Goal: Information Seeking & Learning: Compare options

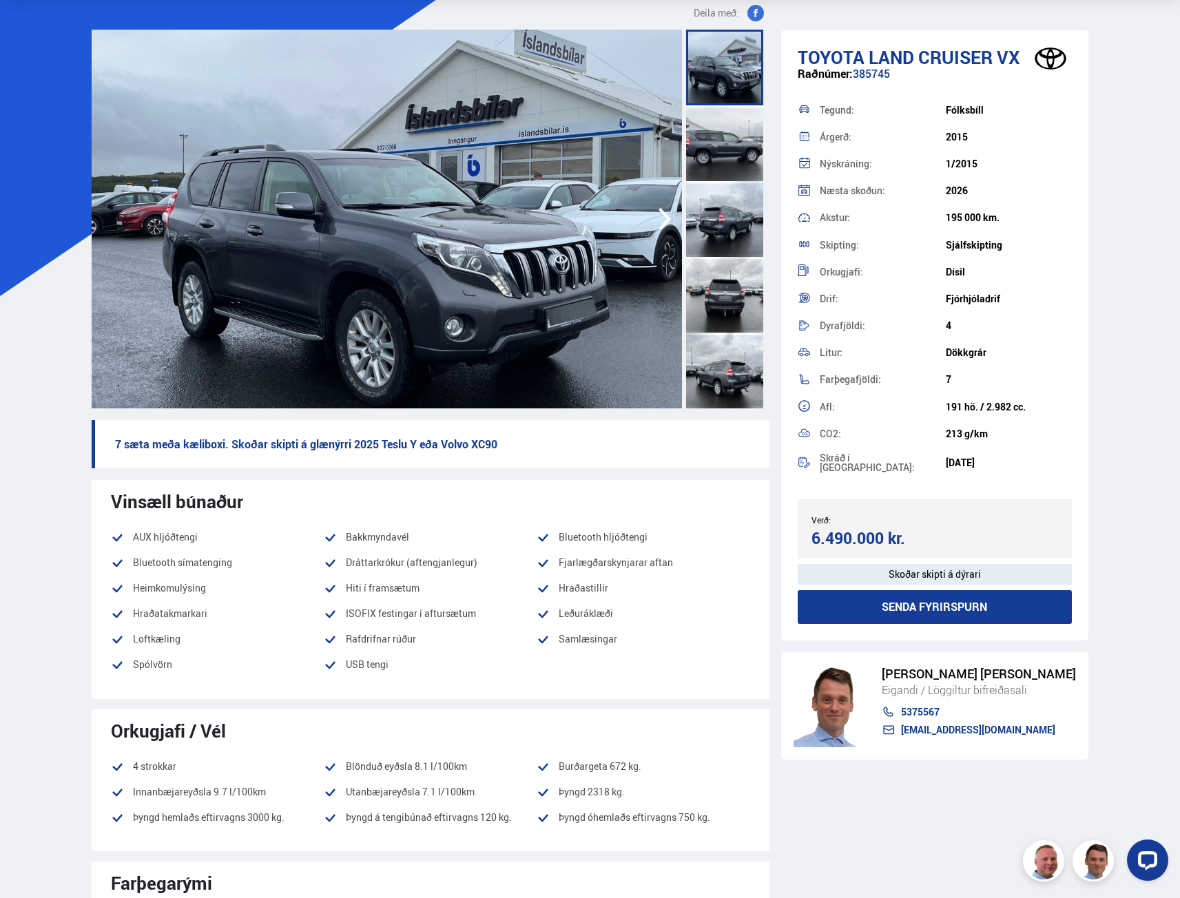
click at [360, 176] on img at bounding box center [387, 219] width 590 height 379
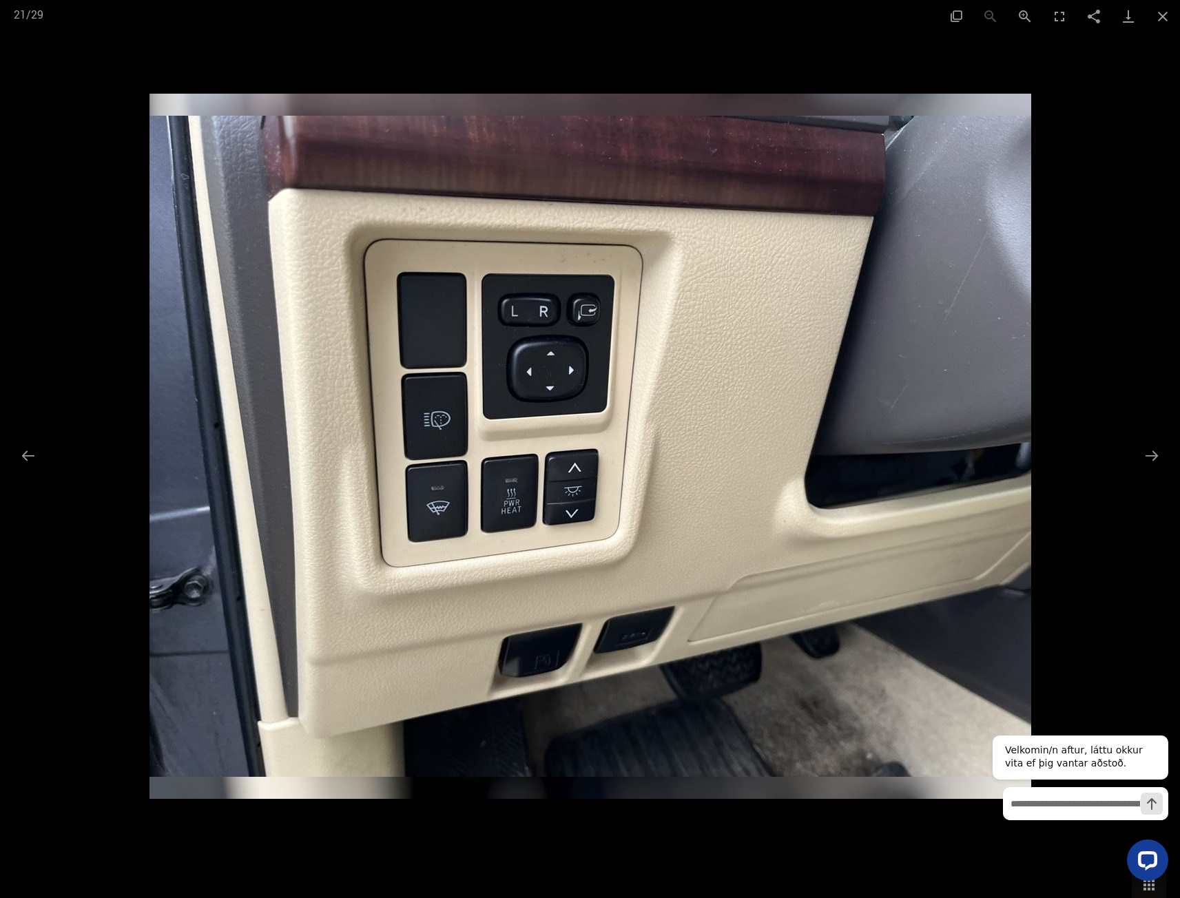
click at [410, 68] on div at bounding box center [590, 449] width 1180 height 898
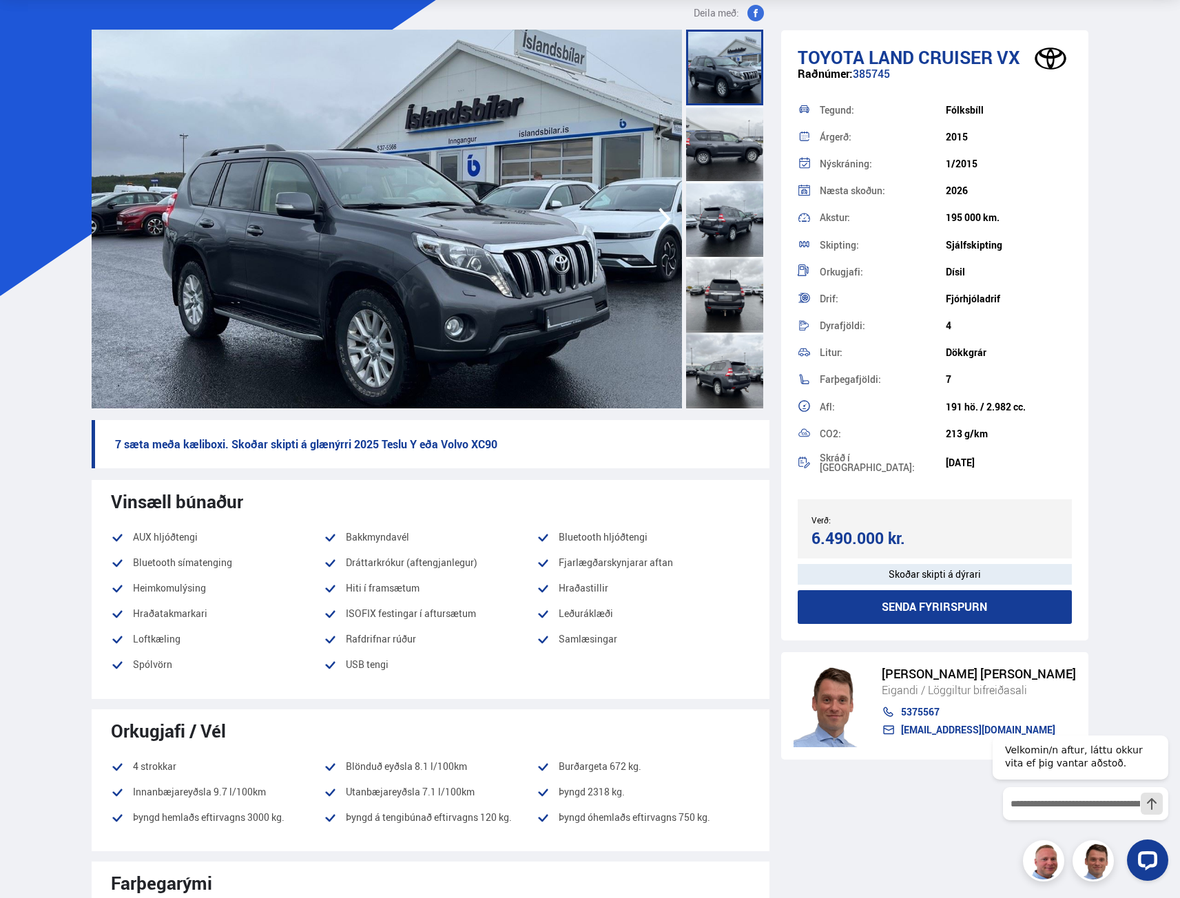
drag, startPoint x: 911, startPoint y: 535, endPoint x: 798, endPoint y: 521, distance: 113.8
click at [798, 521] on div "Verð: 6.490.000 kr. Ásett verð/Skiptiverð 6.490.000 kr." at bounding box center [935, 528] width 275 height 59
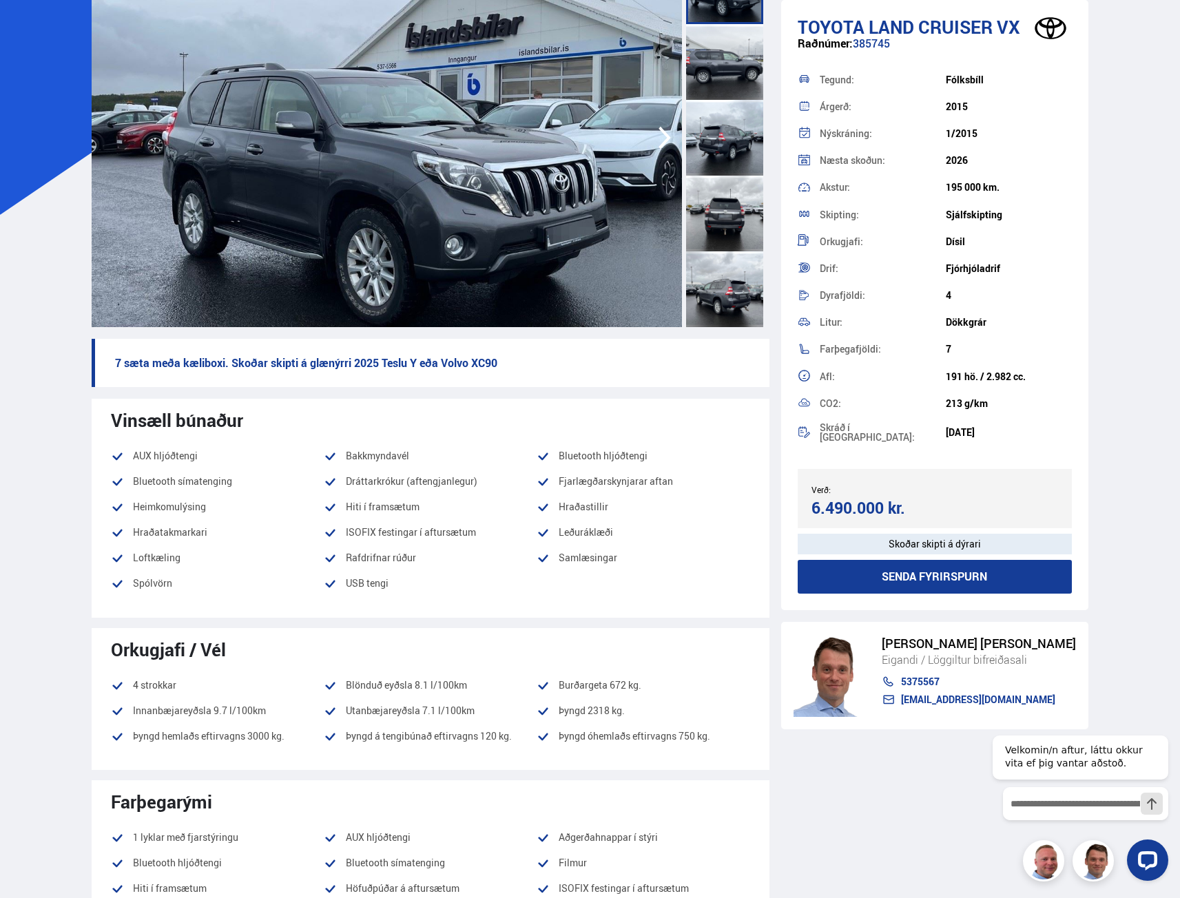
scroll to position [275, 0]
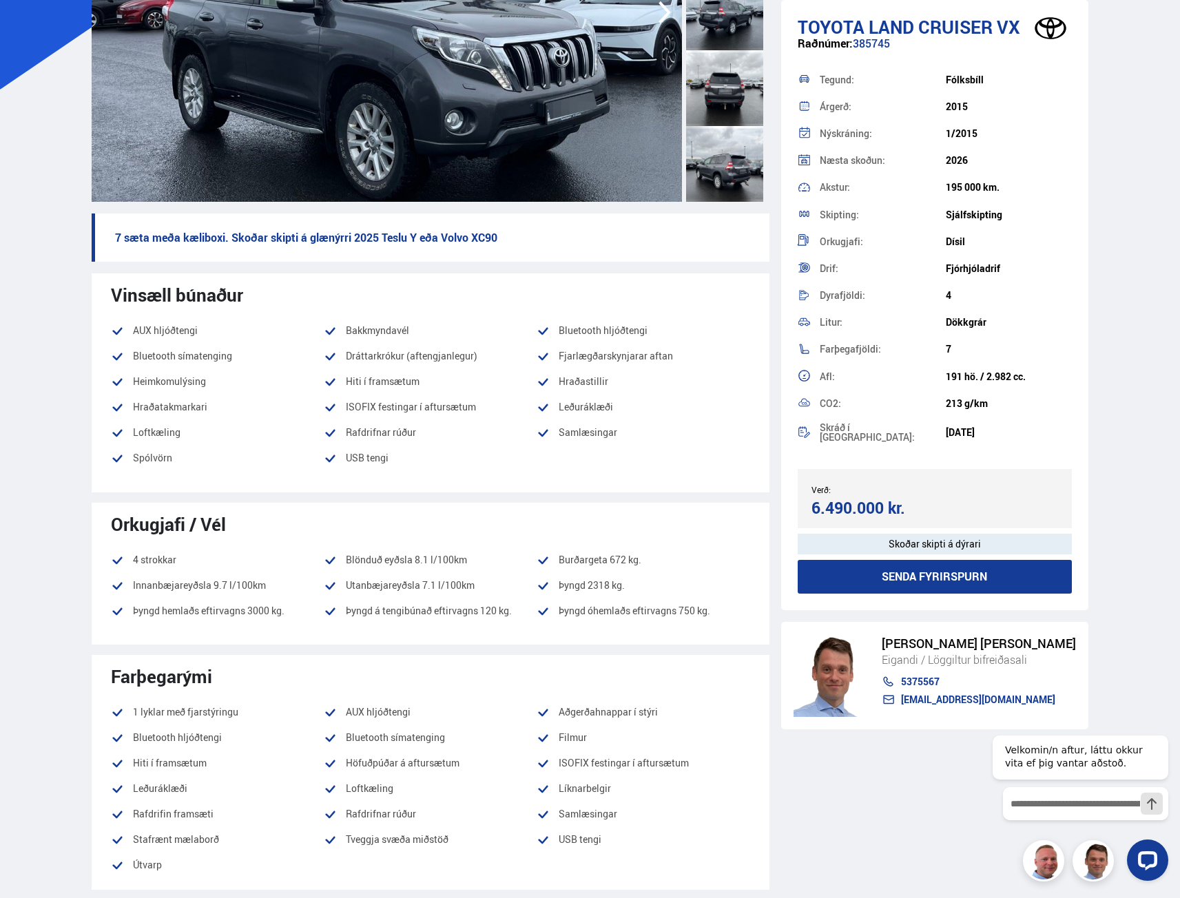
drag, startPoint x: 284, startPoint y: 607, endPoint x: 107, endPoint y: 616, distance: 177.2
click at [107, 616] on div "Orkugjafi / Vél 4 strokkar Blönduð eyðsla 8.1 l/100km Burðargeta 672 kg. Innanb…" at bounding box center [431, 574] width 678 height 142
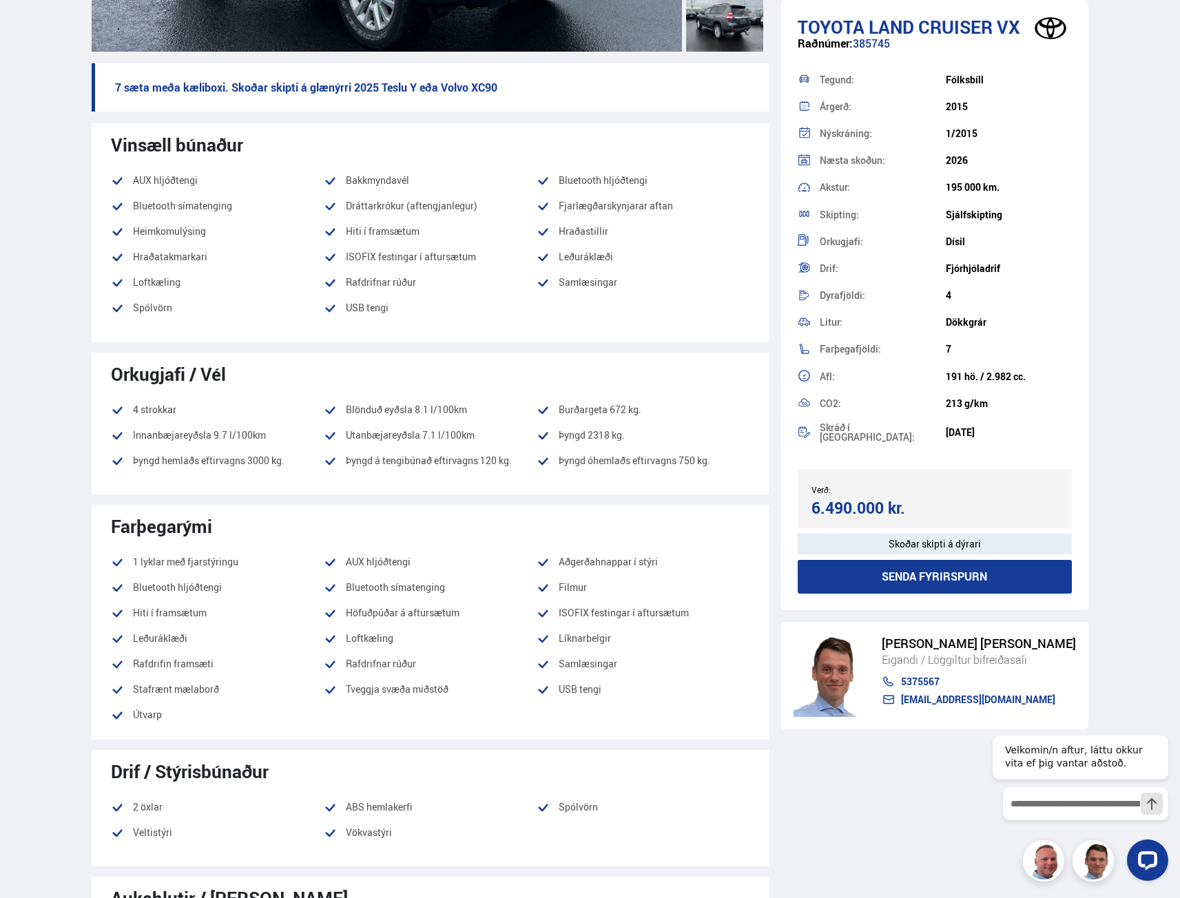
scroll to position [482, 0]
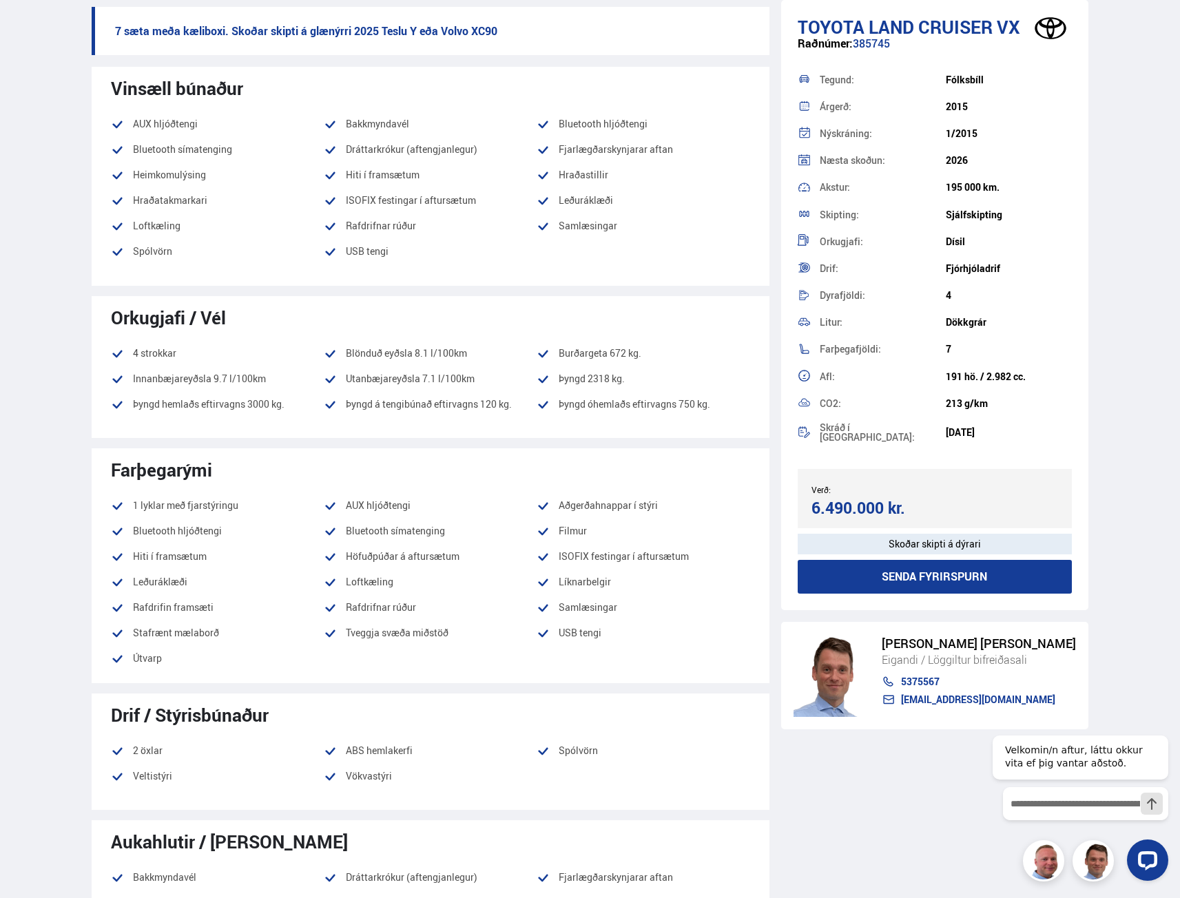
drag, startPoint x: 1039, startPoint y: 379, endPoint x: 986, endPoint y: 377, distance: 53.1
click at [986, 377] on div "191 hö. / 2.982 cc." at bounding box center [1009, 376] width 126 height 11
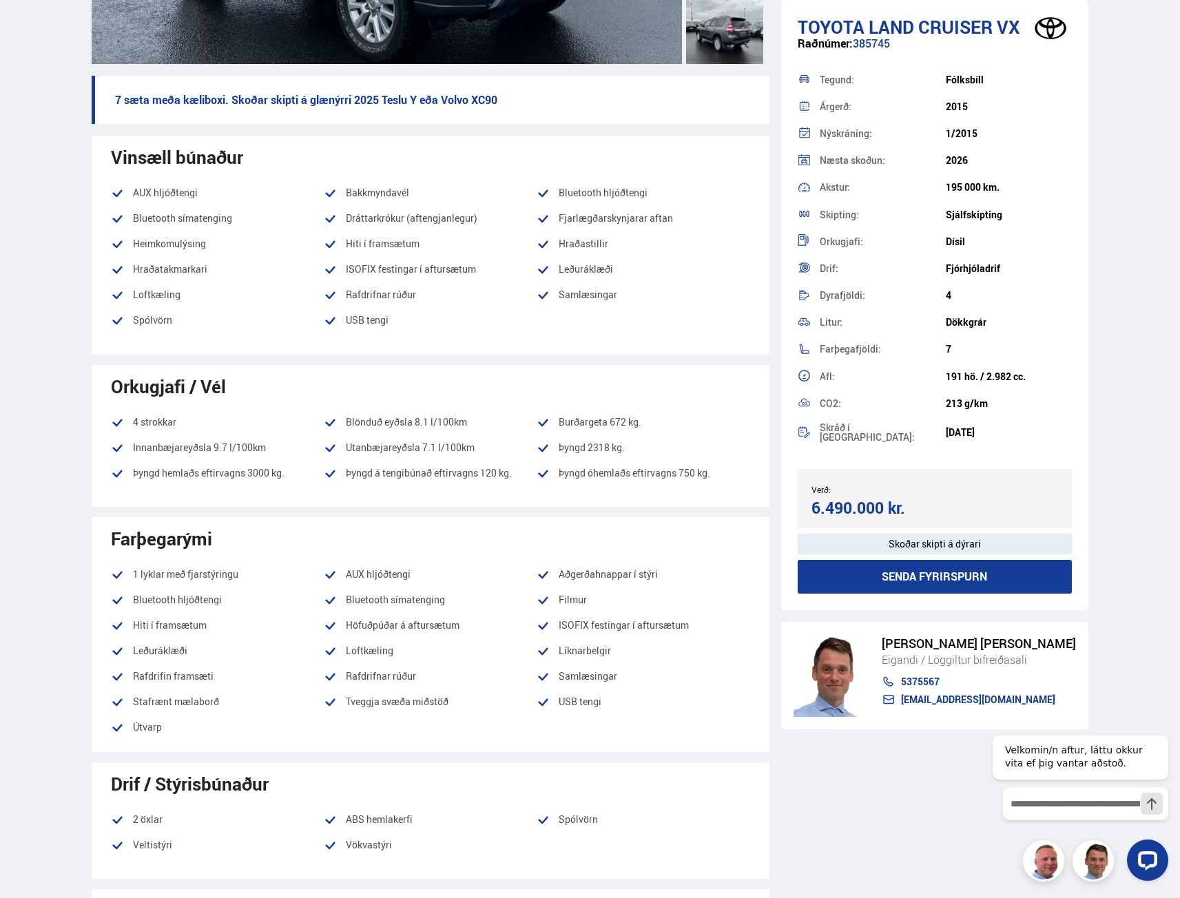
click at [981, 372] on div "191 hö. / 2.982 cc." at bounding box center [1009, 376] width 126 height 11
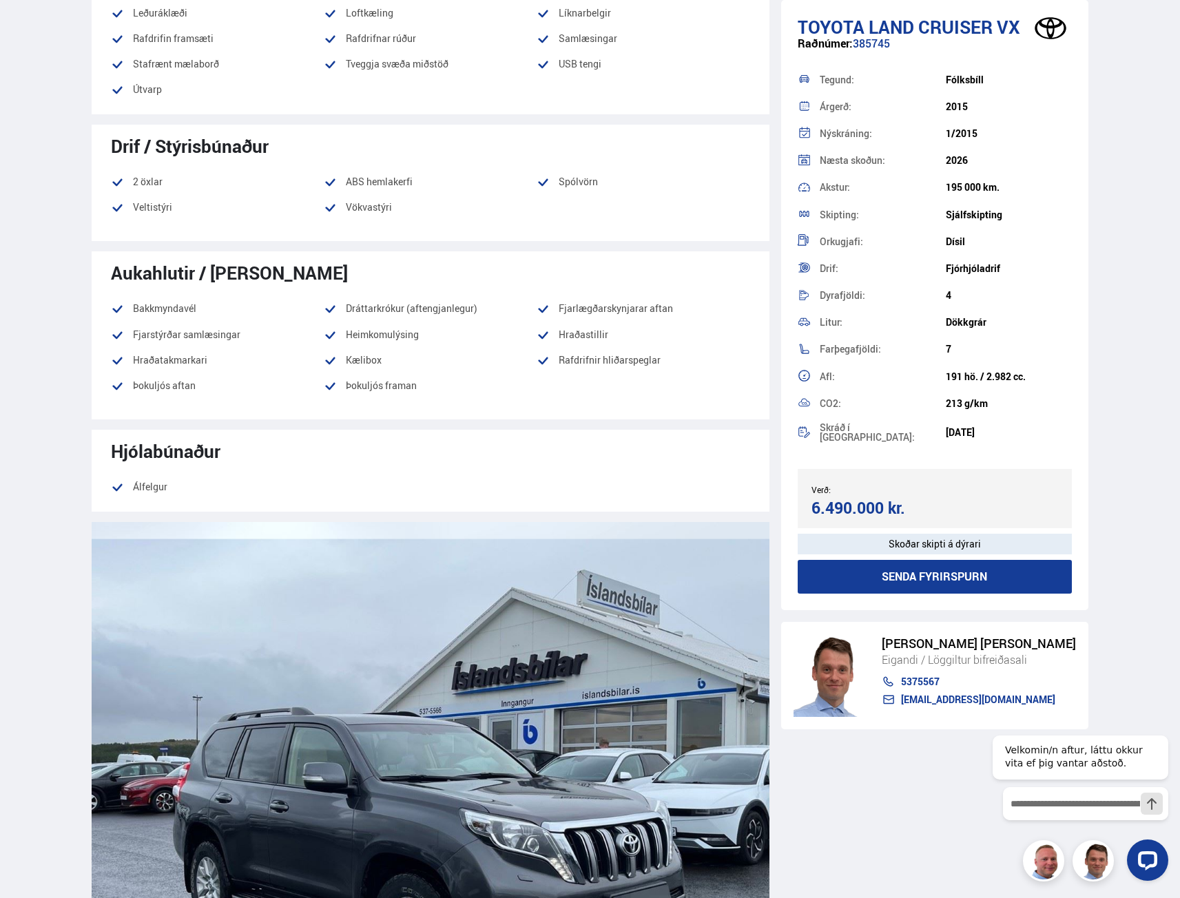
scroll to position [964, 0]
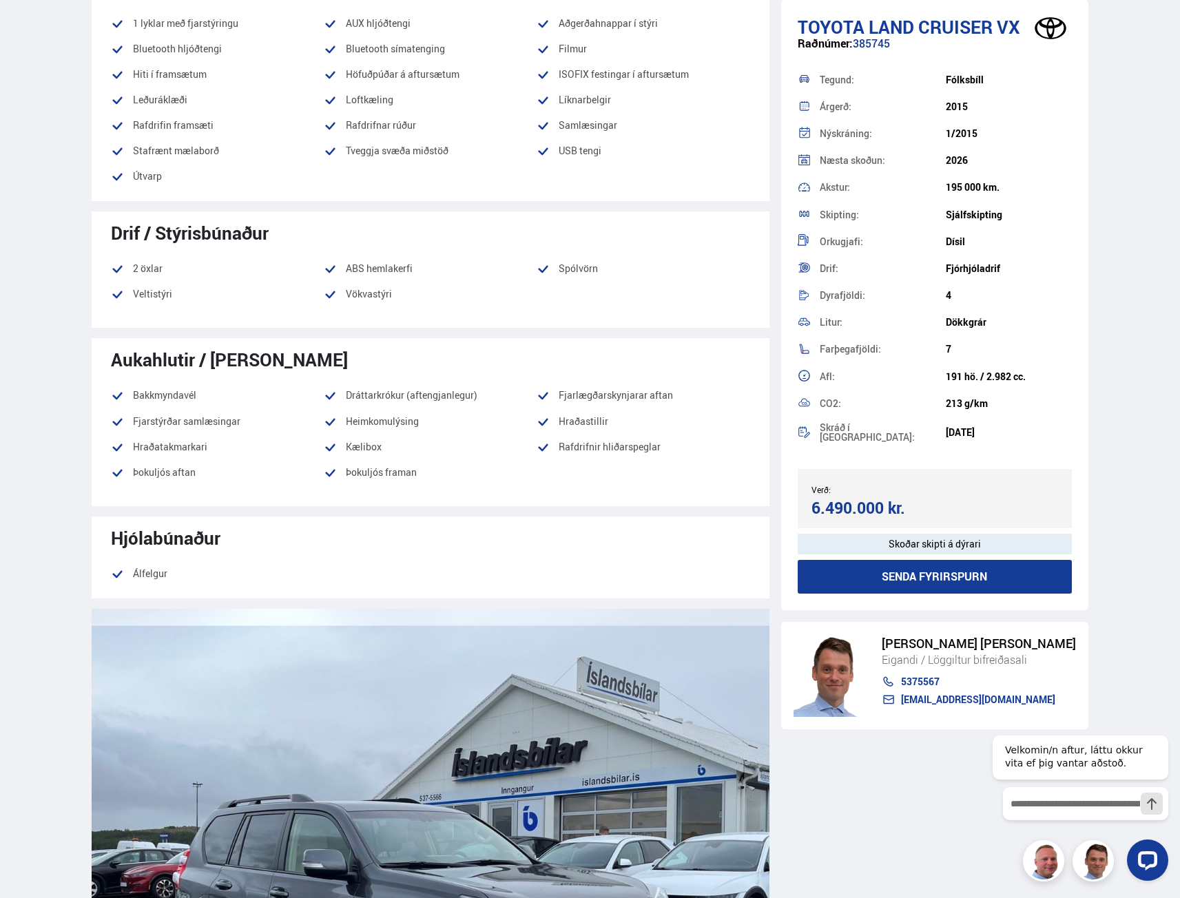
drag, startPoint x: 205, startPoint y: 399, endPoint x: 142, endPoint y: 393, distance: 63.6
click at [142, 393] on li "Bakkmyndavél" at bounding box center [217, 395] width 213 height 17
drag, startPoint x: 373, startPoint y: 450, endPoint x: 322, endPoint y: 445, distance: 51.3
click at [322, 445] on ul "Bakkmyndavél Dráttarkrókur (aftengjanlegur) Fjarlægðarskynjarar aftan Fjarstýrð…" at bounding box center [430, 438] width 639 height 102
click at [388, 453] on li "Kælibox" at bounding box center [430, 447] width 213 height 17
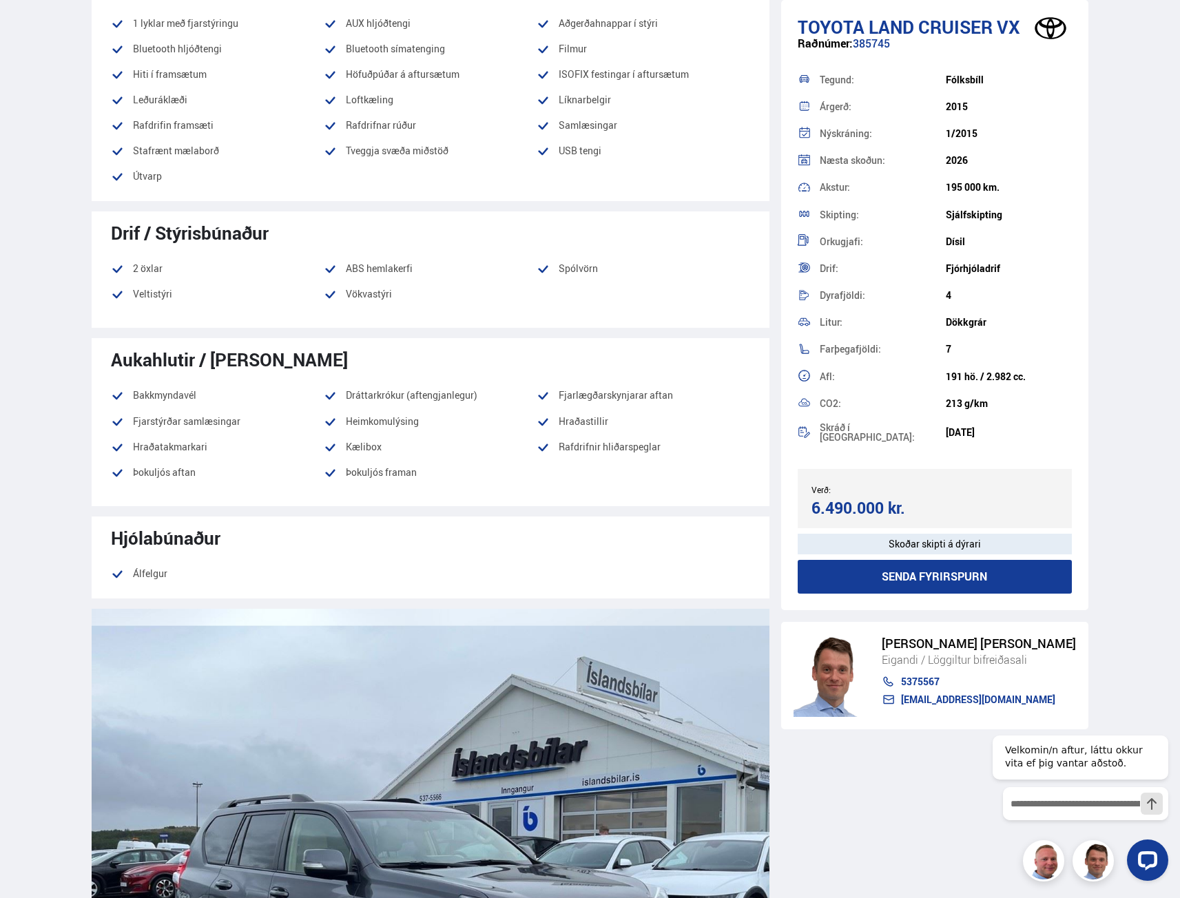
click at [377, 442] on li "Kælibox" at bounding box center [430, 447] width 213 height 17
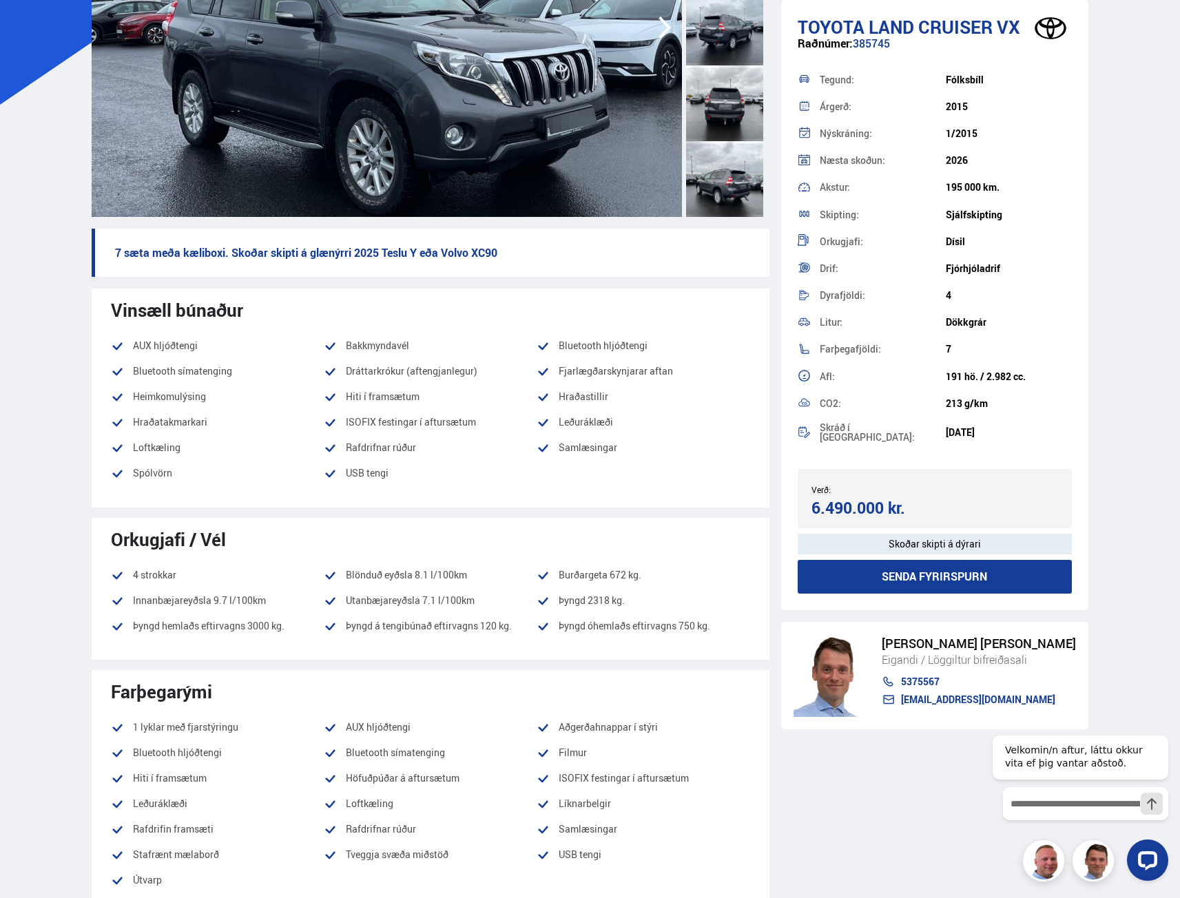
scroll to position [69, 0]
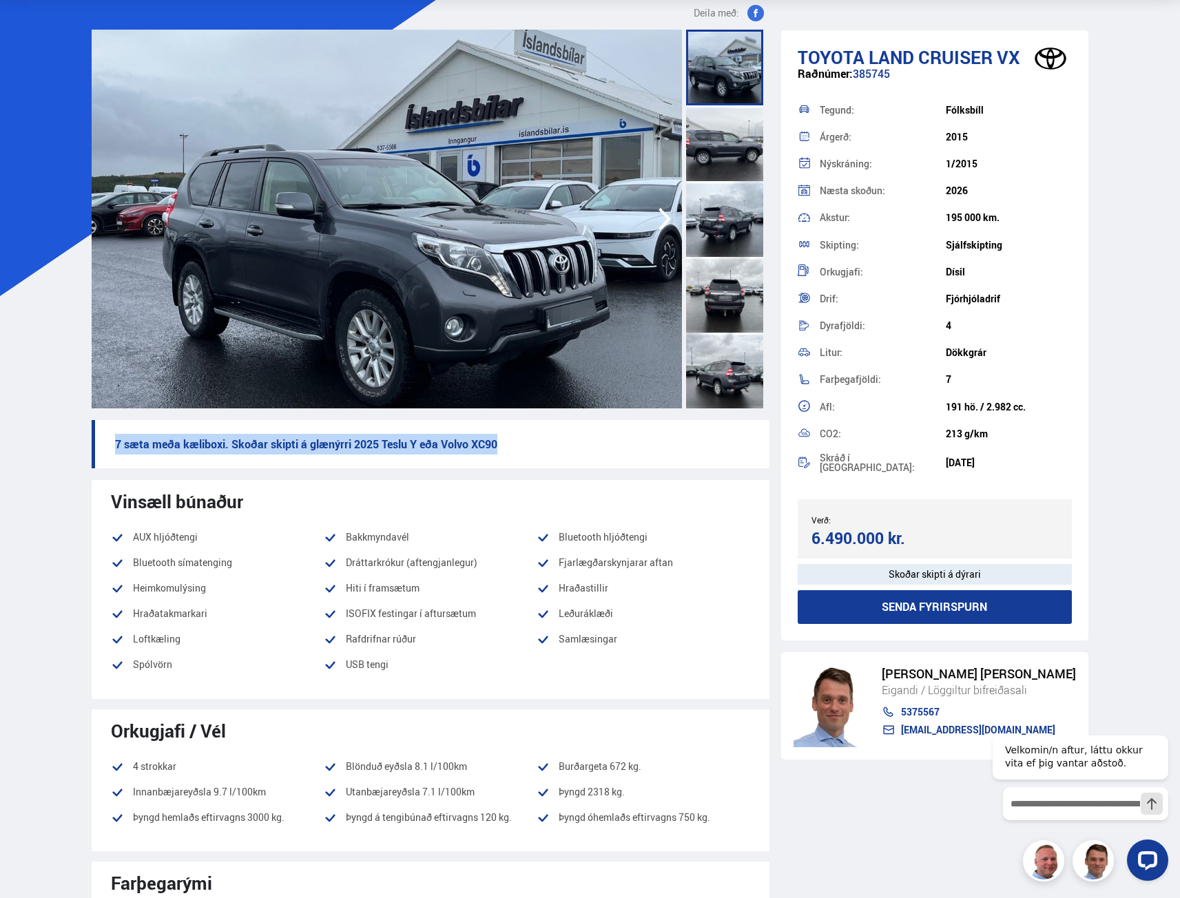
drag, startPoint x: 94, startPoint y: 444, endPoint x: 520, endPoint y: 426, distance: 426.0
click at [520, 426] on p "7 sæta meða kæliboxi. Skoðar skipti á glænýrri 2025 Teslu Y eða Volvo XC90" at bounding box center [431, 444] width 678 height 48
click at [543, 450] on p "7 sæta meða kæliboxi. Skoðar skipti á glænýrri 2025 Teslu Y eða Volvo XC90" at bounding box center [431, 444] width 678 height 48
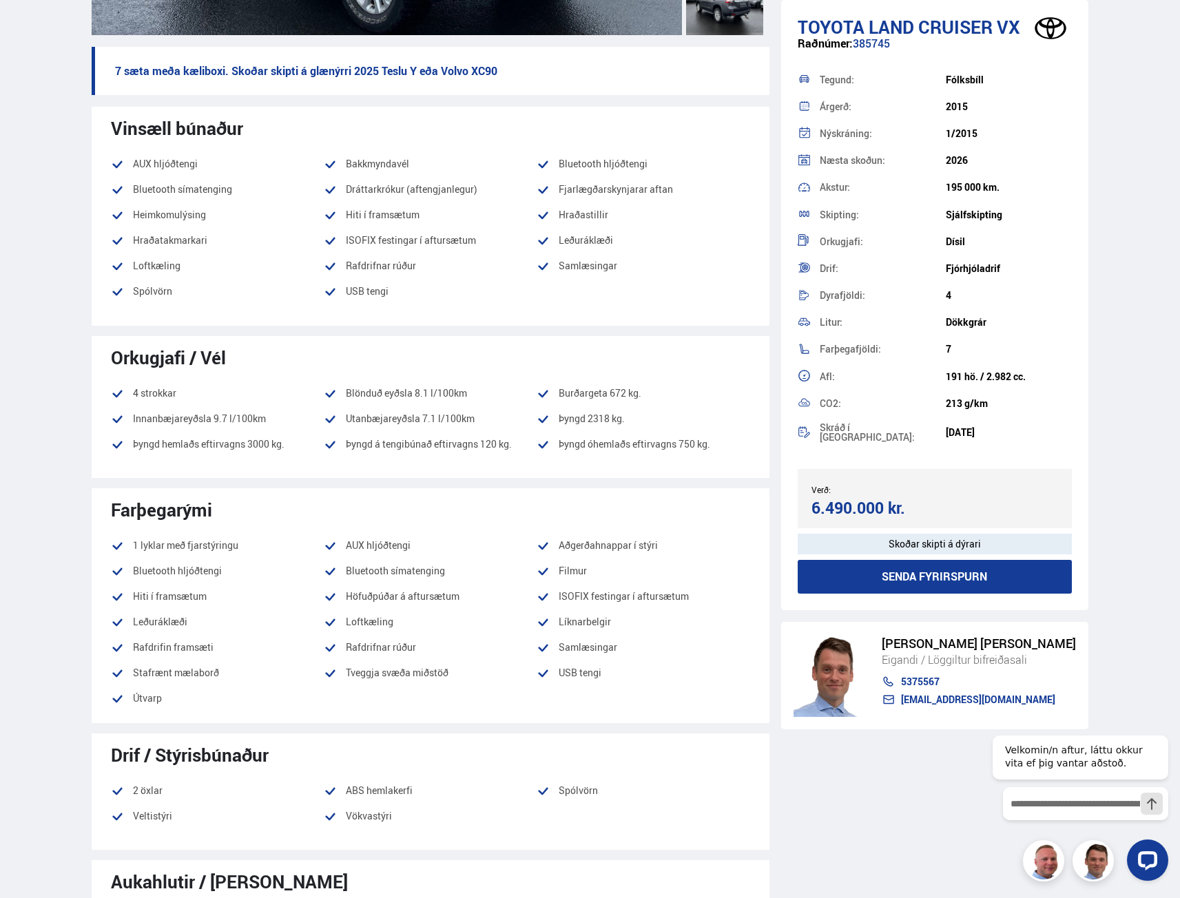
scroll to position [0, 0]
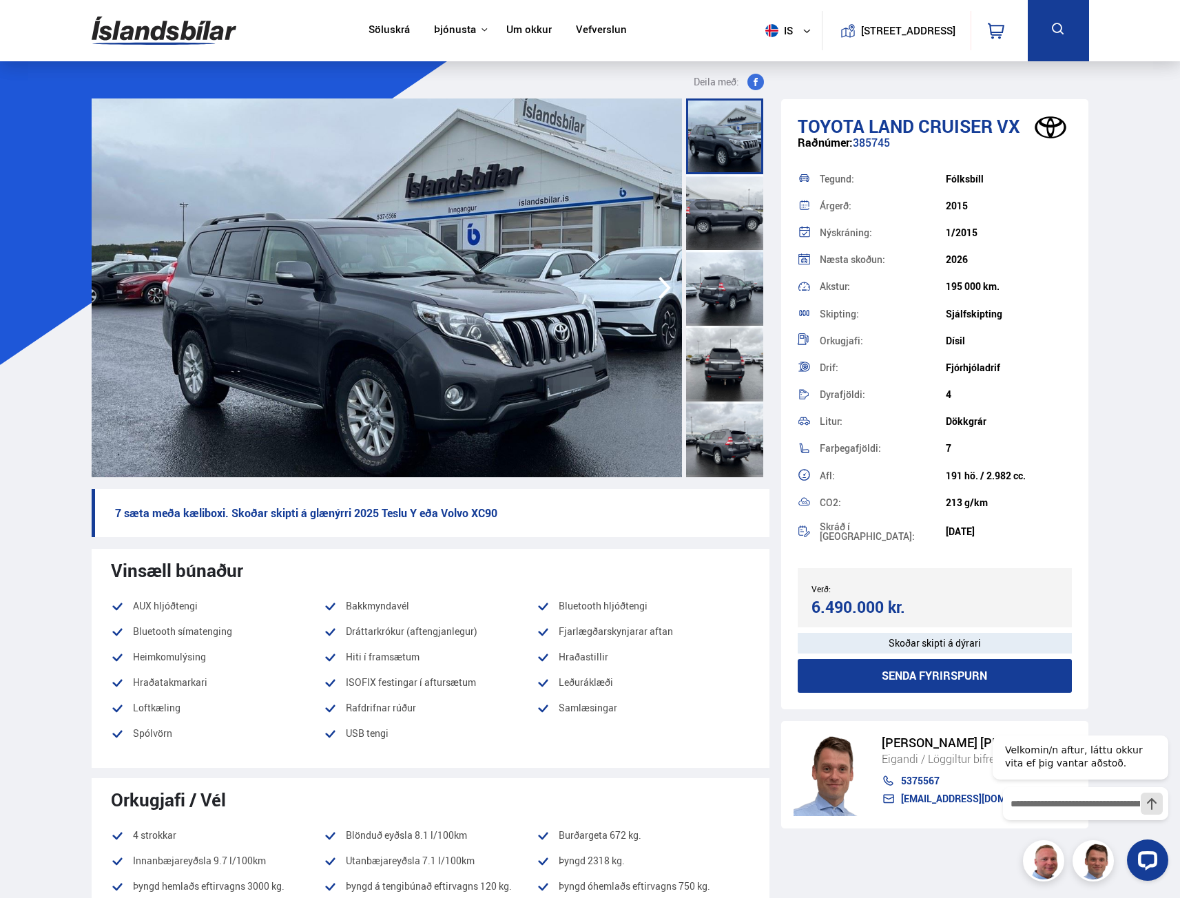
click at [193, 43] on img at bounding box center [164, 30] width 145 height 45
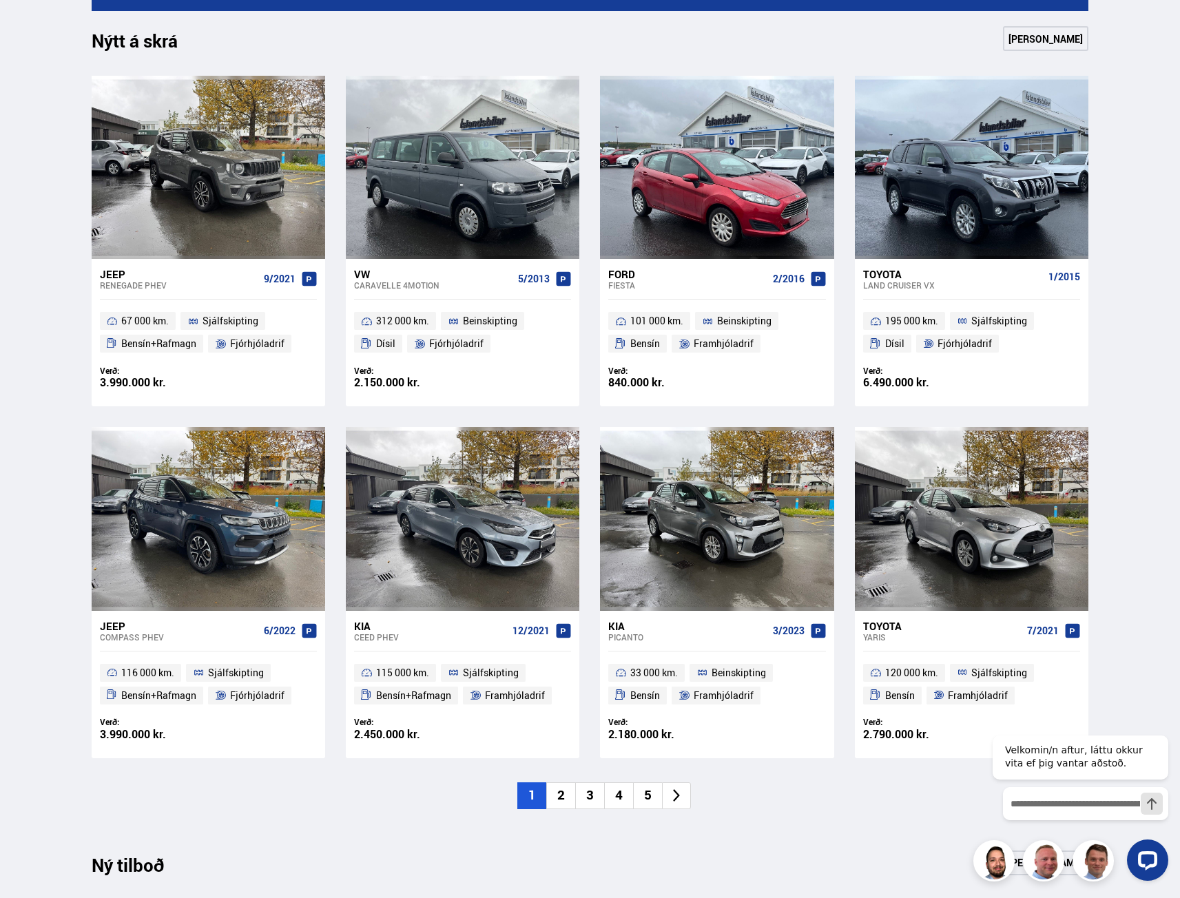
scroll to position [620, 0]
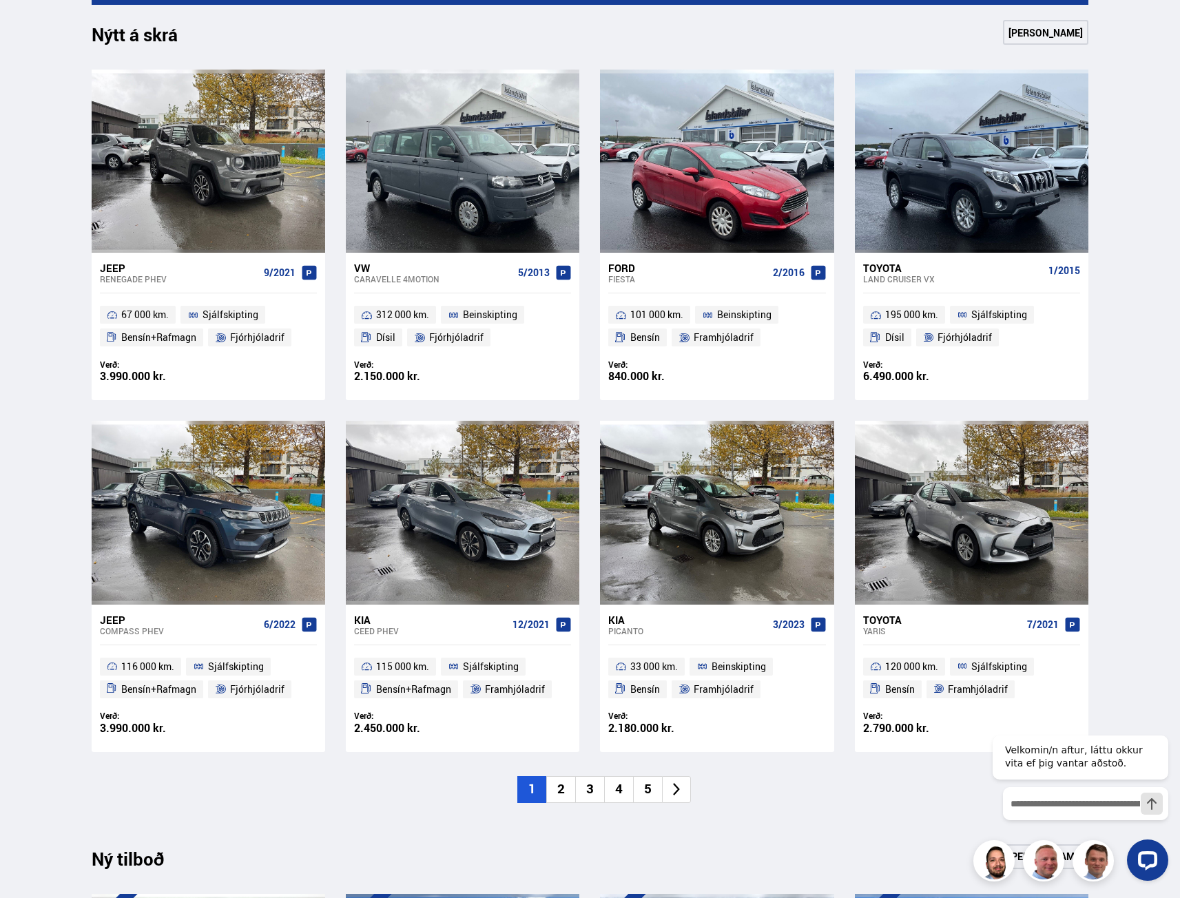
click at [568, 799] on li "2" at bounding box center [560, 789] width 29 height 27
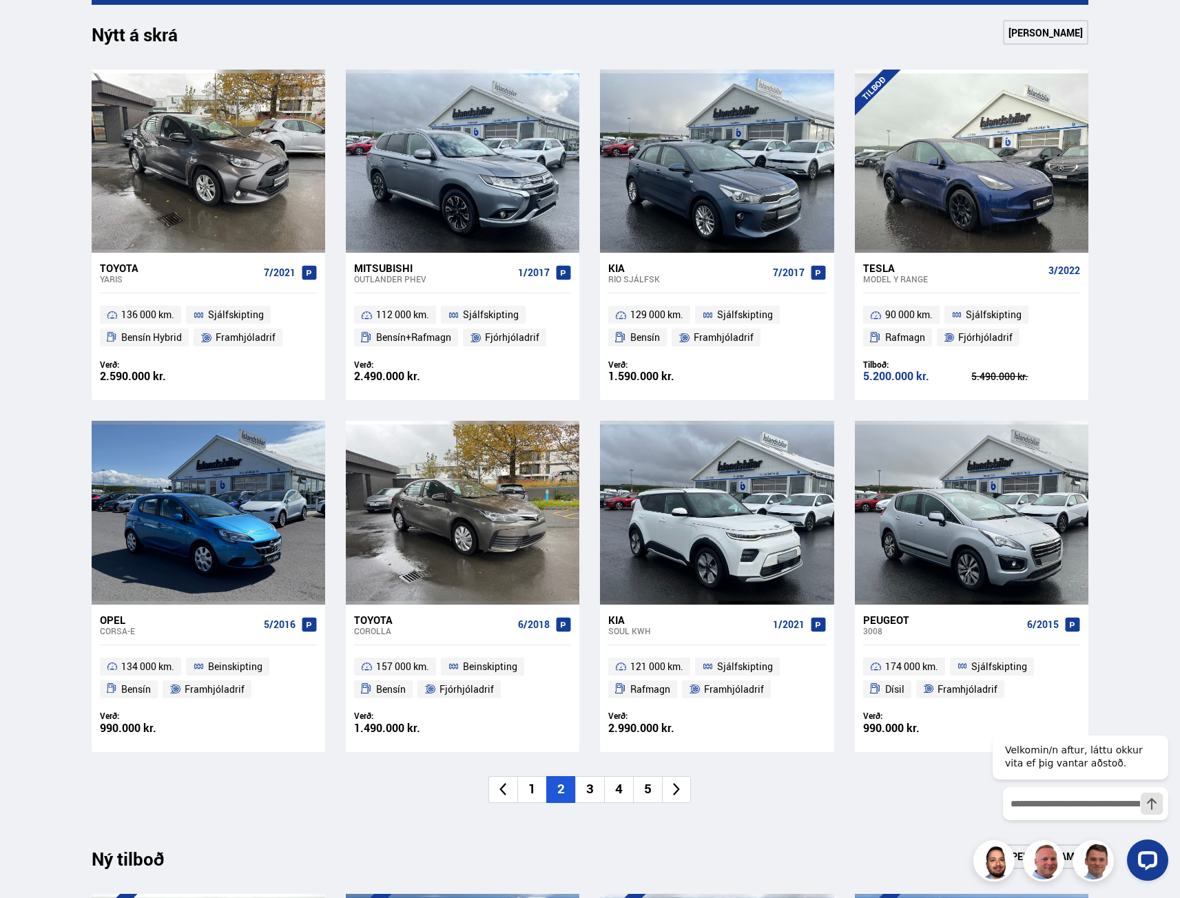
click at [586, 796] on li "3" at bounding box center [589, 789] width 29 height 27
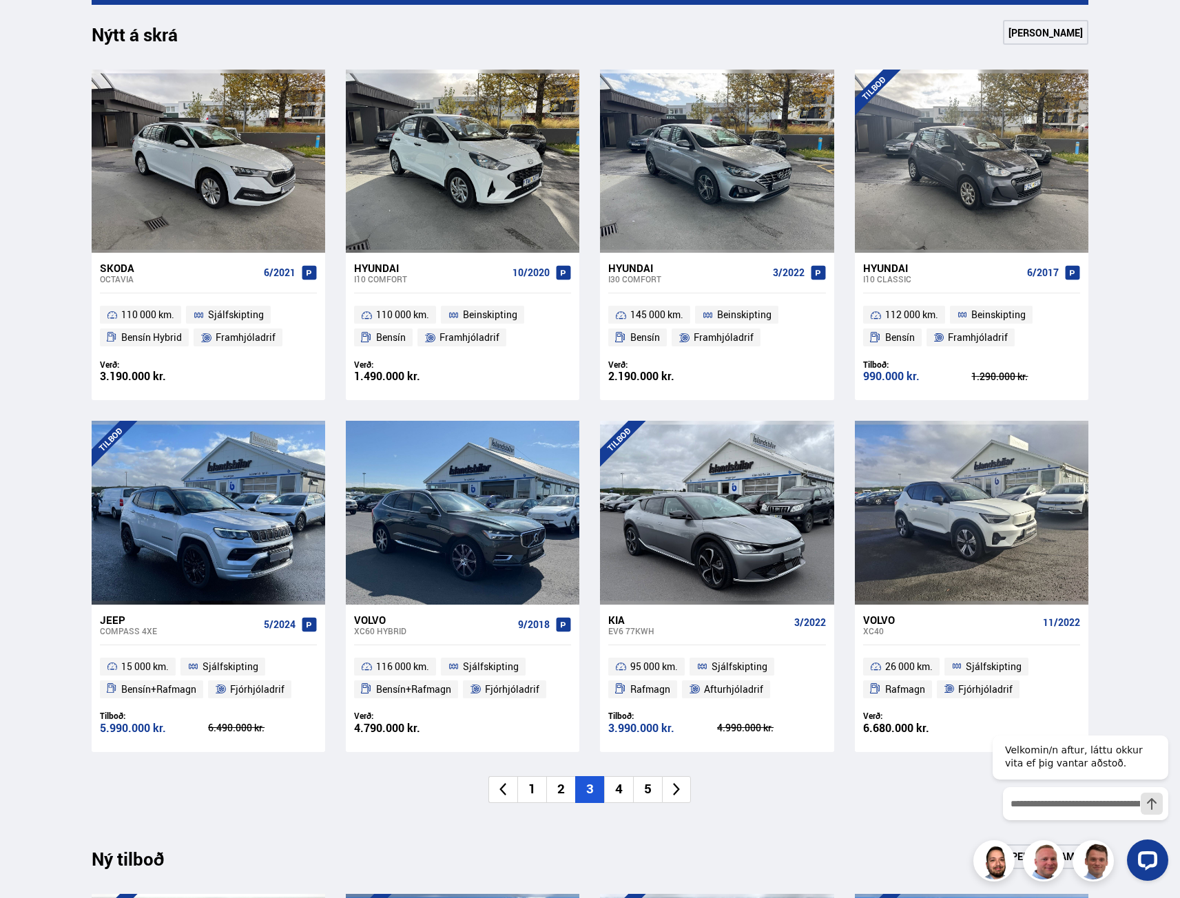
click at [566, 792] on li "2" at bounding box center [560, 789] width 29 height 27
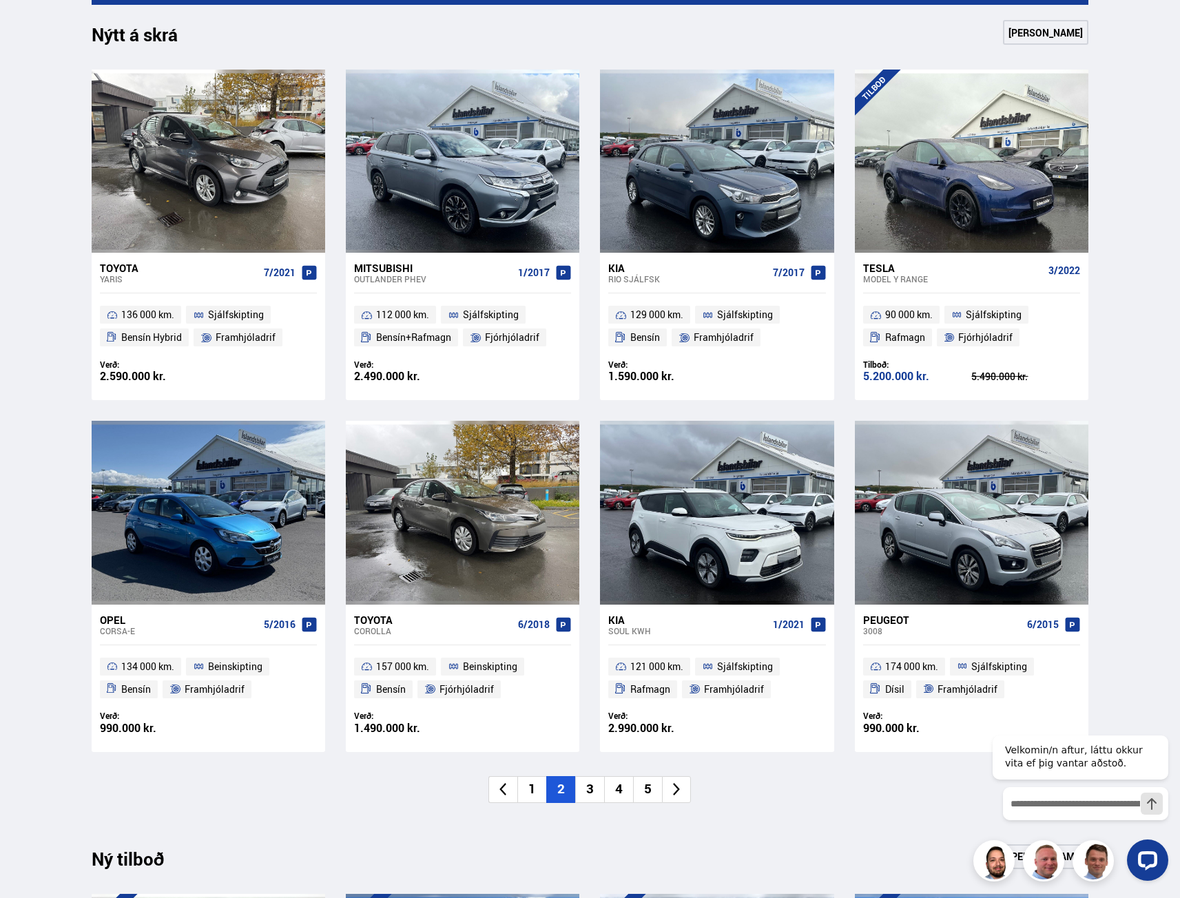
click at [594, 784] on li "3" at bounding box center [589, 789] width 29 height 27
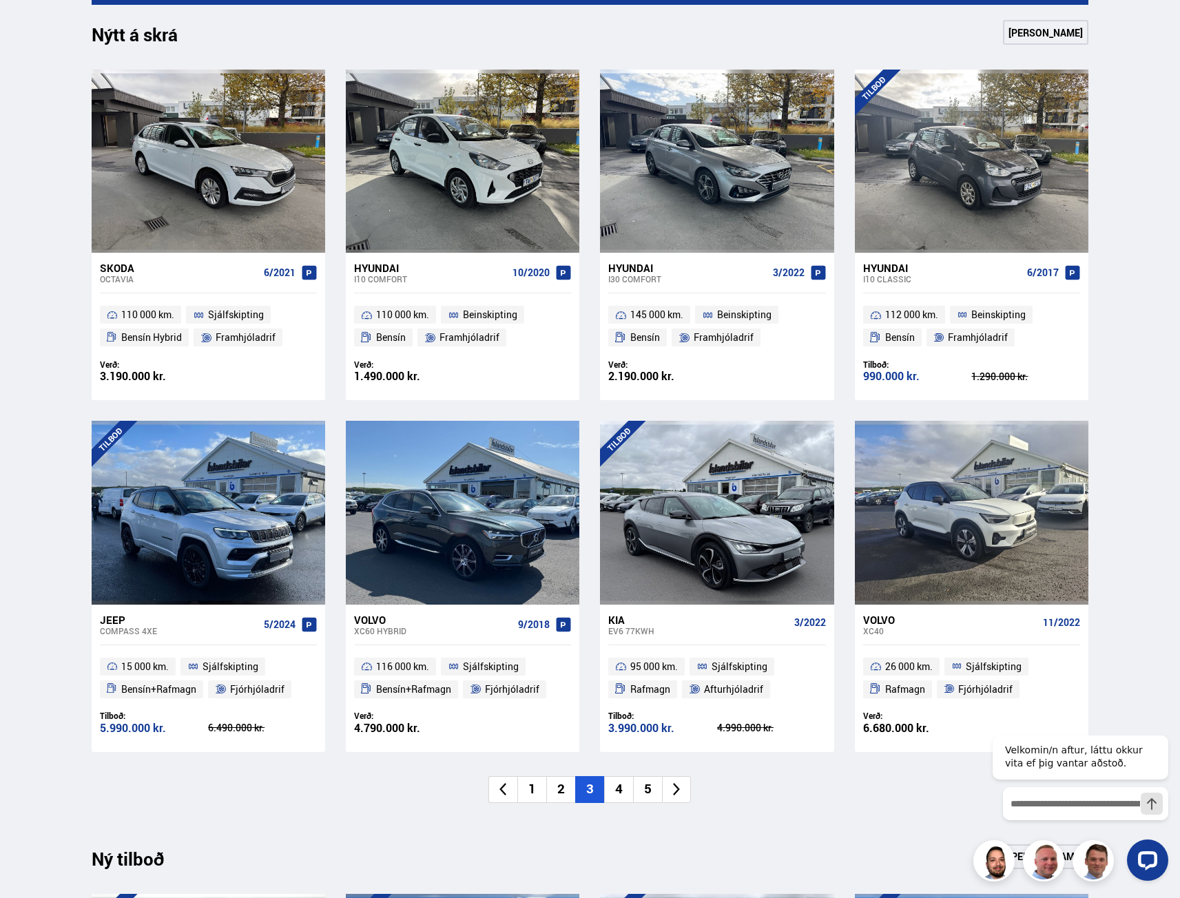
click at [612, 793] on li "4" at bounding box center [618, 789] width 29 height 27
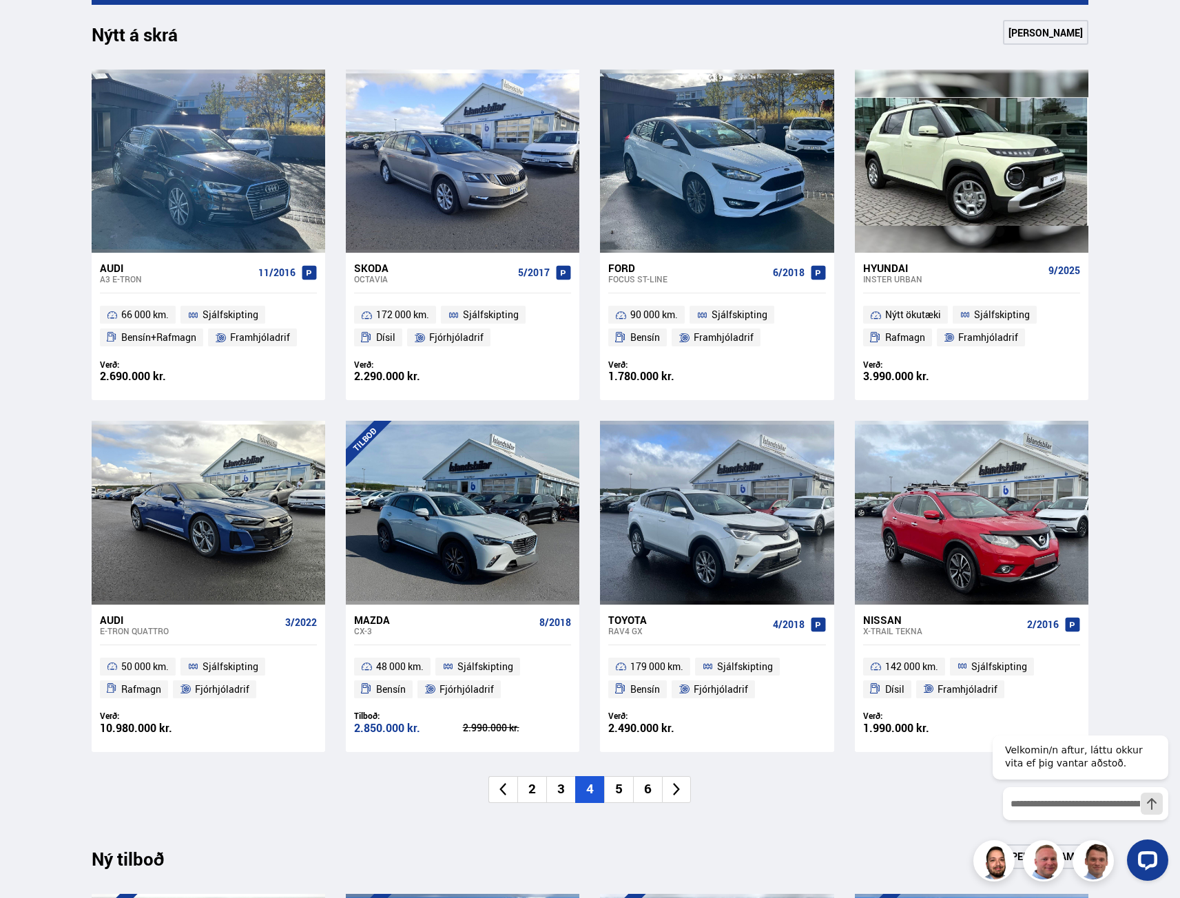
click at [618, 787] on li "5" at bounding box center [618, 789] width 29 height 27
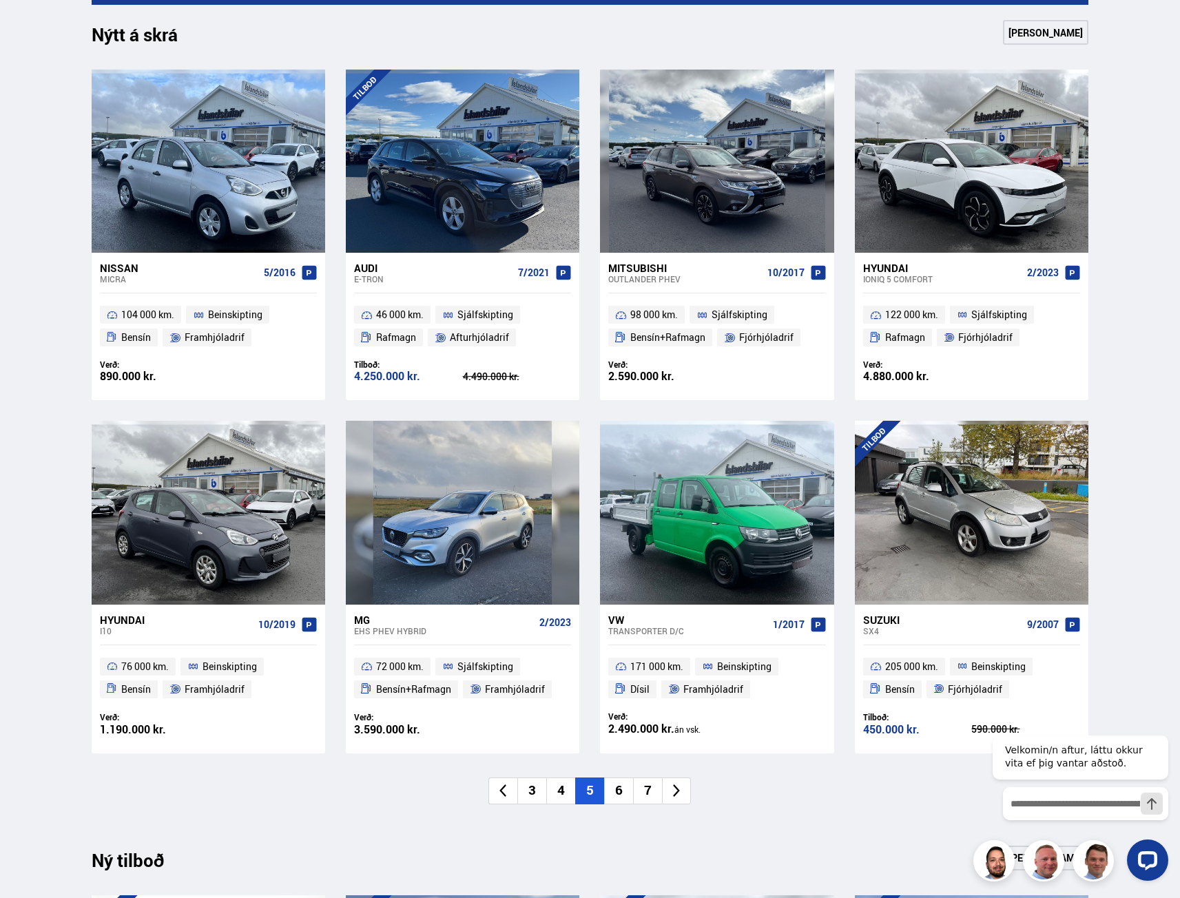
click at [623, 795] on li "6" at bounding box center [618, 791] width 29 height 27
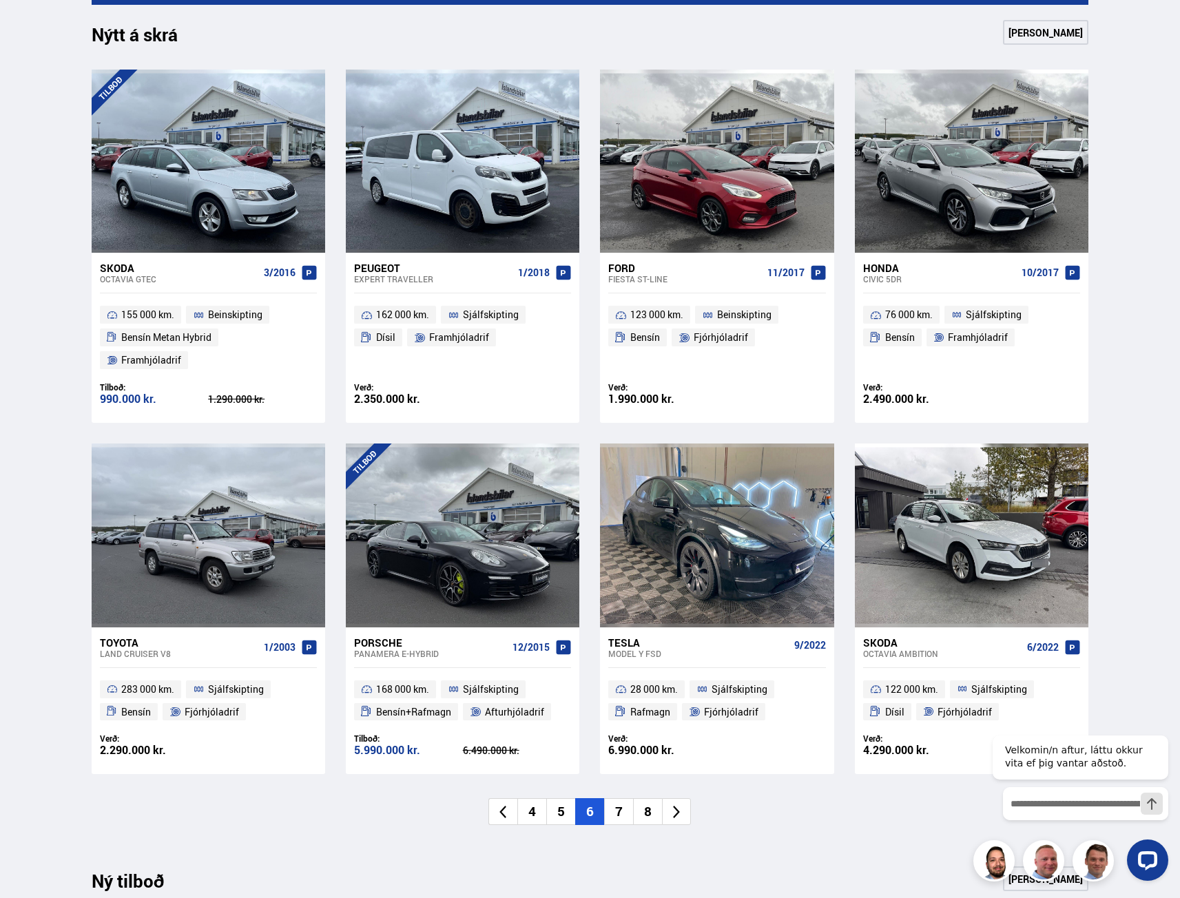
click at [619, 798] on li "7" at bounding box center [618, 811] width 29 height 27
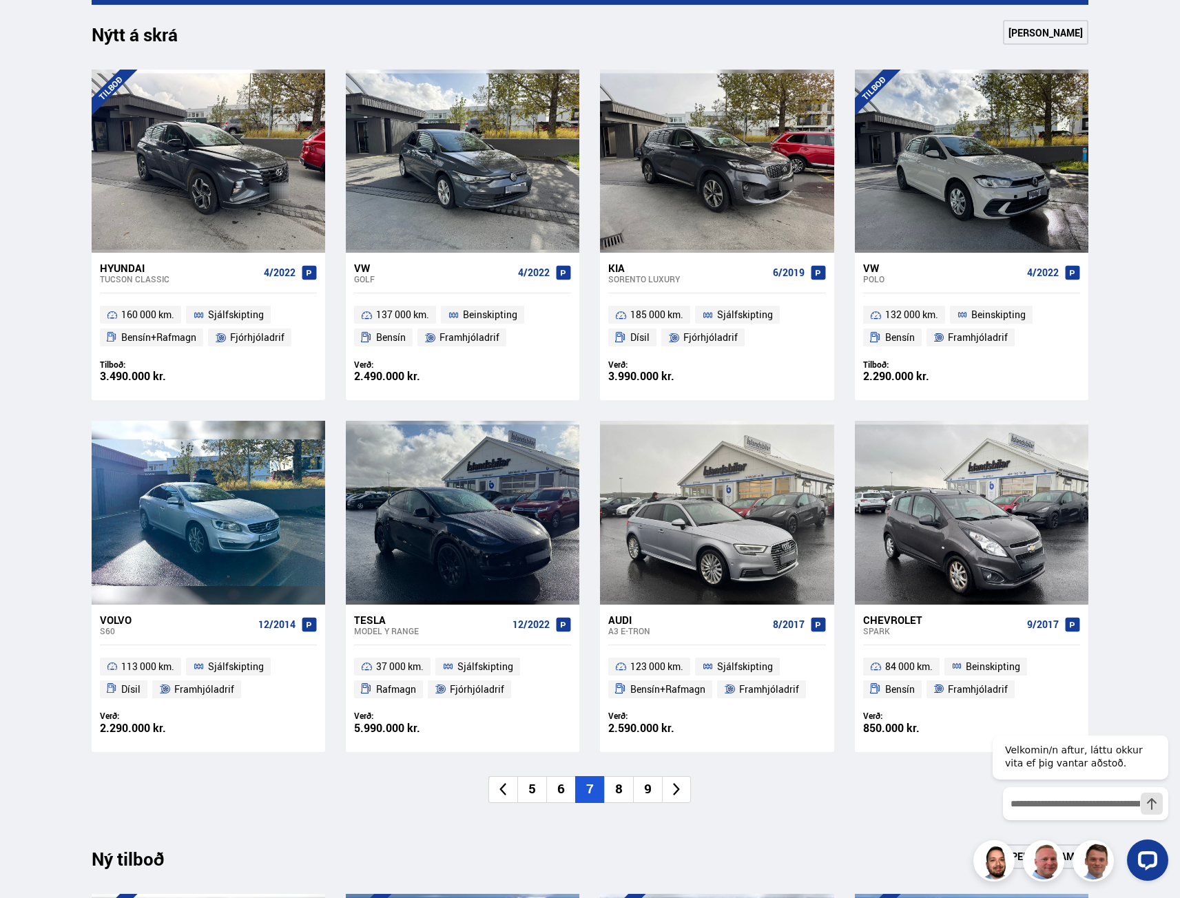
click at [627, 788] on li "8" at bounding box center [618, 789] width 29 height 27
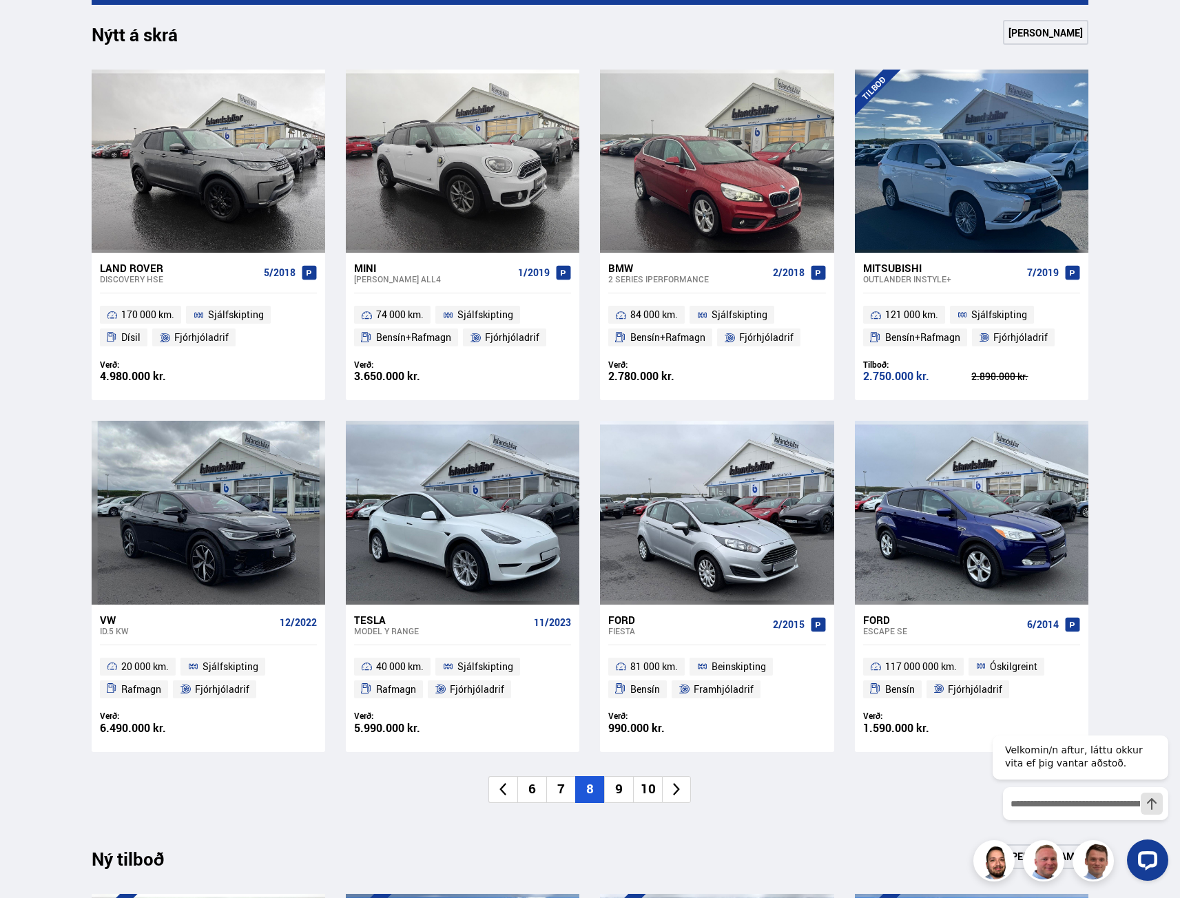
click at [622, 791] on li "9" at bounding box center [618, 789] width 29 height 27
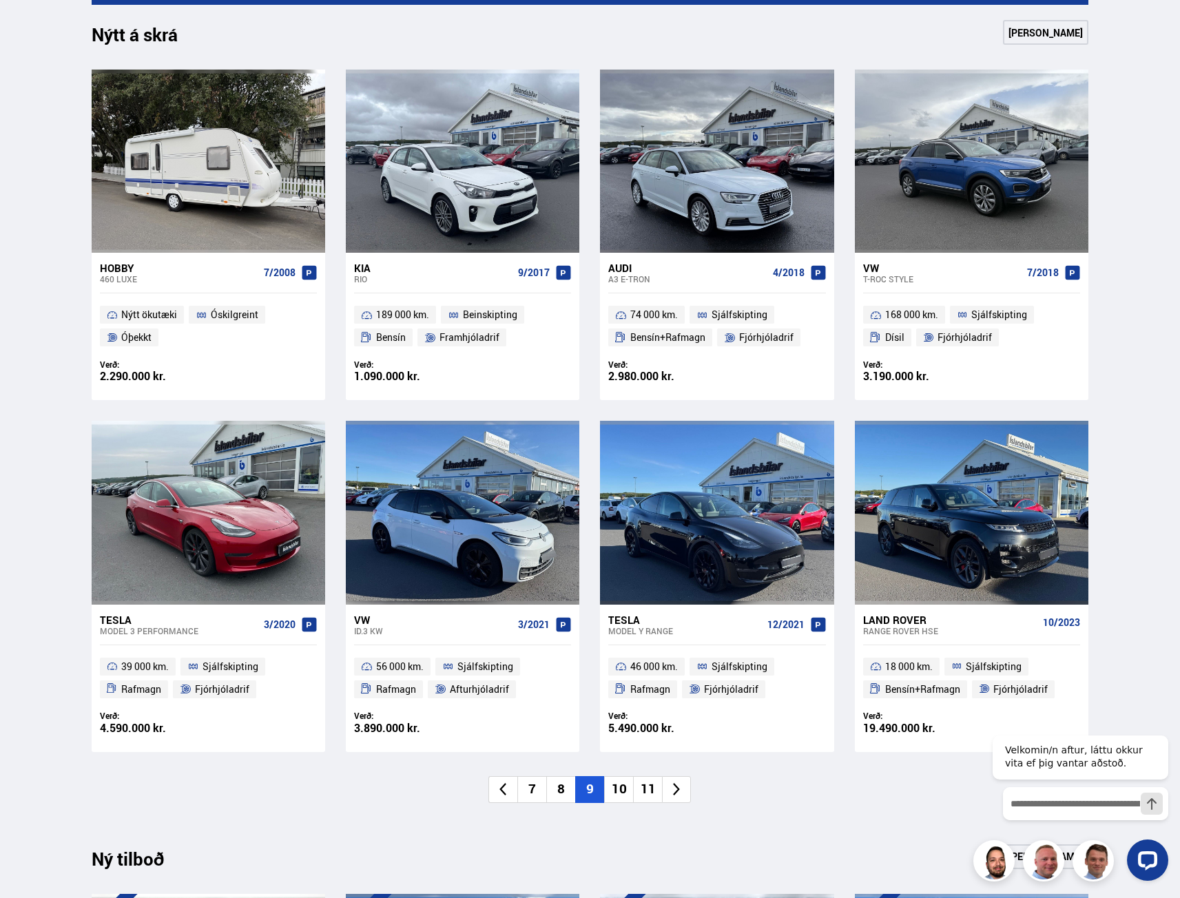
click at [616, 788] on li "10" at bounding box center [618, 789] width 29 height 27
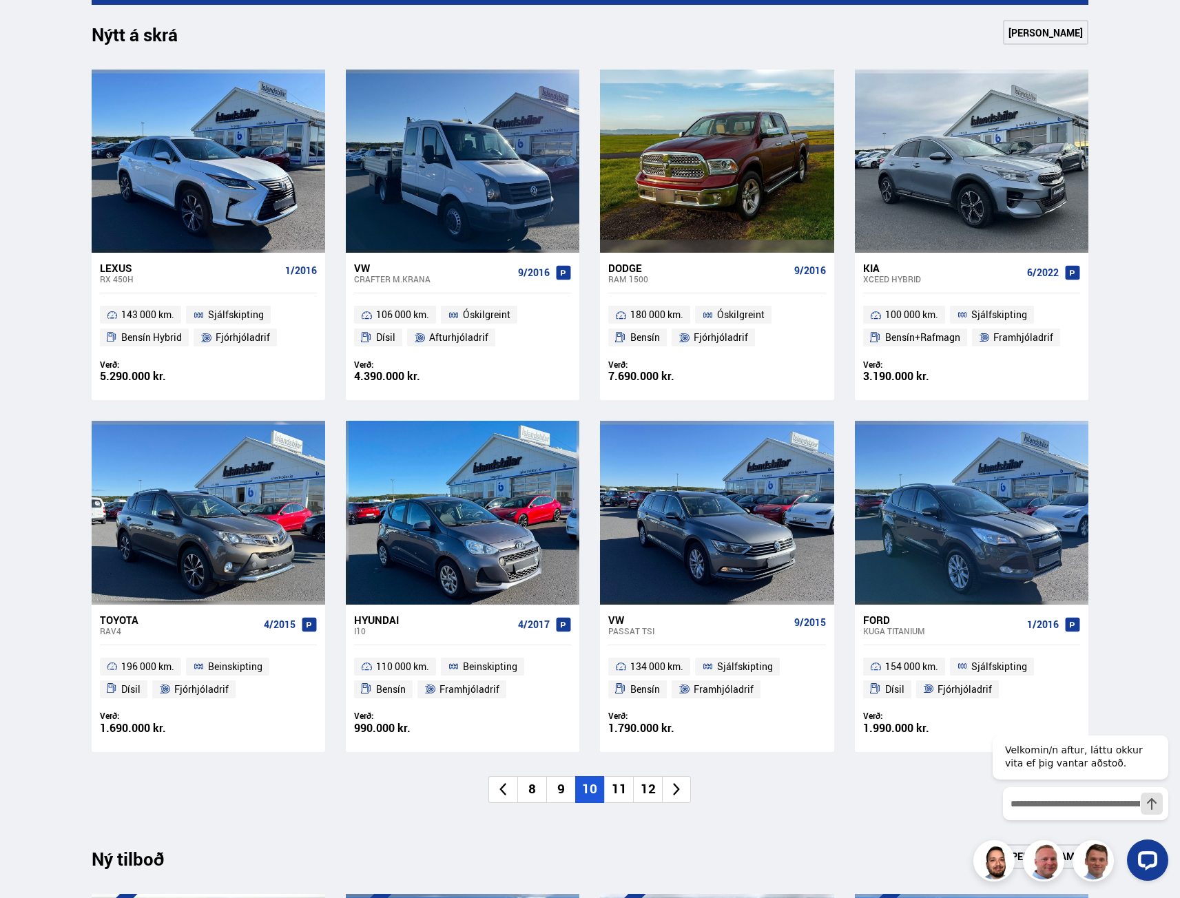
click at [628, 791] on li "11" at bounding box center [618, 789] width 29 height 27
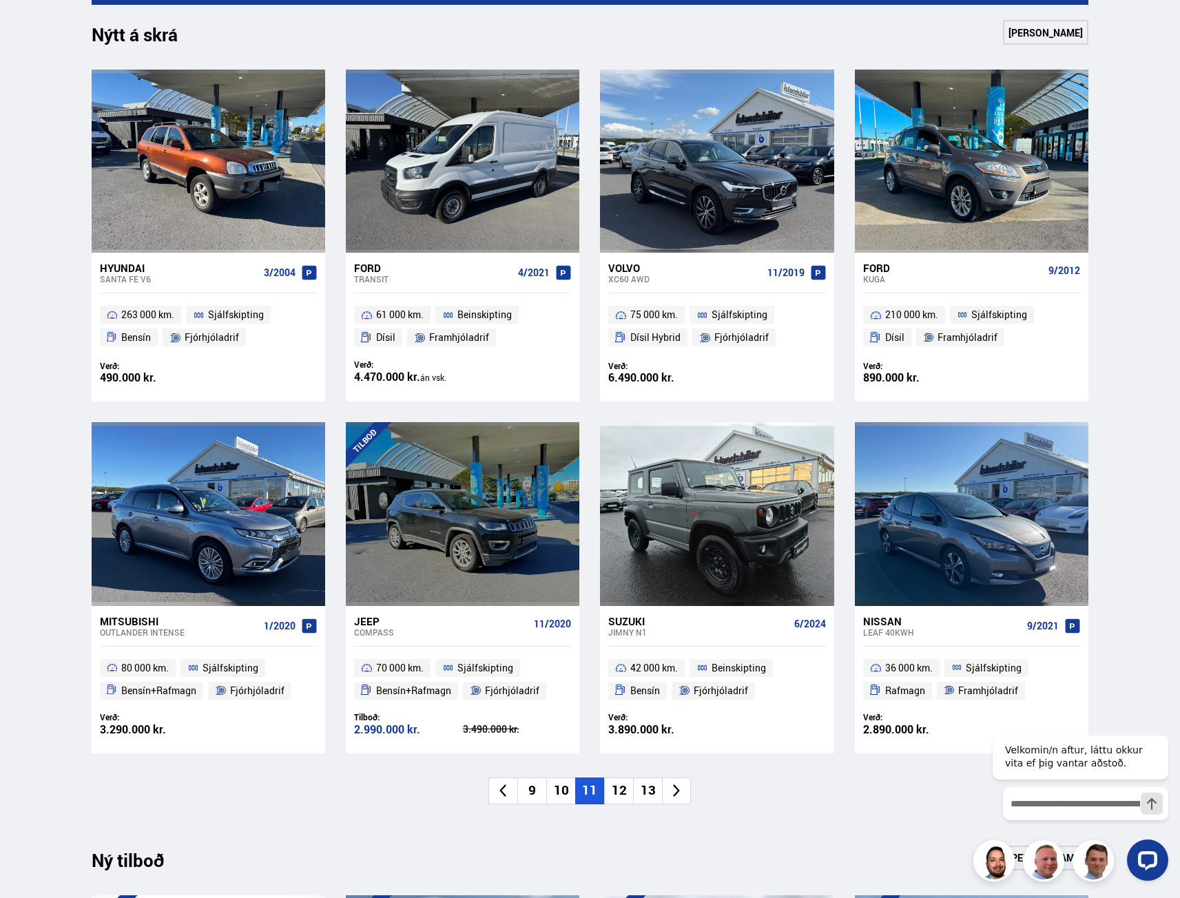
click at [610, 789] on li "12" at bounding box center [618, 791] width 29 height 27
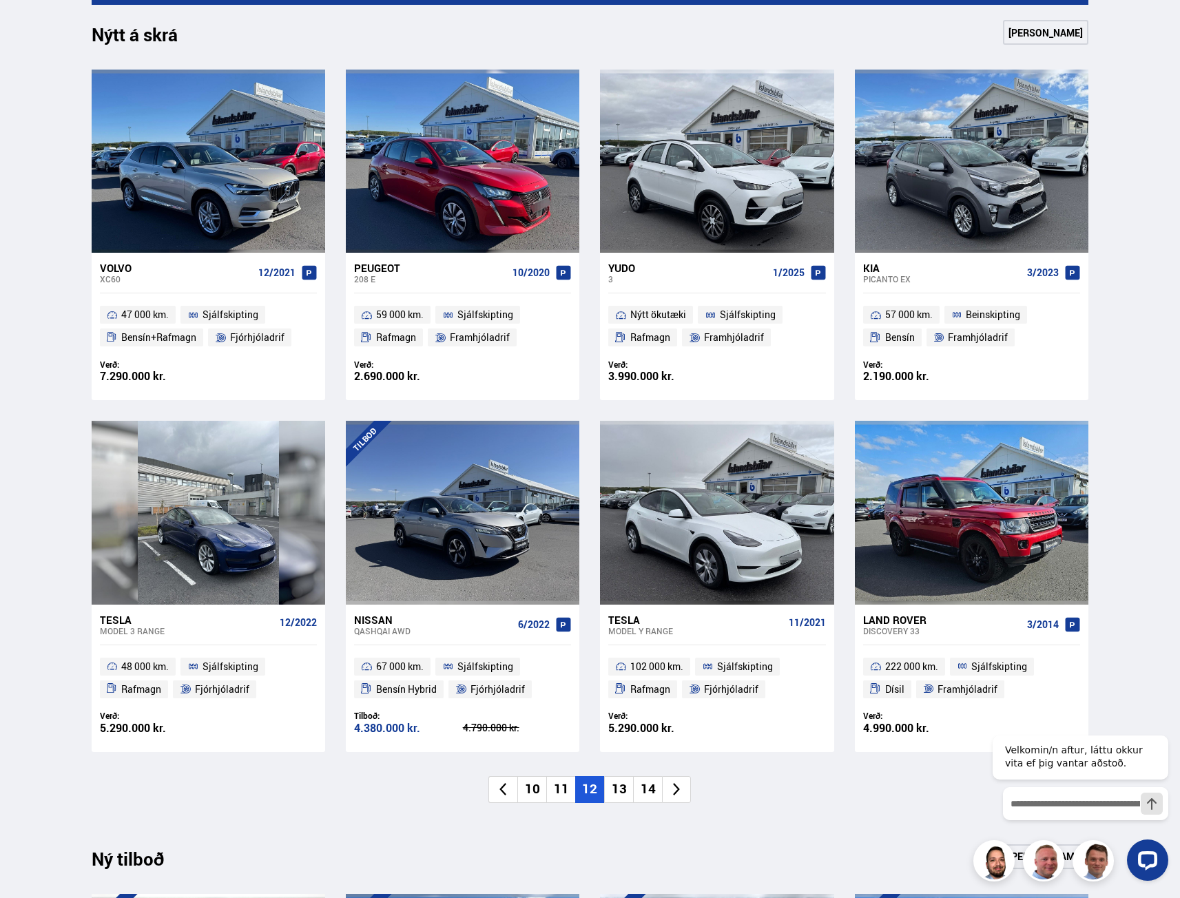
click at [553, 787] on li "11" at bounding box center [560, 789] width 29 height 27
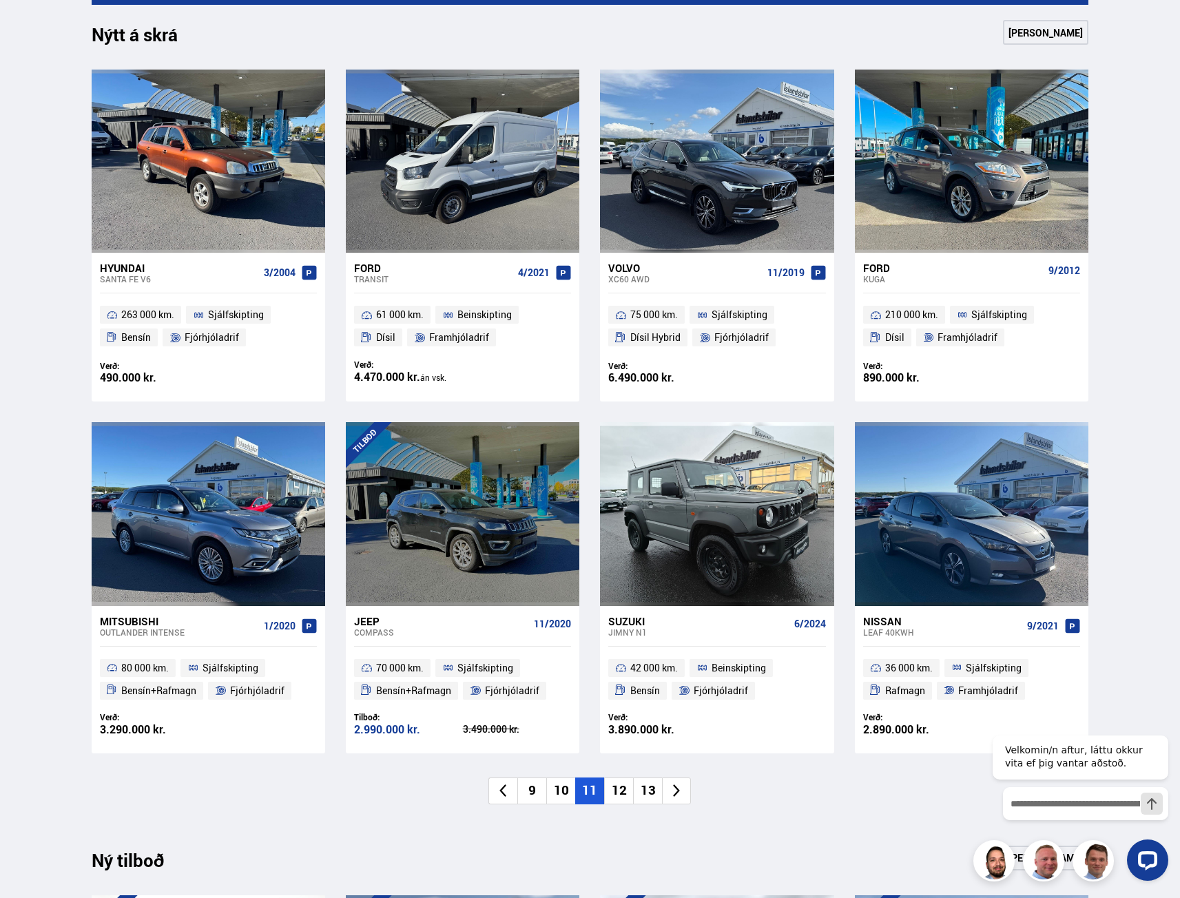
click at [621, 792] on li "12" at bounding box center [618, 791] width 29 height 27
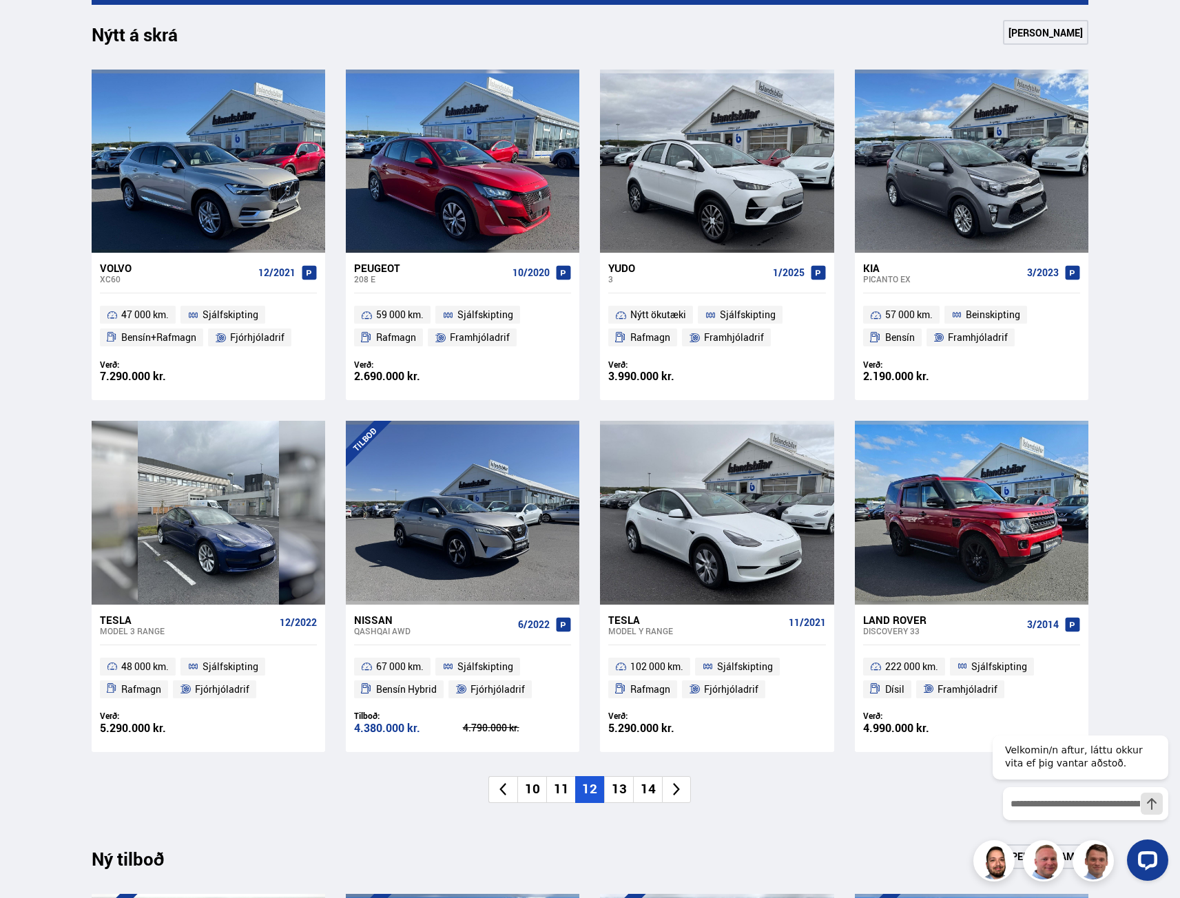
click at [623, 791] on li "13" at bounding box center [618, 789] width 29 height 27
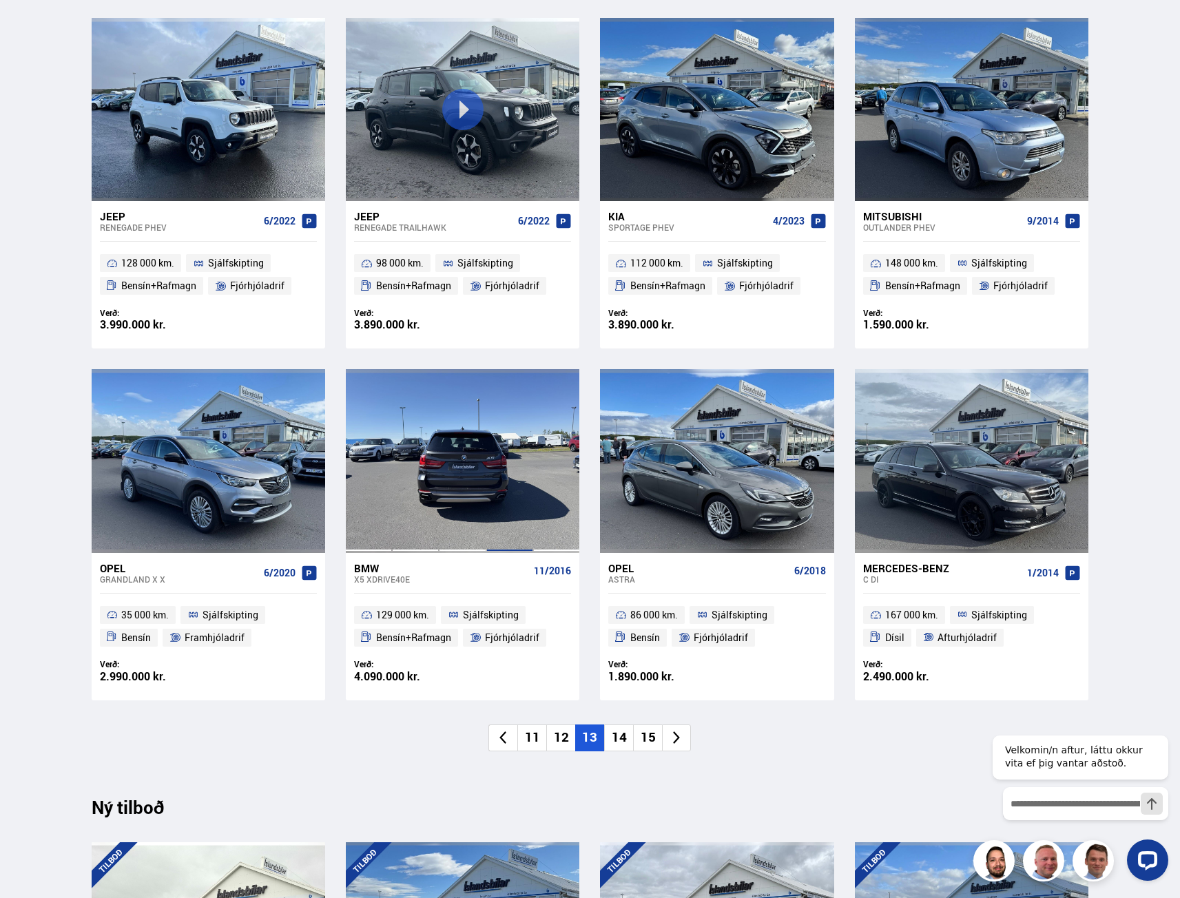
scroll to position [826, 0]
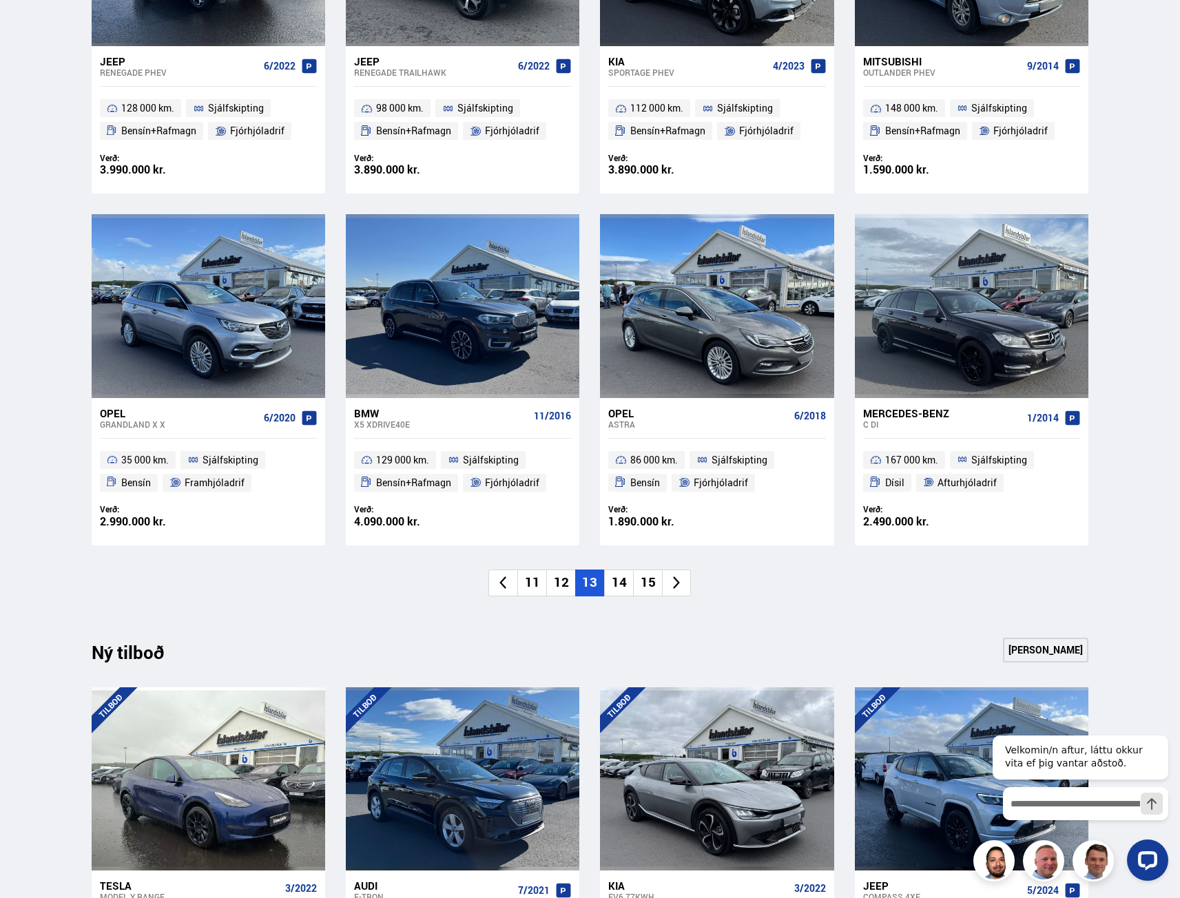
click at [621, 585] on li "14" at bounding box center [618, 583] width 29 height 27
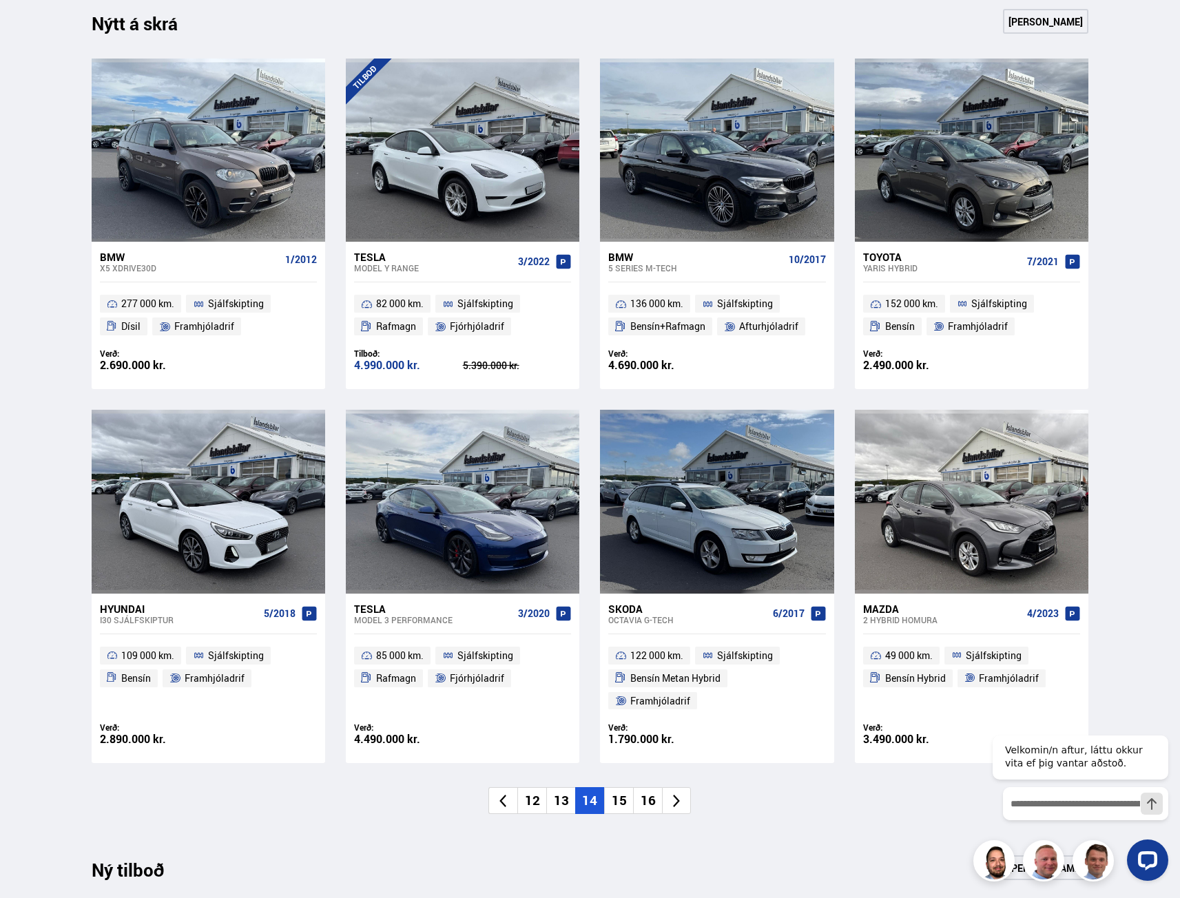
scroll to position [758, 0]
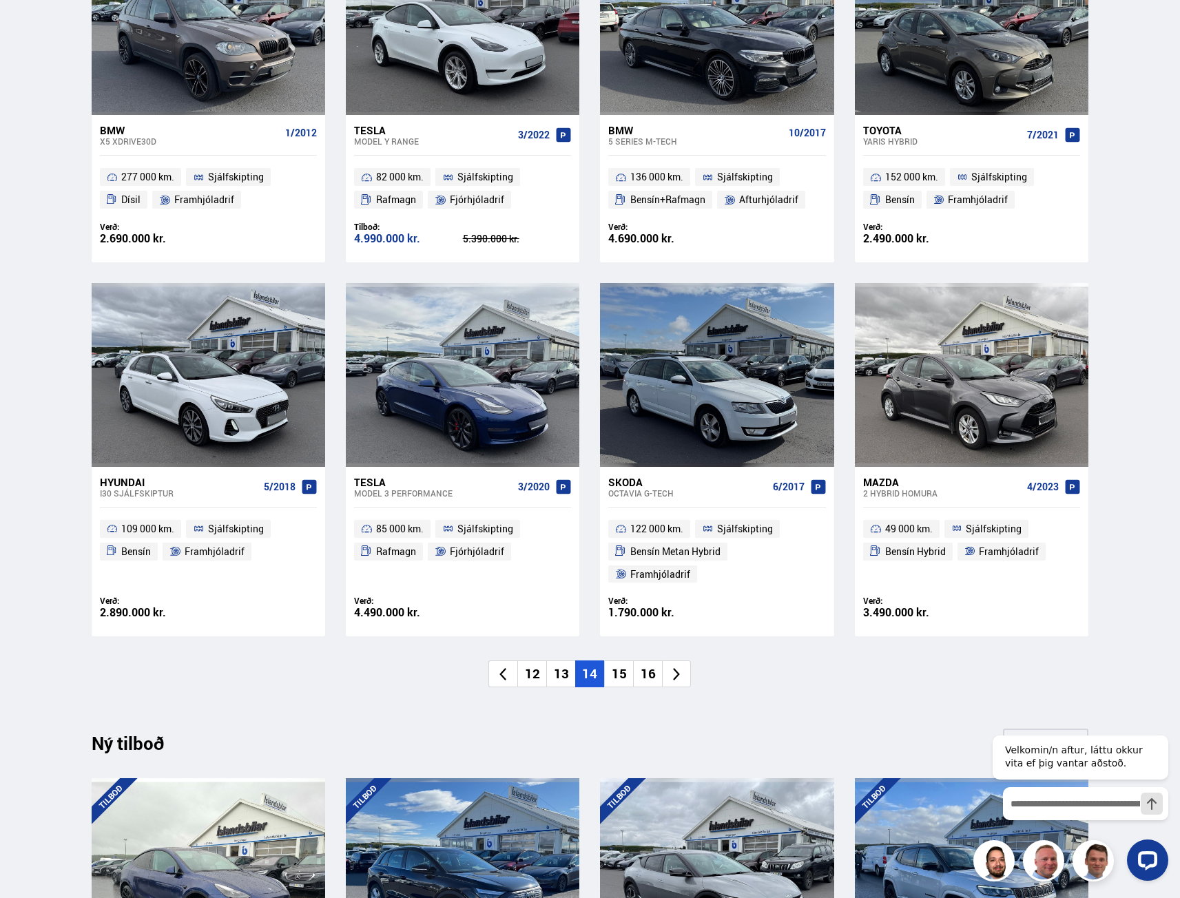
click at [611, 660] on li "15" at bounding box center [618, 673] width 29 height 27
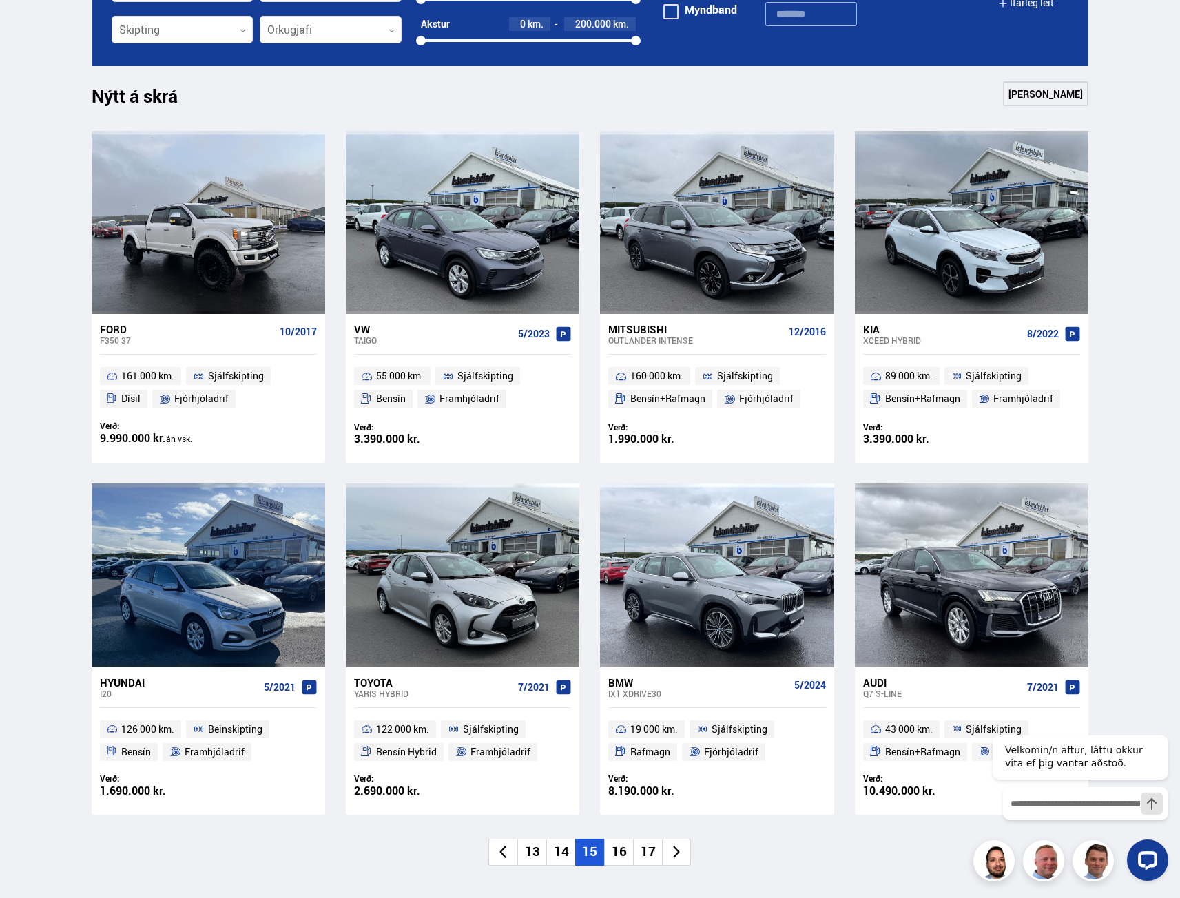
scroll to position [551, 0]
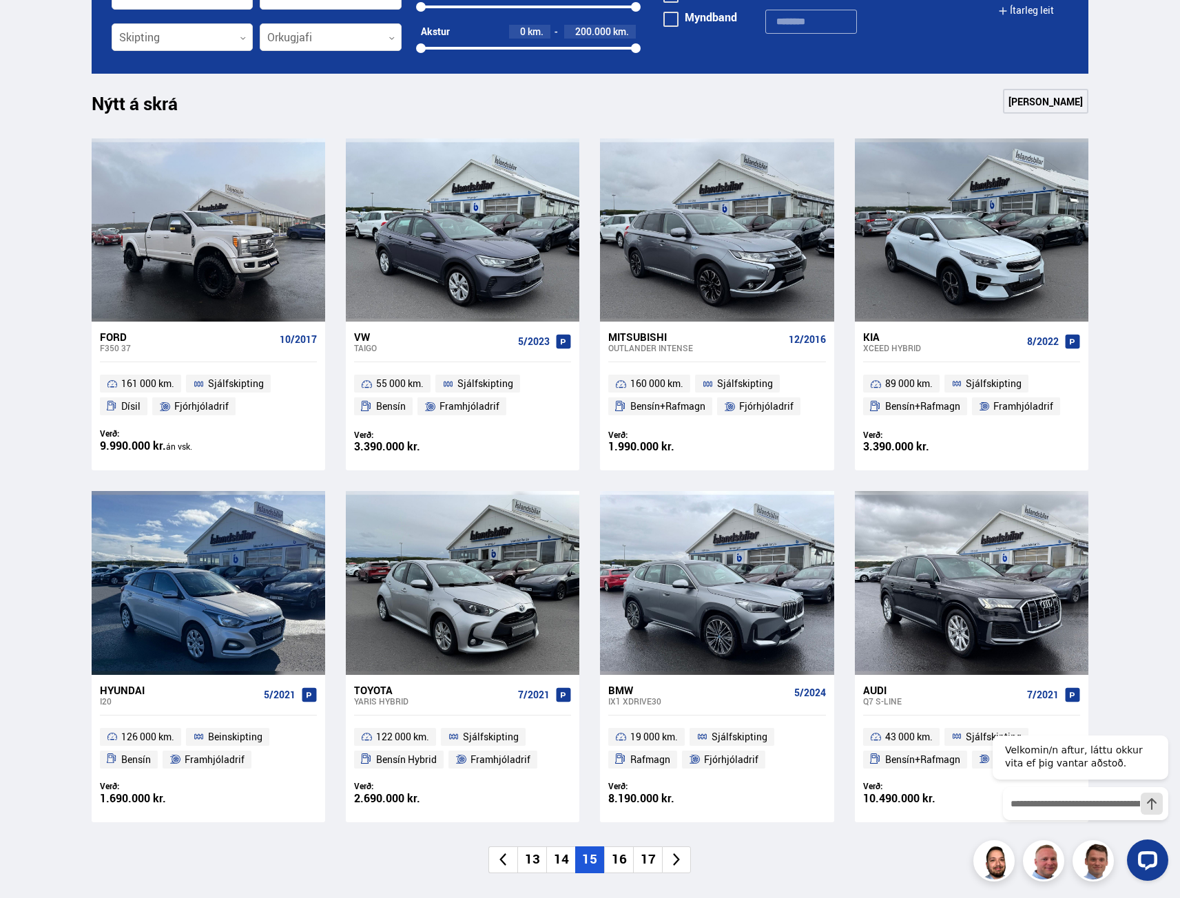
click at [619, 855] on li "16" at bounding box center [618, 859] width 29 height 27
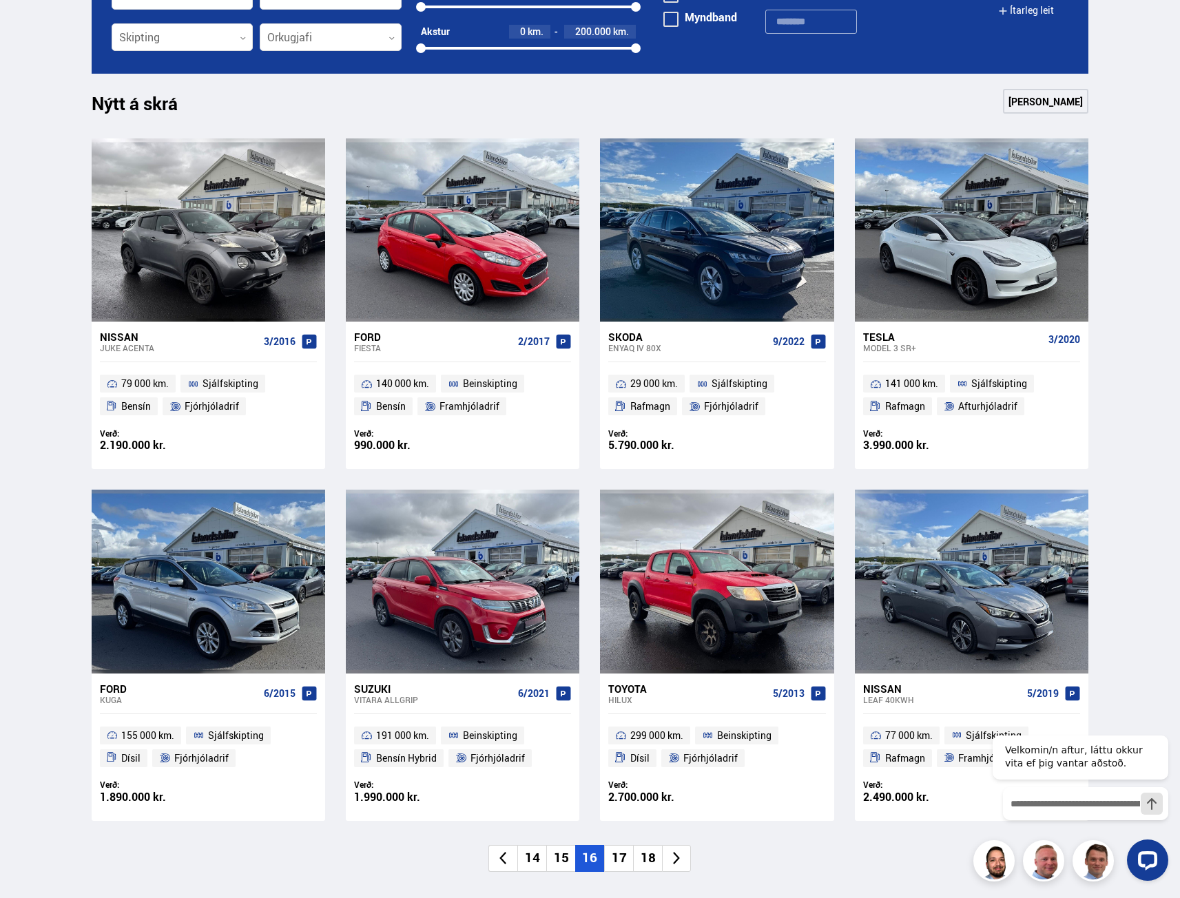
click at [630, 859] on li "17" at bounding box center [618, 858] width 29 height 27
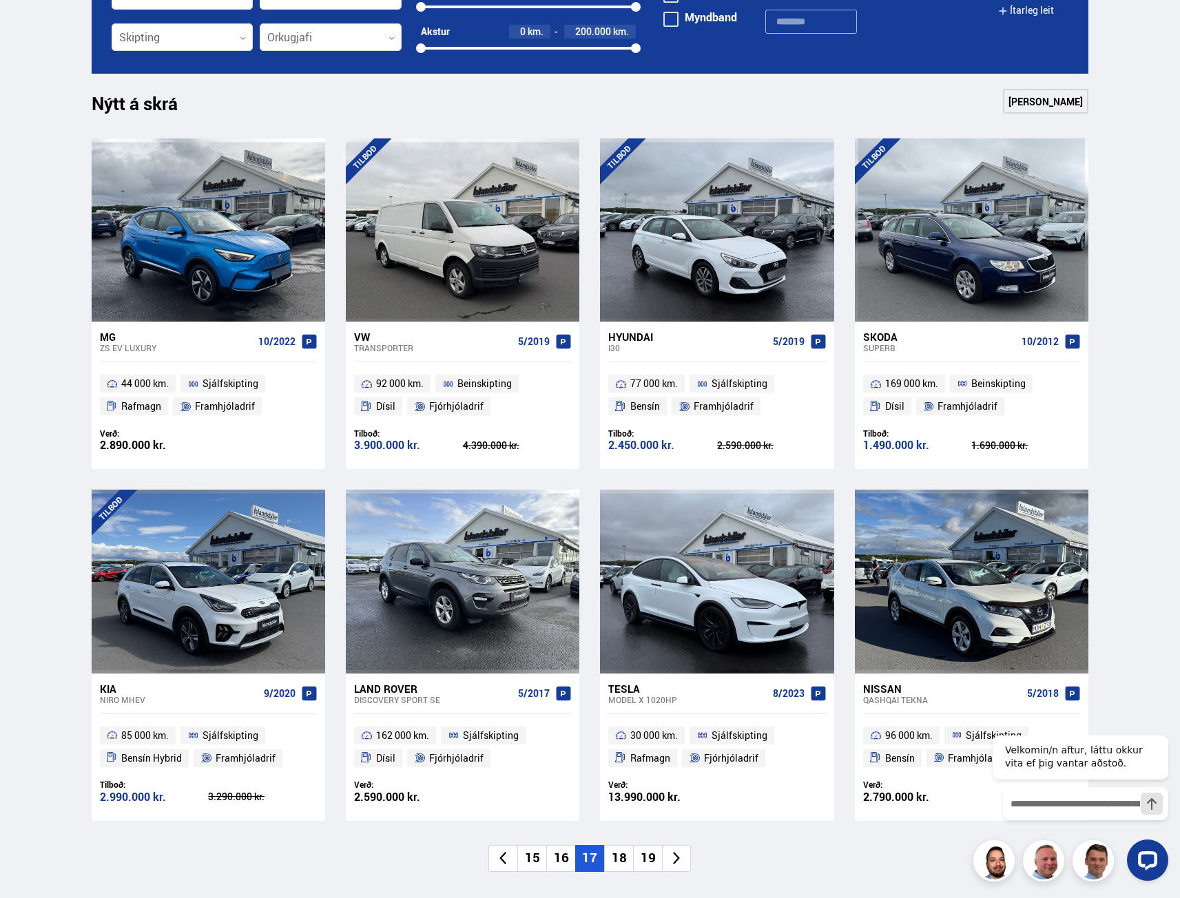
click at [621, 853] on li "18" at bounding box center [618, 858] width 29 height 27
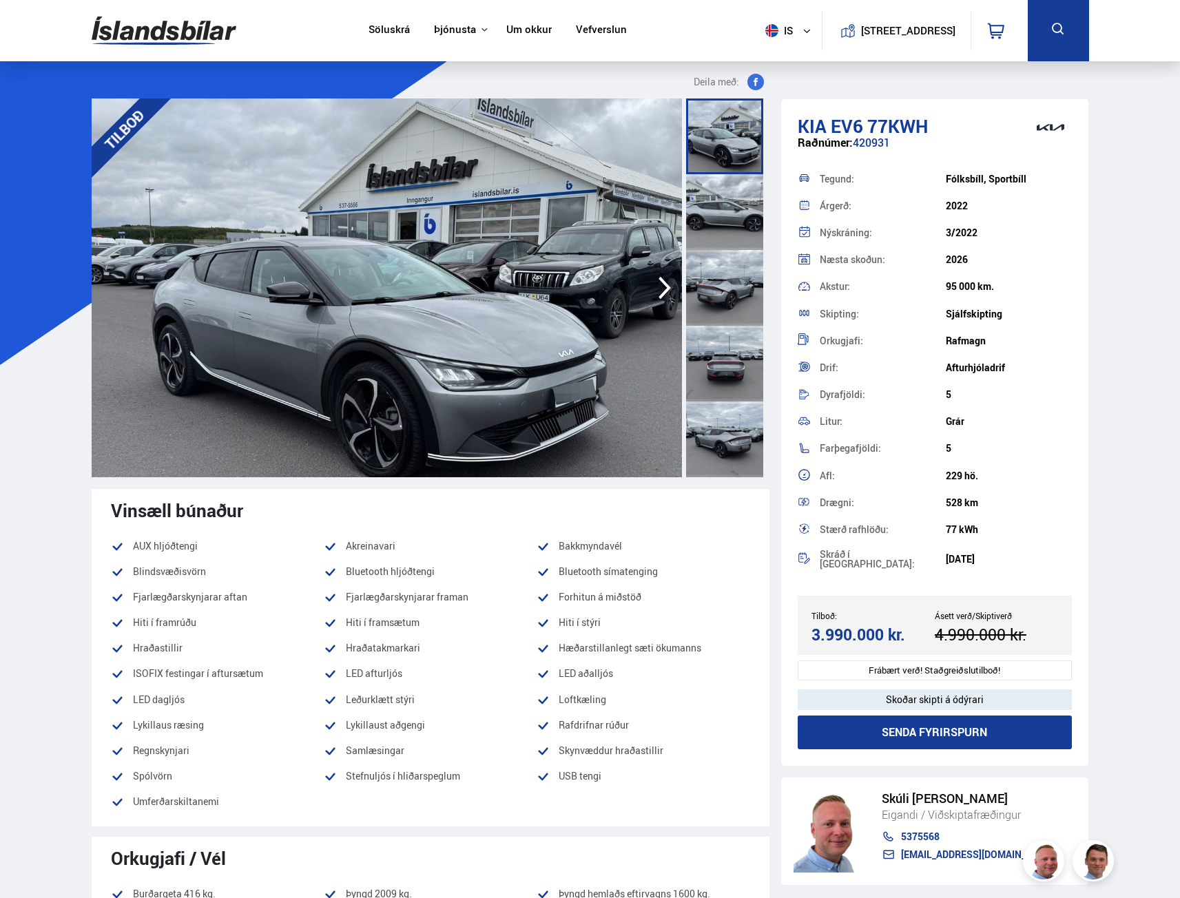
click at [667, 291] on icon "button" at bounding box center [664, 288] width 12 height 23
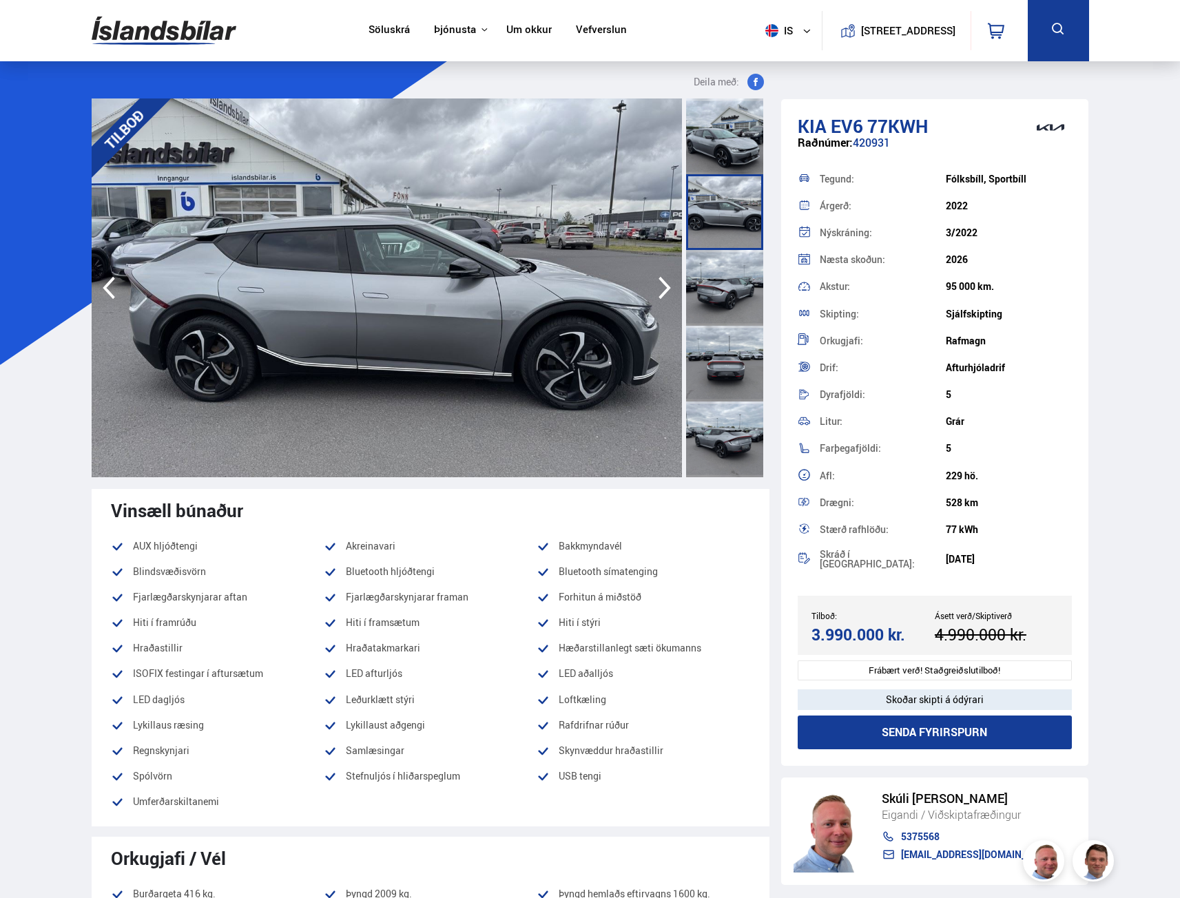
click at [667, 291] on icon "button" at bounding box center [664, 288] width 12 height 23
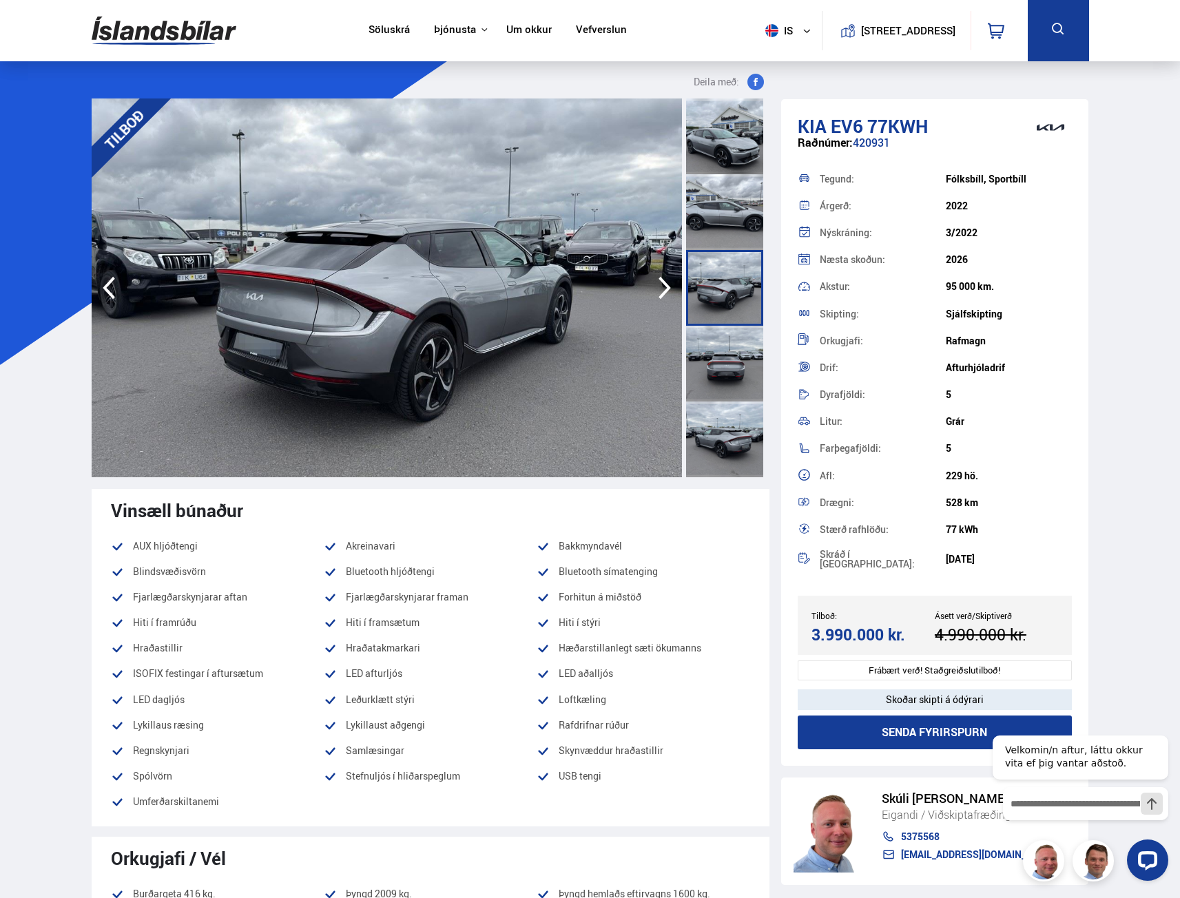
click at [667, 291] on icon "button" at bounding box center [664, 288] width 12 height 23
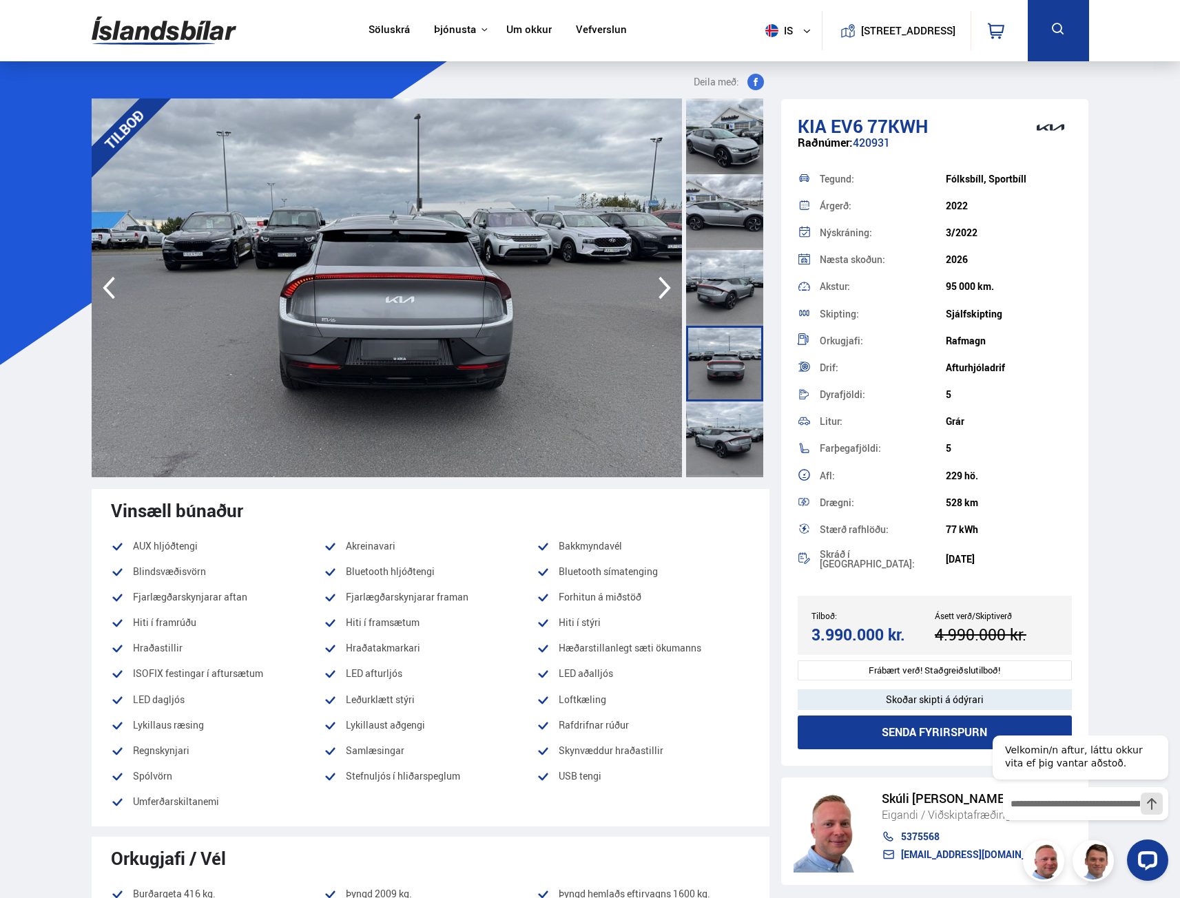
click at [667, 291] on icon "button" at bounding box center [664, 288] width 12 height 23
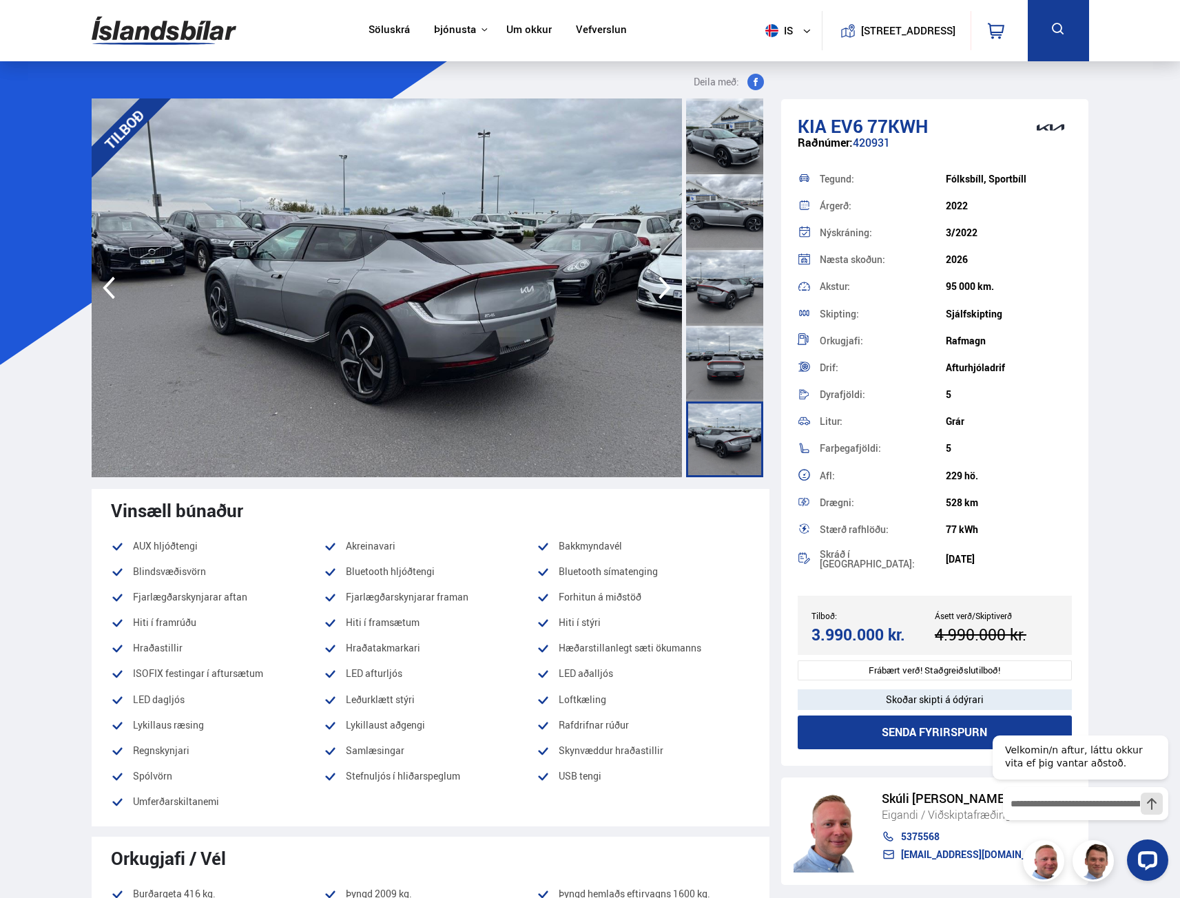
click at [667, 291] on icon "button" at bounding box center [664, 288] width 12 height 23
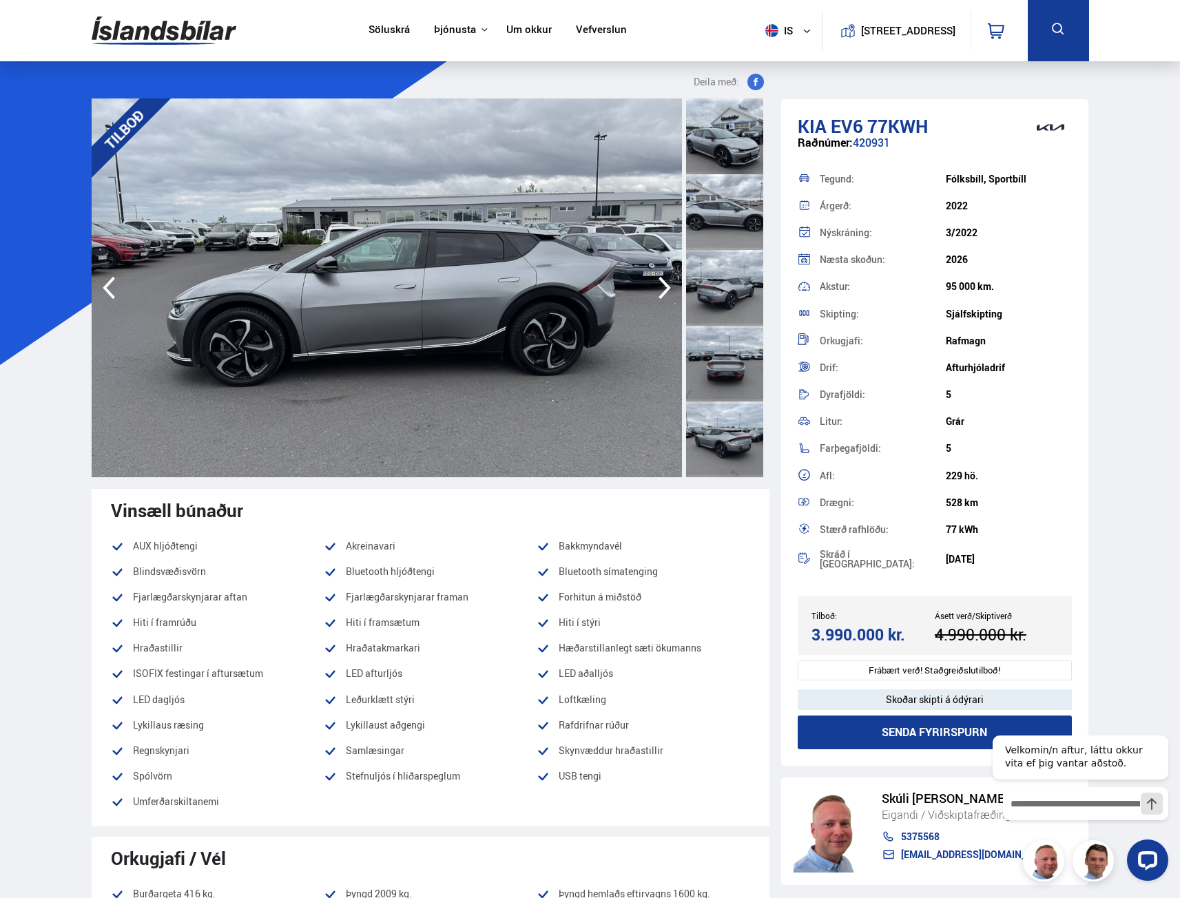
click at [667, 291] on icon "button" at bounding box center [664, 288] width 12 height 23
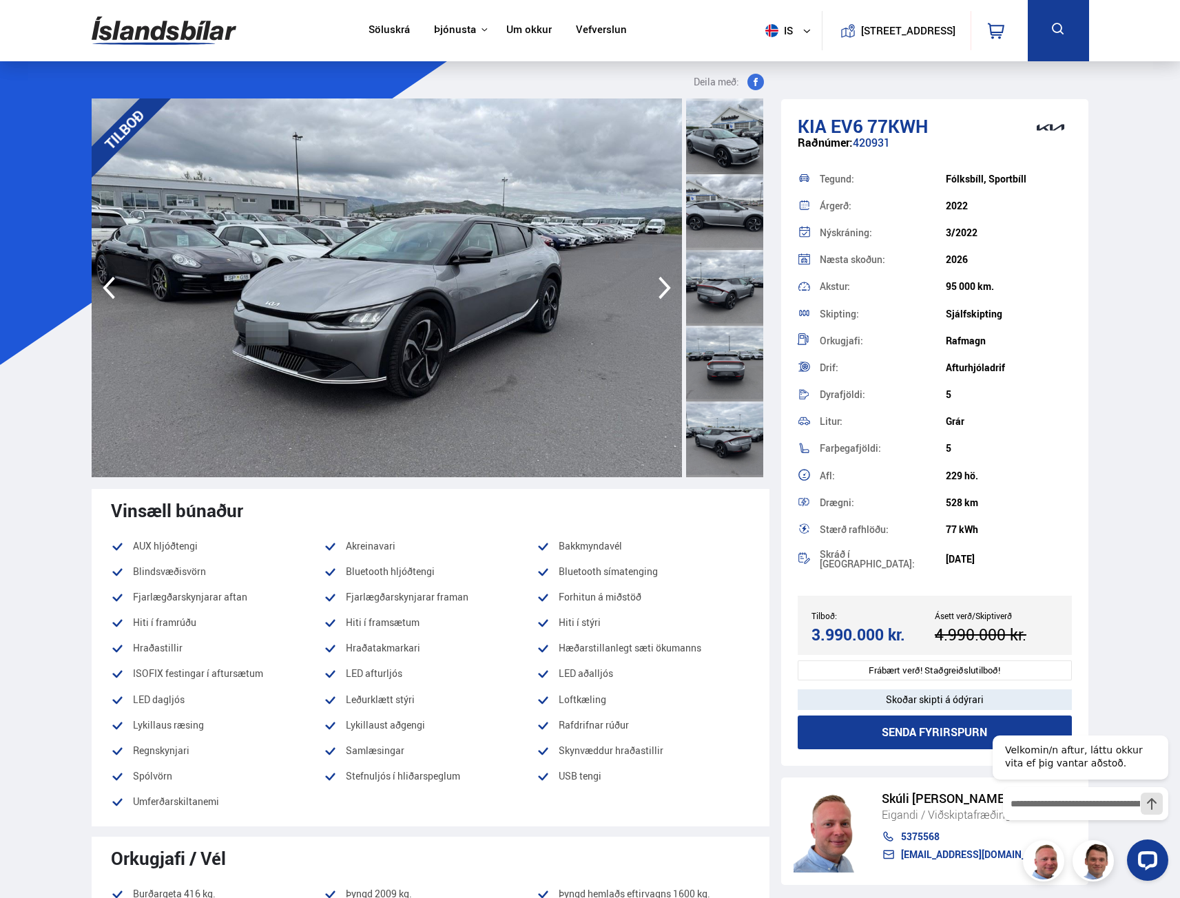
click at [667, 291] on icon "button" at bounding box center [664, 288] width 12 height 23
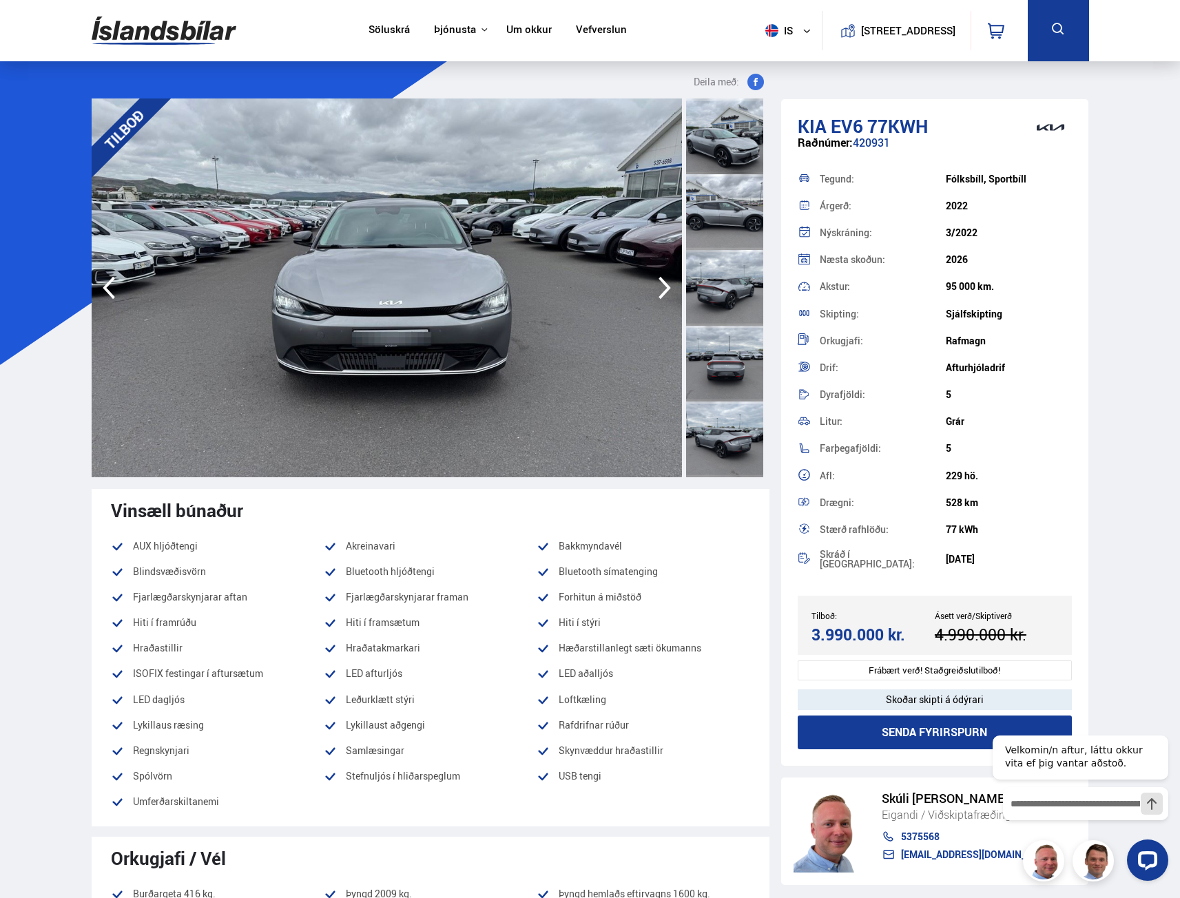
click at [667, 291] on icon "button" at bounding box center [664, 288] width 12 height 23
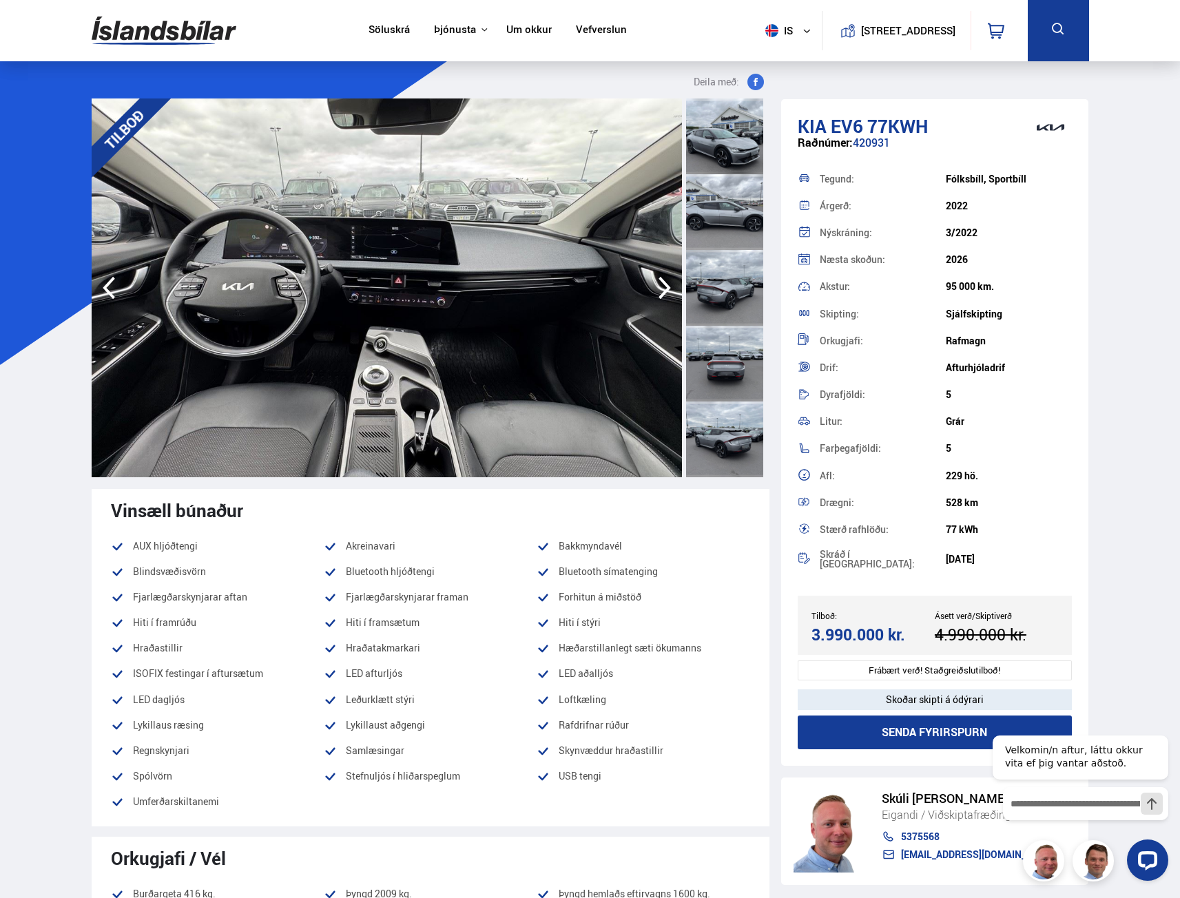
click at [667, 291] on icon "button" at bounding box center [664, 288] width 12 height 23
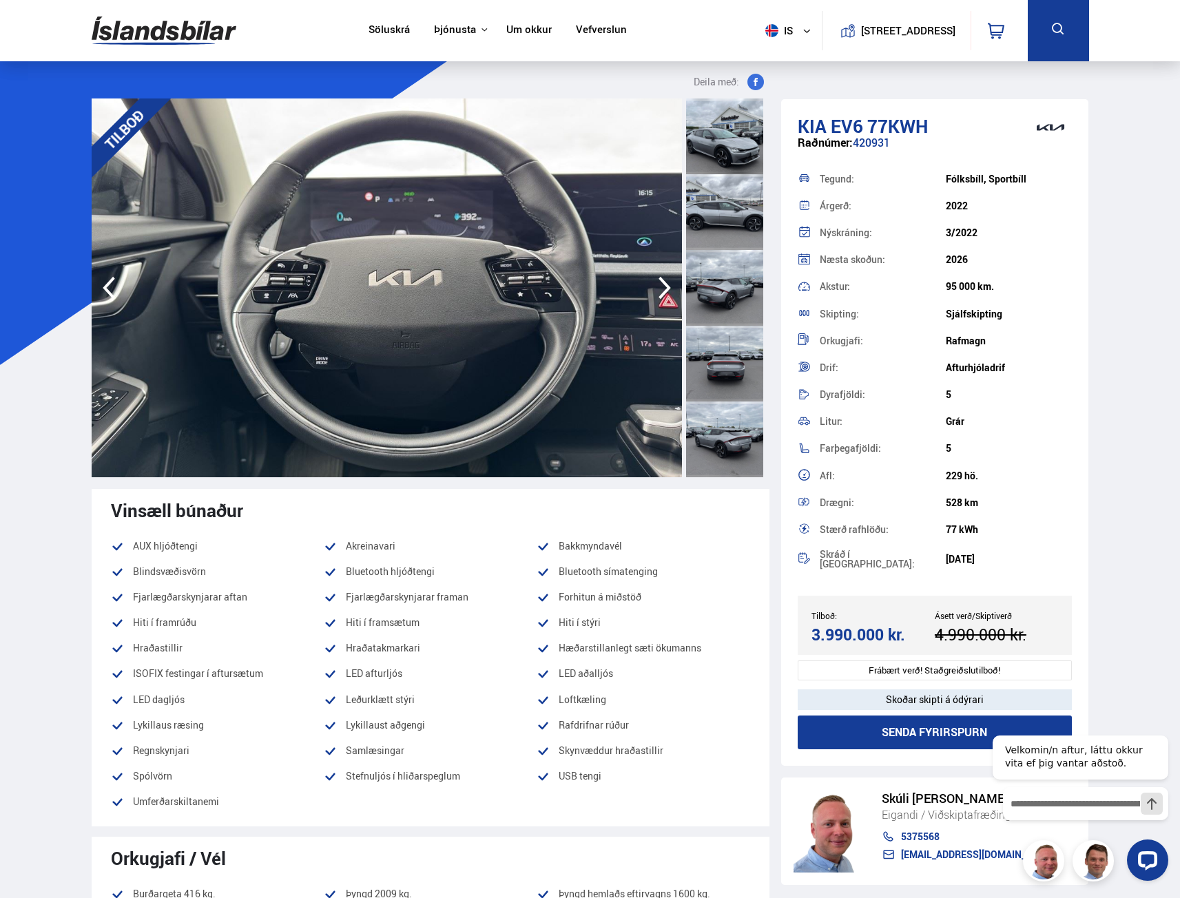
click at [667, 291] on icon "button" at bounding box center [664, 288] width 12 height 23
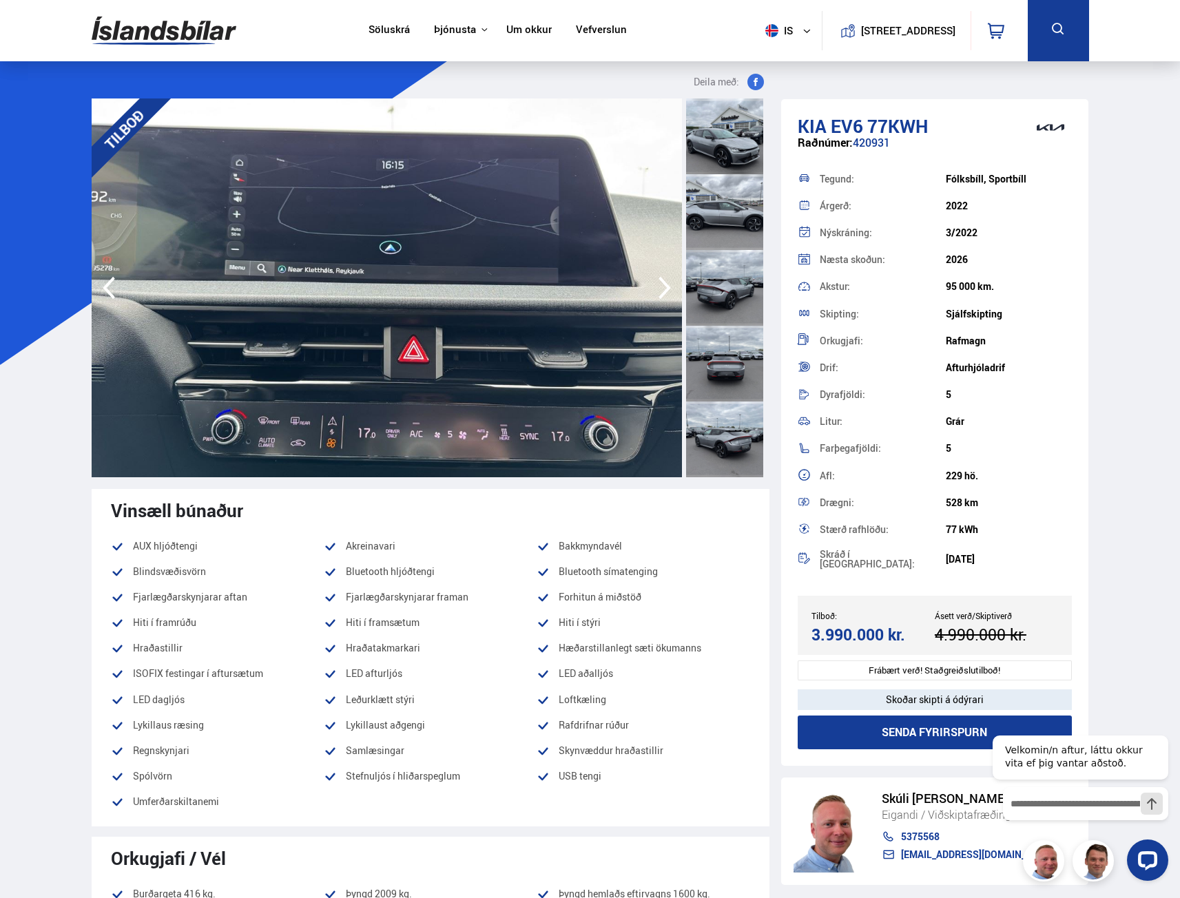
click at [667, 291] on icon "button" at bounding box center [664, 288] width 12 height 23
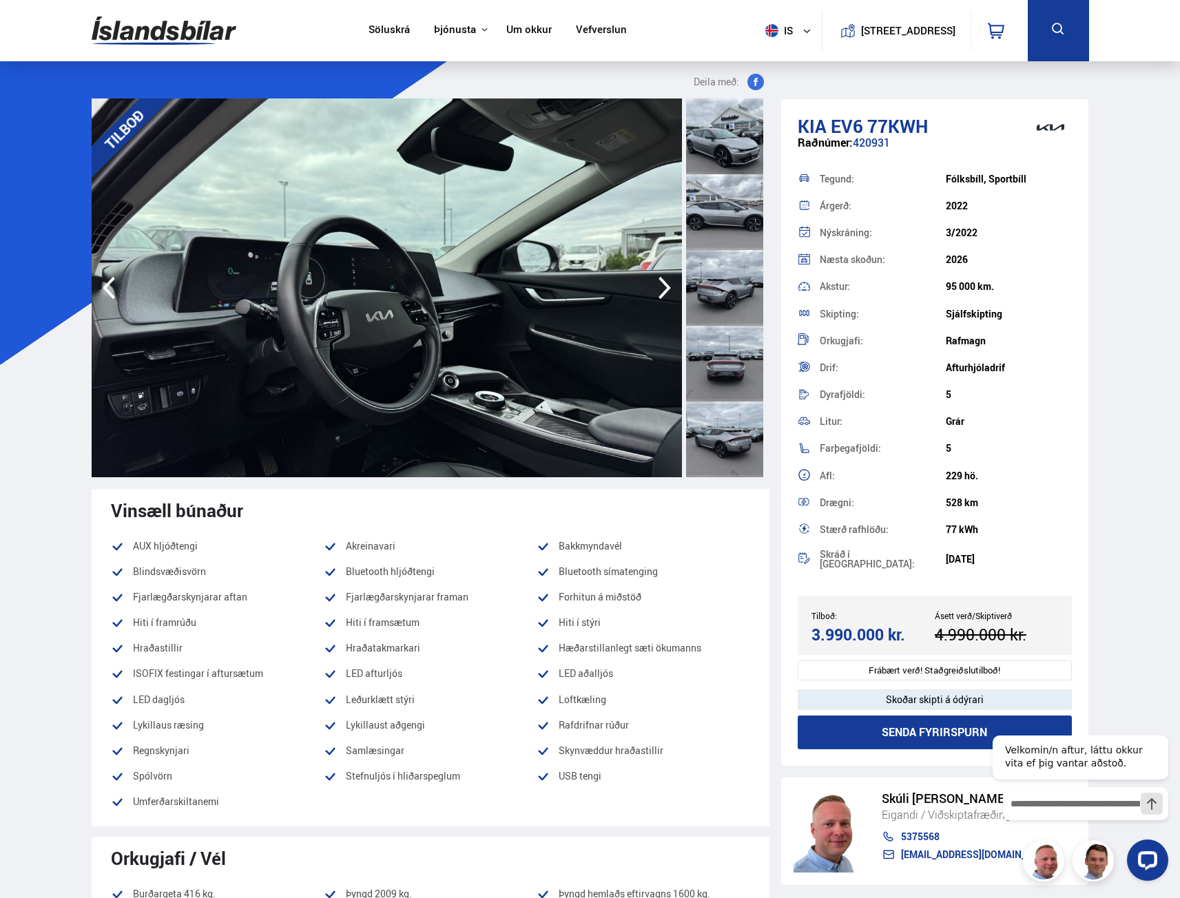
click at [667, 291] on icon "button" at bounding box center [664, 288] width 12 height 23
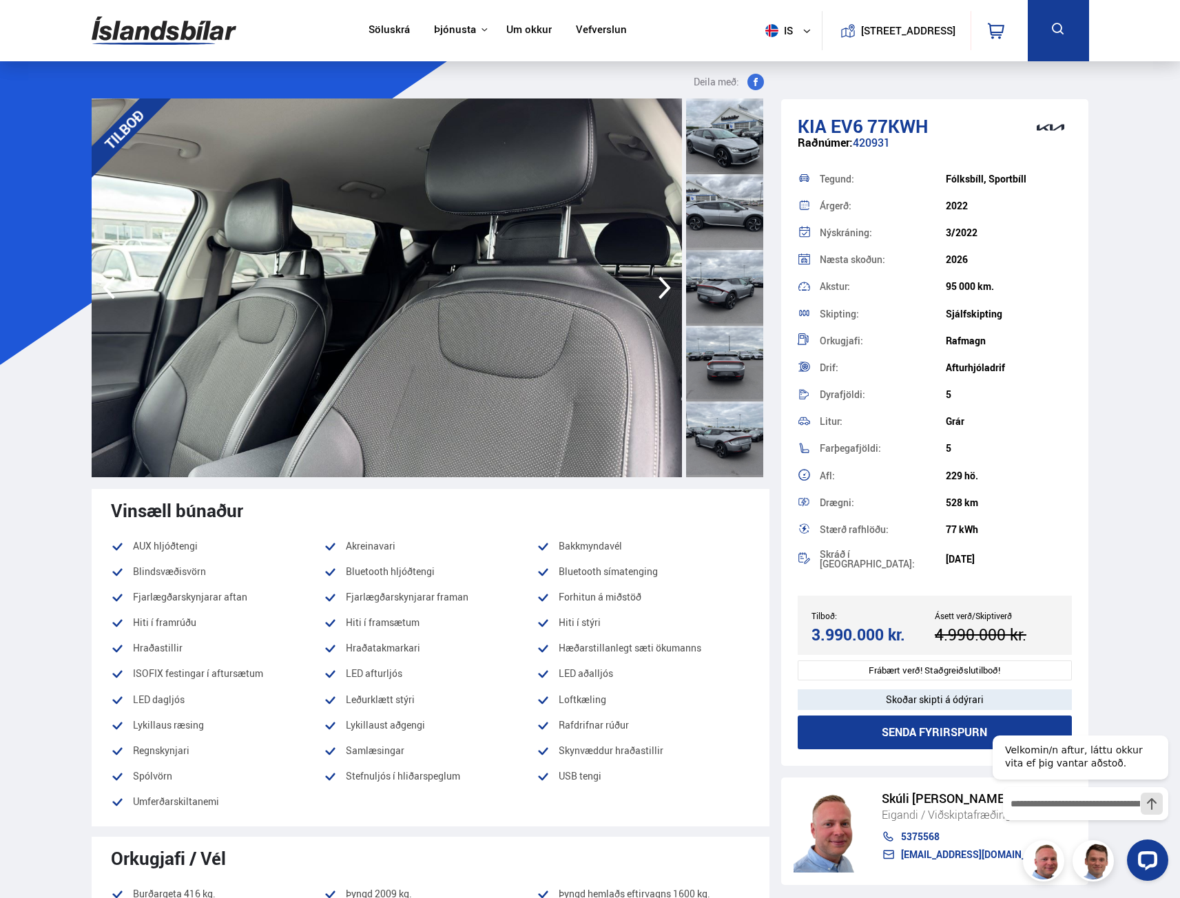
click at [667, 291] on icon "button" at bounding box center [664, 288] width 12 height 23
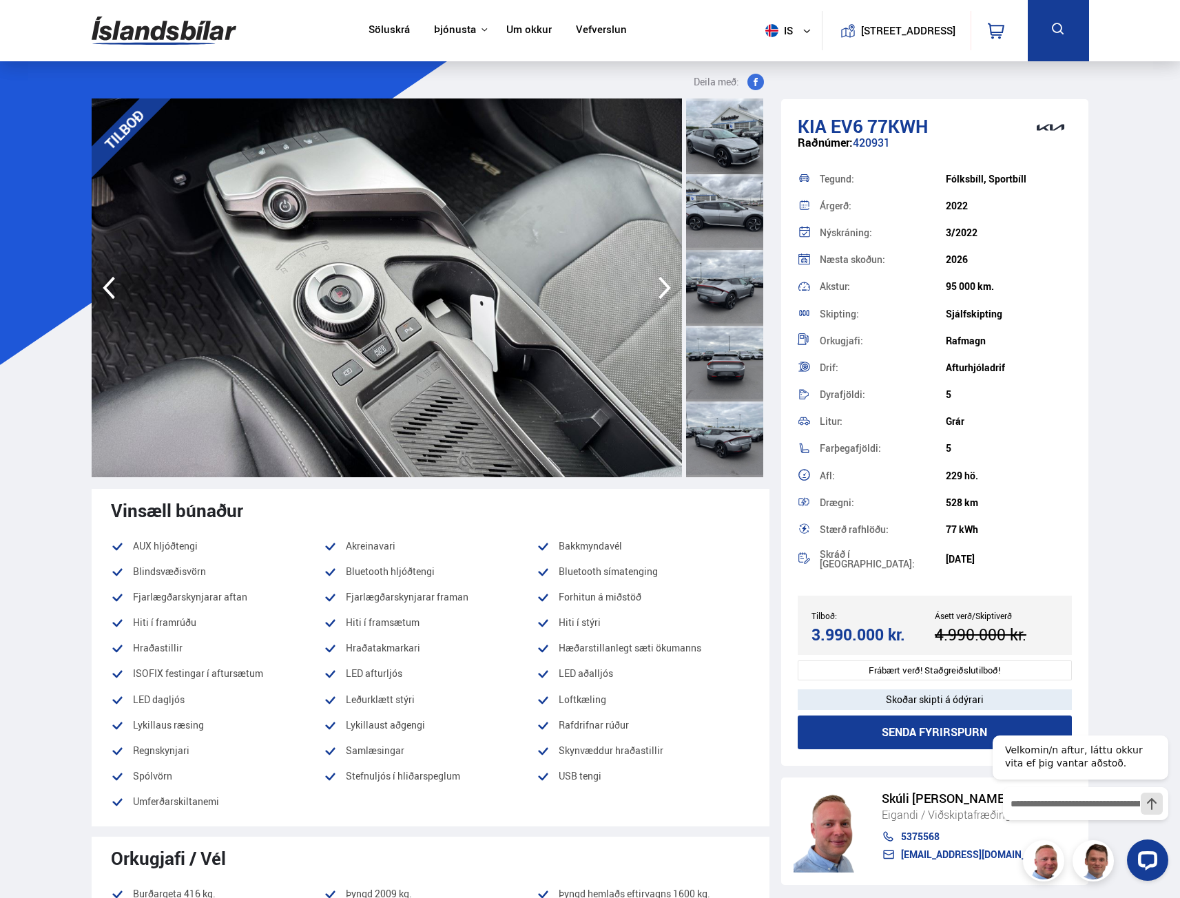
click at [667, 291] on icon "button" at bounding box center [664, 288] width 12 height 23
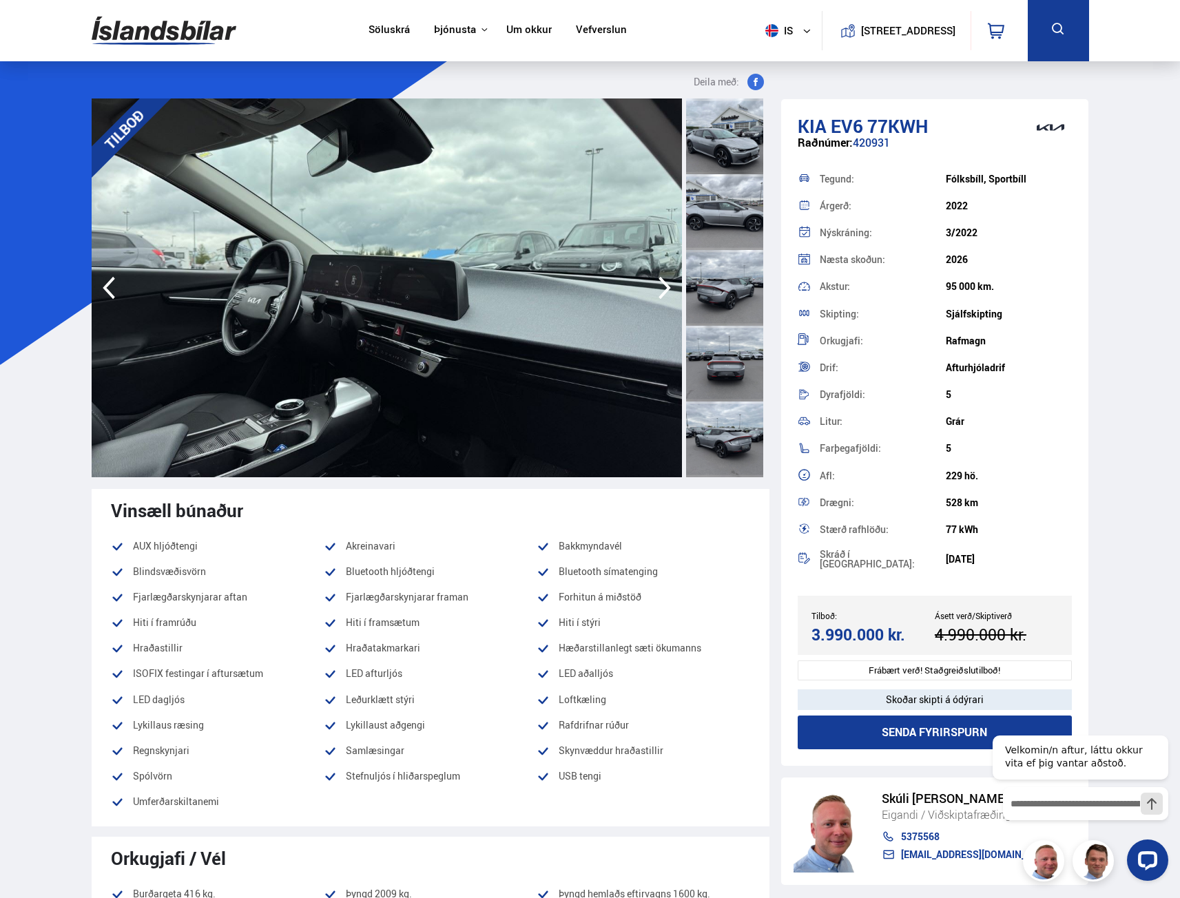
drag, startPoint x: 908, startPoint y: 630, endPoint x: 820, endPoint y: 624, distance: 89.1
click at [818, 627] on div "3.990.000 kr." at bounding box center [870, 634] width 119 height 19
click at [977, 506] on div "528 km" at bounding box center [1009, 502] width 126 height 11
drag, startPoint x: 977, startPoint y: 506, endPoint x: 942, endPoint y: 503, distance: 35.2
click at [942, 503] on div "Drægni: 528 km" at bounding box center [935, 502] width 275 height 27
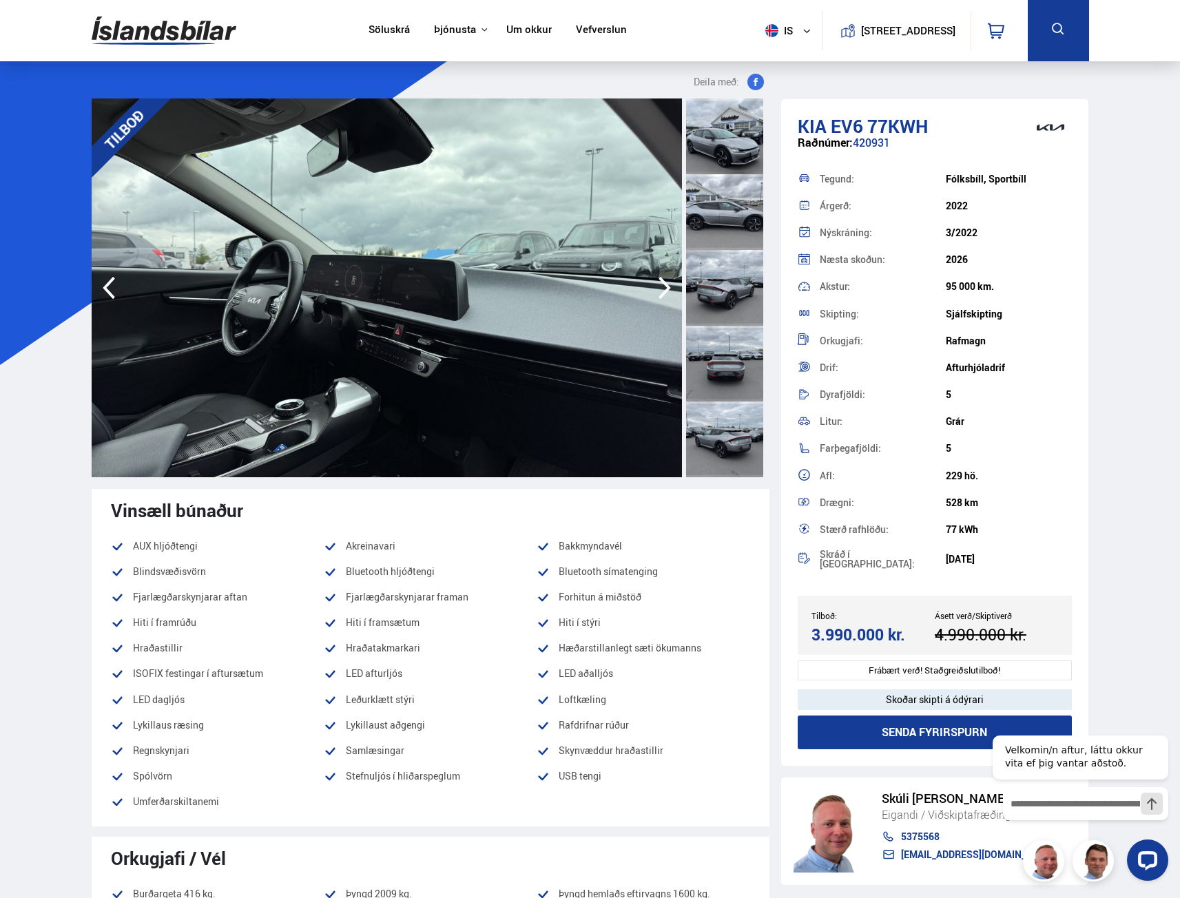
click at [880, 514] on div "Drægni: 528 km" at bounding box center [935, 502] width 275 height 27
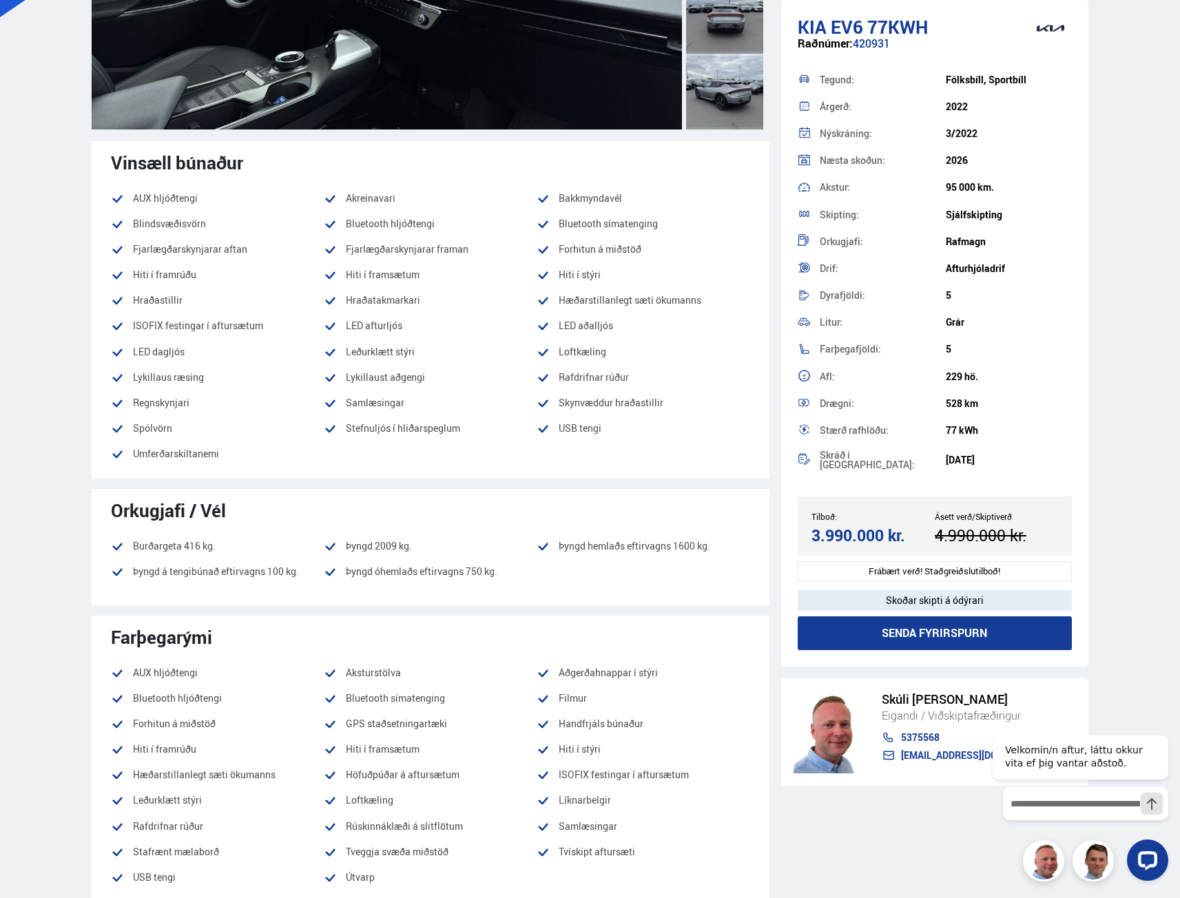
scroll to position [551, 0]
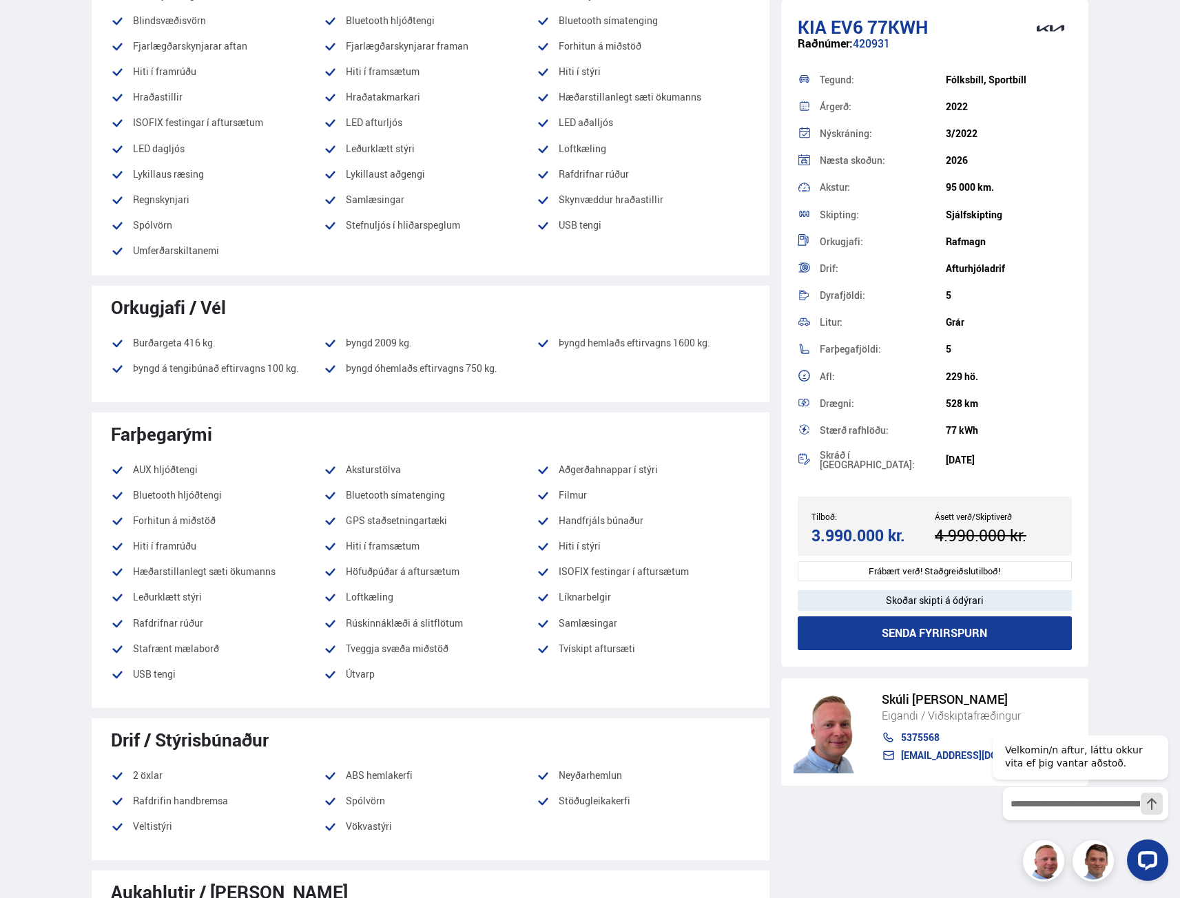
drag, startPoint x: 522, startPoint y: 370, endPoint x: 110, endPoint y: 362, distance: 412.6
click at [111, 362] on ul "Burðargeta 416 kg. Þyngd 2009 kg. Þyngd hemlaðs eftirvagns 1600 kg. Þyngd á ten…" at bounding box center [430, 360] width 639 height 51
click at [109, 362] on div "Orkugjafi / Vél Burðargeta 416 kg. Þyngd 2009 kg. Þyngd hemlaðs eftirvagns 1600…" at bounding box center [431, 344] width 678 height 116
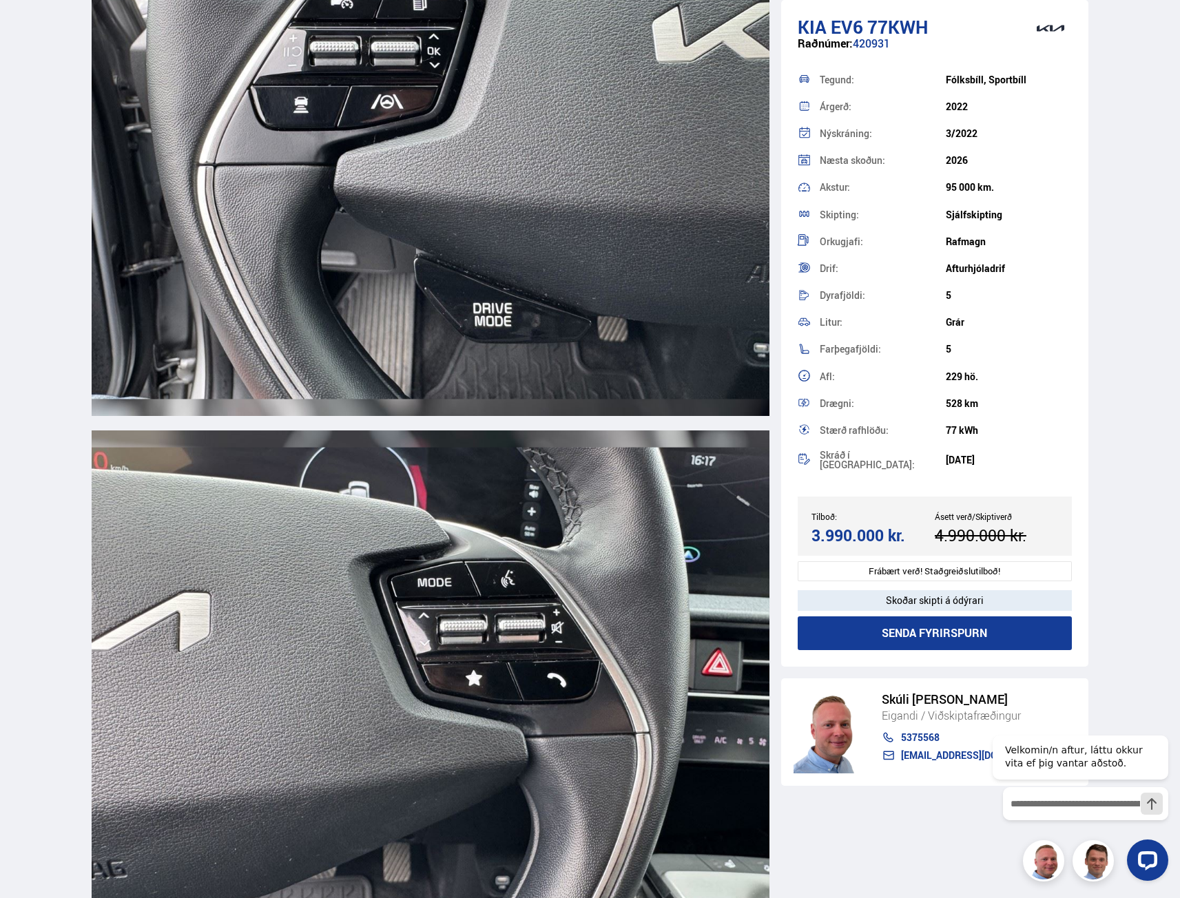
scroll to position [15014, 0]
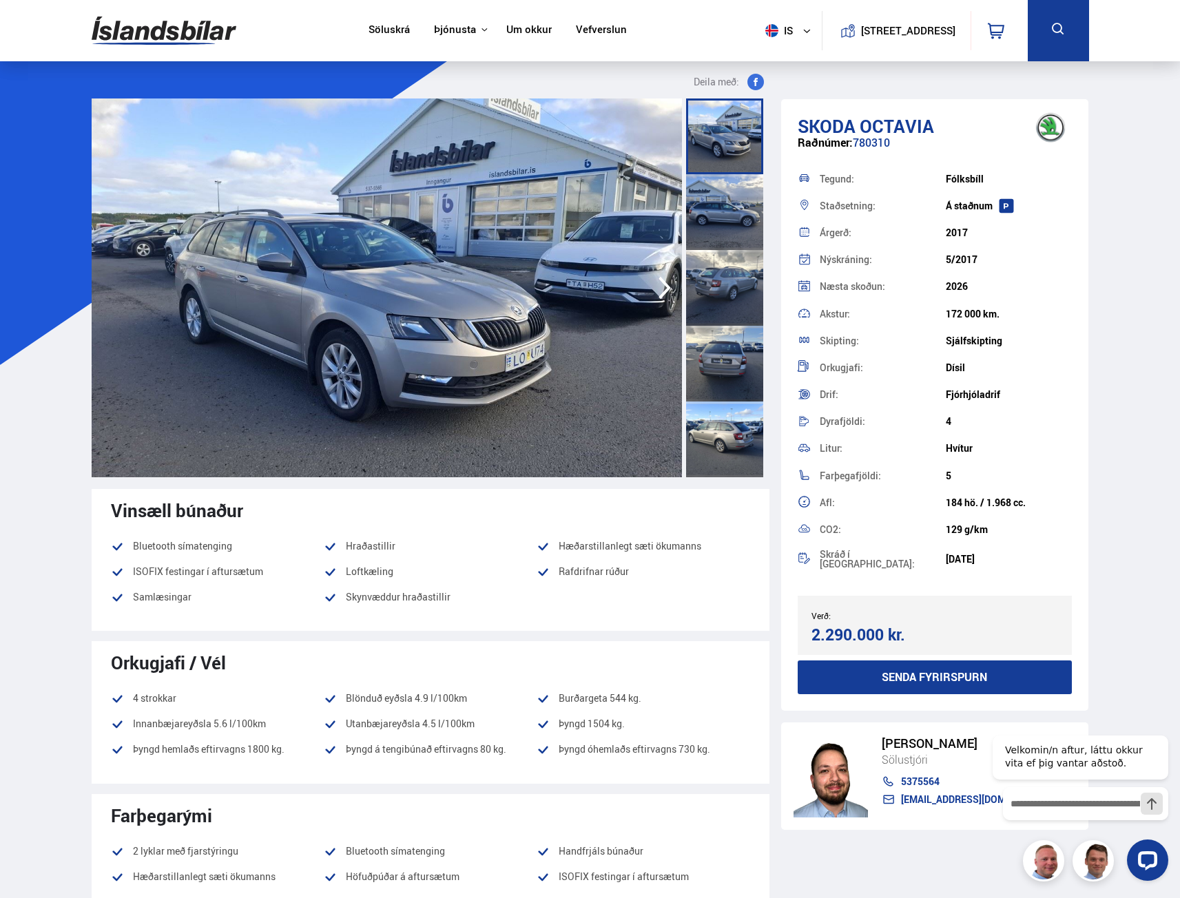
click at [636, 263] on img at bounding box center [387, 287] width 590 height 379
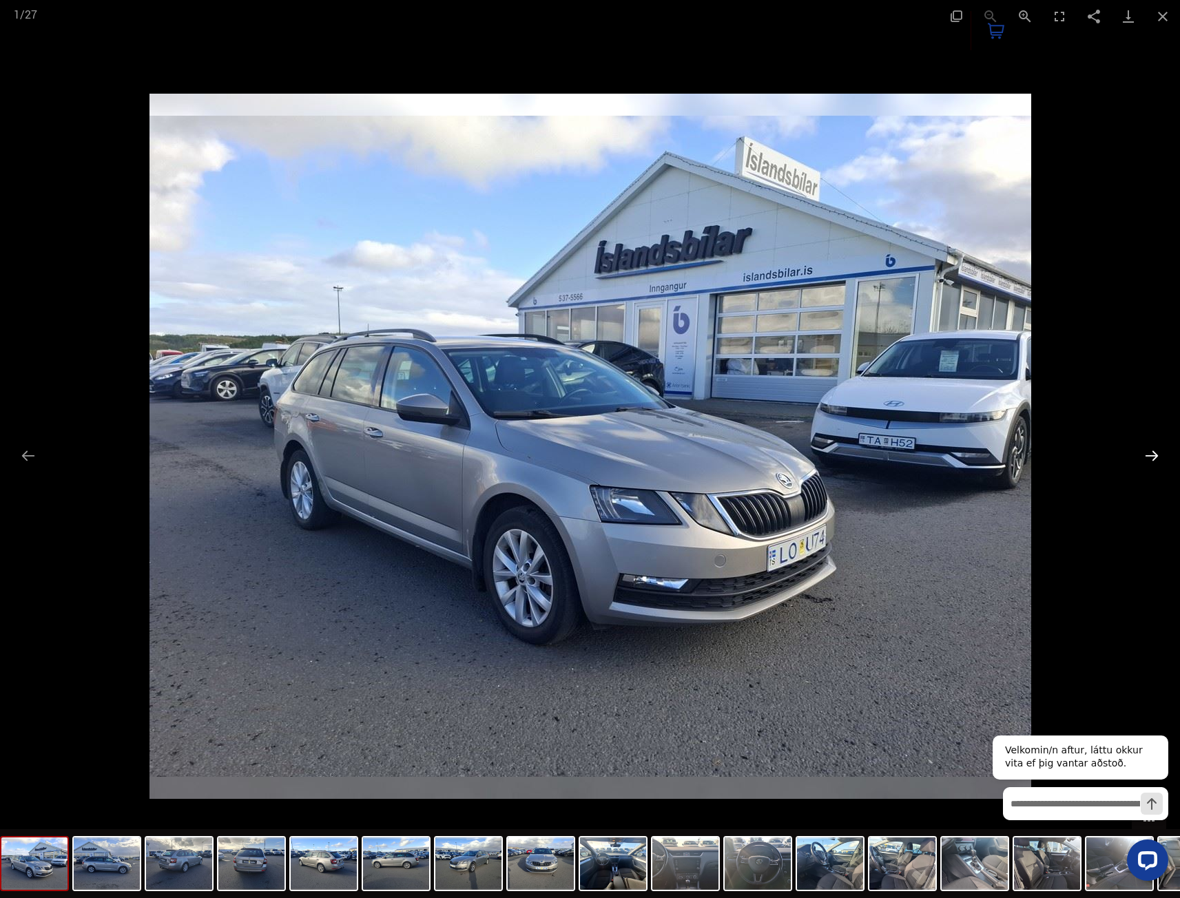
click at [1161, 452] on button "Next slide" at bounding box center [1151, 455] width 29 height 27
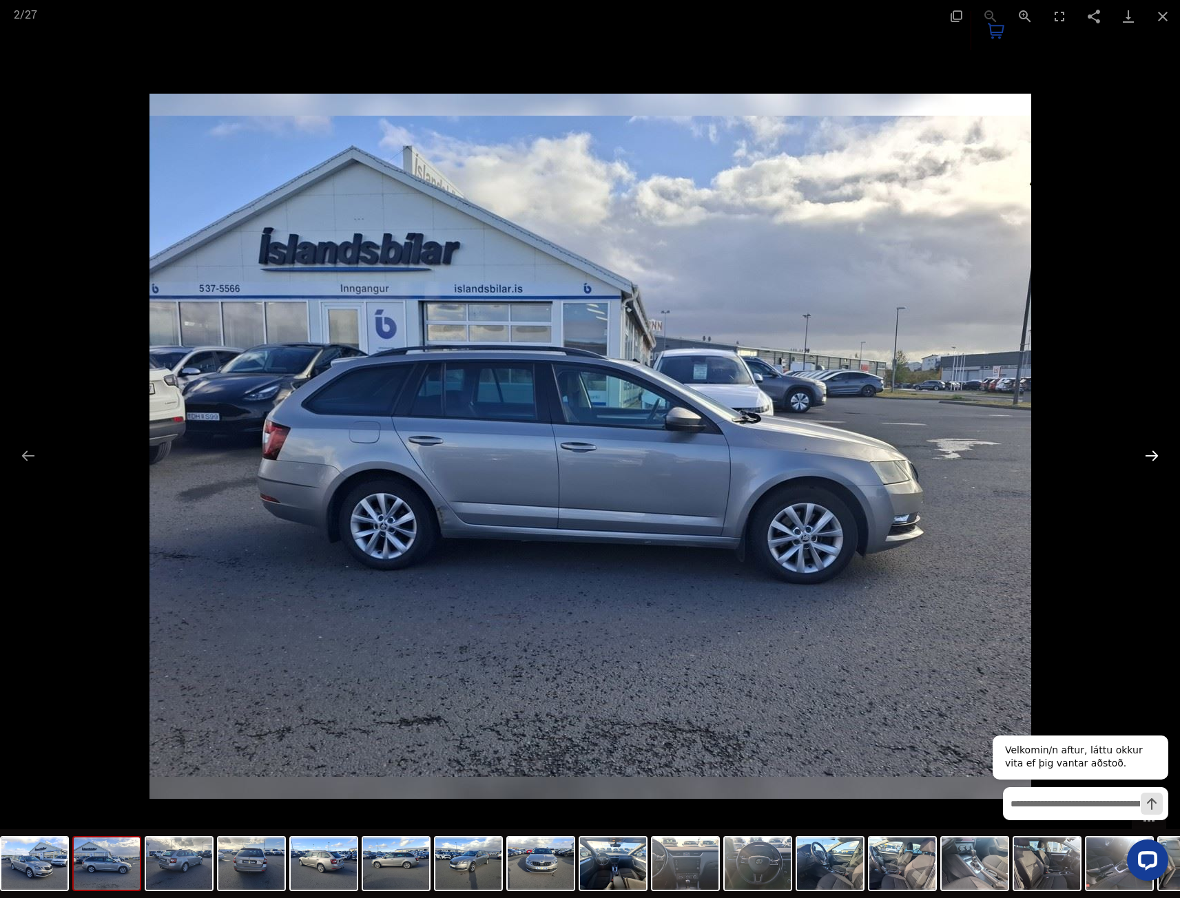
click at [1161, 450] on button "Next slide" at bounding box center [1151, 455] width 29 height 27
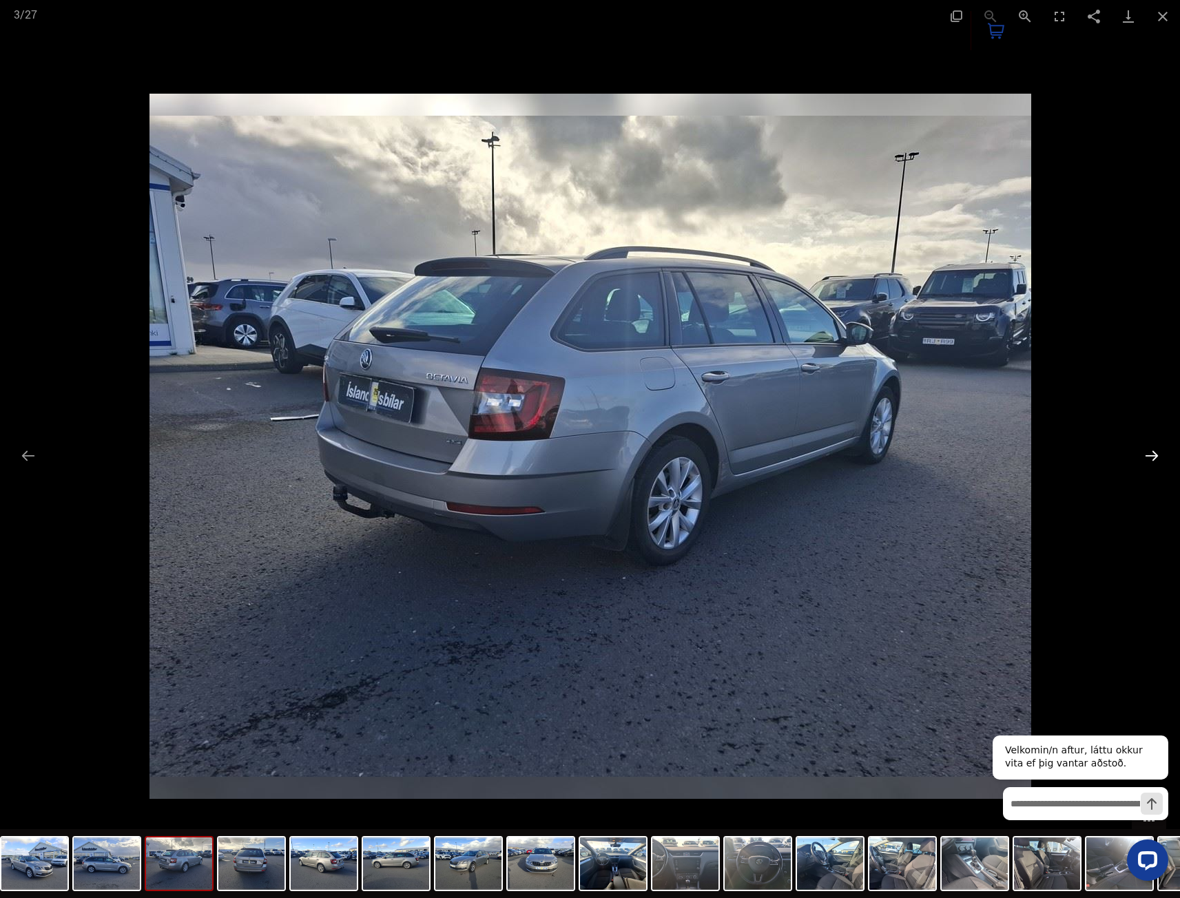
click at [1161, 450] on button "Next slide" at bounding box center [1151, 455] width 29 height 27
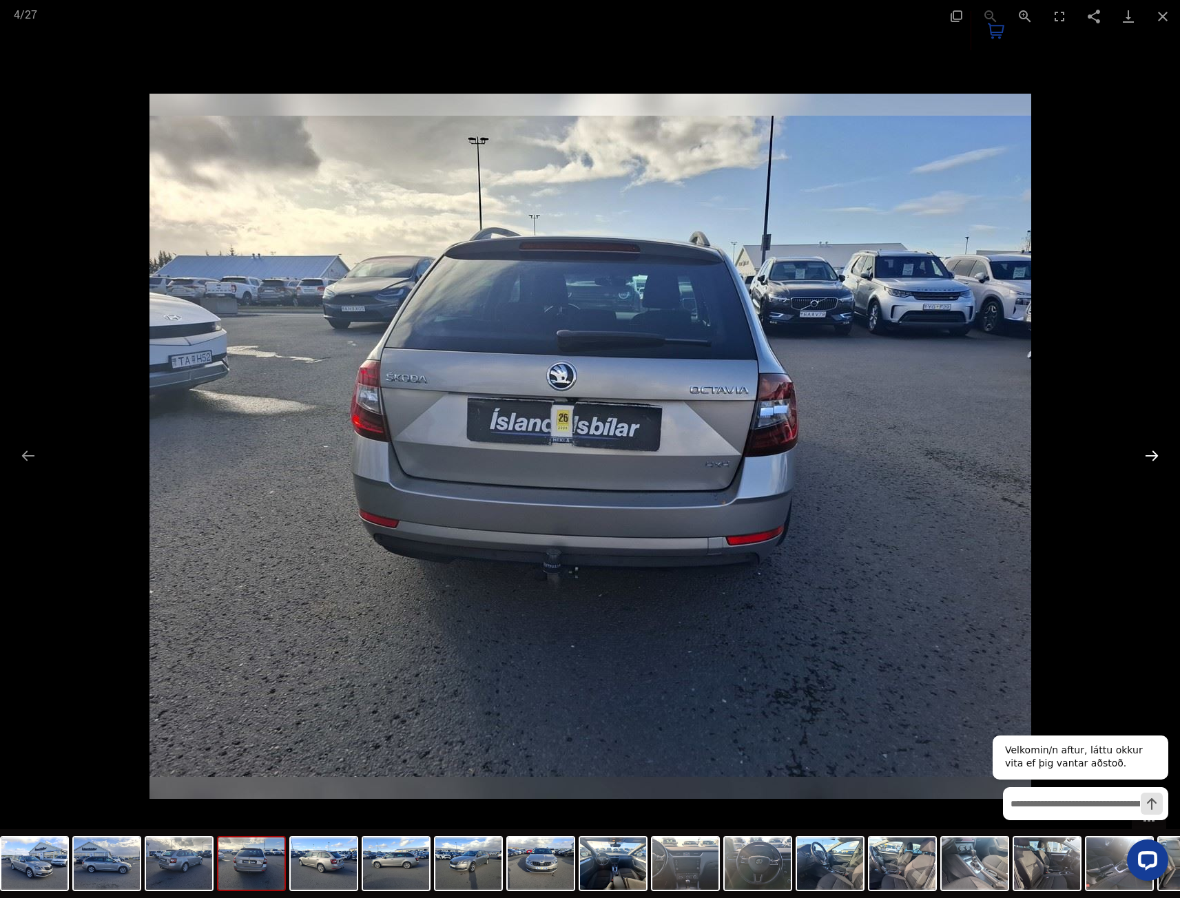
click at [1161, 450] on button "Next slide" at bounding box center [1151, 455] width 29 height 27
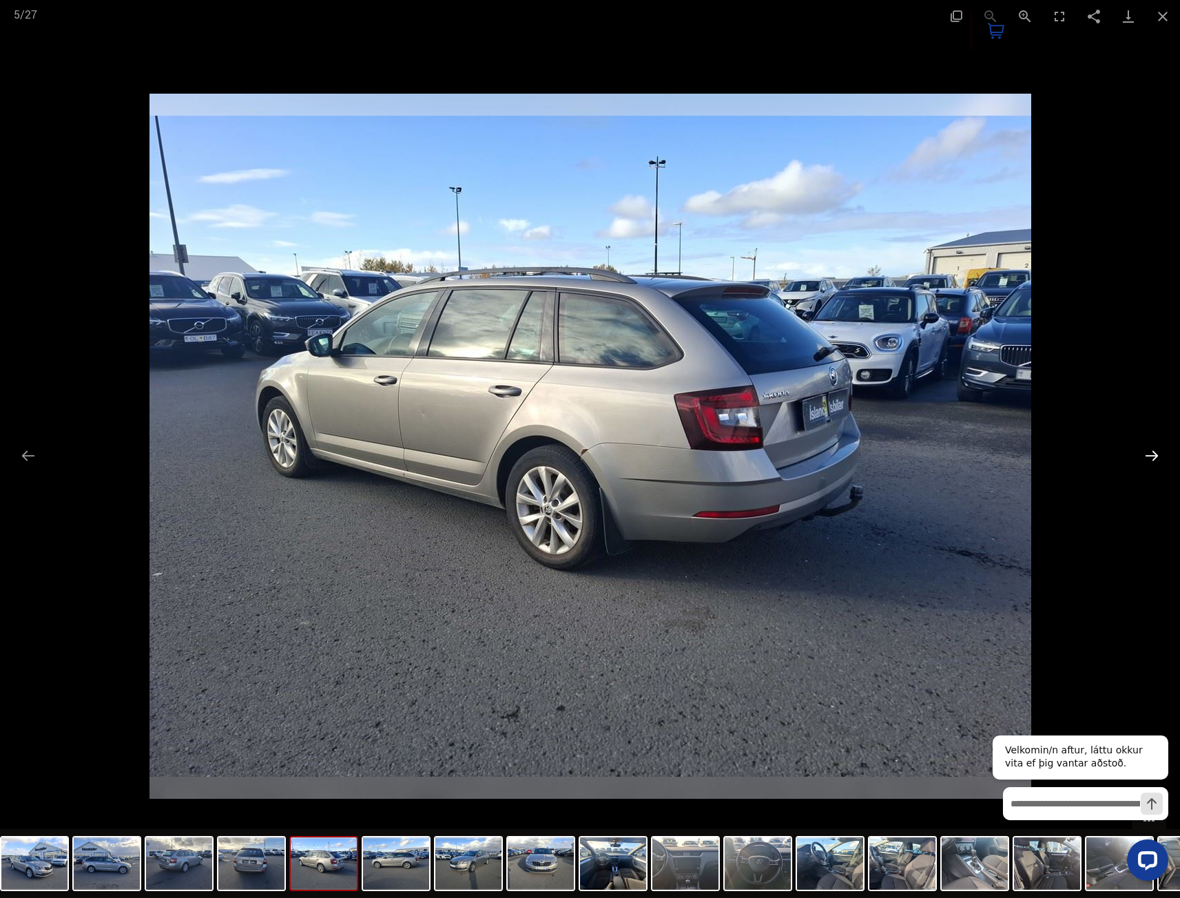
click at [1161, 450] on button "Next slide" at bounding box center [1151, 455] width 29 height 27
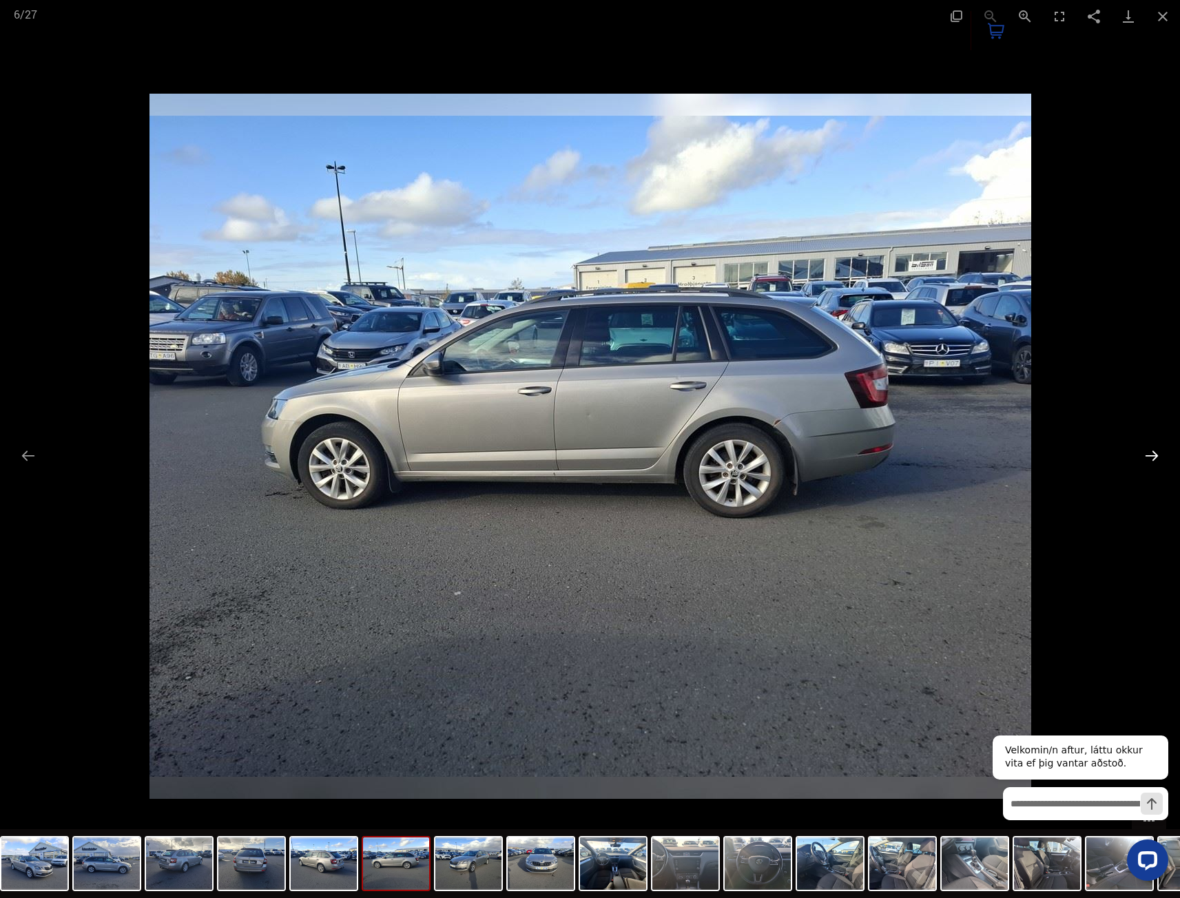
click at [1161, 450] on button "Next slide" at bounding box center [1151, 455] width 29 height 27
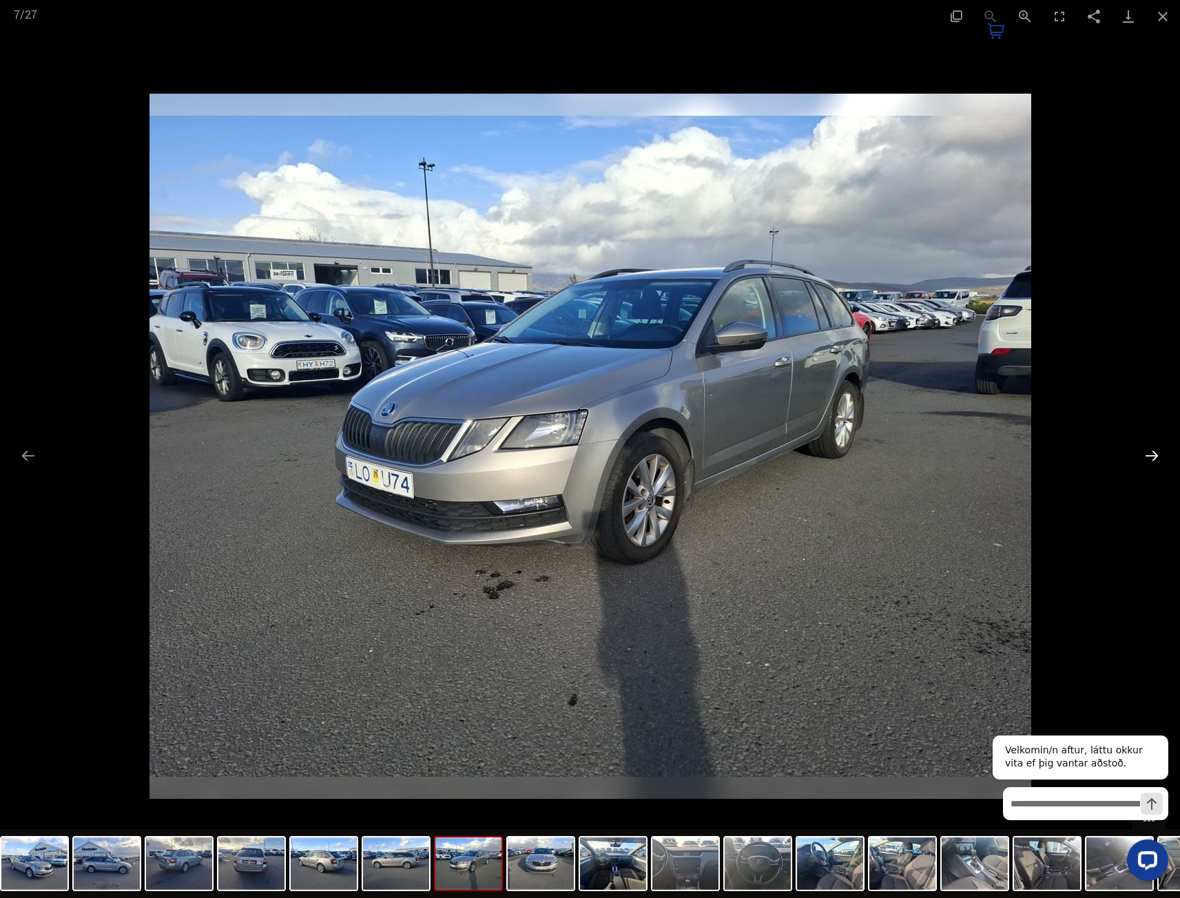
click at [1161, 450] on button "Next slide" at bounding box center [1151, 455] width 29 height 27
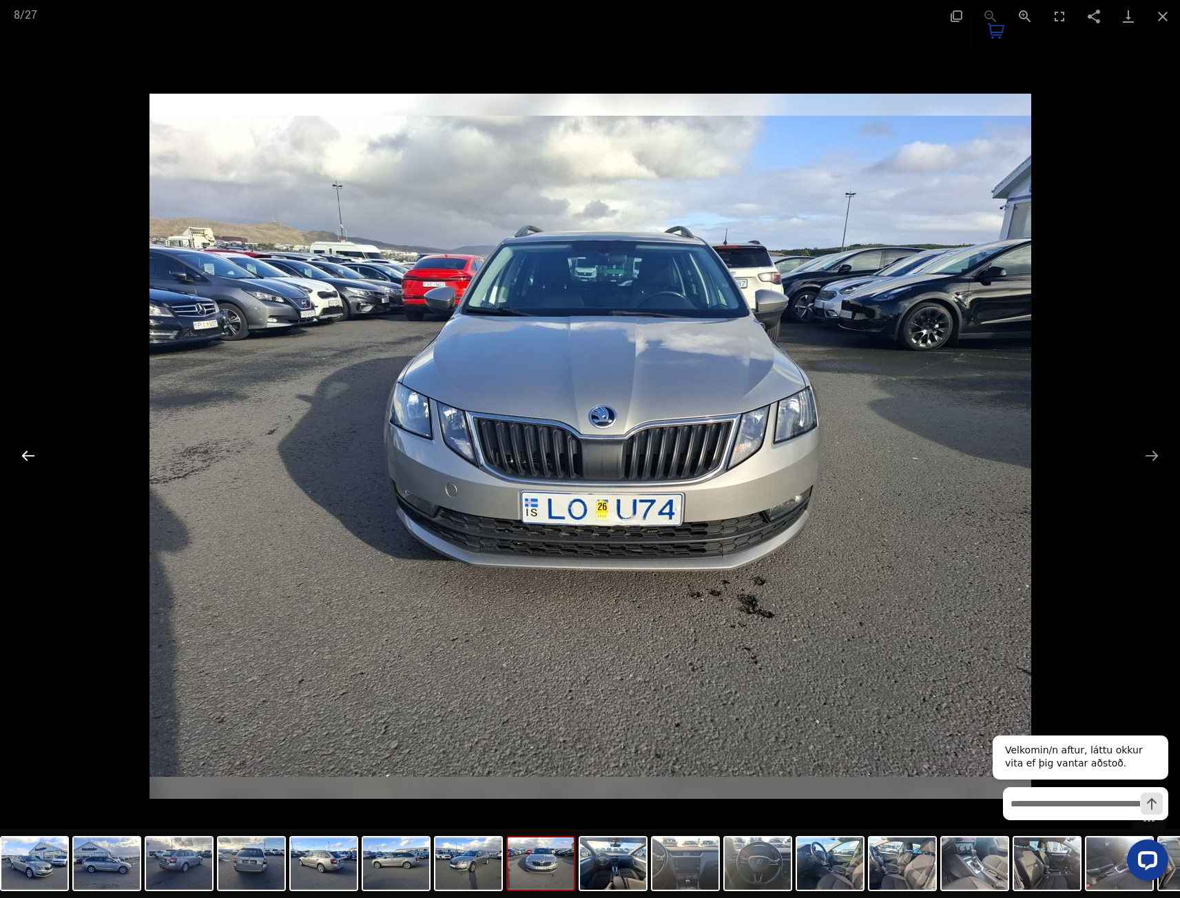
click at [31, 458] on button "Previous slide" at bounding box center [28, 455] width 29 height 27
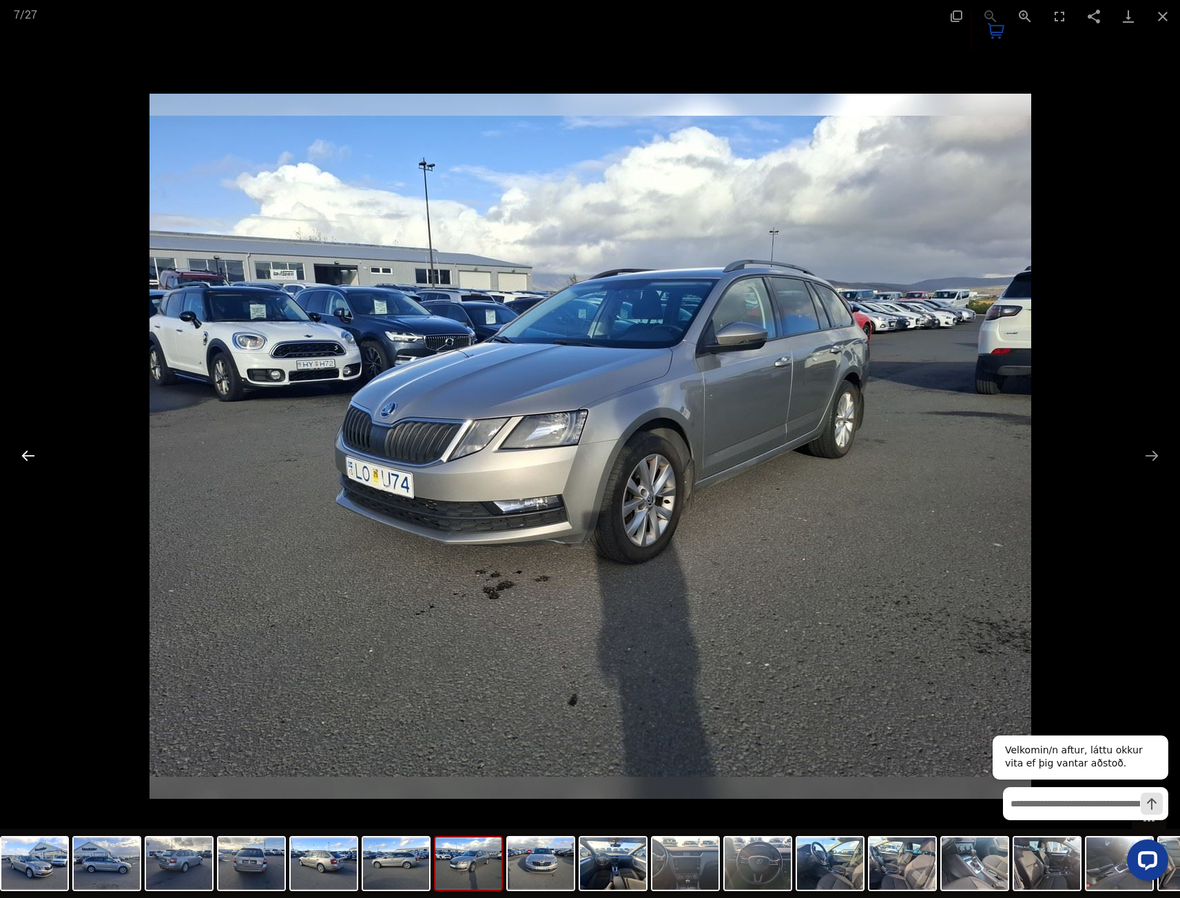
click at [31, 458] on button "Previous slide" at bounding box center [28, 455] width 29 height 27
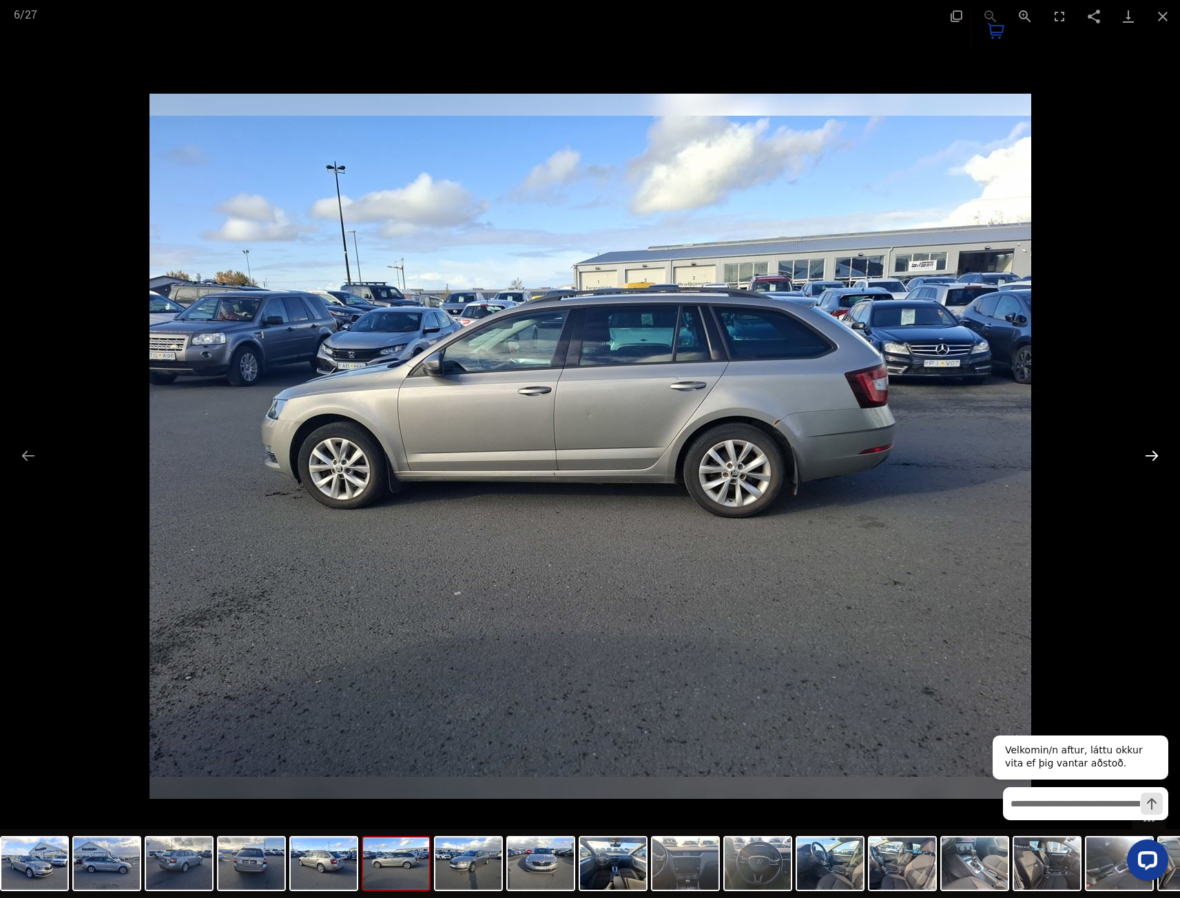
click at [1149, 452] on button "Next slide" at bounding box center [1151, 455] width 29 height 27
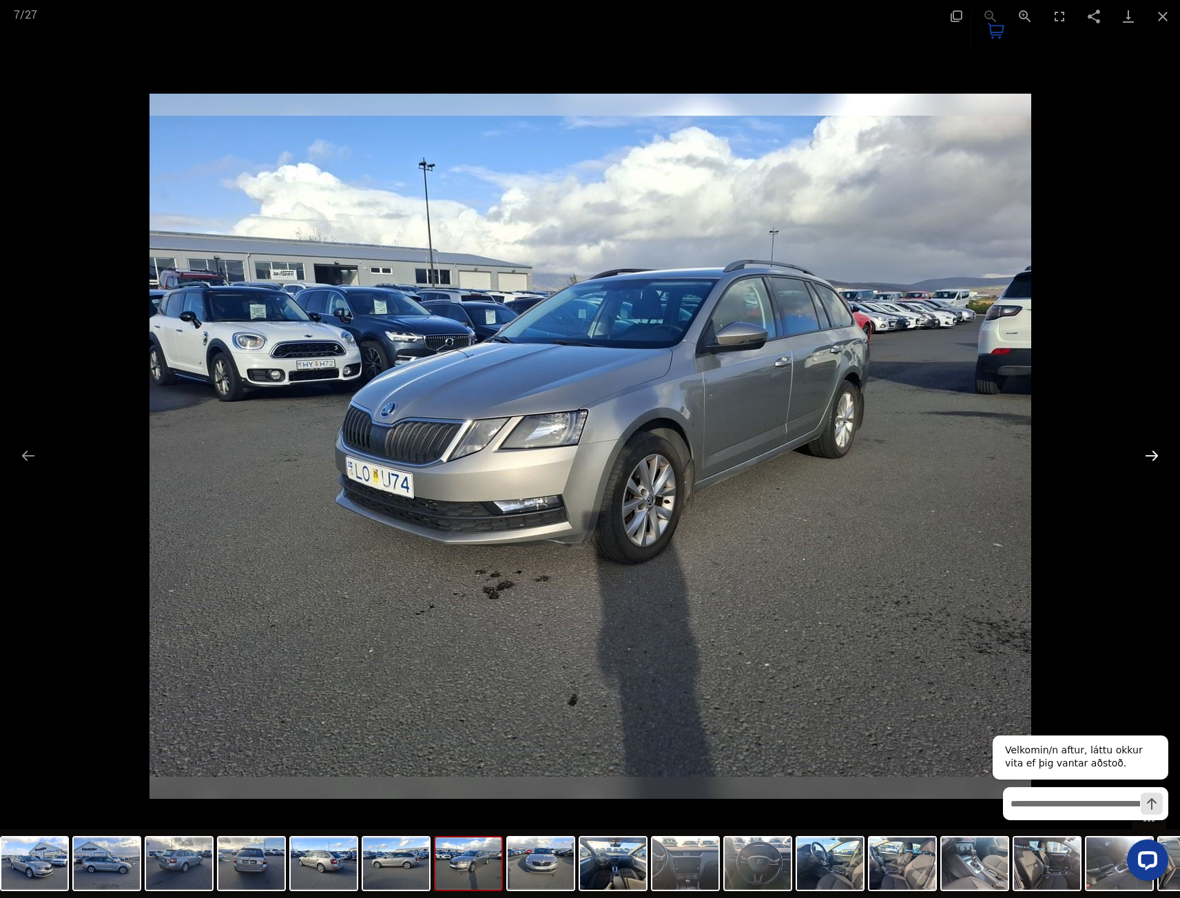
click at [1149, 452] on button "Next slide" at bounding box center [1151, 455] width 29 height 27
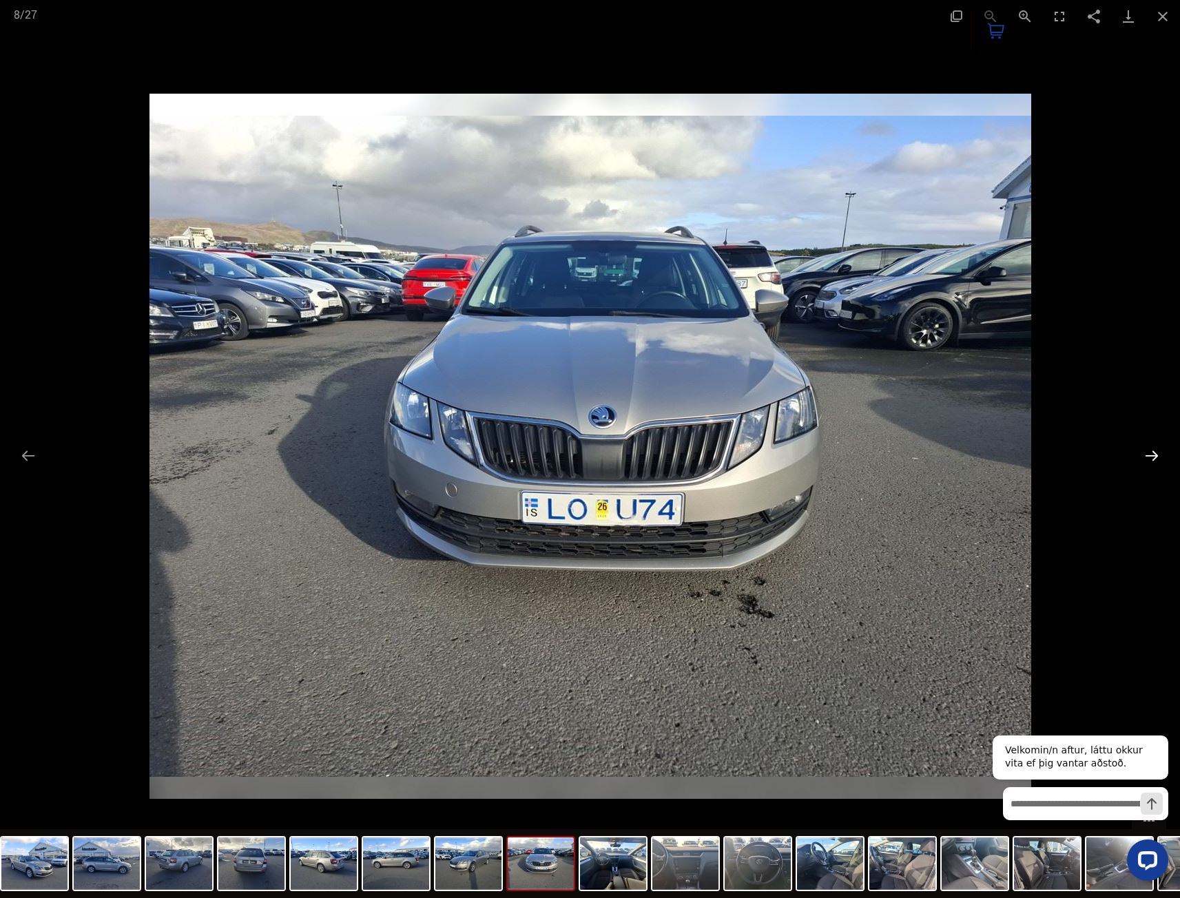
click at [1149, 452] on button "Next slide" at bounding box center [1151, 455] width 29 height 27
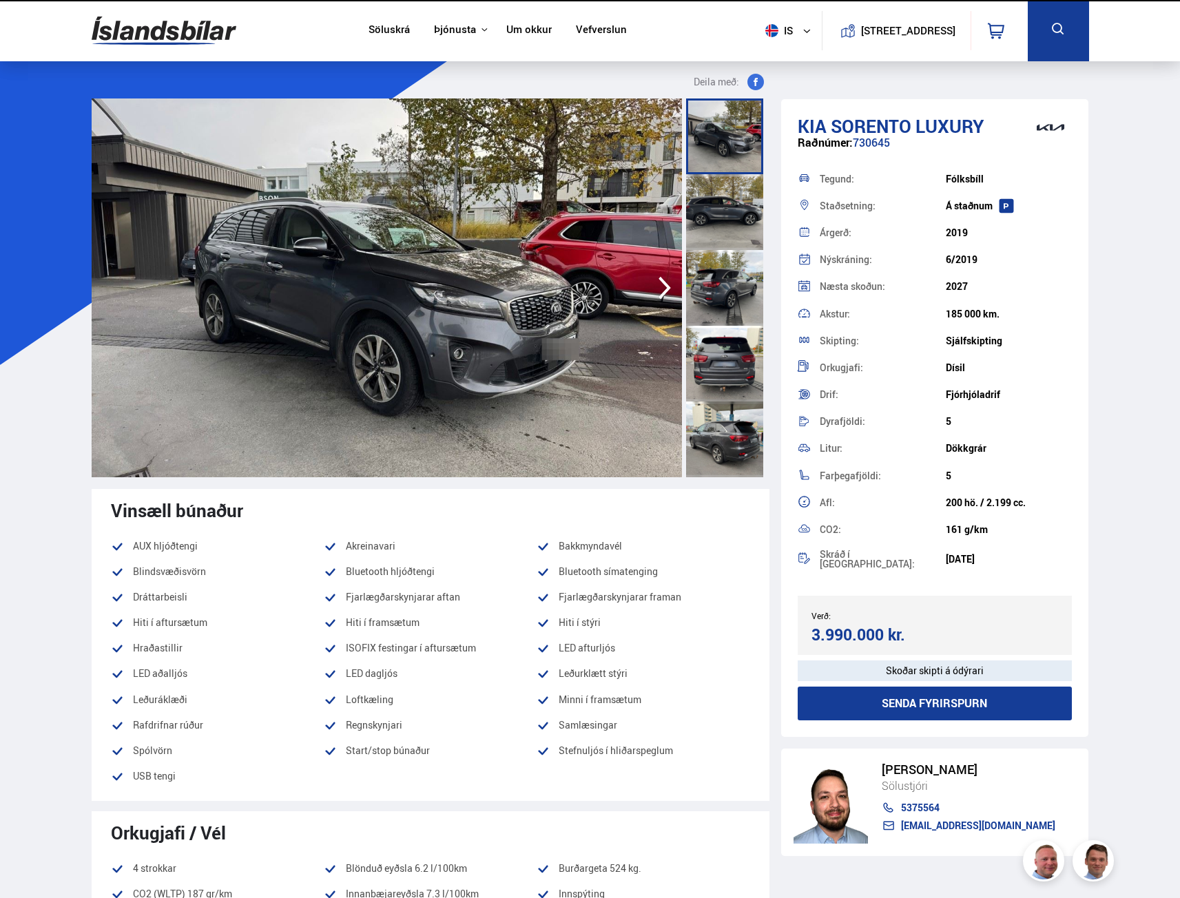
click at [592, 320] on img at bounding box center [387, 287] width 590 height 379
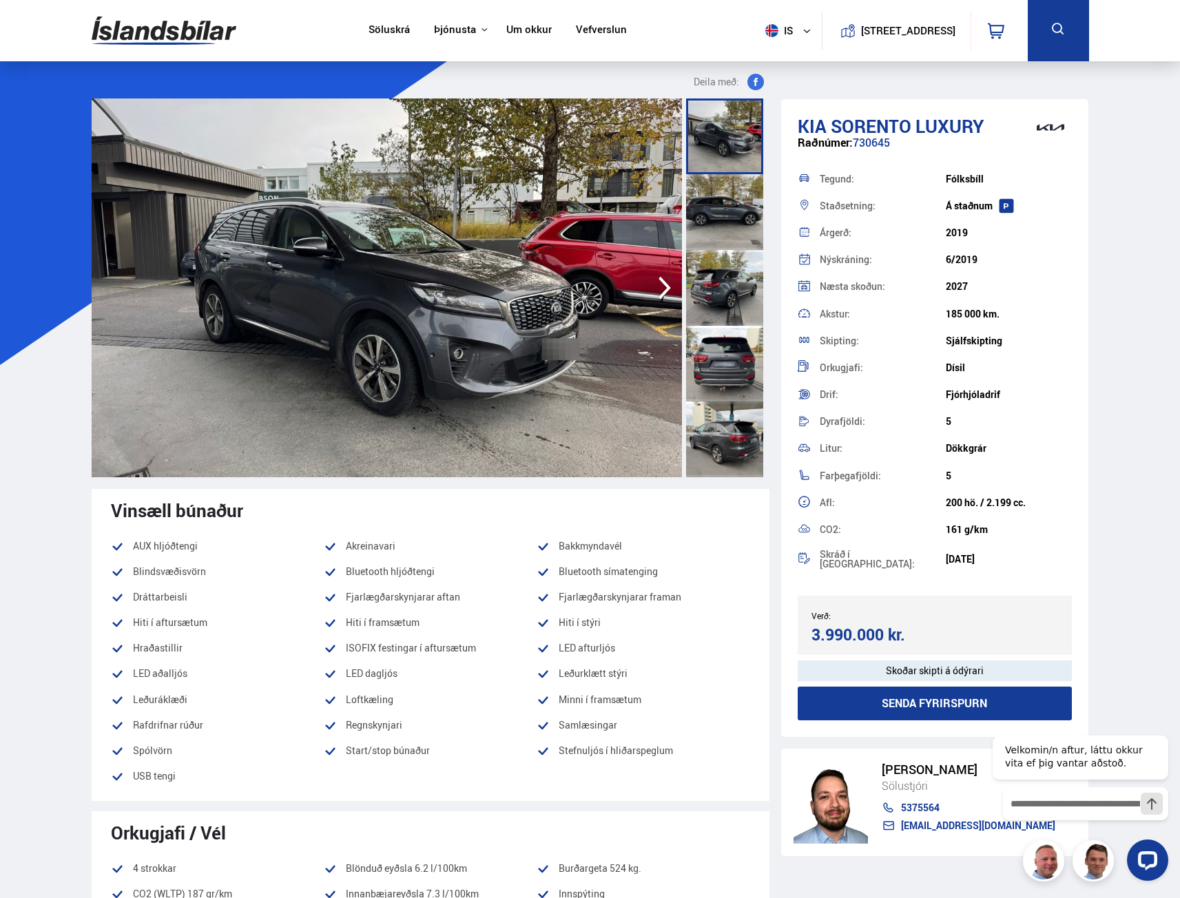
click at [640, 295] on img at bounding box center [387, 287] width 590 height 379
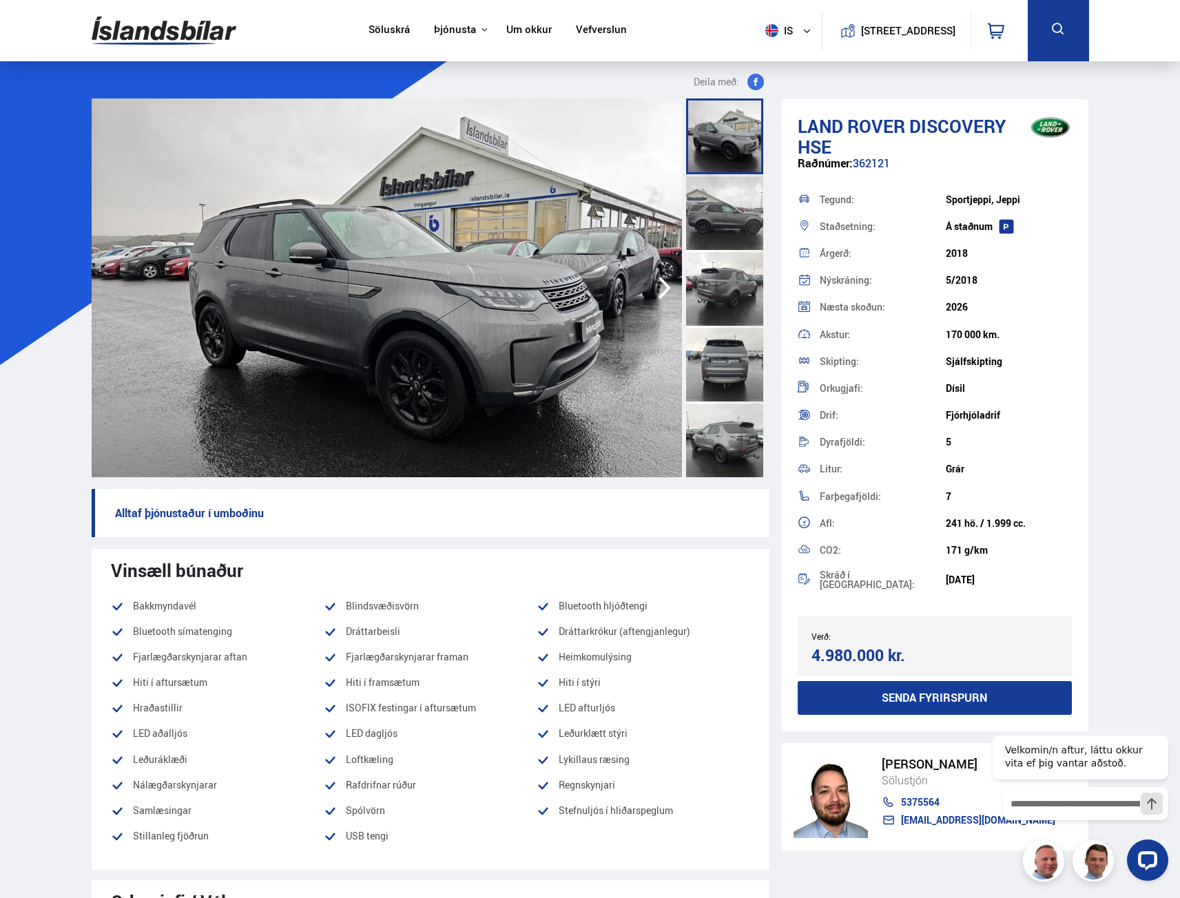
drag, startPoint x: 1043, startPoint y: 528, endPoint x: 948, endPoint y: 519, distance: 94.8
click at [948, 519] on div "241 hö. / 1.999 cc." at bounding box center [1009, 523] width 126 height 11
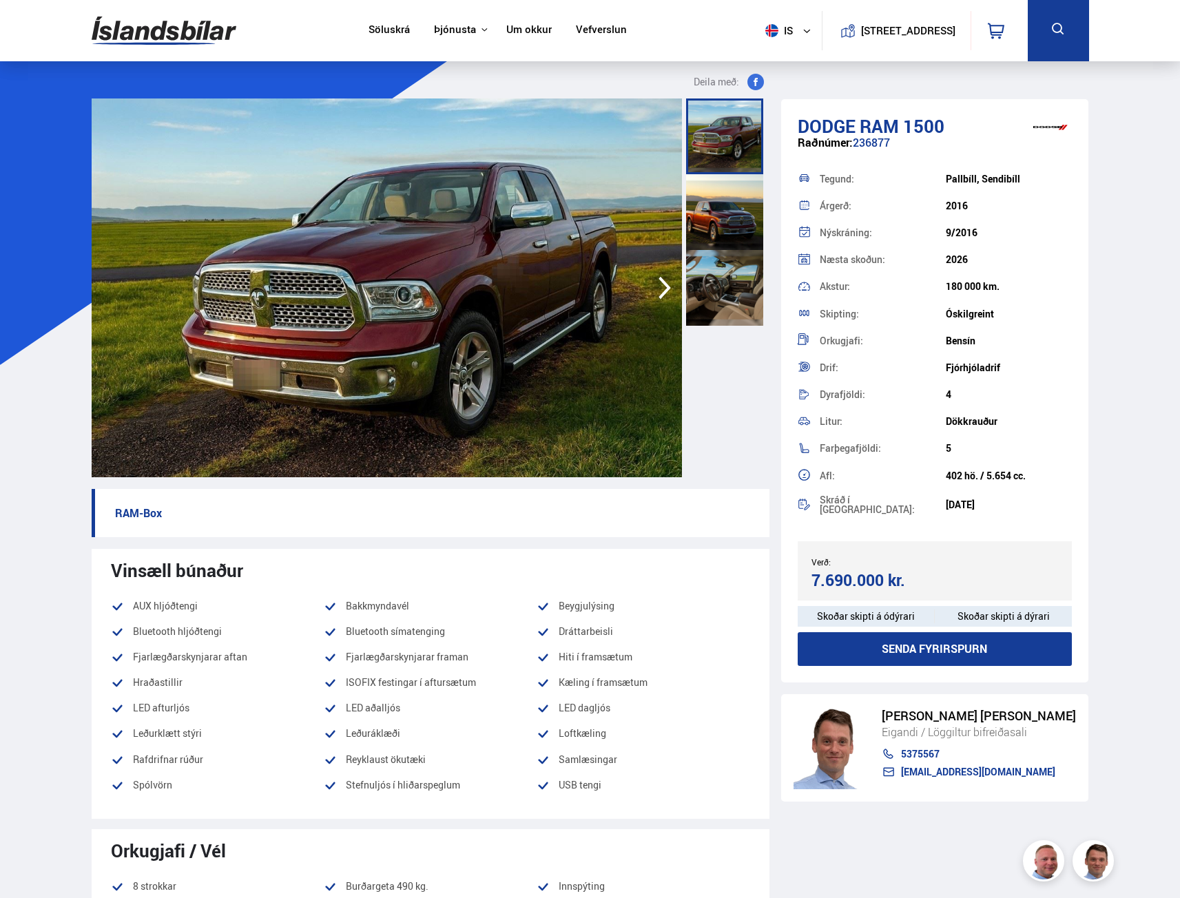
click at [351, 342] on img at bounding box center [387, 287] width 590 height 379
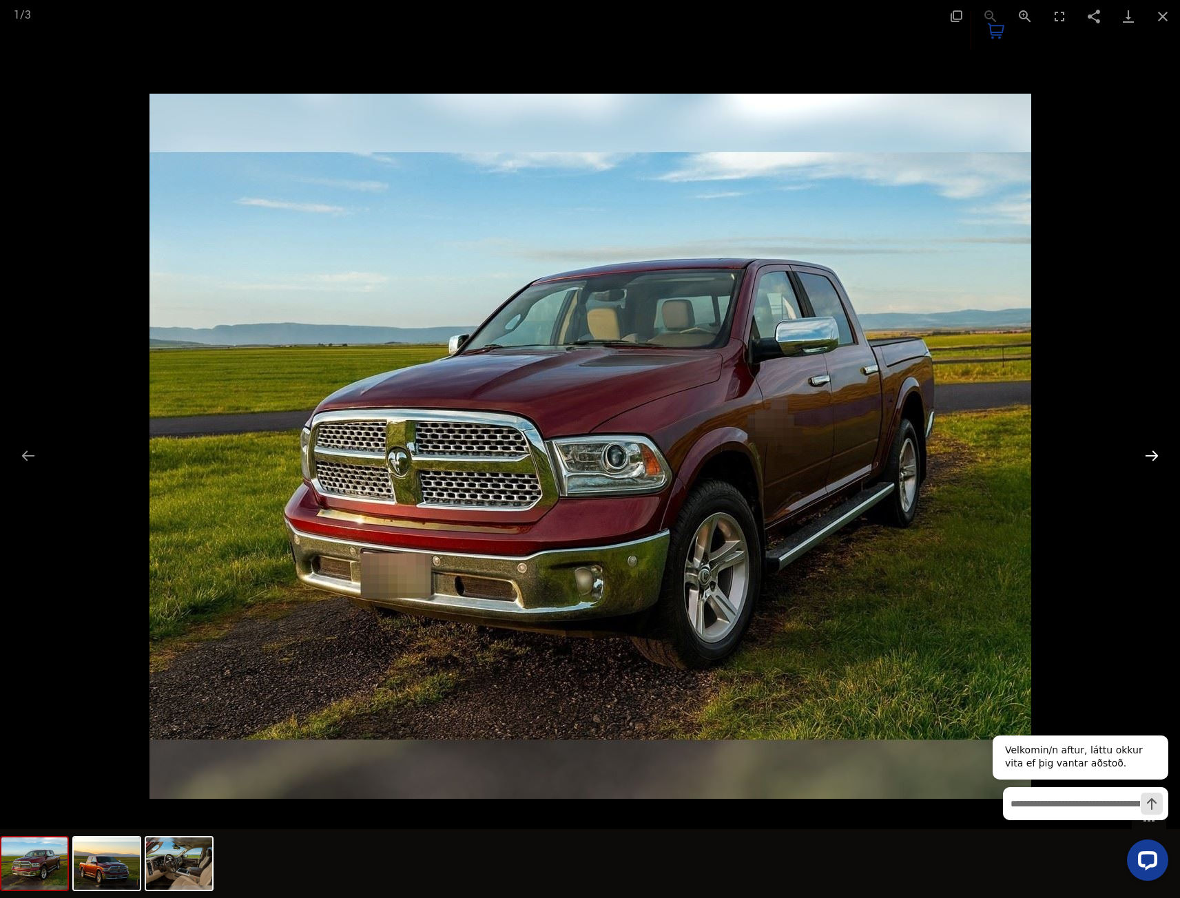
click at [1144, 455] on button "Next slide" at bounding box center [1151, 455] width 29 height 27
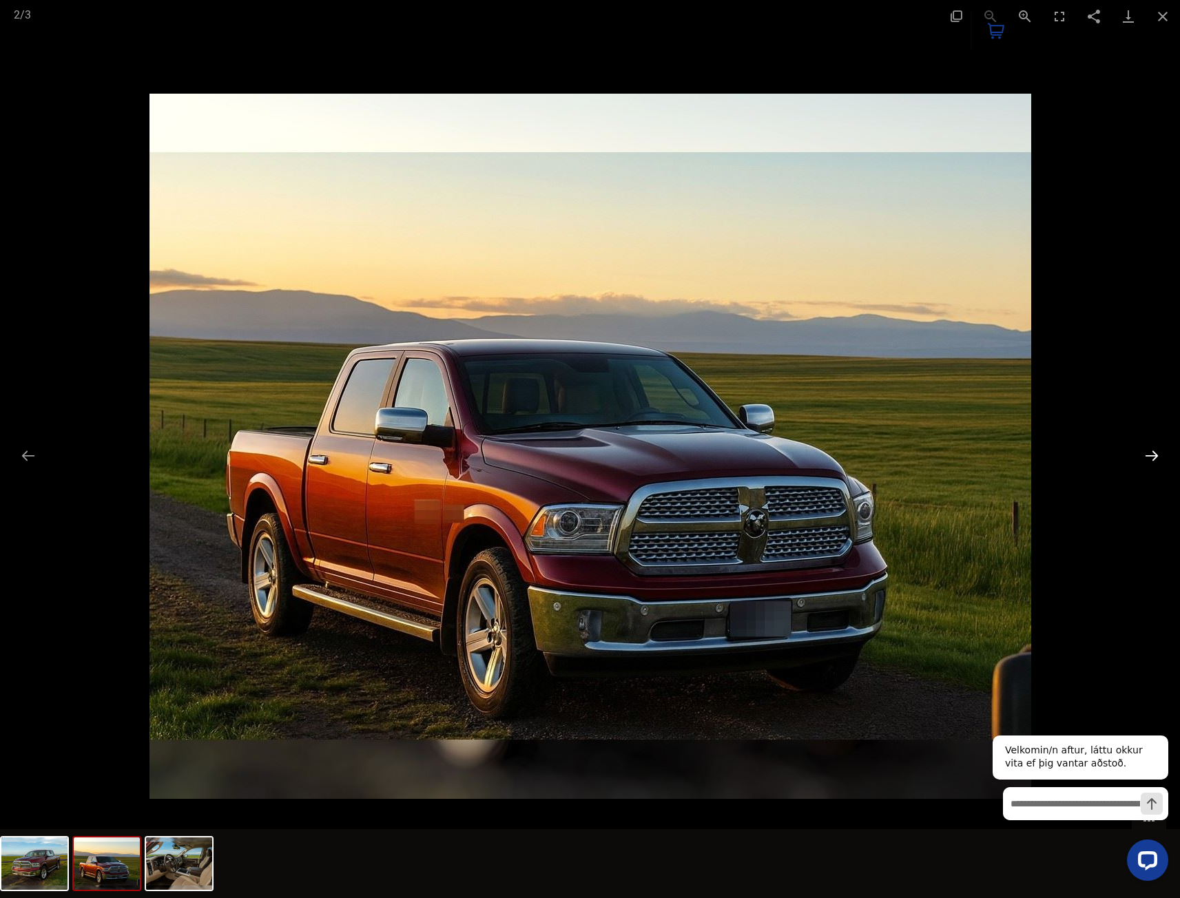
click at [1144, 455] on button "Next slide" at bounding box center [1151, 455] width 29 height 27
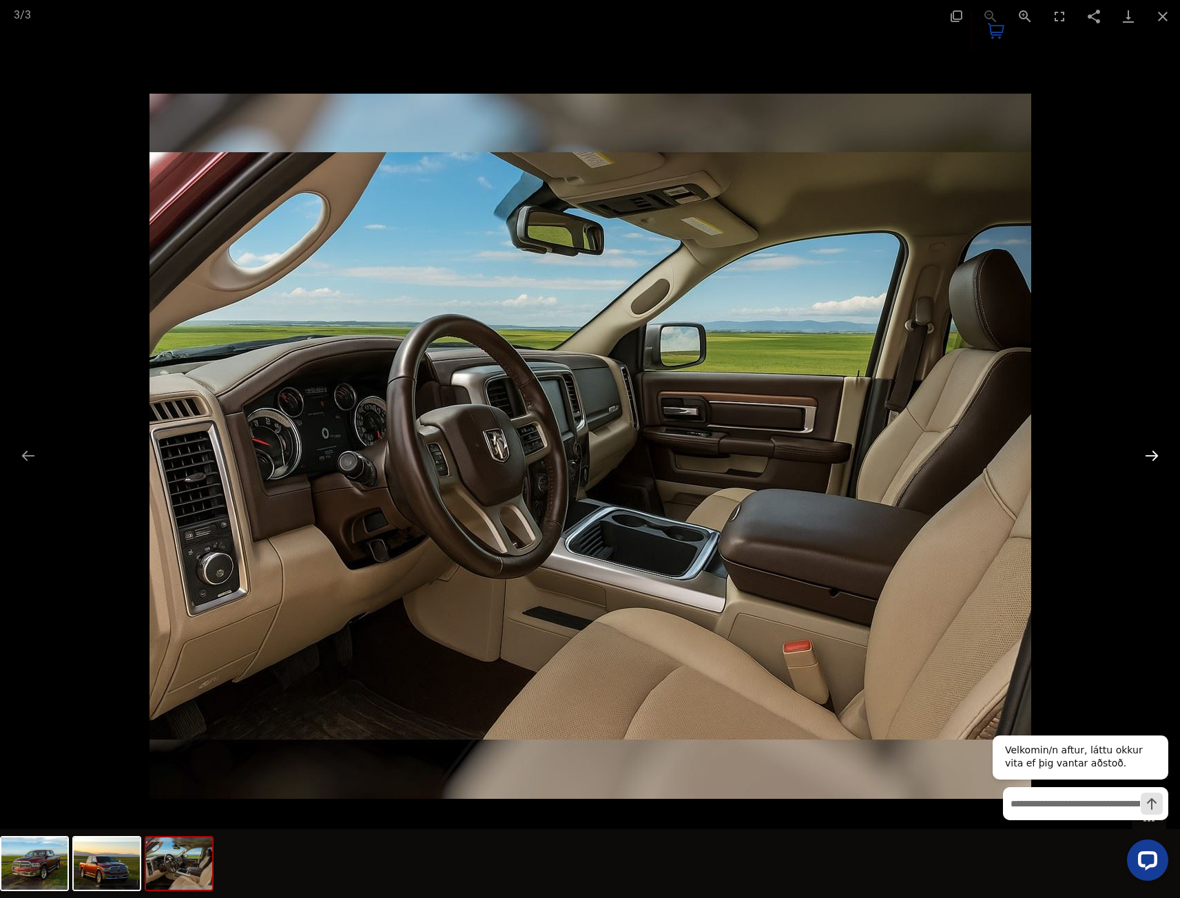
click at [1144, 455] on button "Next slide" at bounding box center [1151, 455] width 29 height 27
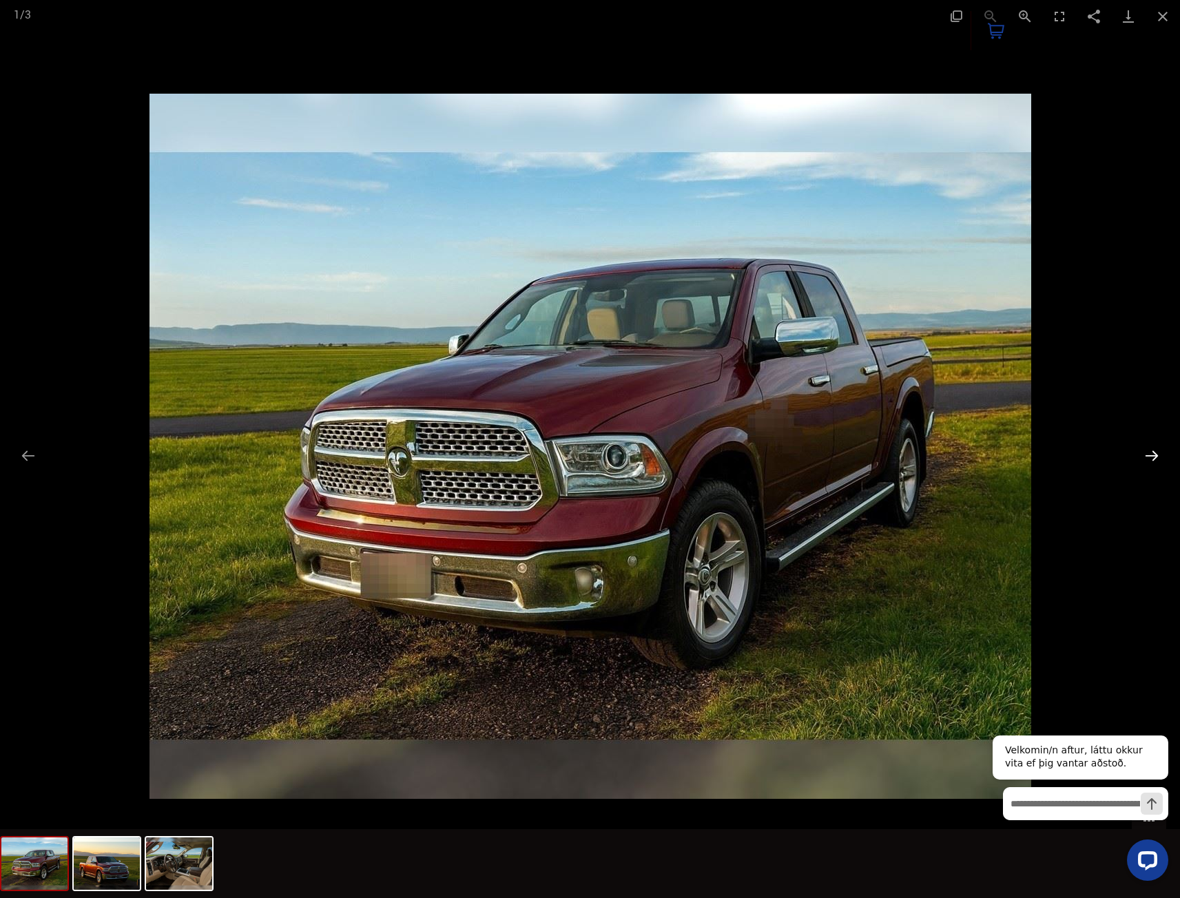
click at [1144, 455] on button "Next slide" at bounding box center [1151, 455] width 29 height 27
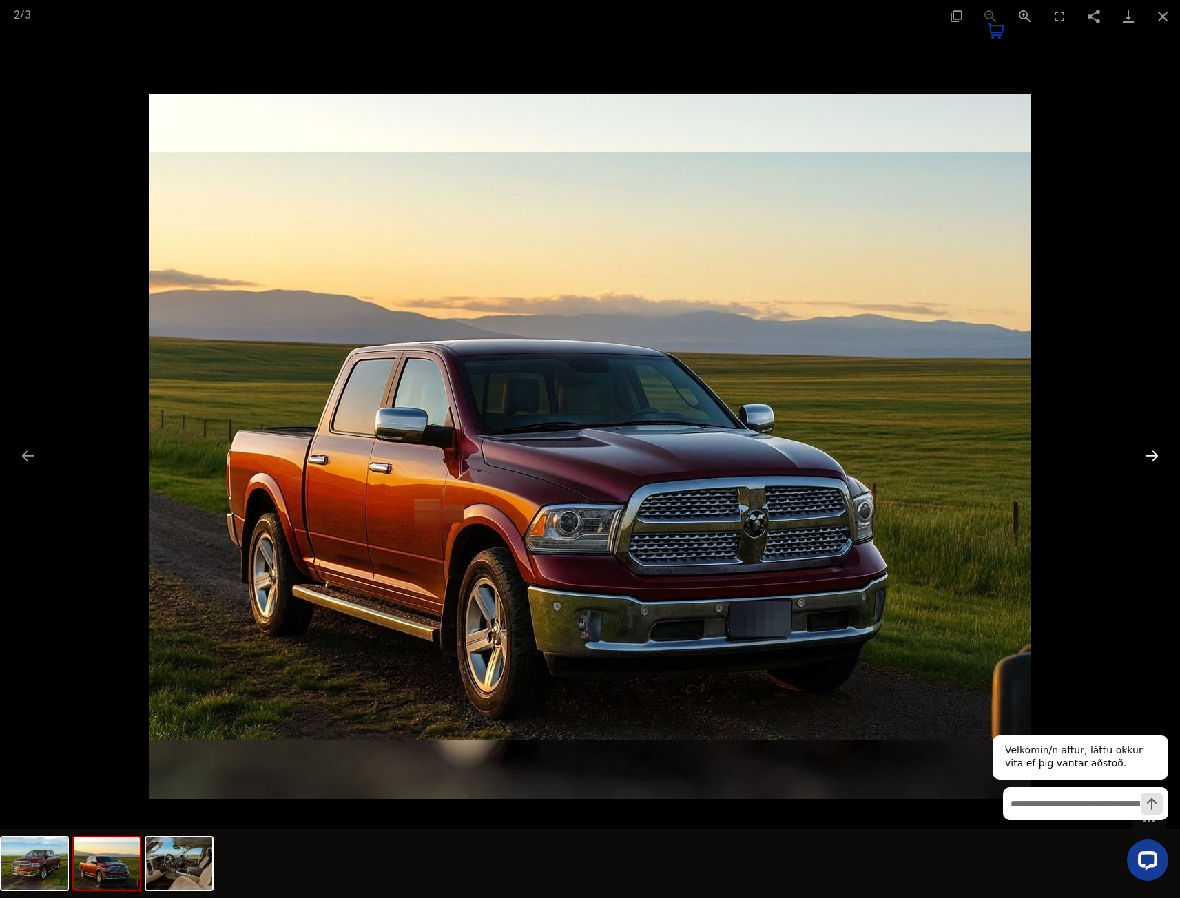
click at [1144, 455] on button "Next slide" at bounding box center [1151, 455] width 29 height 27
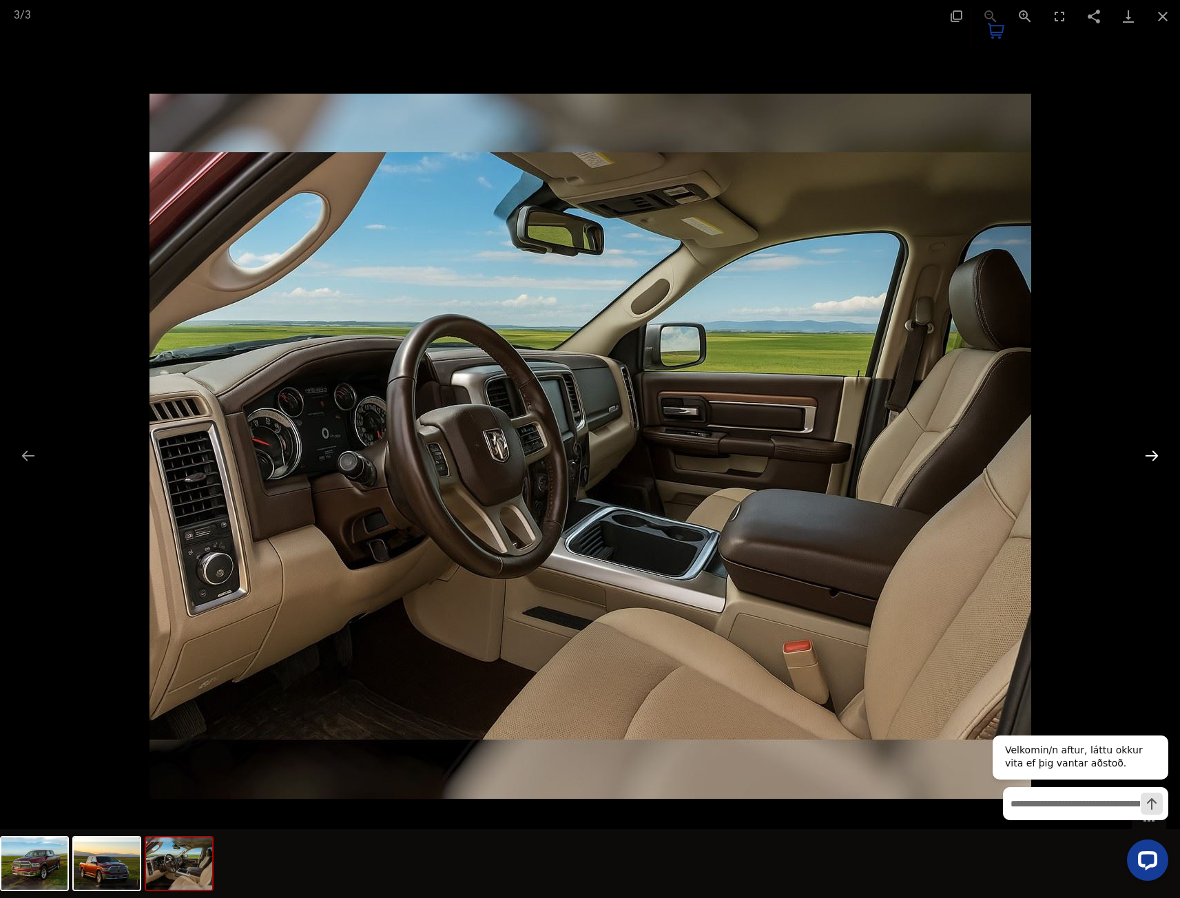
click at [1144, 455] on button "Next slide" at bounding box center [1151, 455] width 29 height 27
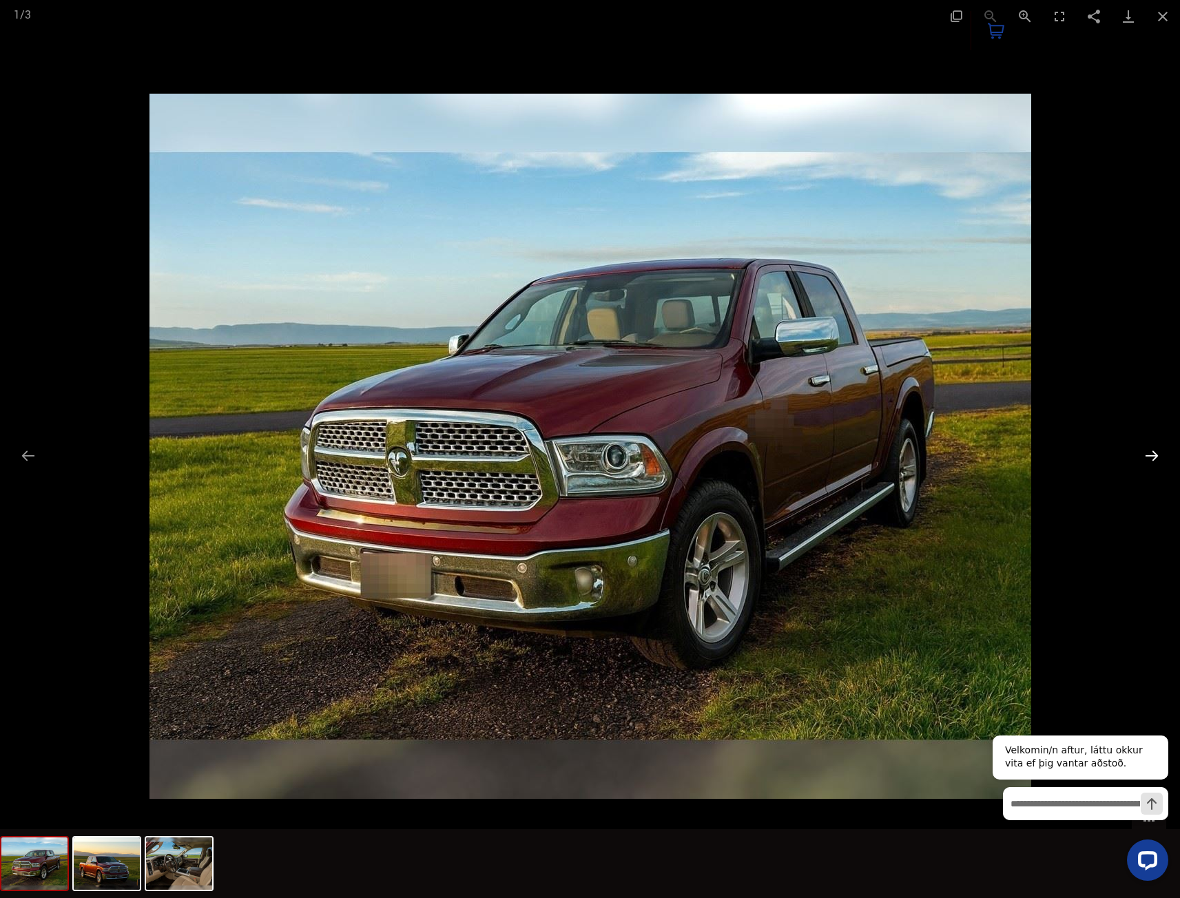
click at [1144, 455] on button "Next slide" at bounding box center [1151, 455] width 29 height 27
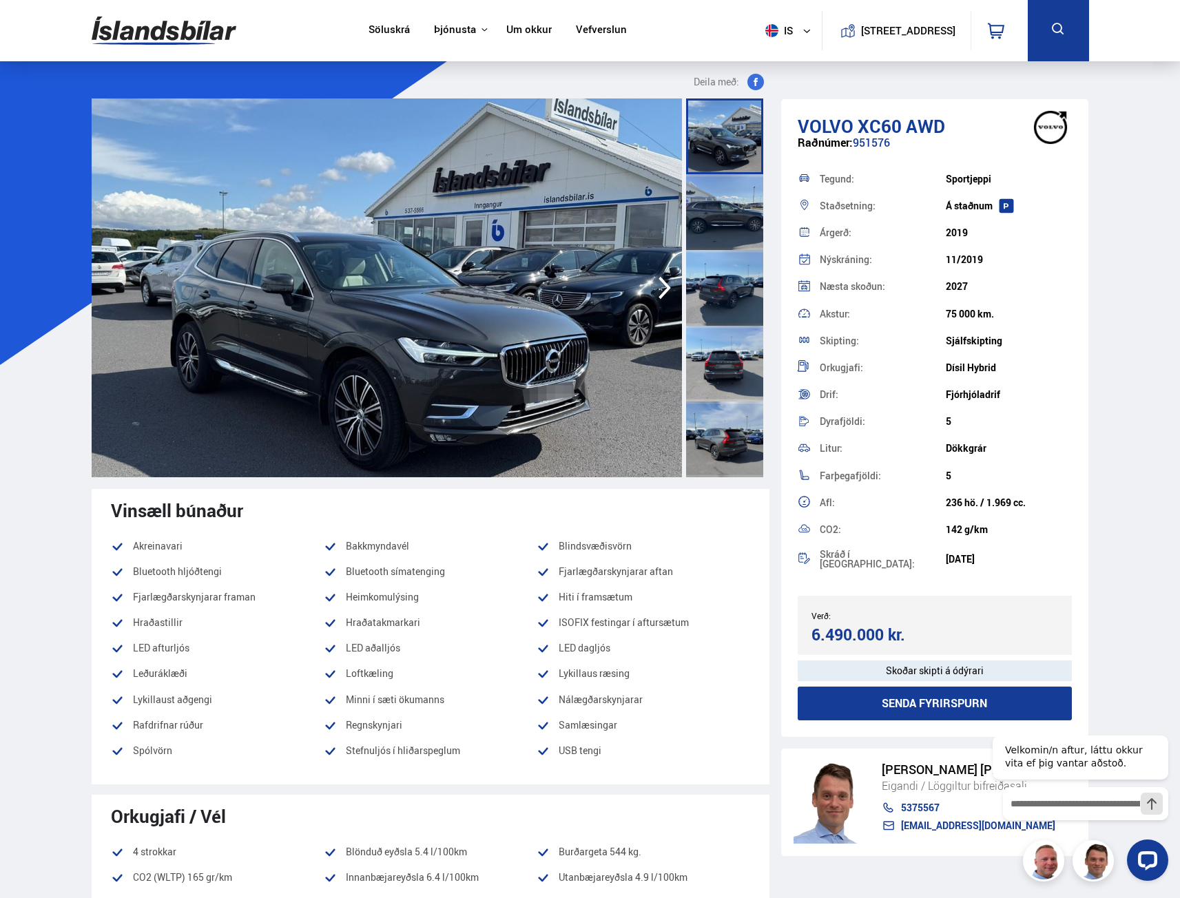
click at [658, 289] on icon "button" at bounding box center [665, 287] width 28 height 33
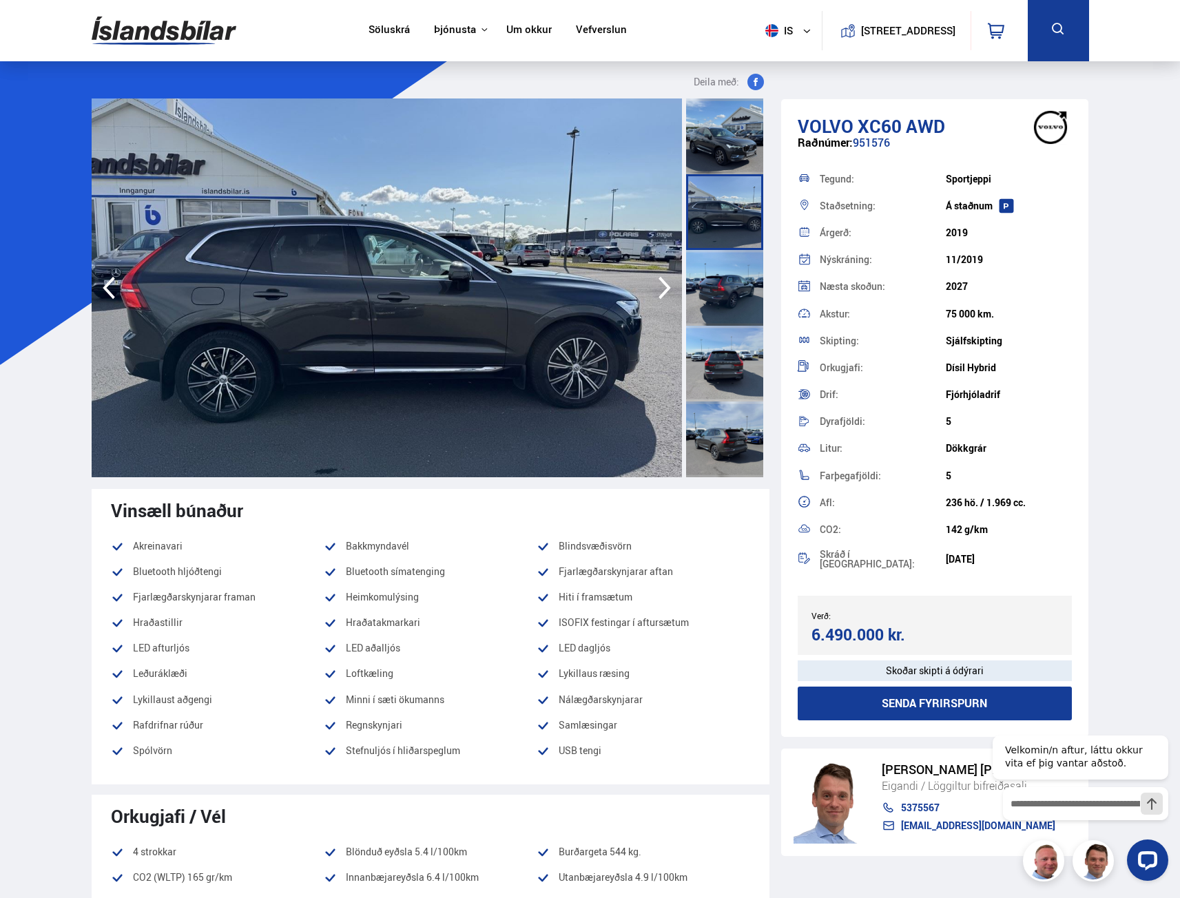
click at [658, 289] on icon "button" at bounding box center [665, 287] width 28 height 33
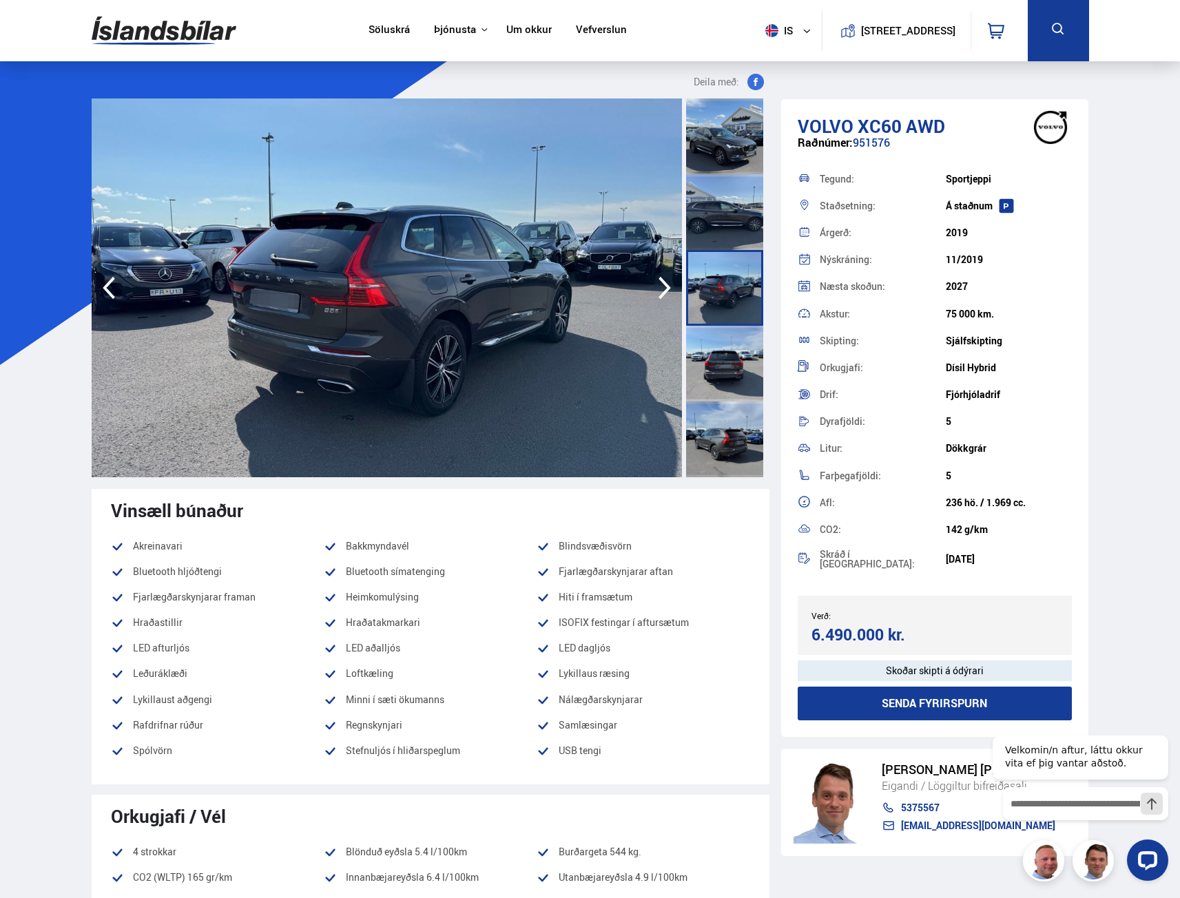
click at [658, 289] on icon "button" at bounding box center [665, 287] width 28 height 33
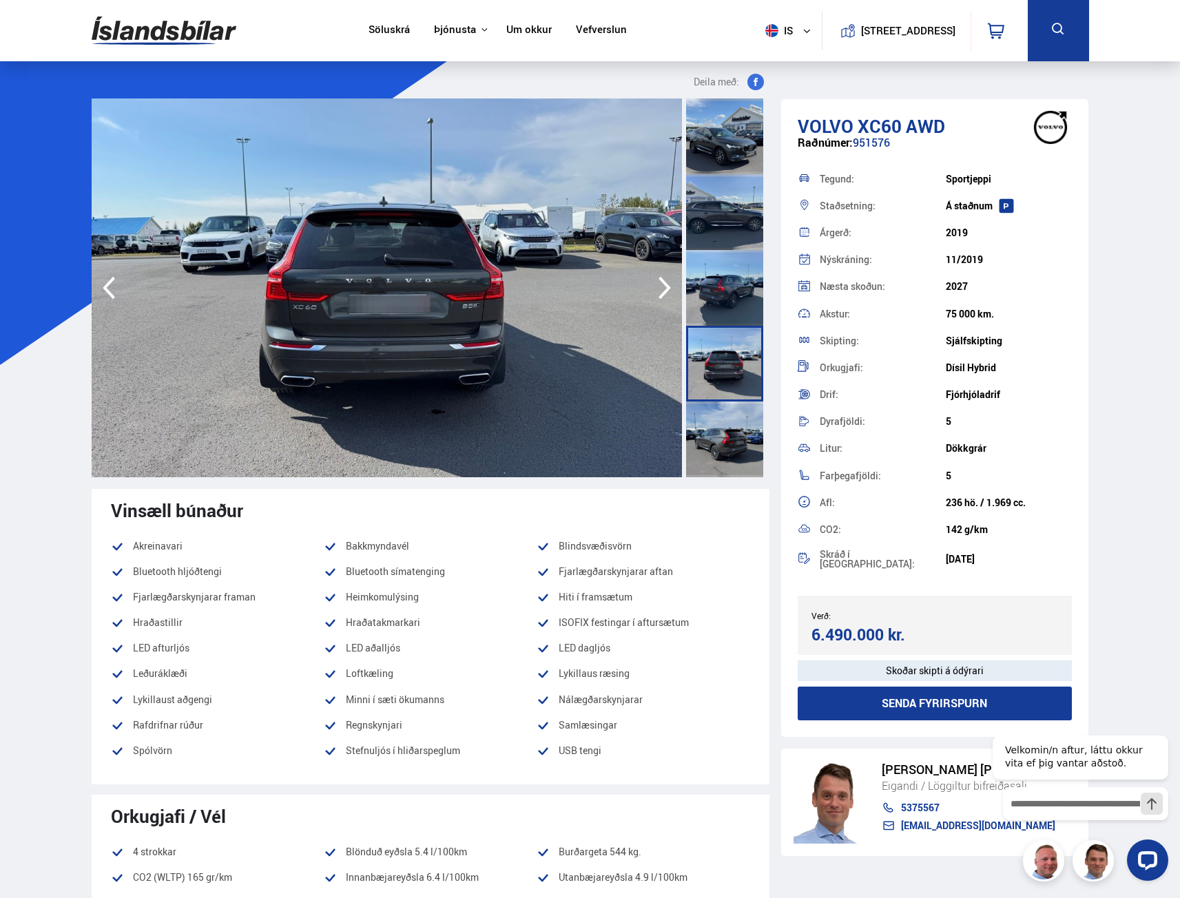
click at [658, 289] on icon "button" at bounding box center [665, 287] width 28 height 33
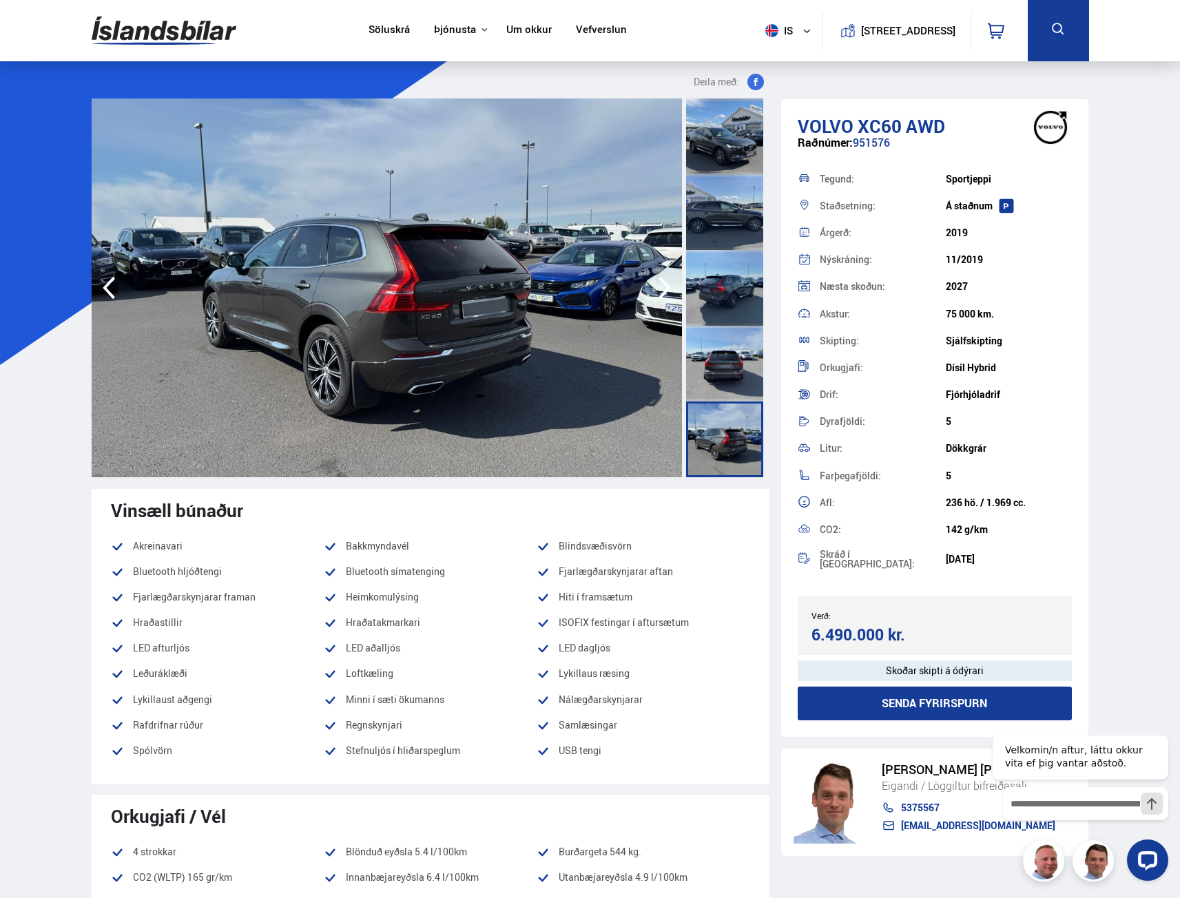
click at [658, 289] on icon "button" at bounding box center [665, 287] width 28 height 33
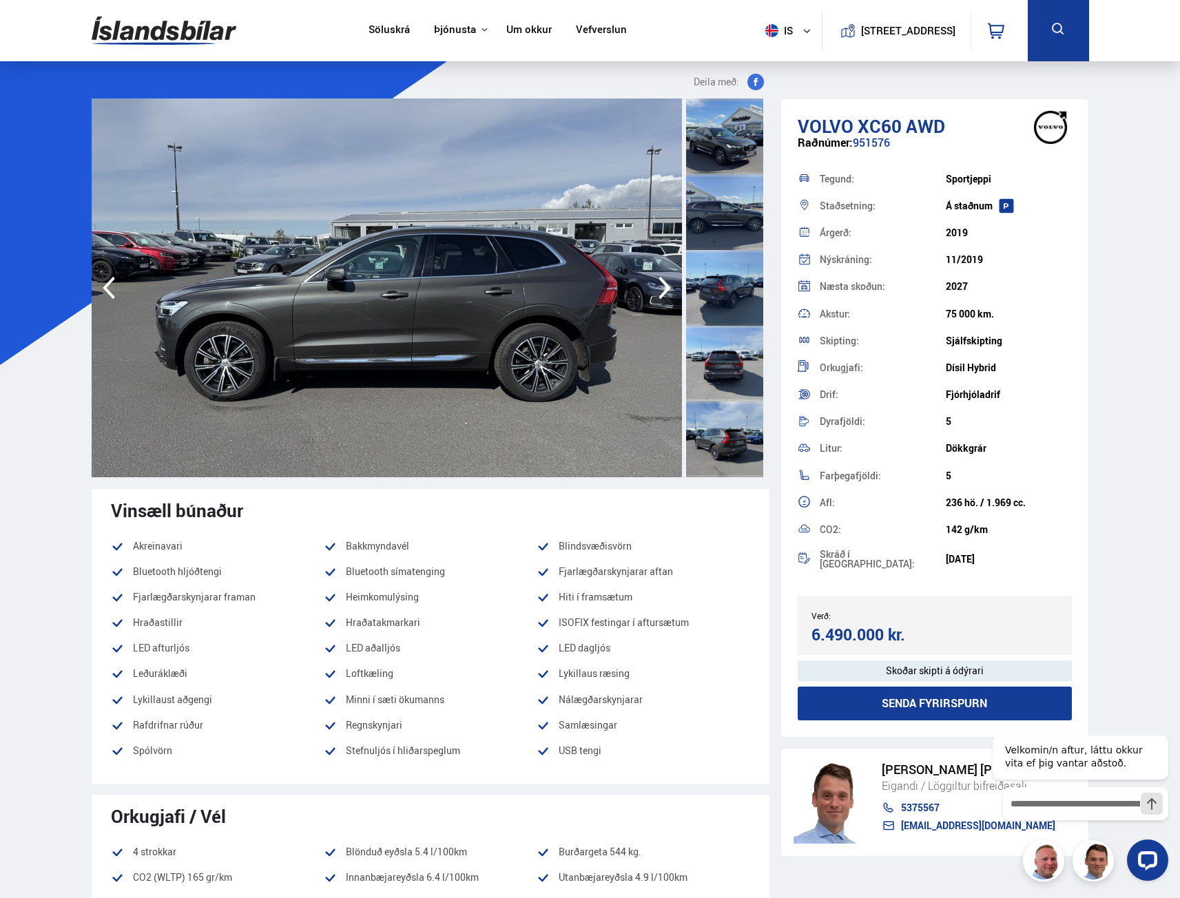
click at [658, 289] on icon "button" at bounding box center [665, 287] width 28 height 33
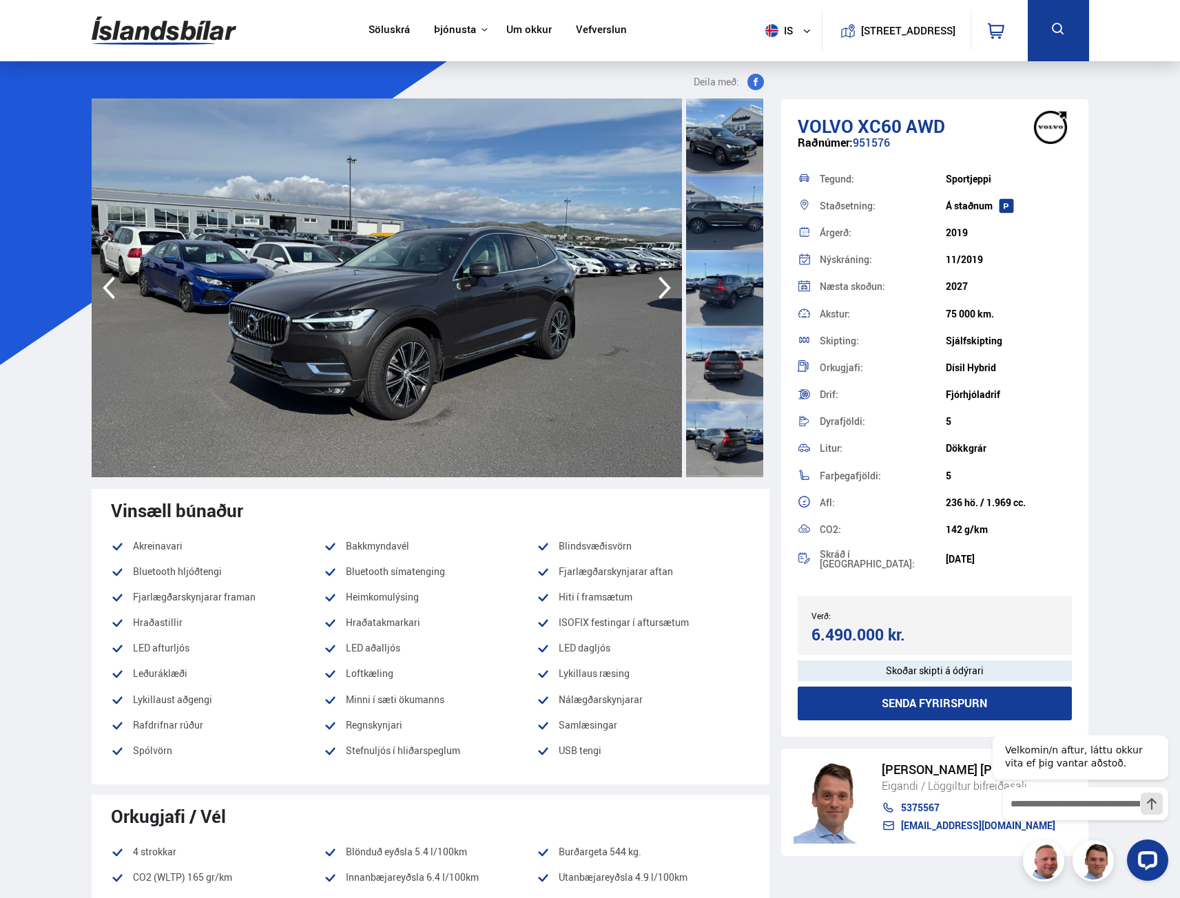
click at [658, 289] on icon "button" at bounding box center [665, 287] width 28 height 33
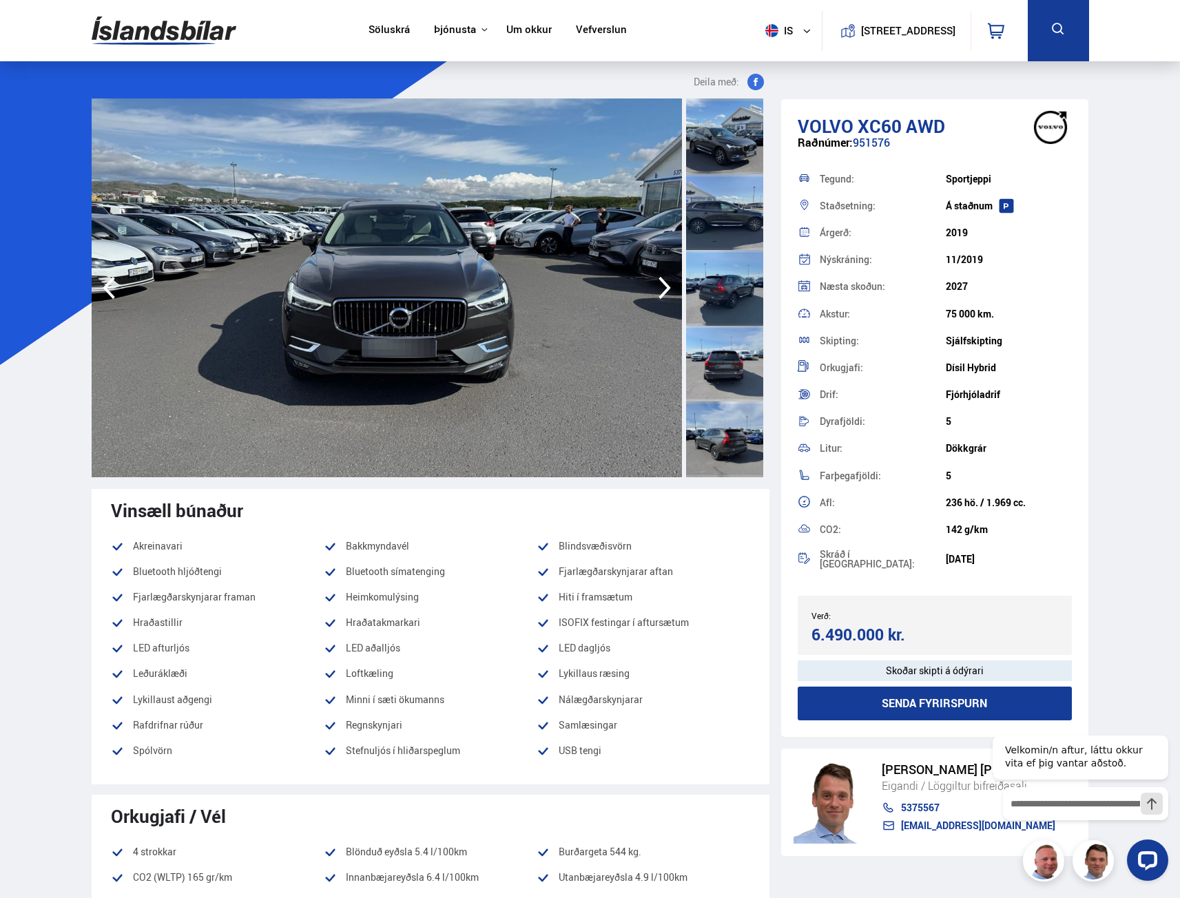
click at [658, 289] on icon "button" at bounding box center [665, 287] width 28 height 33
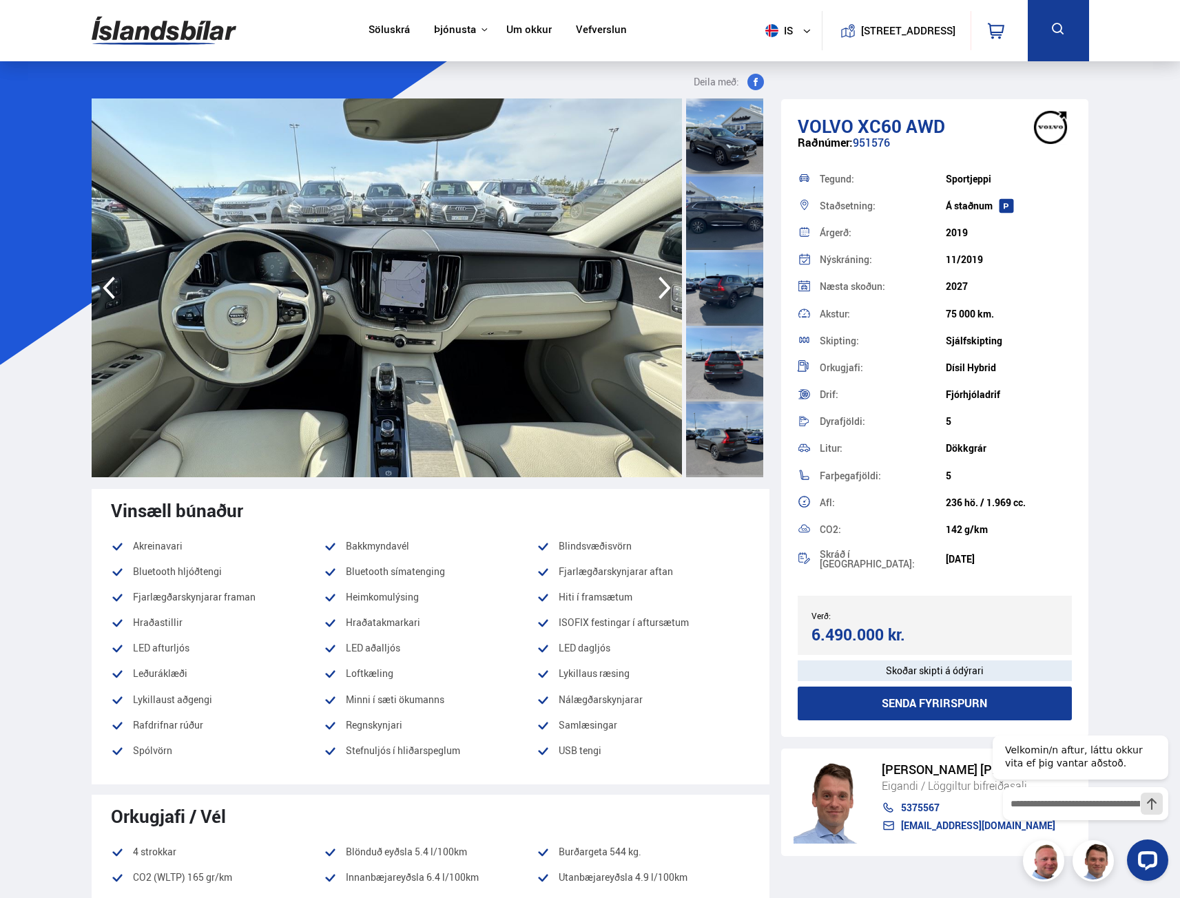
click at [658, 289] on icon "button" at bounding box center [665, 287] width 28 height 33
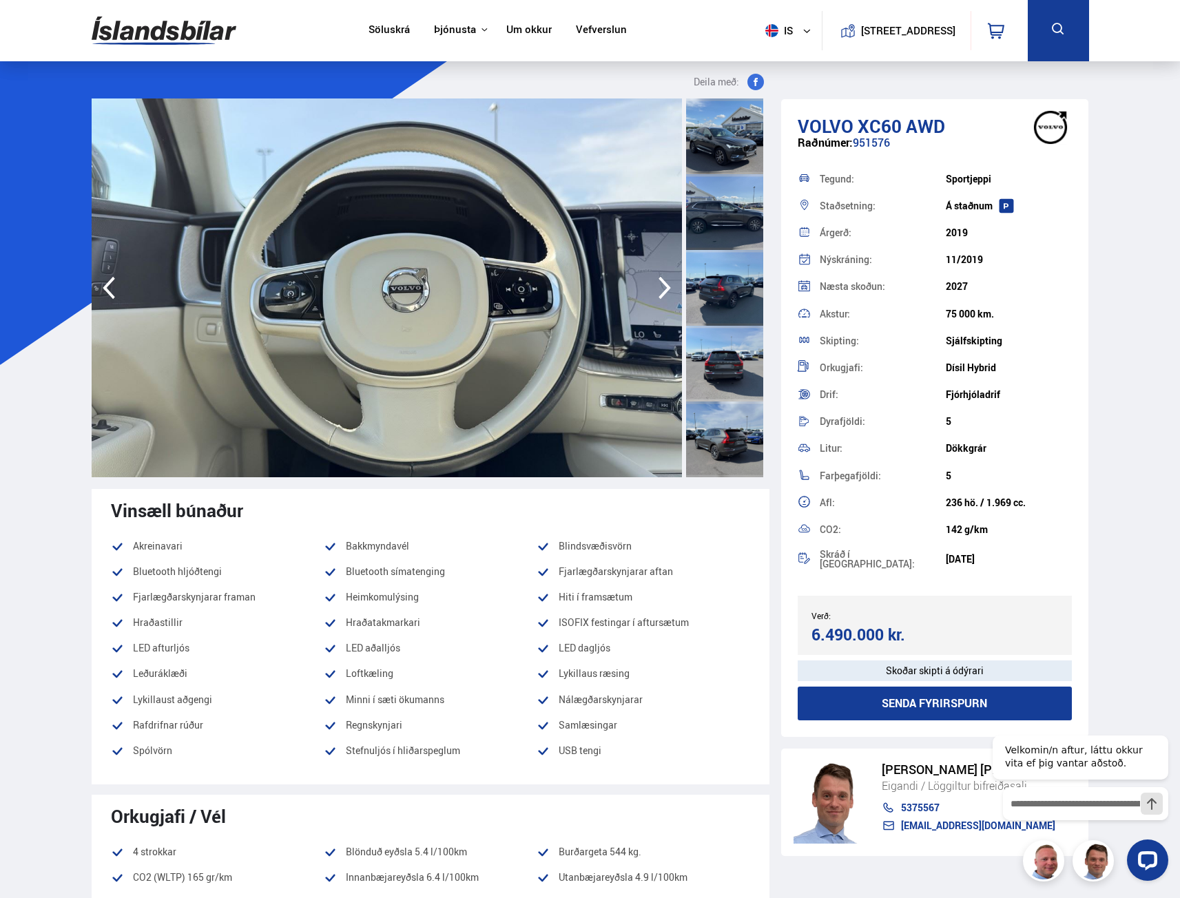
click at [658, 289] on icon "button" at bounding box center [665, 287] width 28 height 33
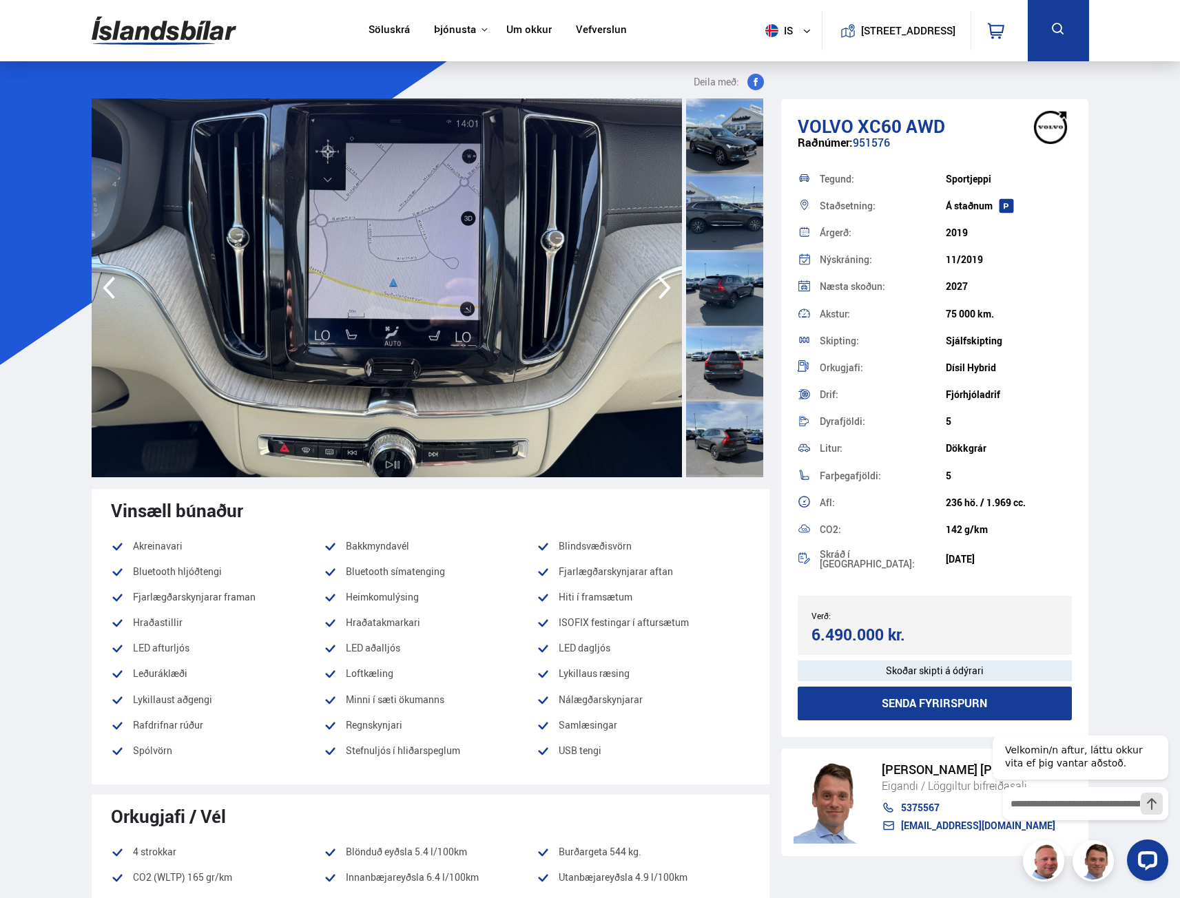
click at [658, 289] on icon "button" at bounding box center [665, 287] width 28 height 33
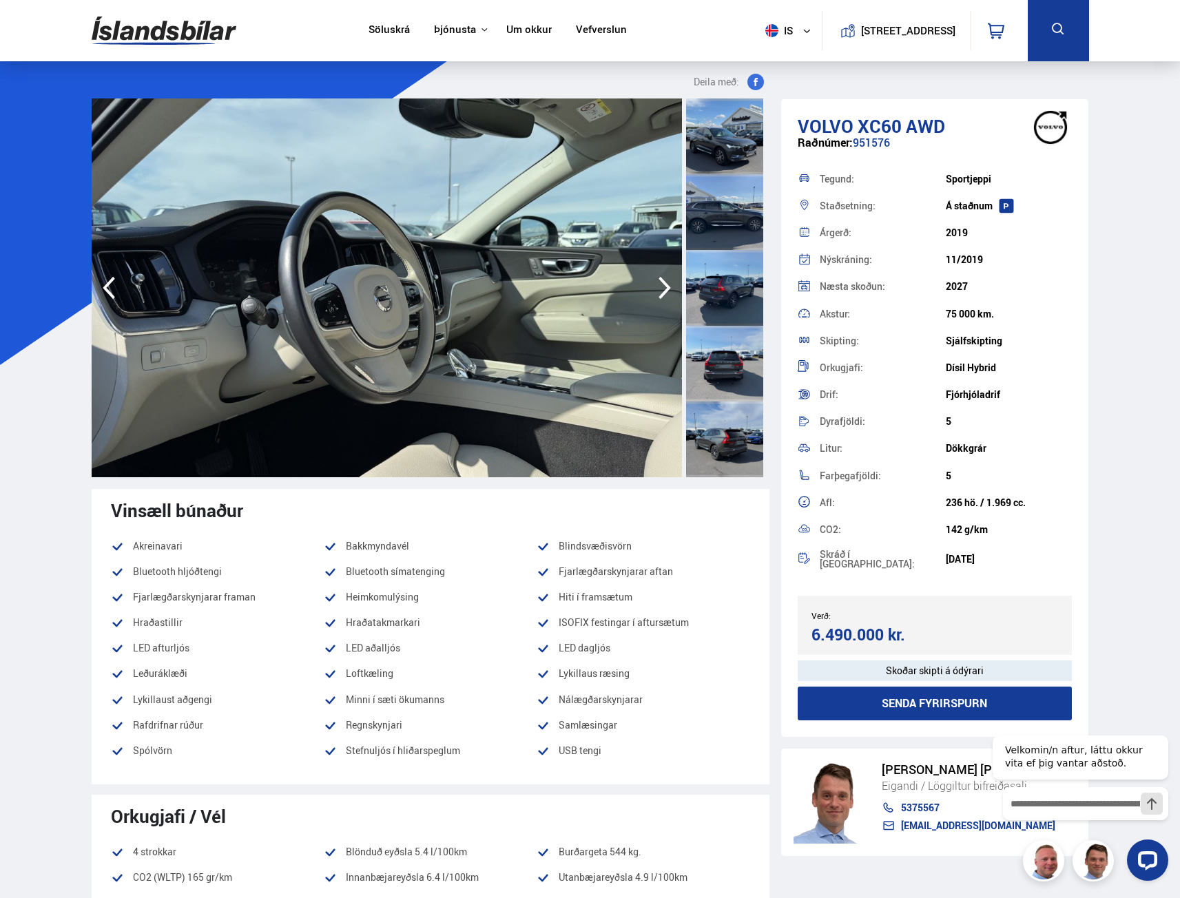
click at [658, 289] on icon "button" at bounding box center [665, 287] width 28 height 33
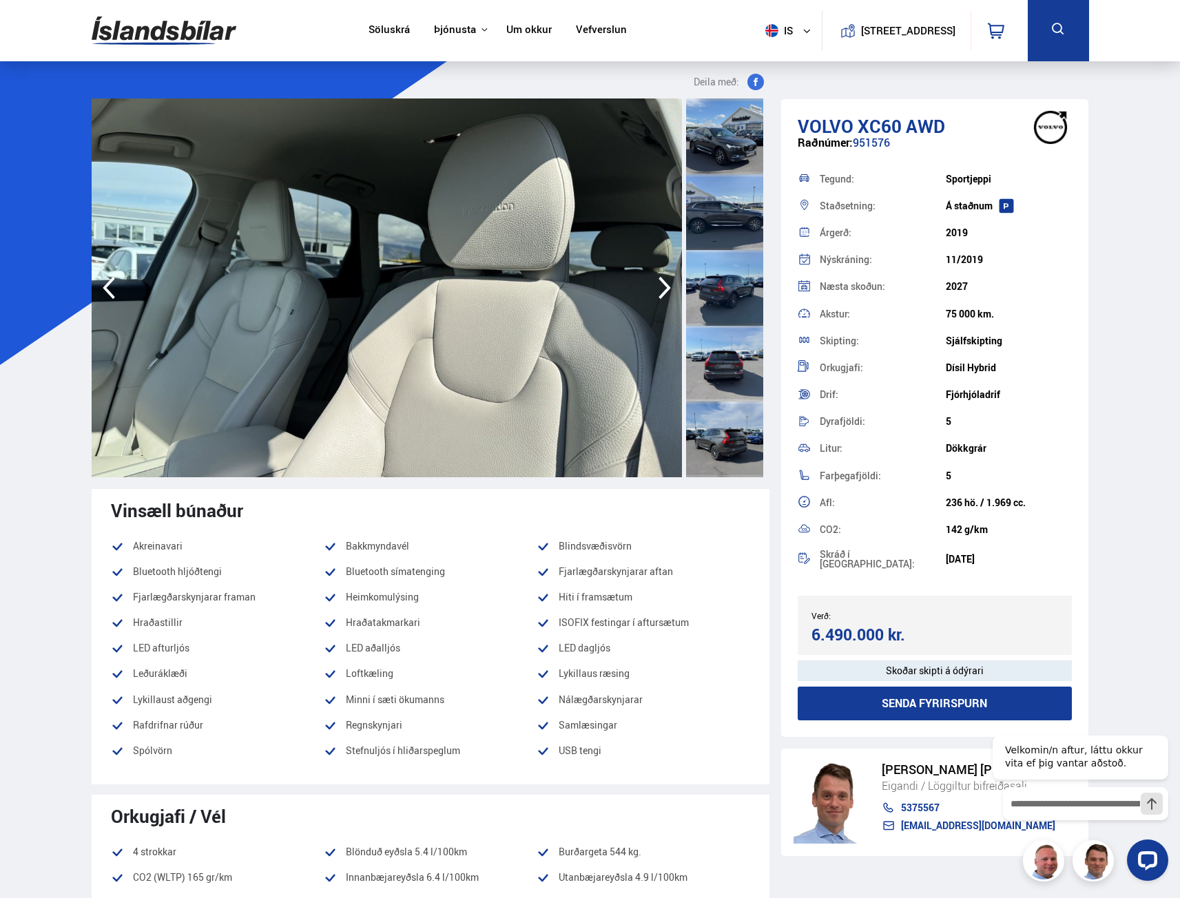
click at [658, 289] on icon "button" at bounding box center [665, 287] width 28 height 33
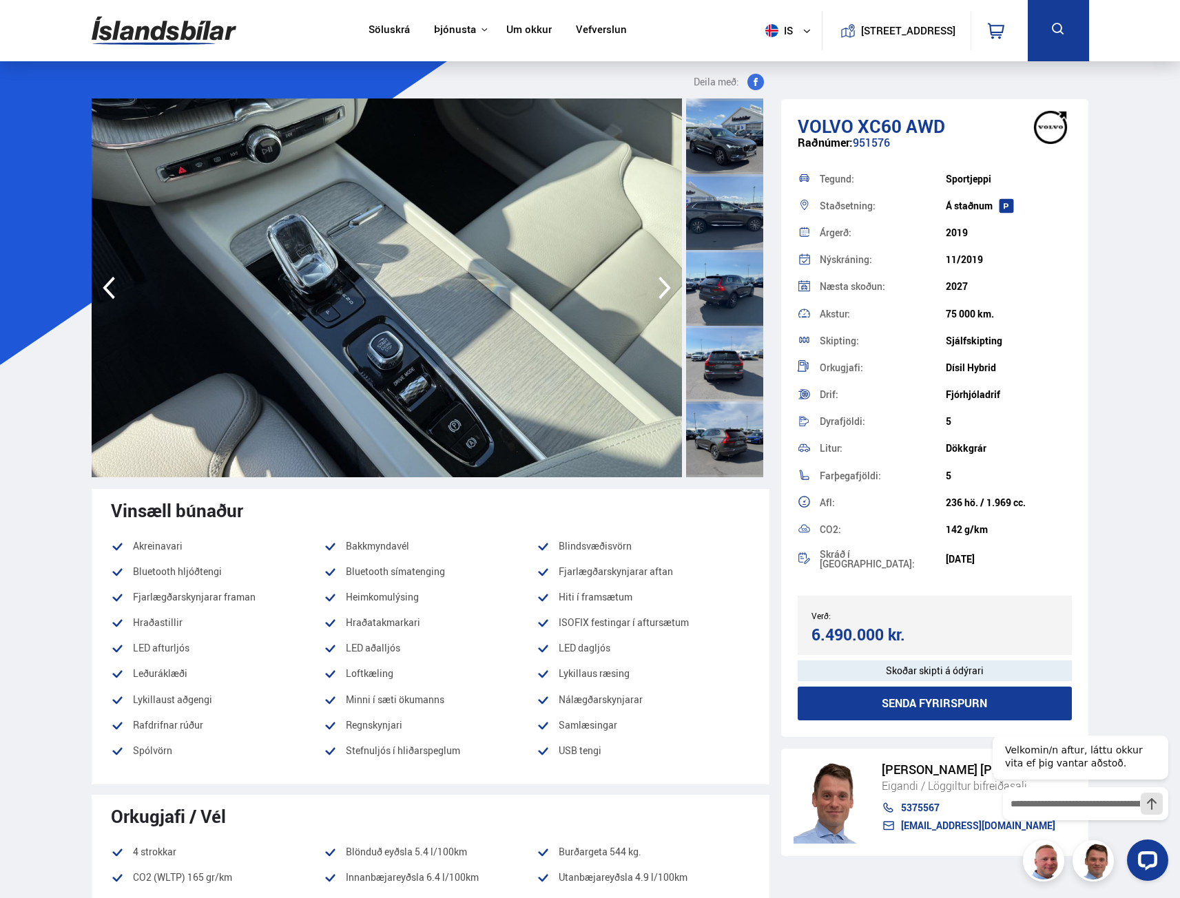
click at [658, 289] on icon "button" at bounding box center [665, 287] width 28 height 33
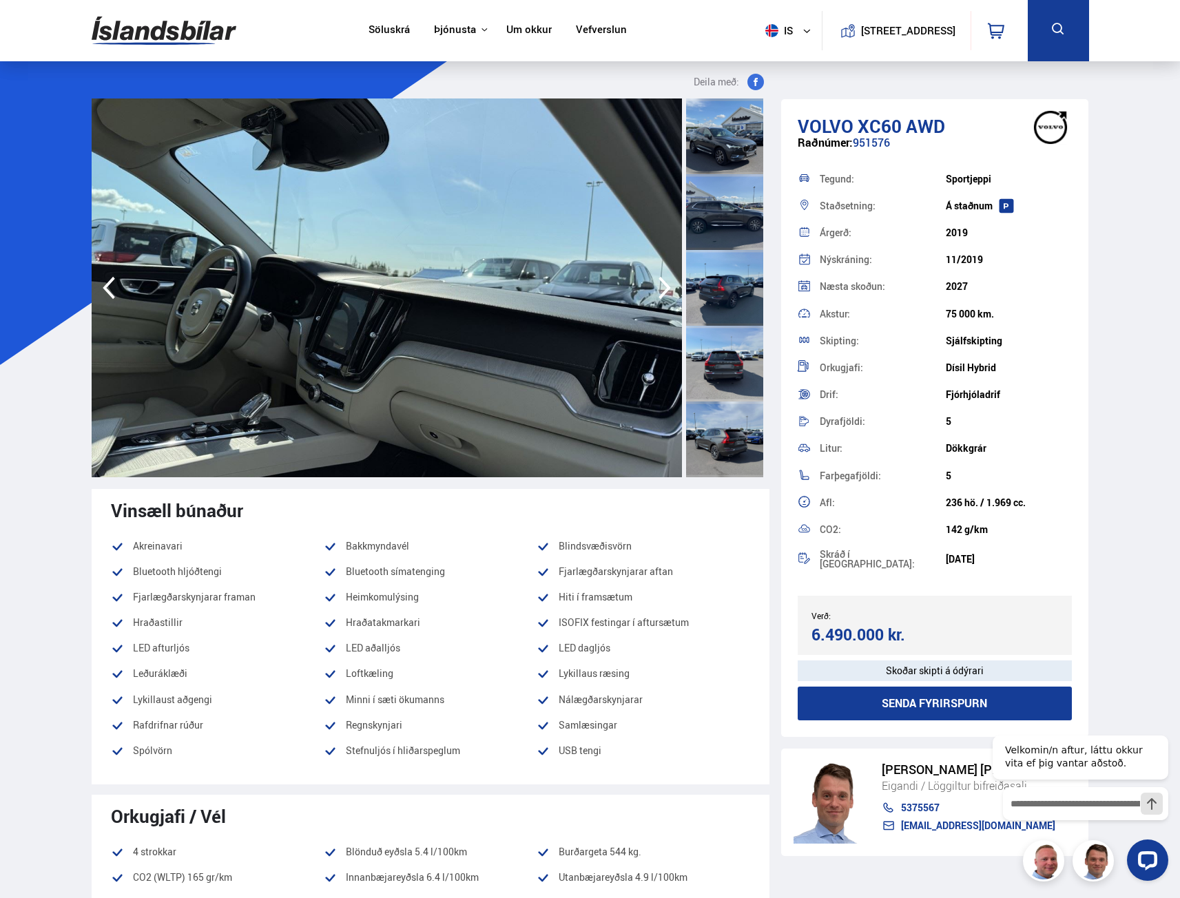
click at [658, 289] on icon "button" at bounding box center [665, 287] width 28 height 33
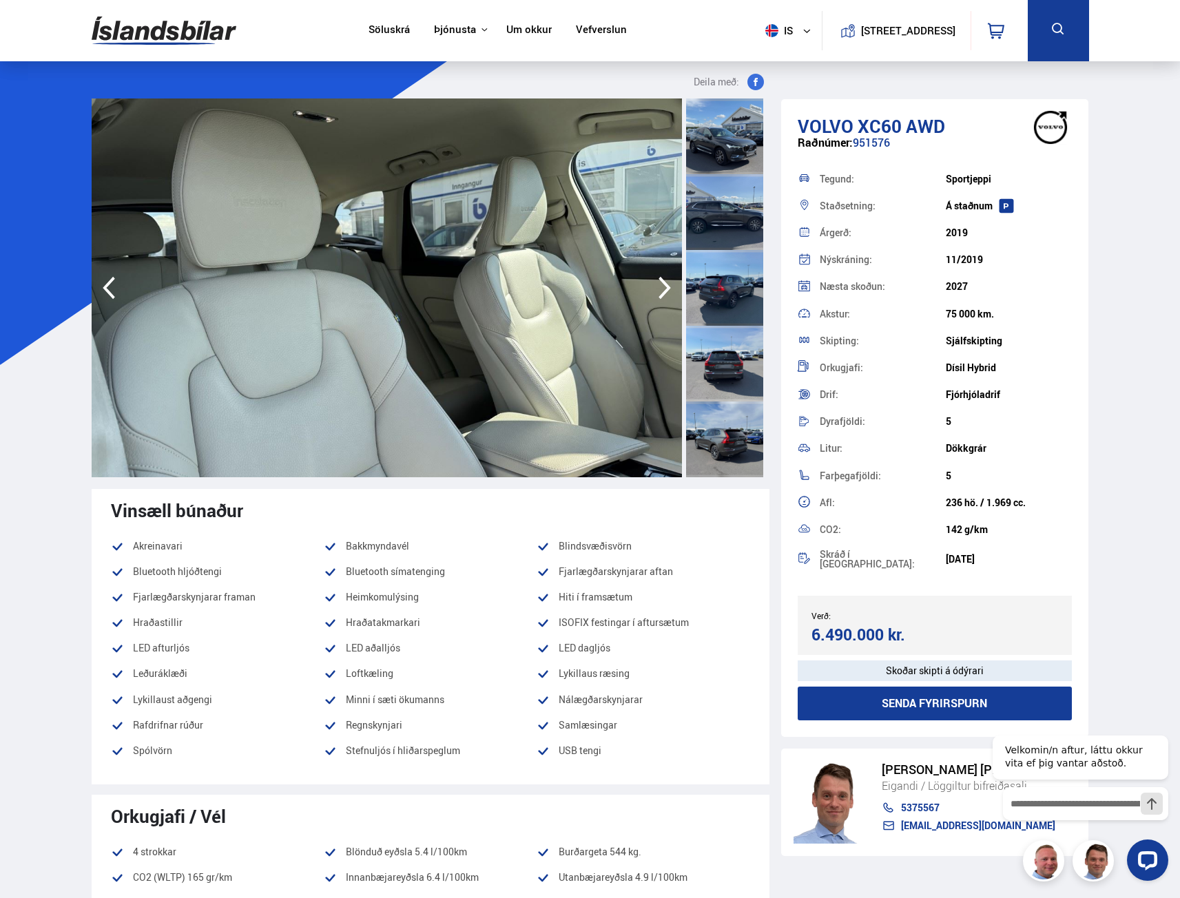
click at [658, 289] on icon "button" at bounding box center [665, 287] width 28 height 33
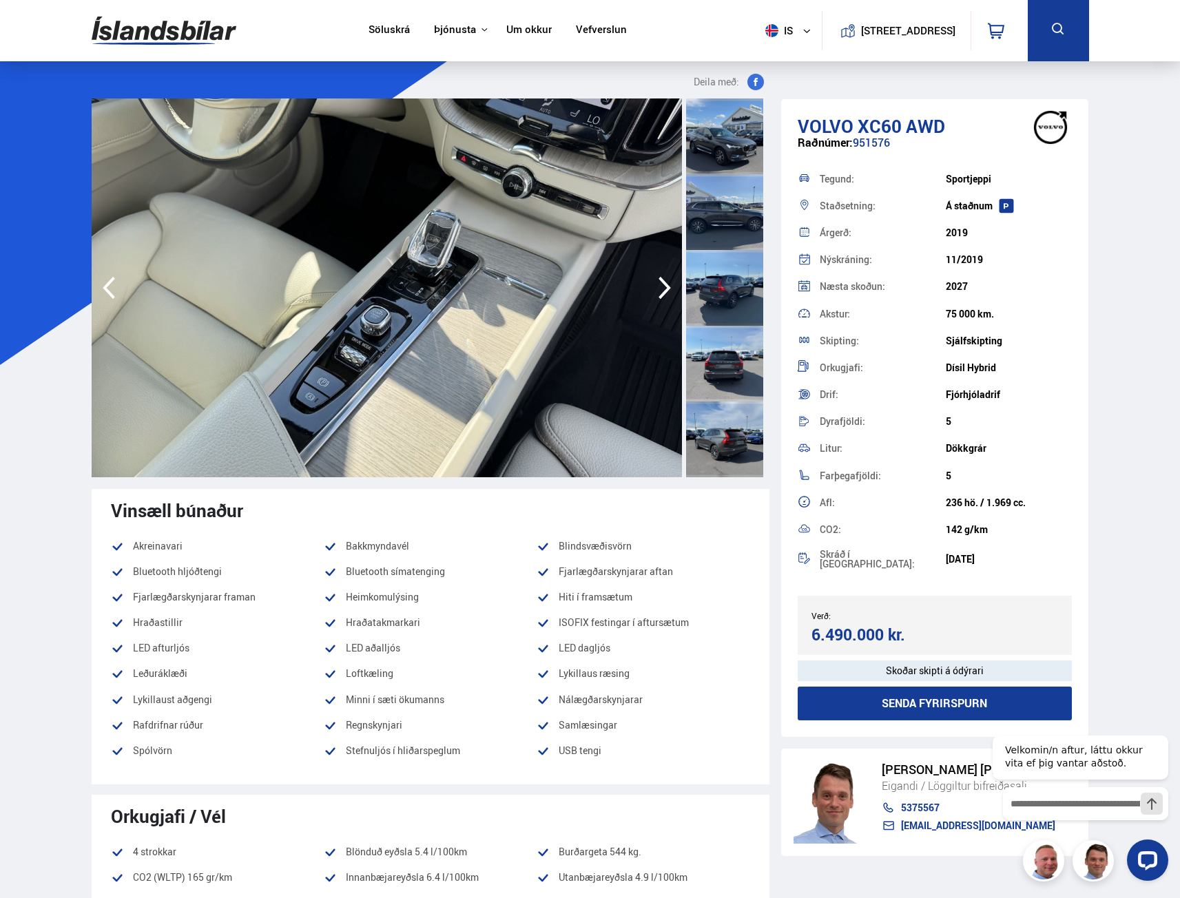
click at [669, 287] on icon "button" at bounding box center [664, 288] width 12 height 23
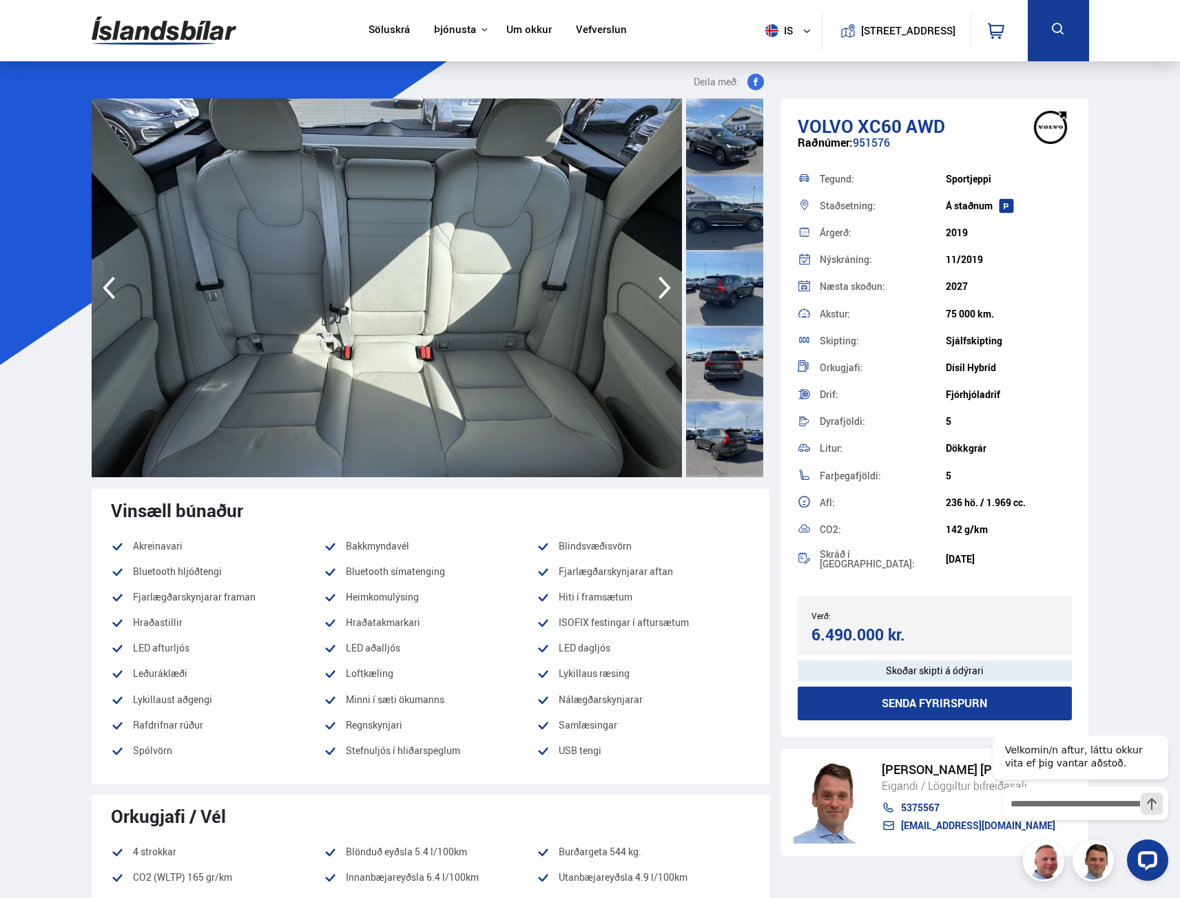
click at [669, 287] on icon "button" at bounding box center [664, 288] width 12 height 23
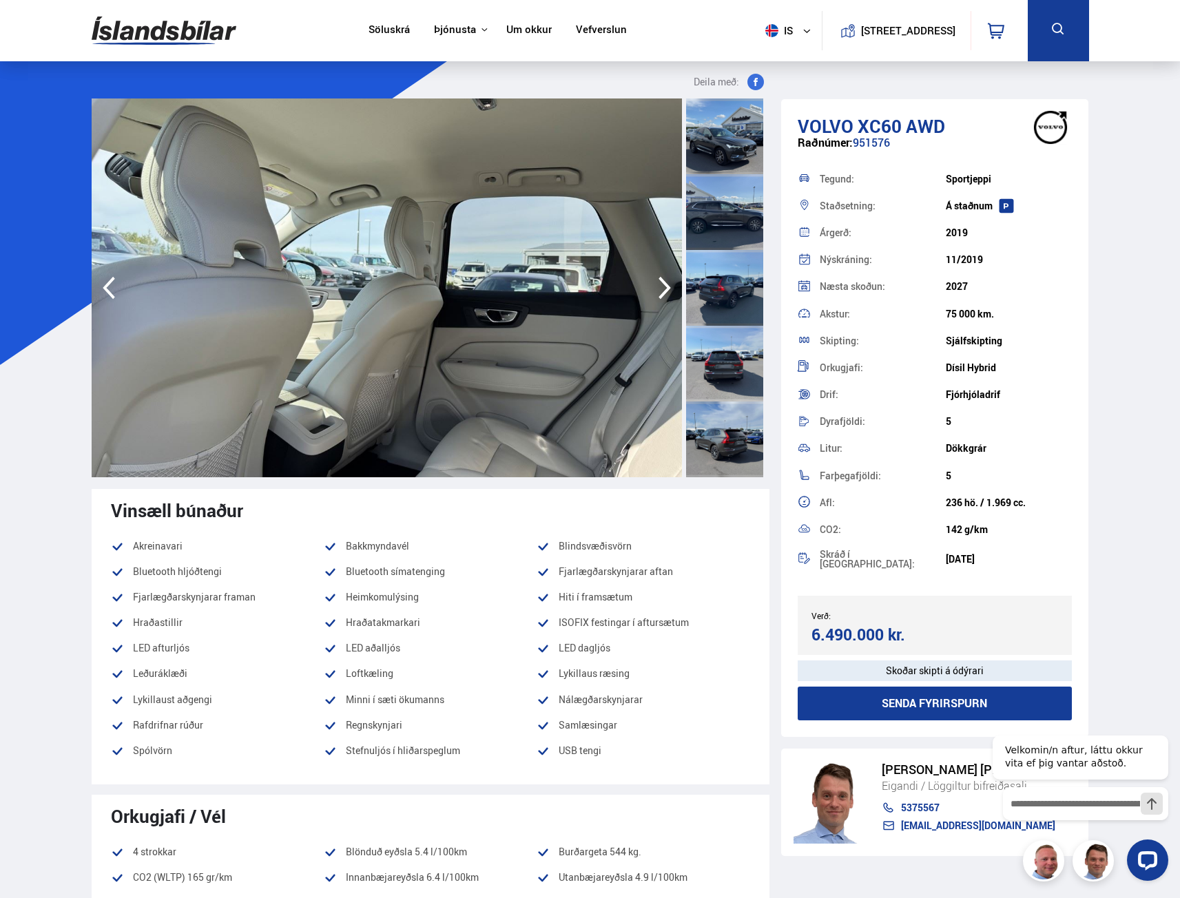
click at [669, 287] on icon "button" at bounding box center [664, 288] width 12 height 23
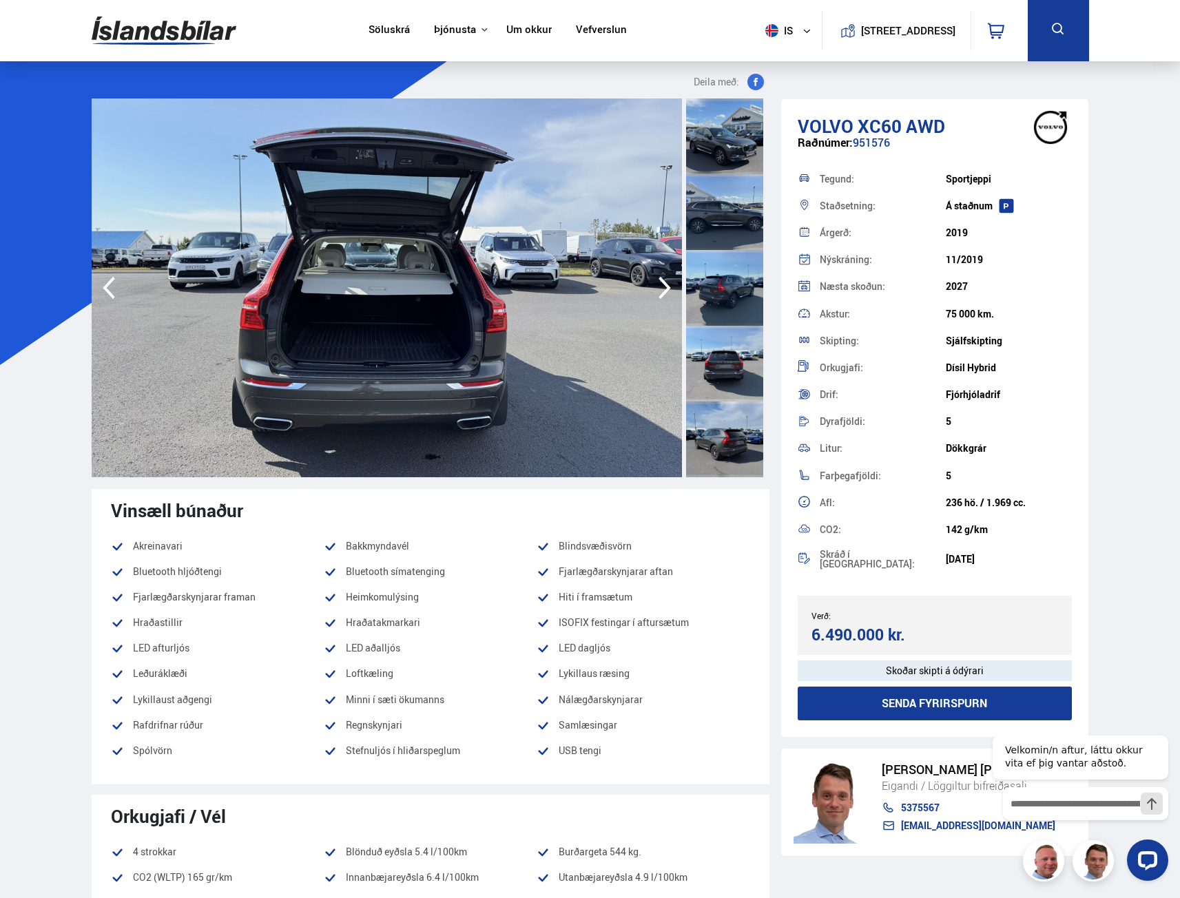
click at [669, 287] on icon "button" at bounding box center [664, 288] width 12 height 23
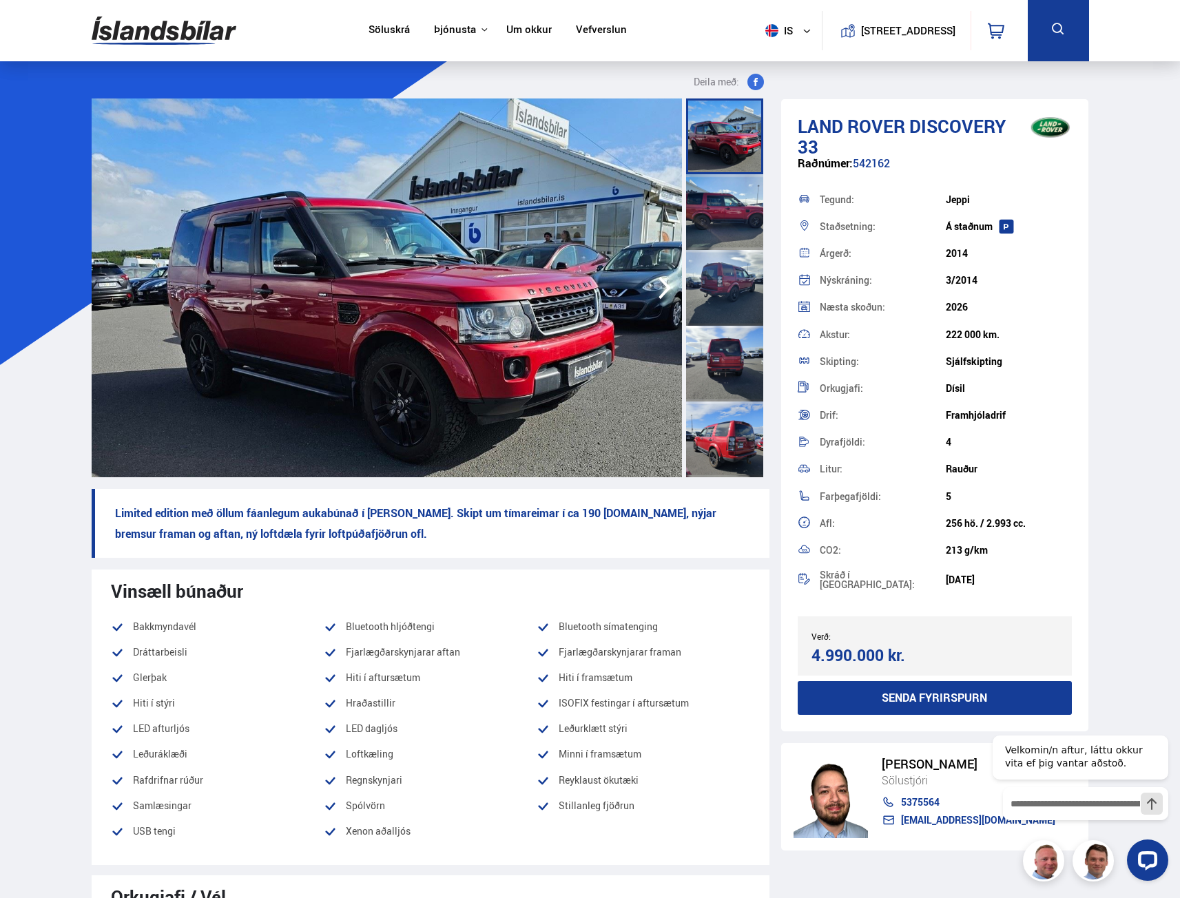
click at [563, 318] on img at bounding box center [387, 287] width 590 height 379
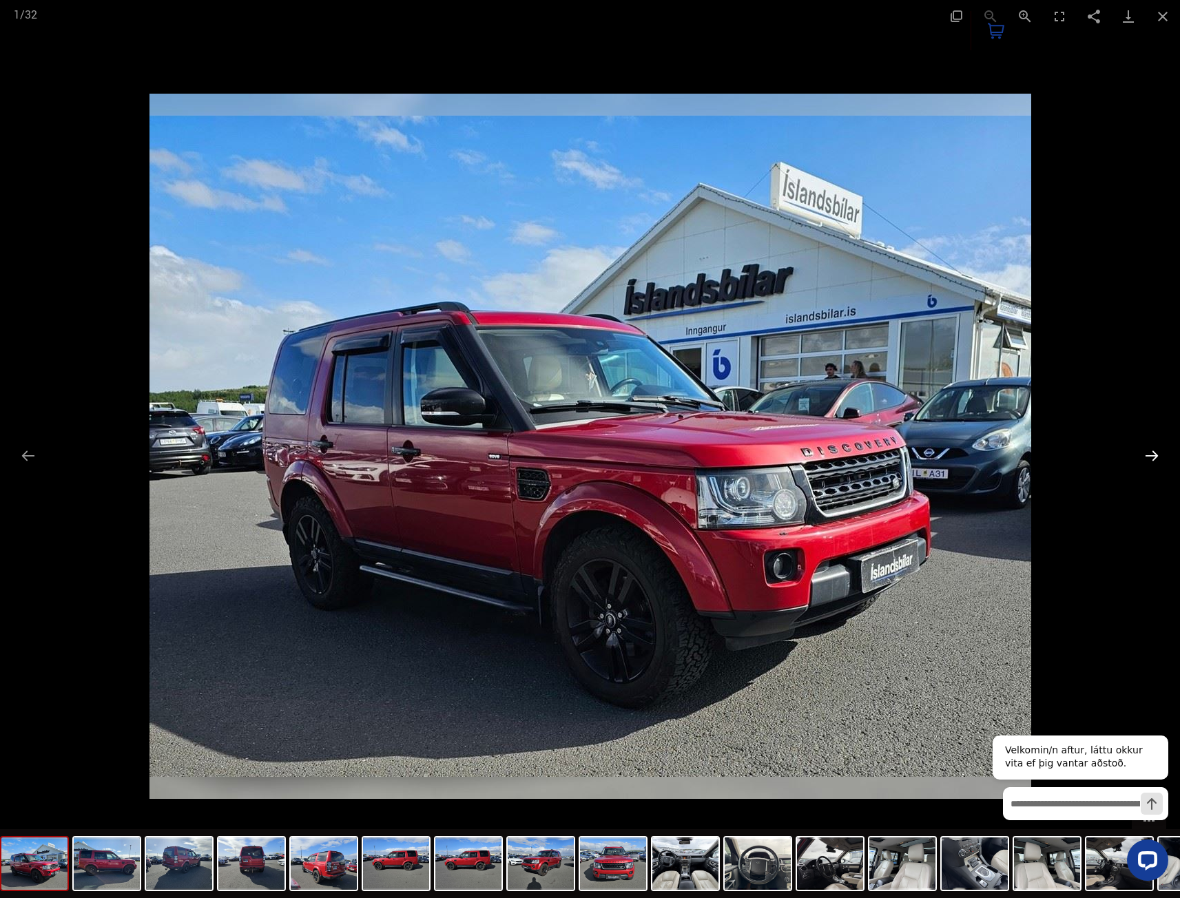
click at [1161, 453] on button "Next slide" at bounding box center [1151, 455] width 29 height 27
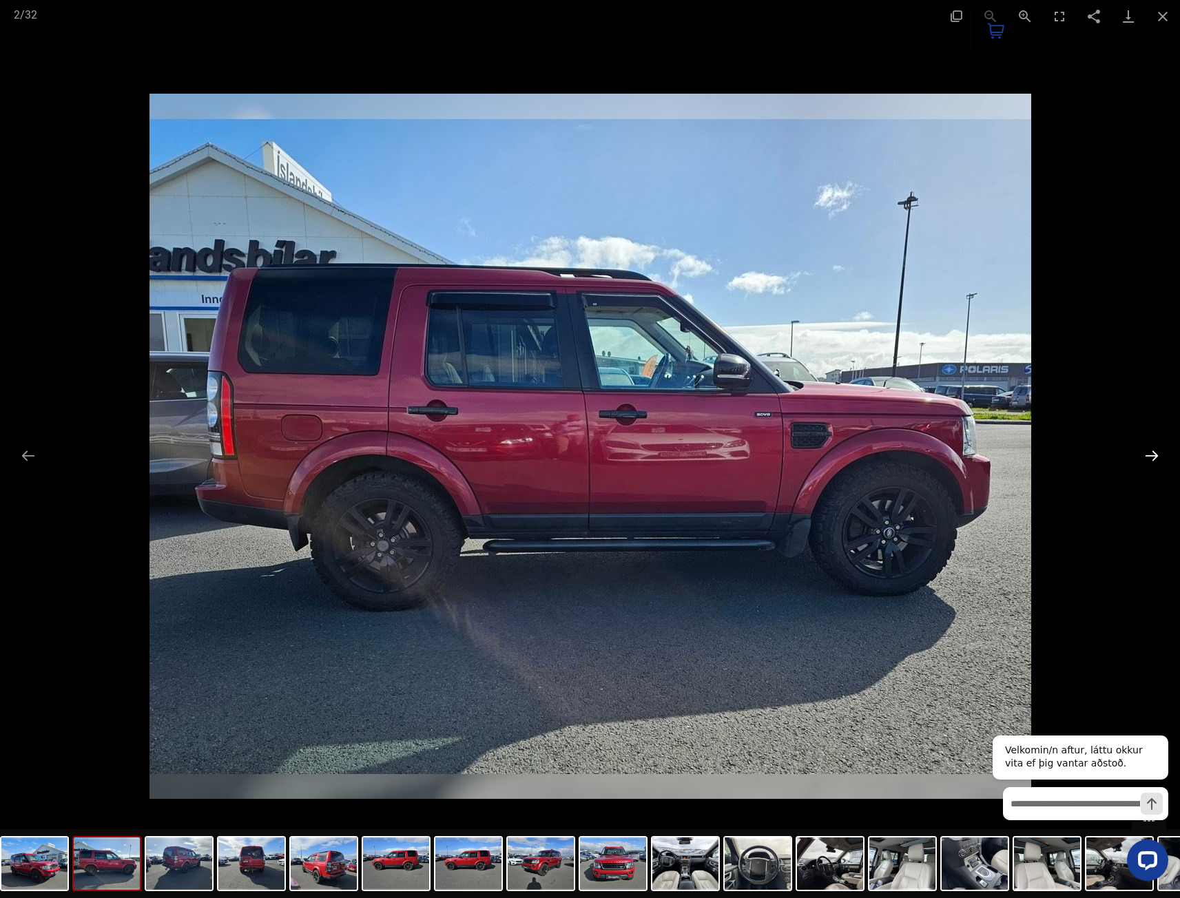
click at [1161, 453] on button "Next slide" at bounding box center [1151, 455] width 29 height 27
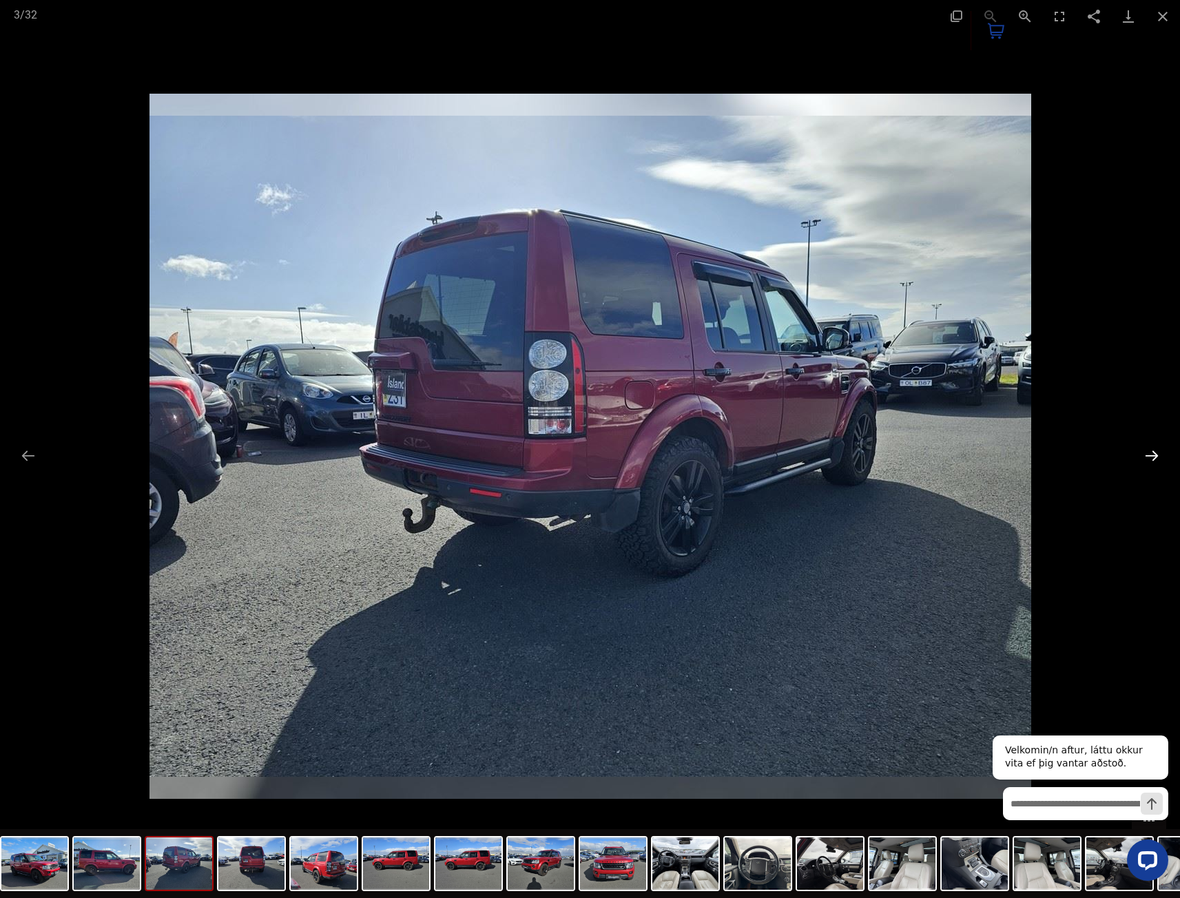
click at [1161, 453] on button "Next slide" at bounding box center [1151, 455] width 29 height 27
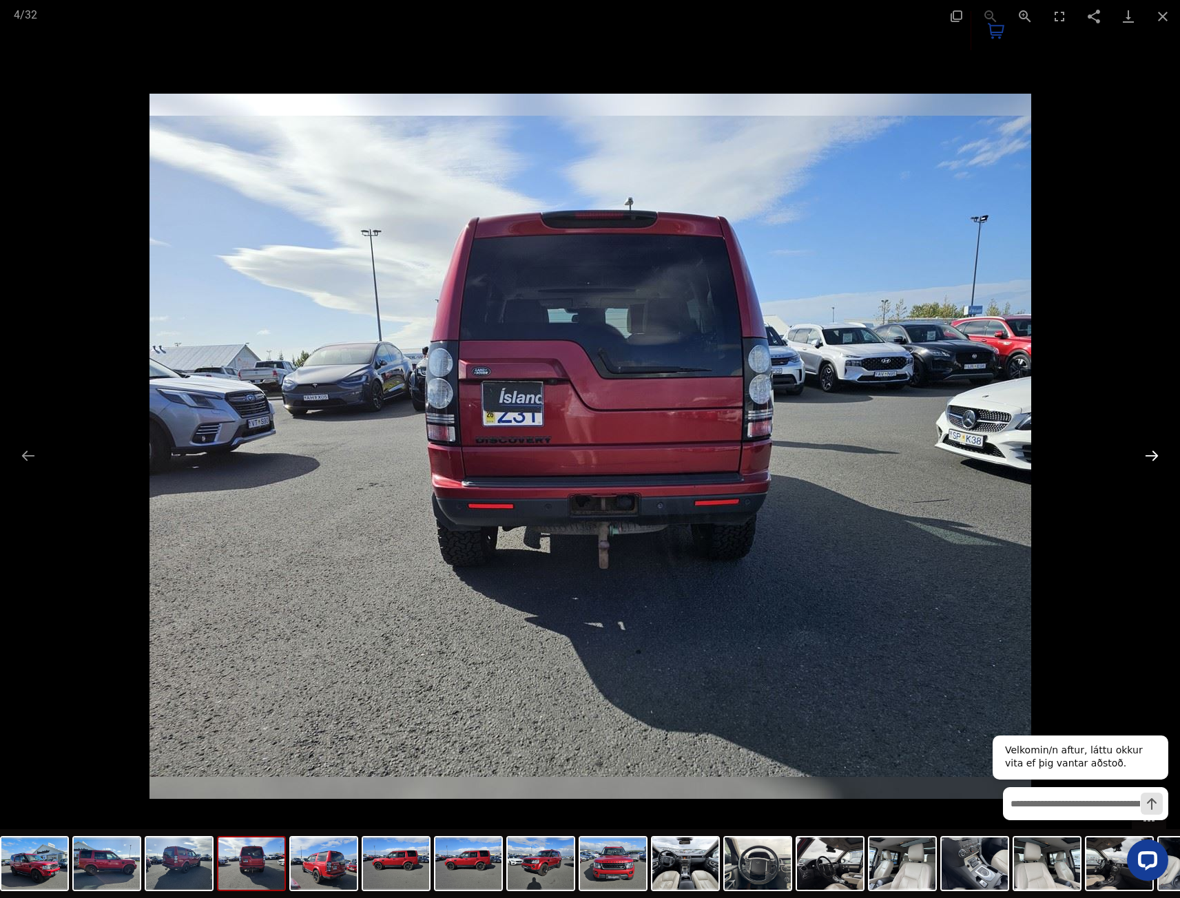
click at [1161, 453] on button "Next slide" at bounding box center [1151, 455] width 29 height 27
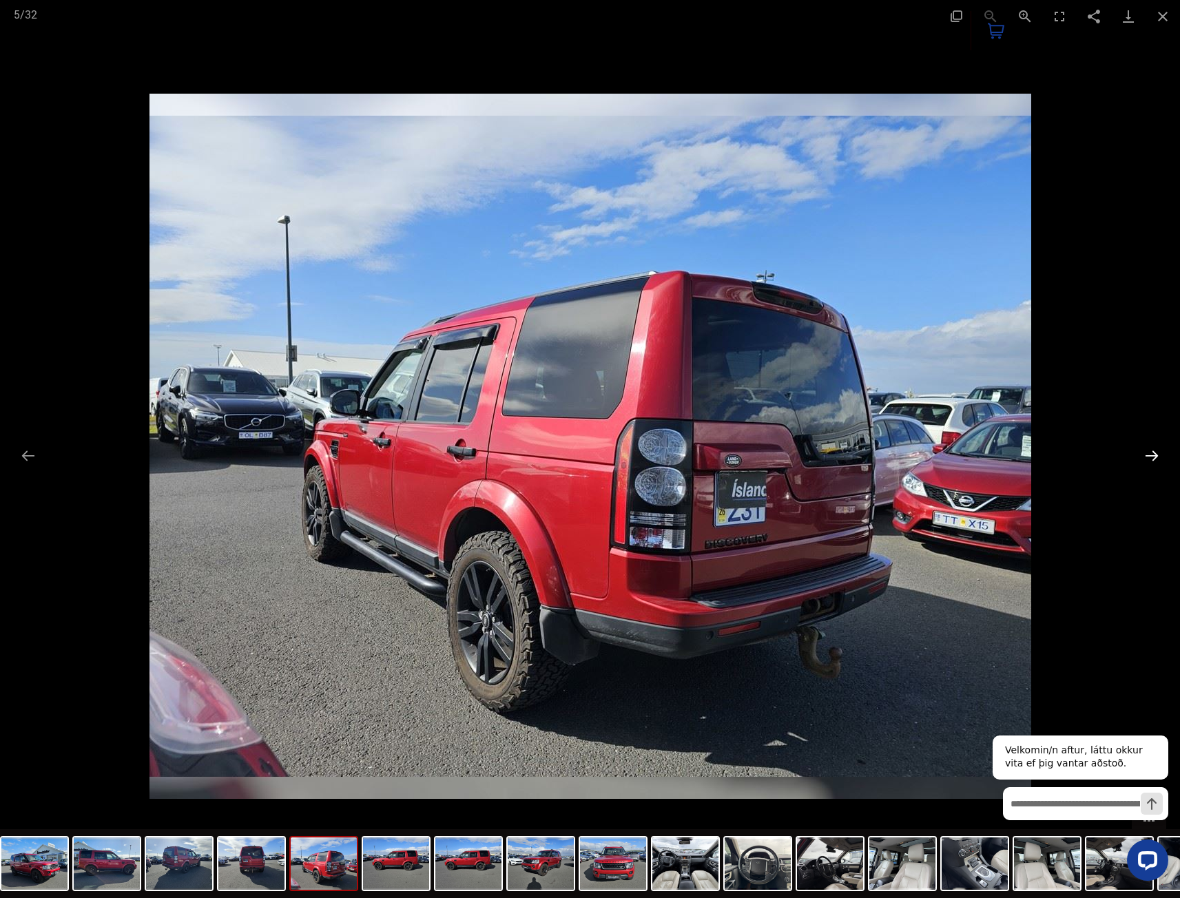
click at [1161, 453] on button "Next slide" at bounding box center [1151, 455] width 29 height 27
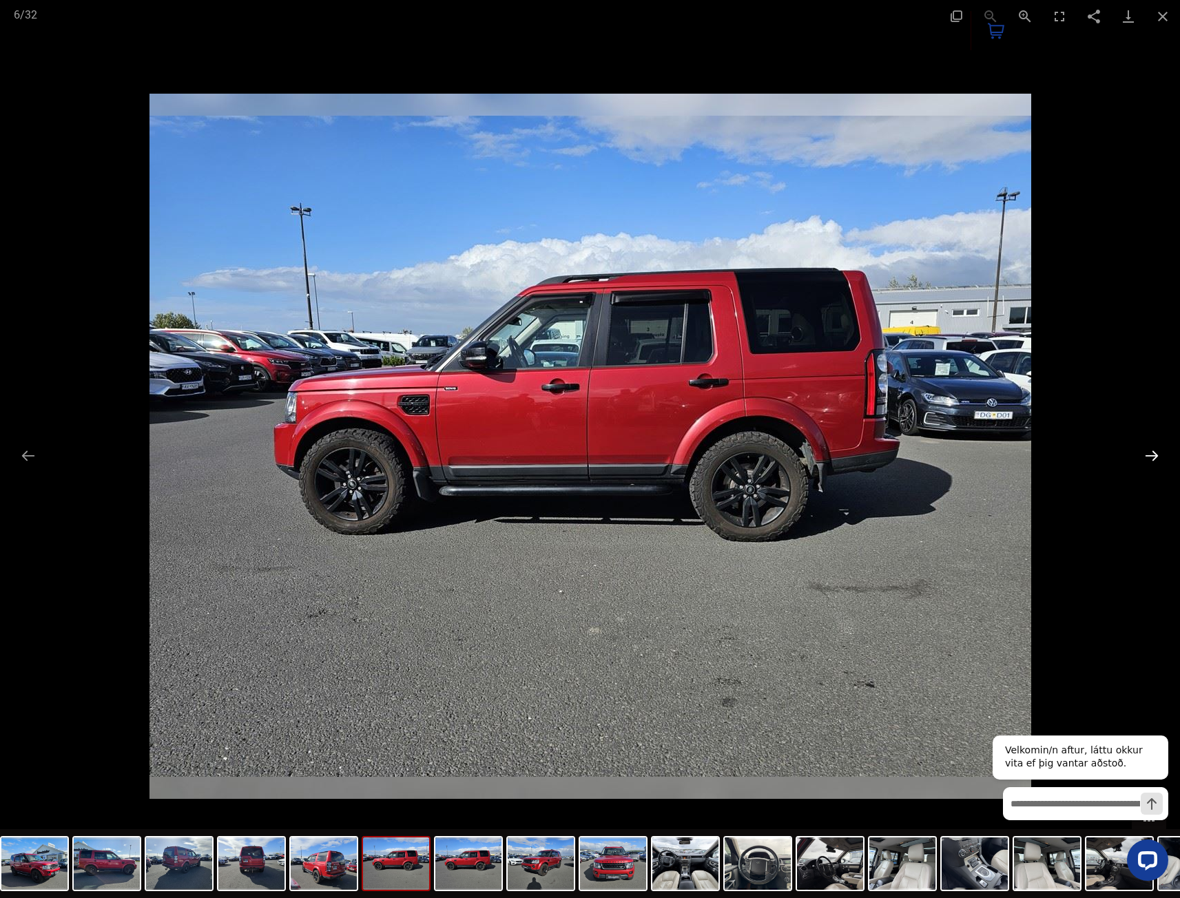
click at [1161, 453] on button "Next slide" at bounding box center [1151, 455] width 29 height 27
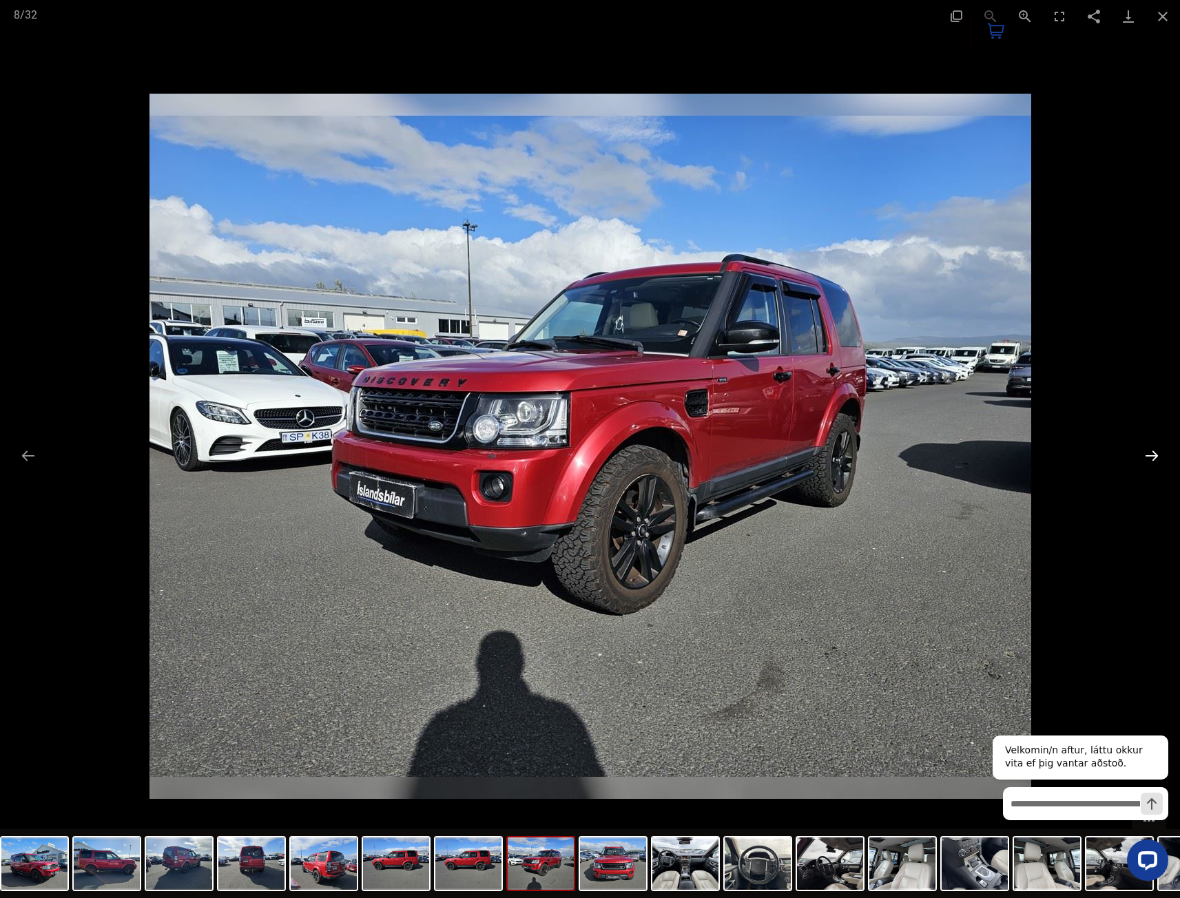
click at [1161, 453] on button "Next slide" at bounding box center [1151, 455] width 29 height 27
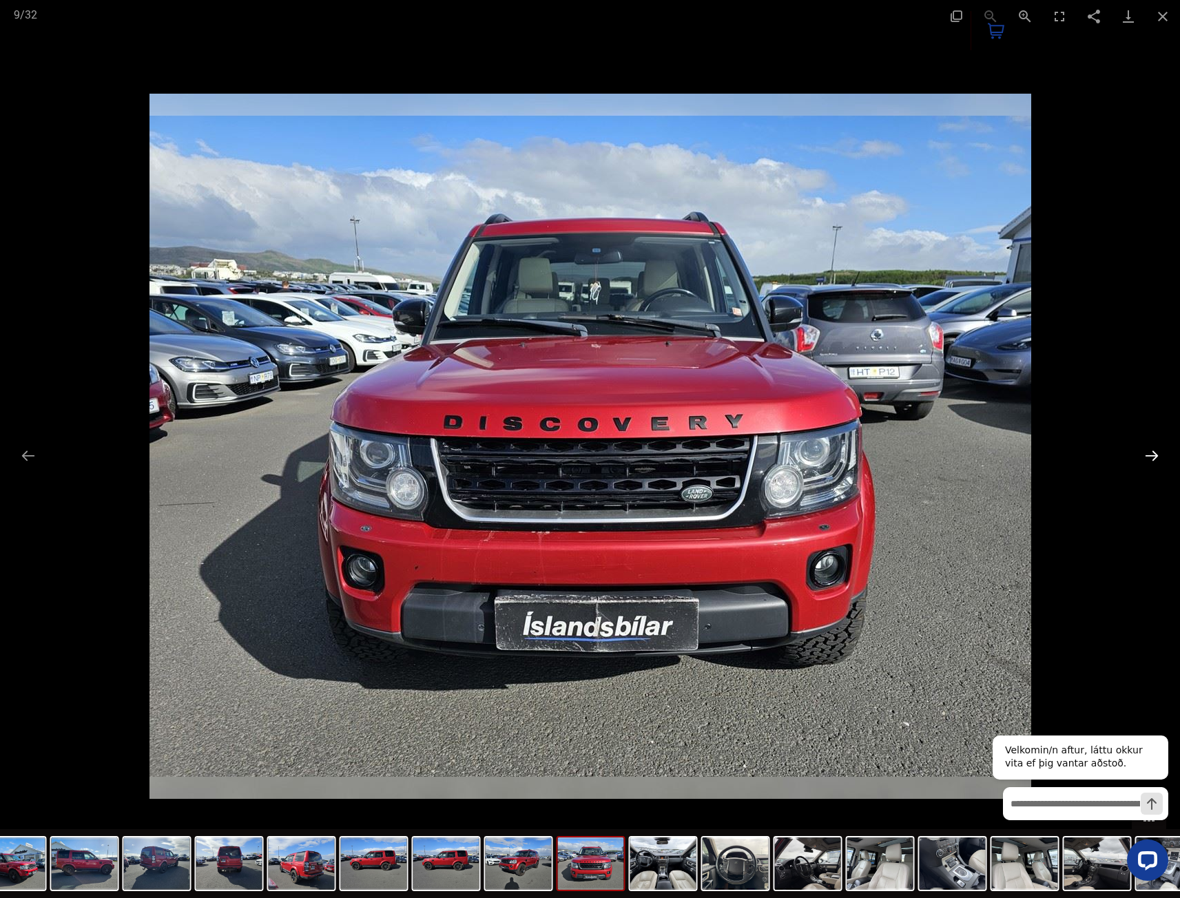
click at [1161, 453] on button "Next slide" at bounding box center [1151, 455] width 29 height 27
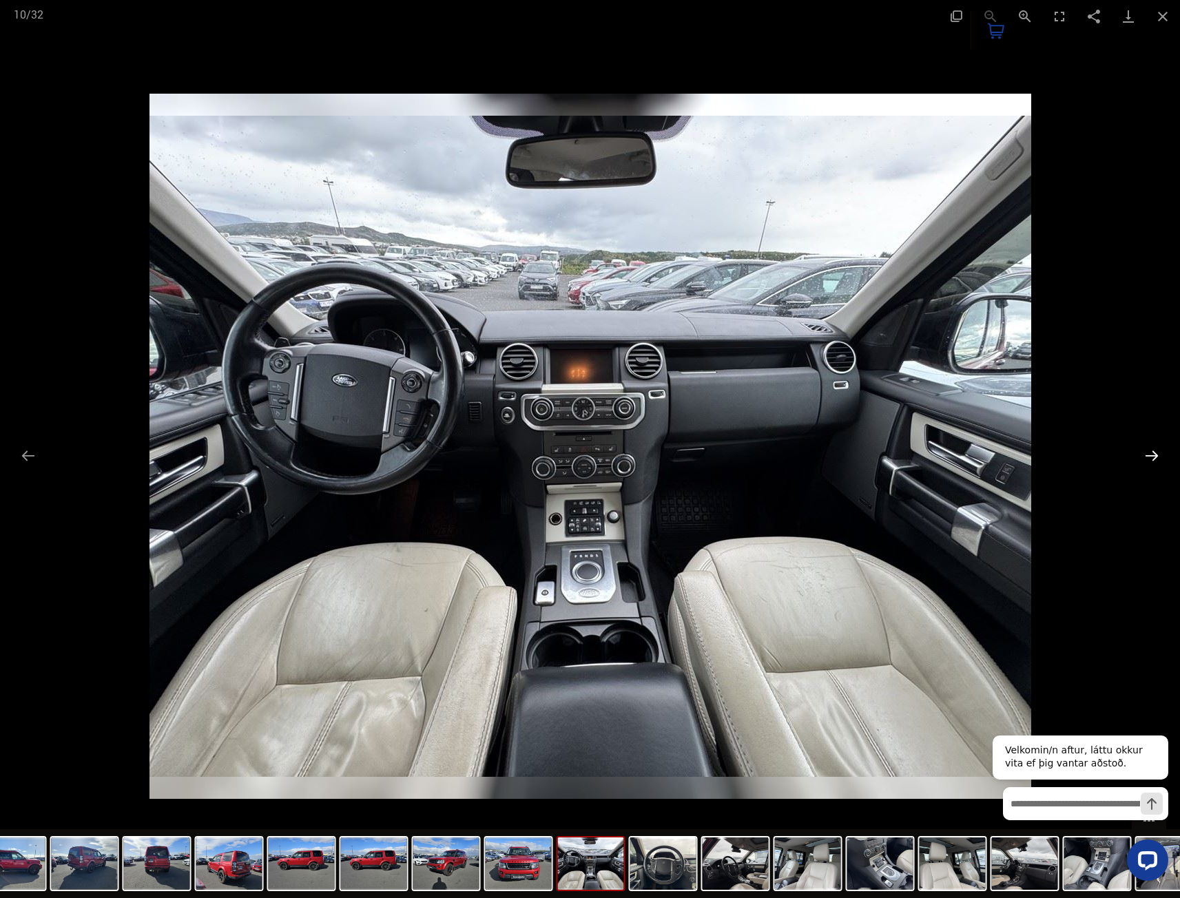
click at [1161, 453] on button "Next slide" at bounding box center [1151, 455] width 29 height 27
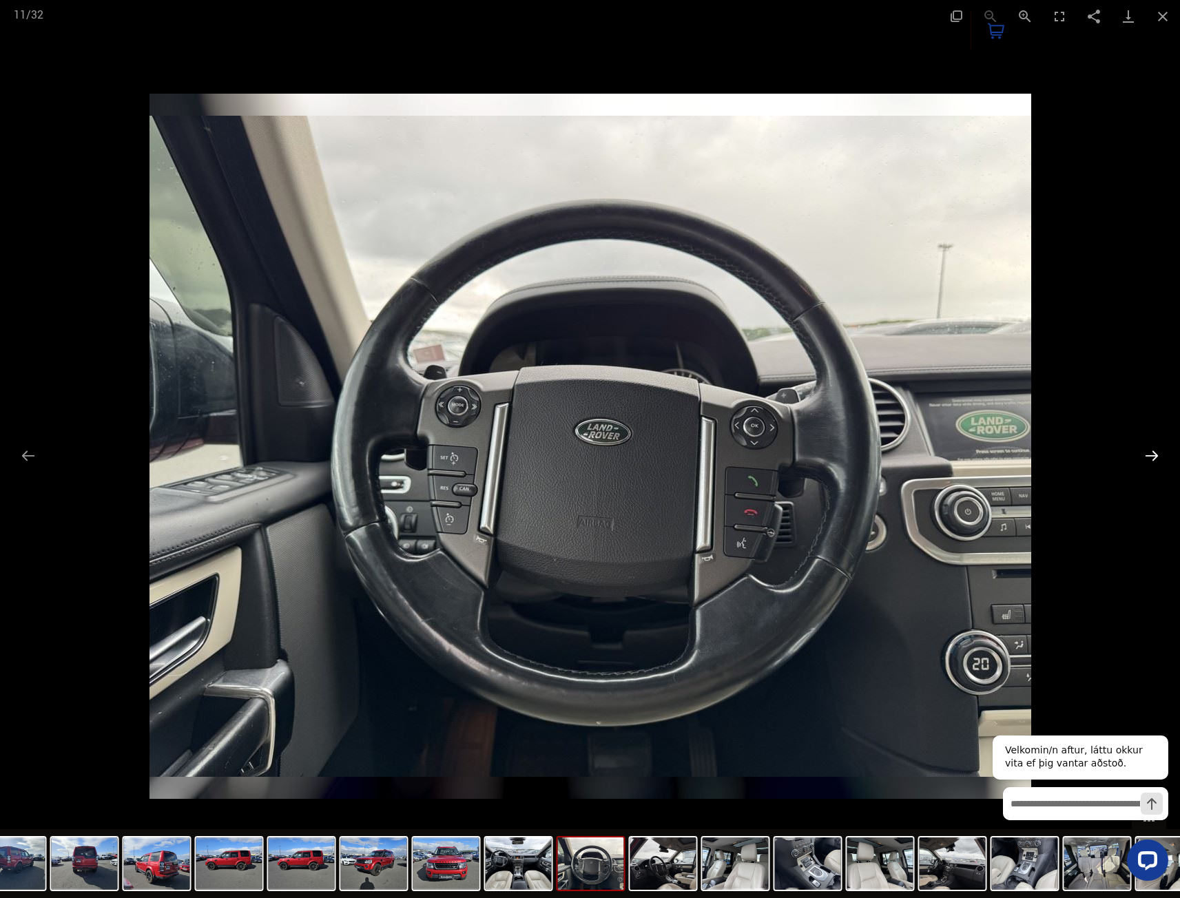
click at [1161, 453] on button "Next slide" at bounding box center [1151, 455] width 29 height 27
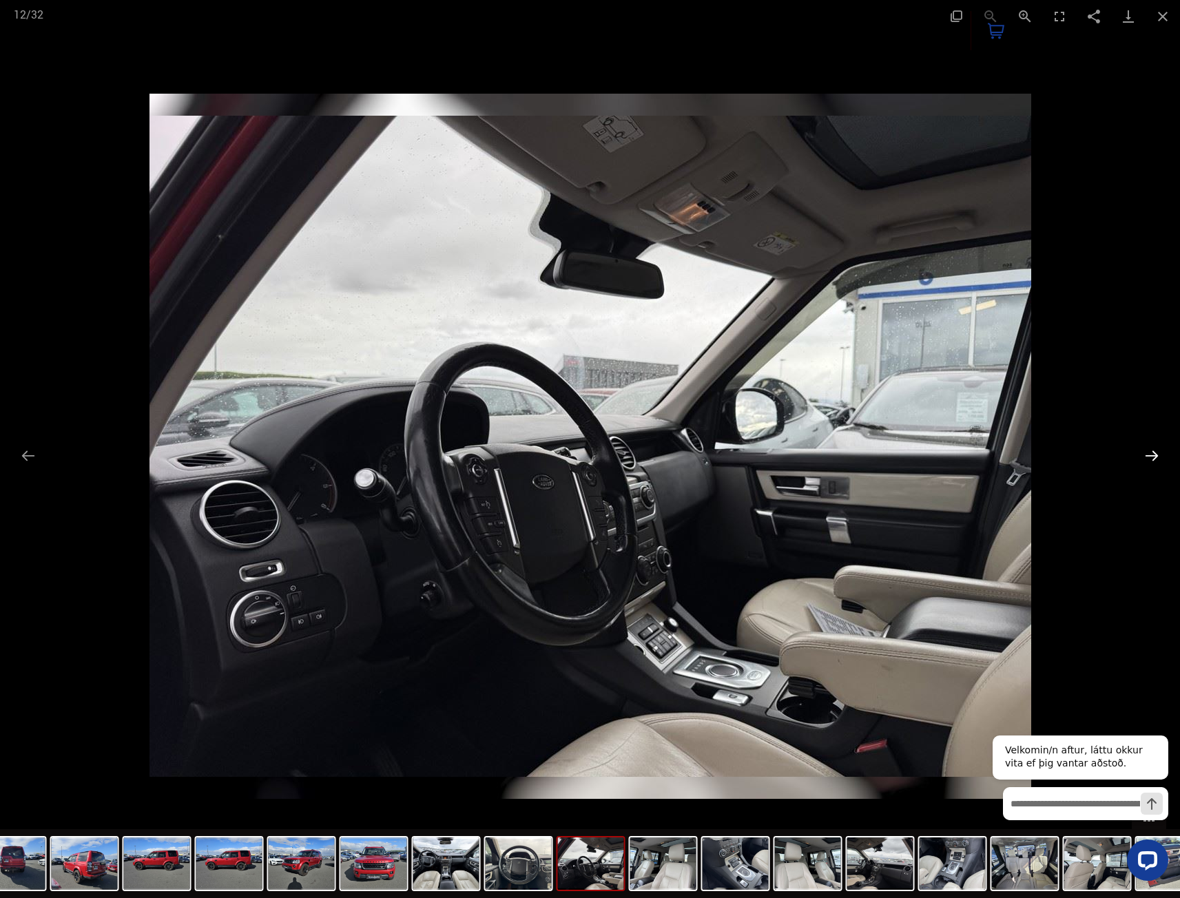
click at [1161, 453] on button "Next slide" at bounding box center [1151, 455] width 29 height 27
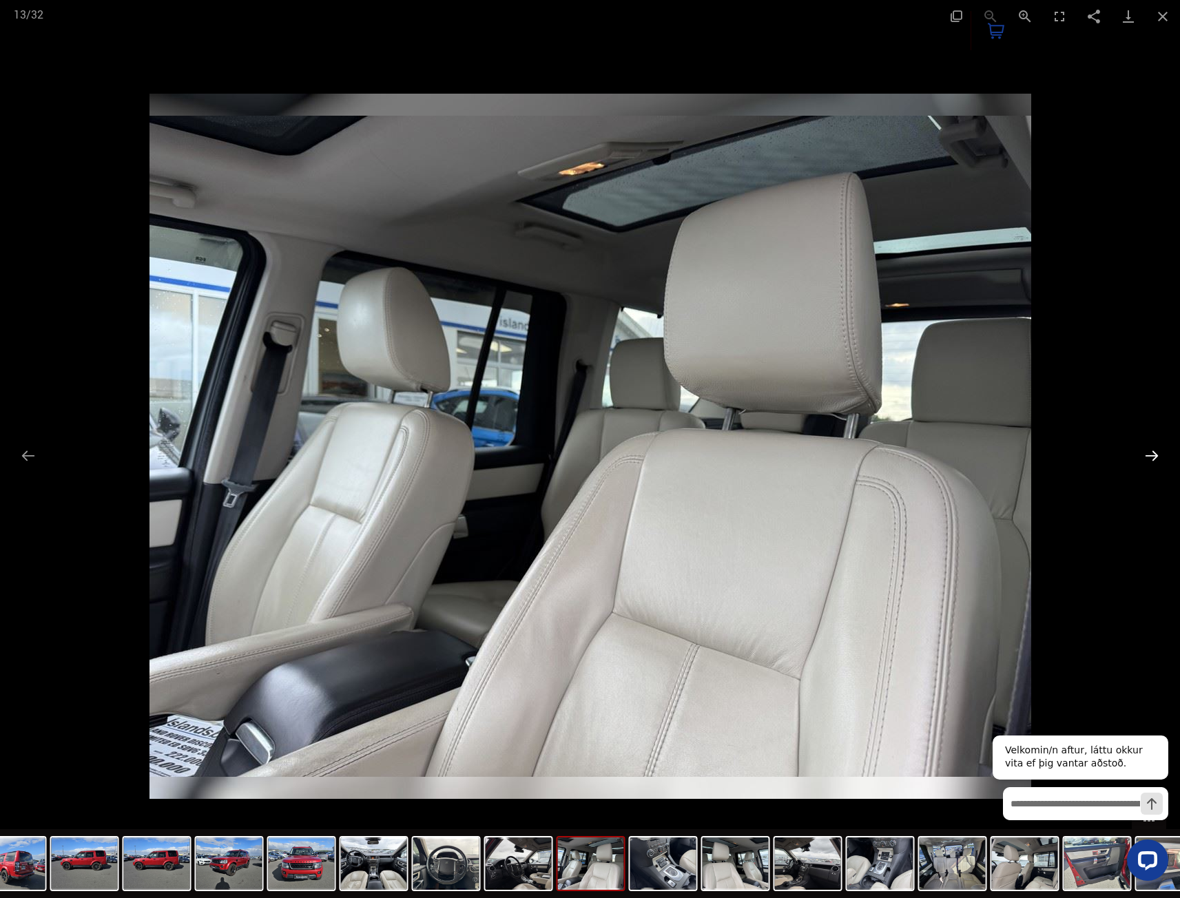
click at [1161, 453] on button "Next slide" at bounding box center [1151, 455] width 29 height 27
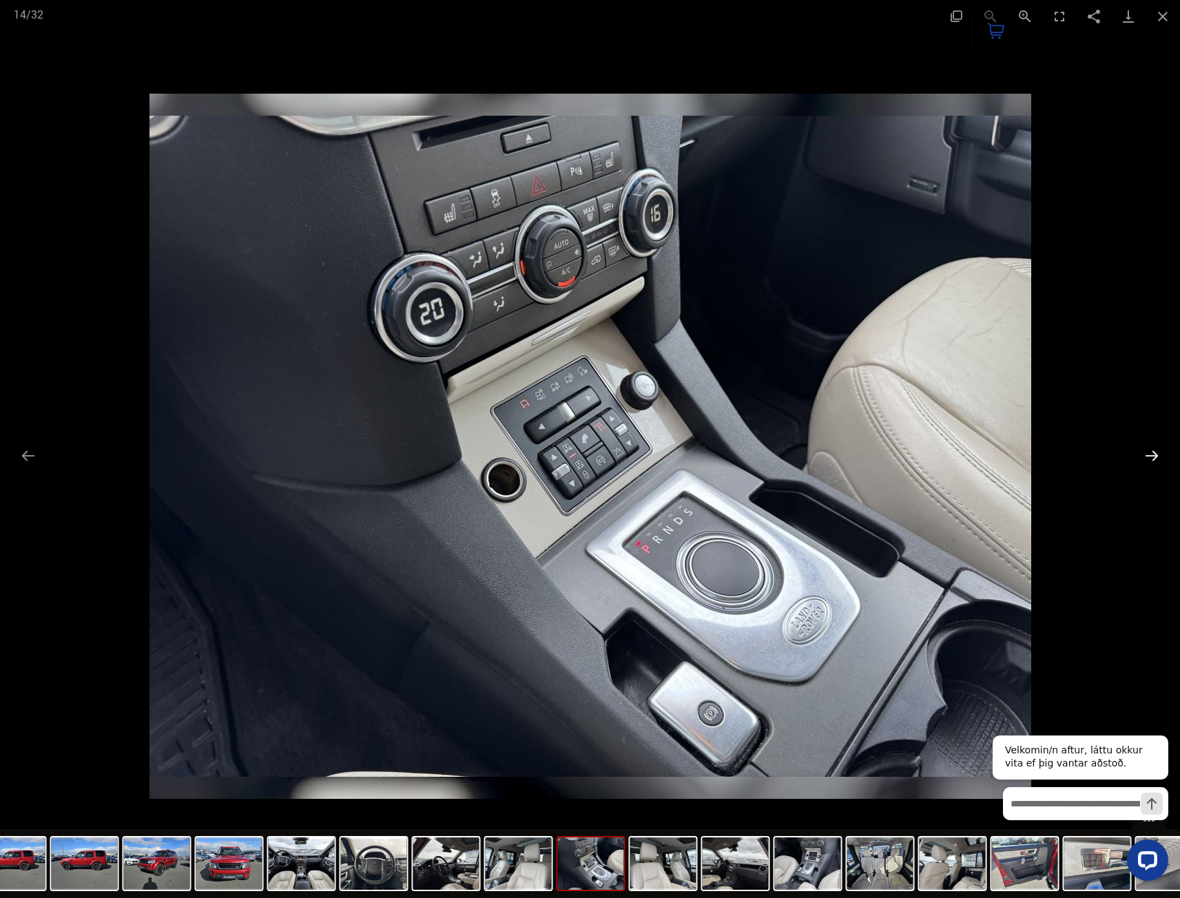
click at [1161, 453] on button "Next slide" at bounding box center [1151, 455] width 29 height 27
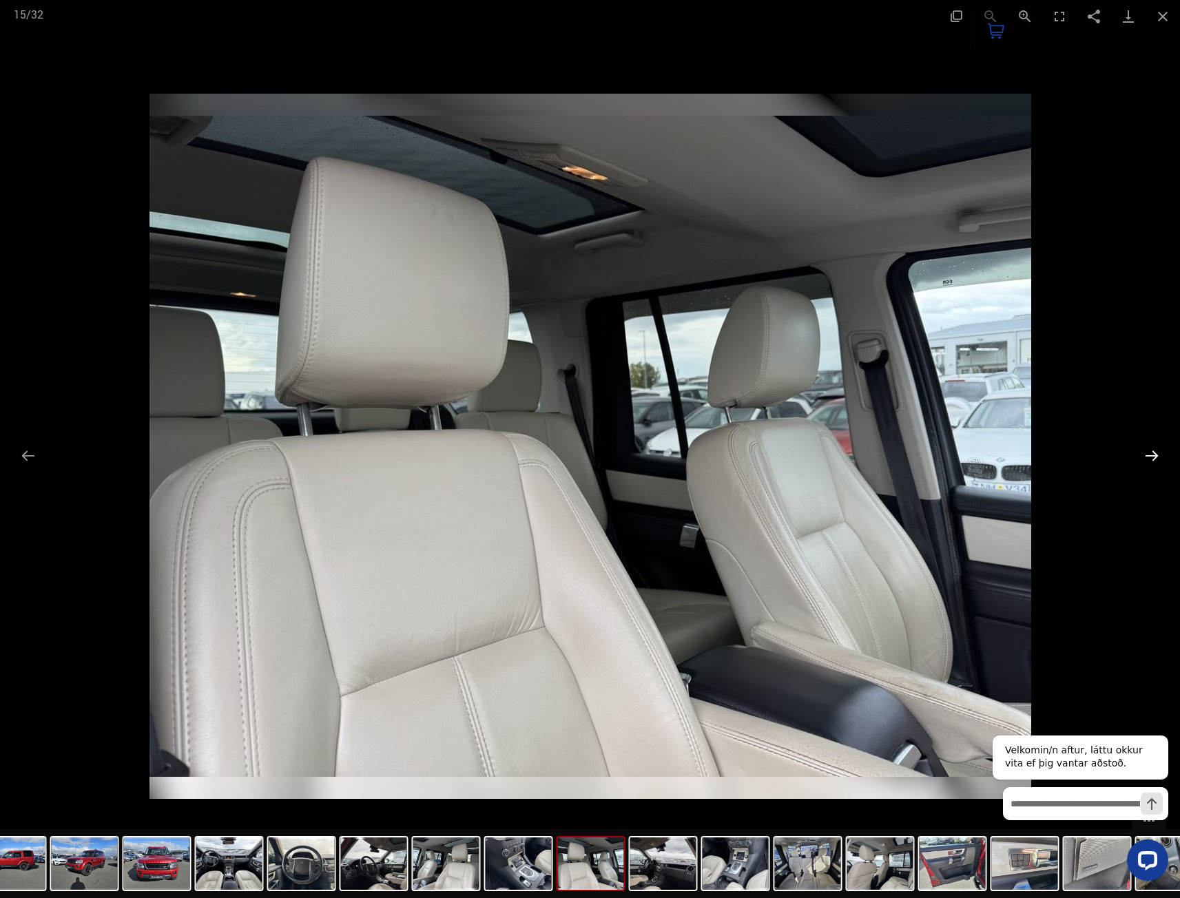
click at [1161, 453] on button "Next slide" at bounding box center [1151, 455] width 29 height 27
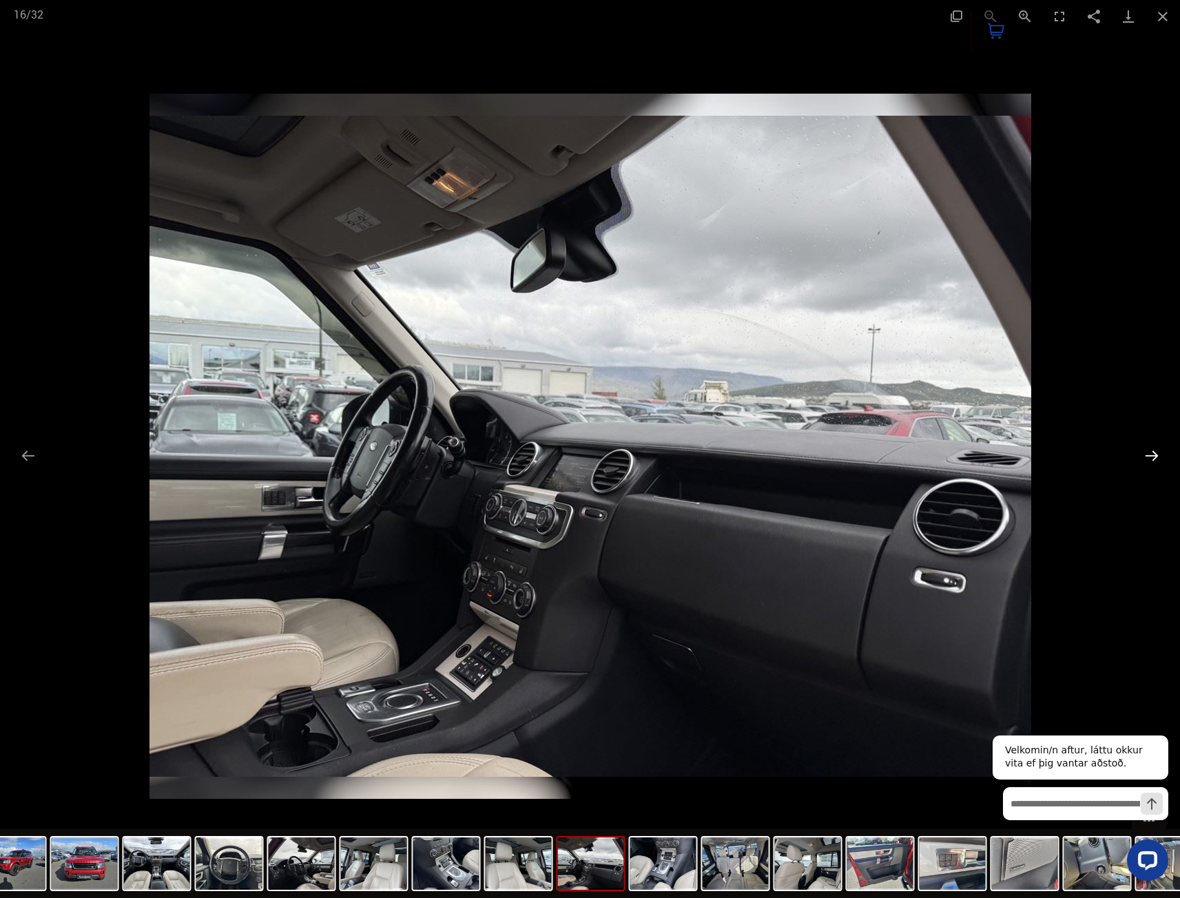
click at [1161, 453] on button "Next slide" at bounding box center [1151, 455] width 29 height 27
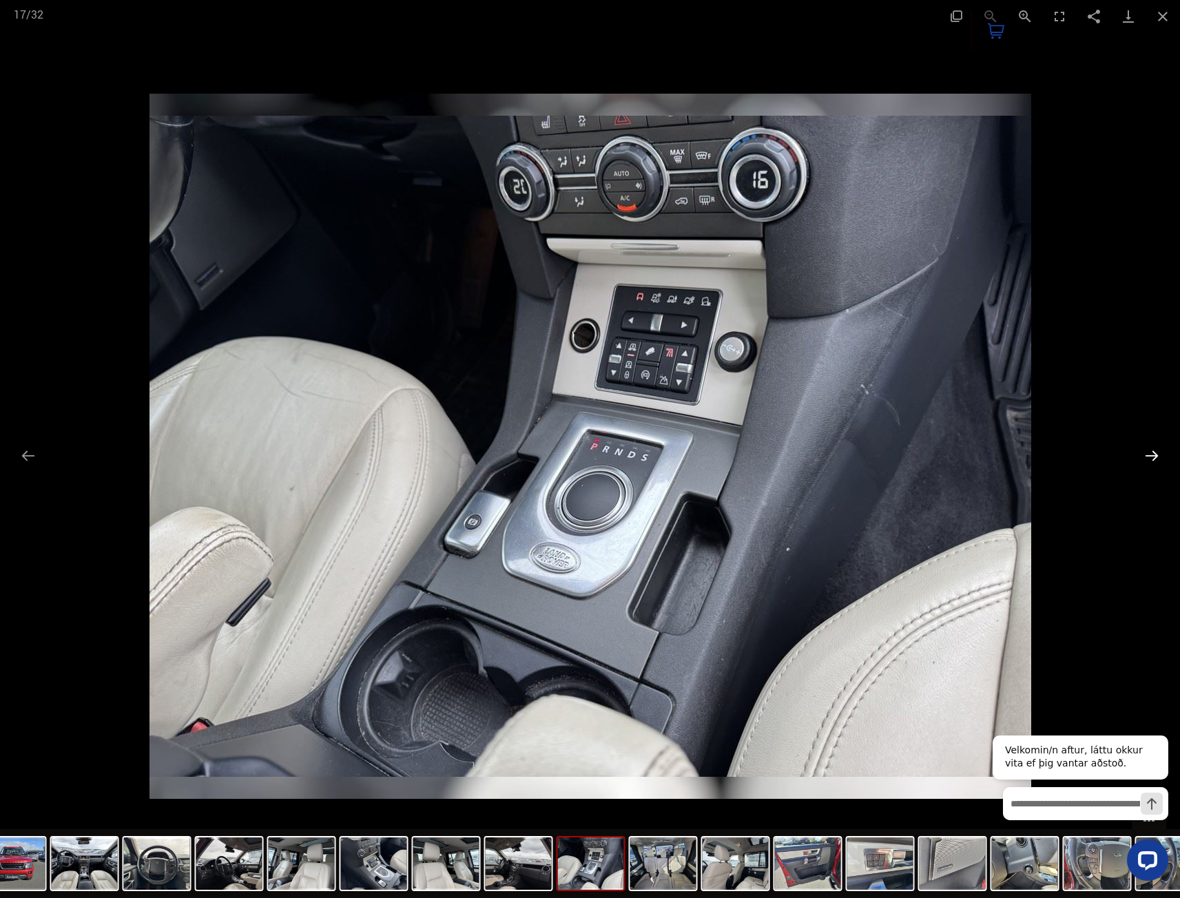
click at [1161, 453] on button "Next slide" at bounding box center [1151, 455] width 29 height 27
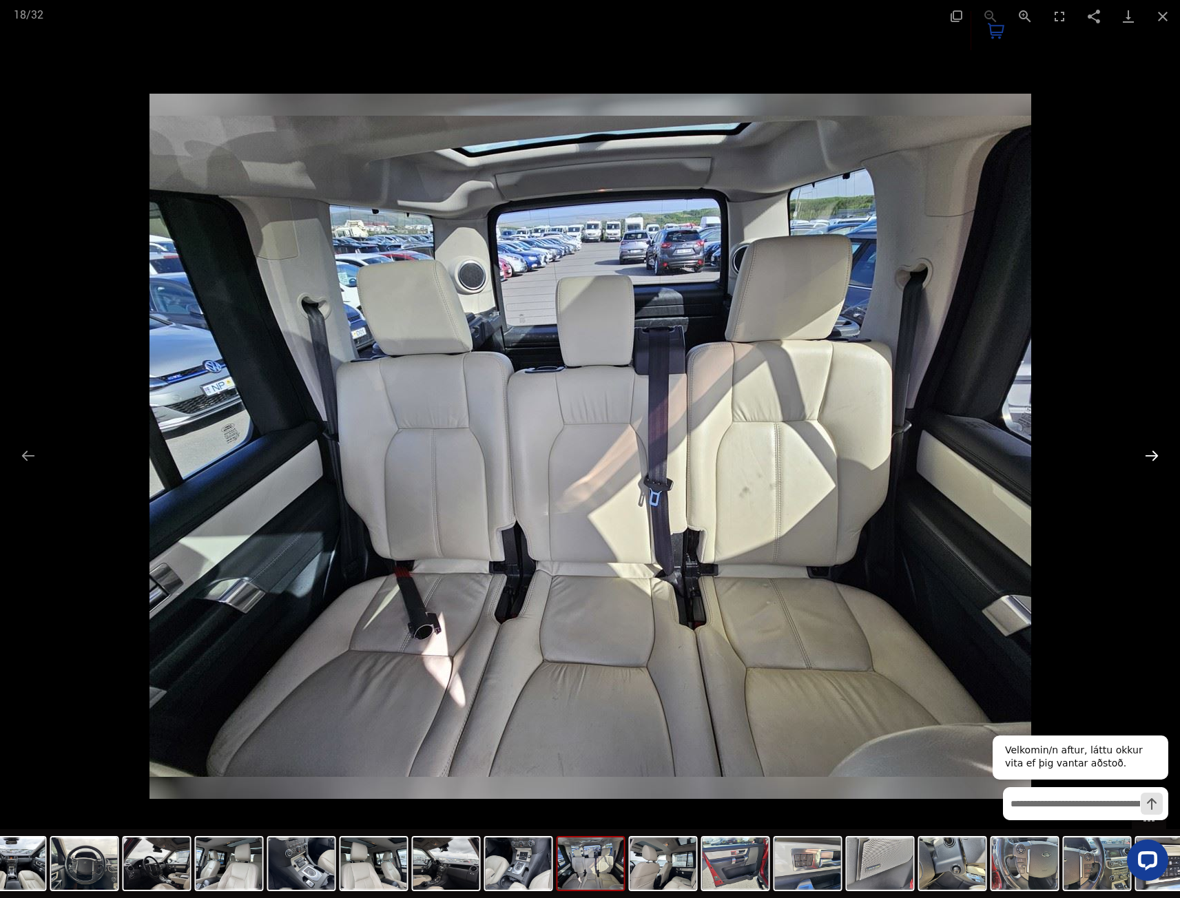
click at [1161, 453] on button "Next slide" at bounding box center [1151, 455] width 29 height 27
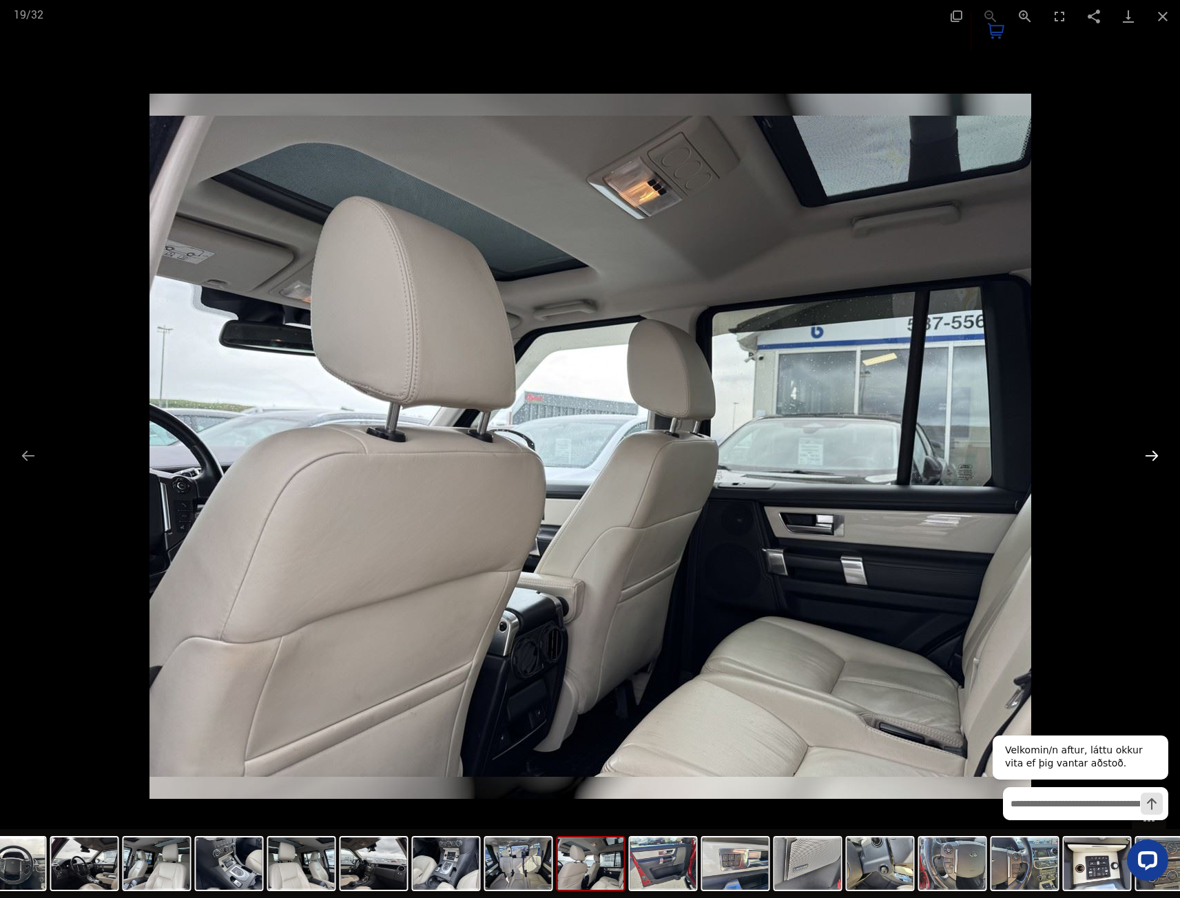
click at [1161, 453] on button "Next slide" at bounding box center [1151, 455] width 29 height 27
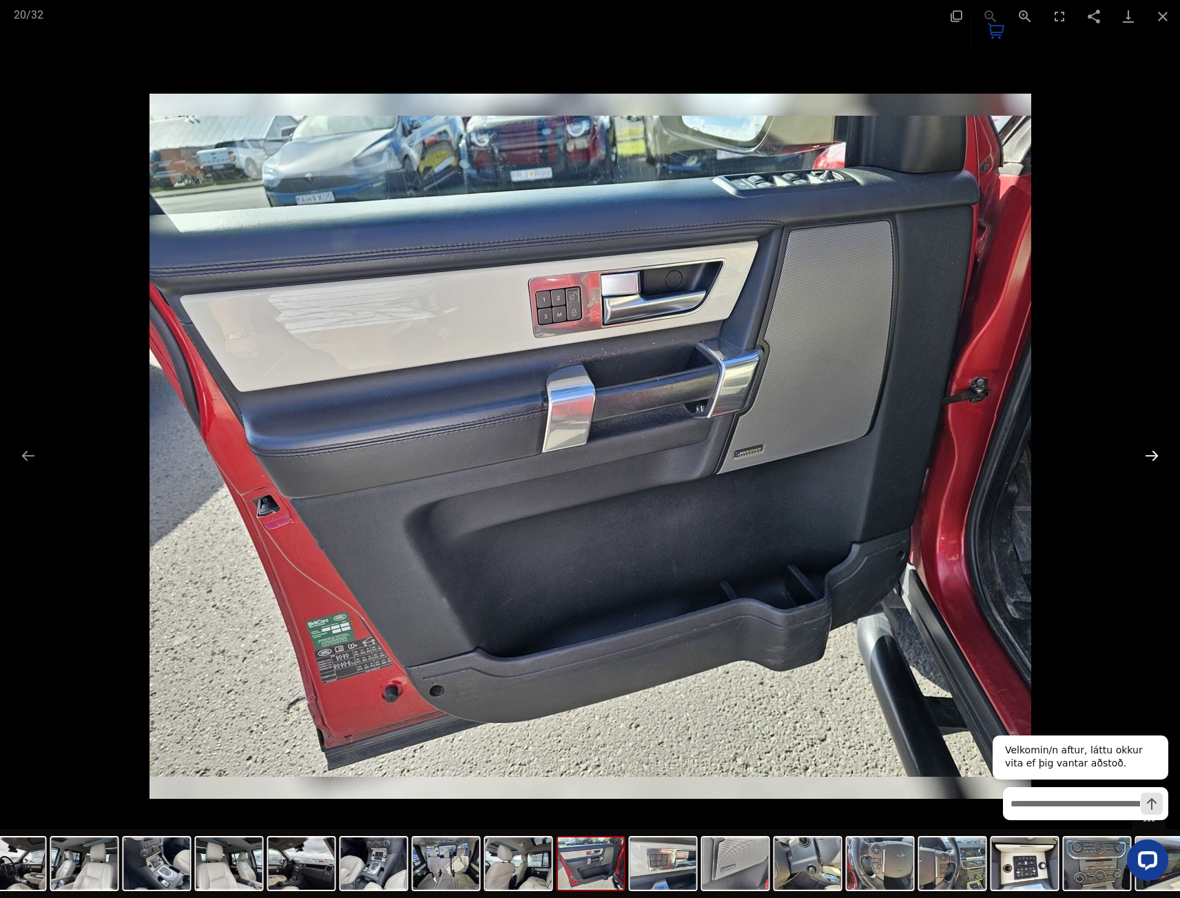
click at [1149, 461] on button "Next slide" at bounding box center [1151, 455] width 29 height 27
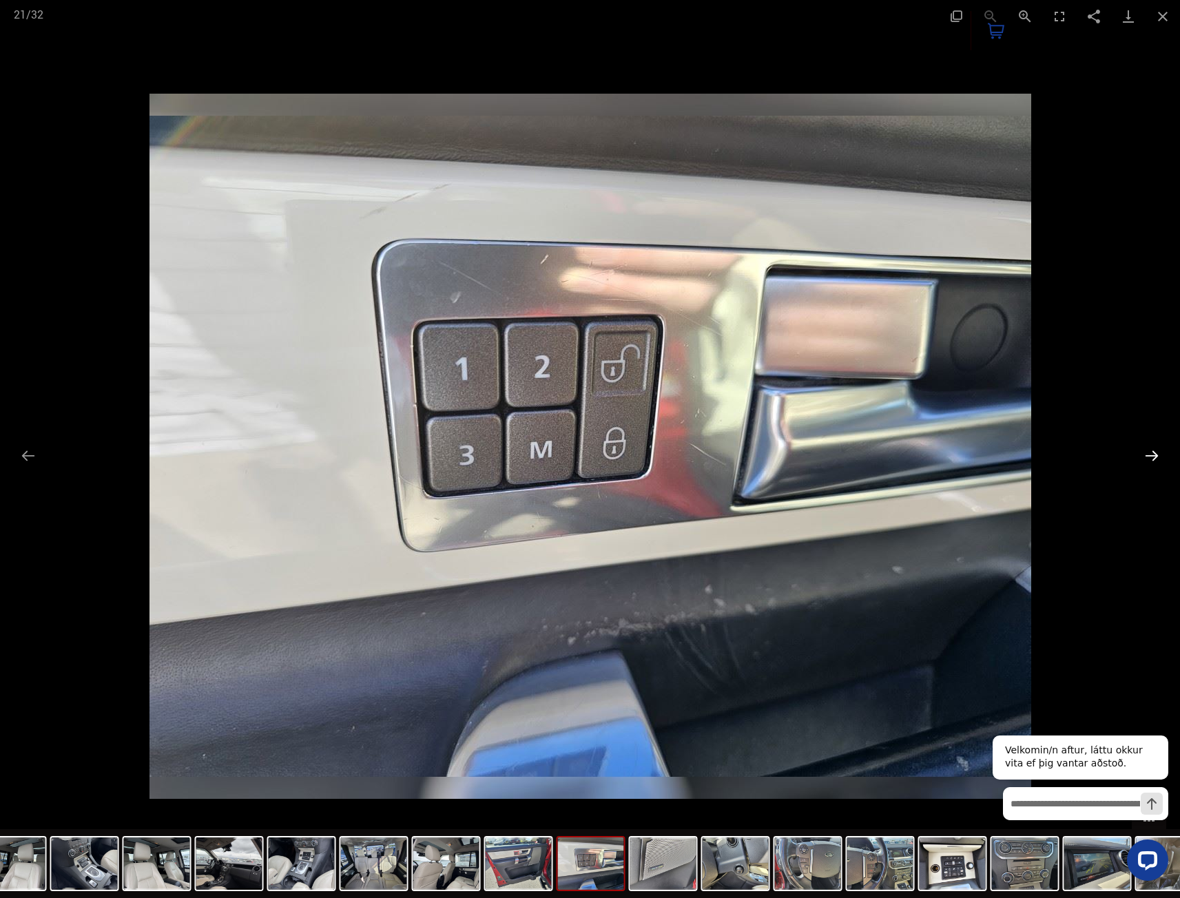
click at [1149, 461] on button "Next slide" at bounding box center [1151, 455] width 29 height 27
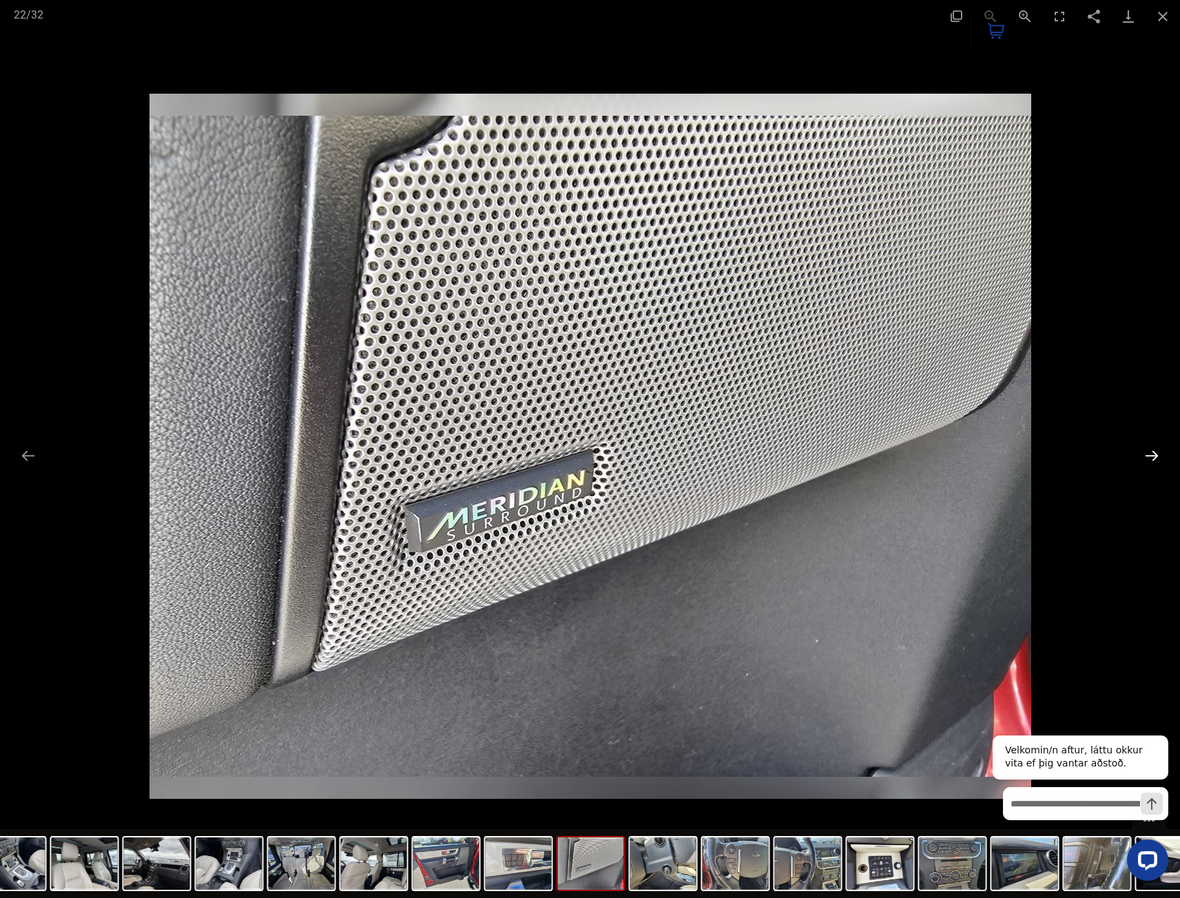
click at [1149, 461] on button "Next slide" at bounding box center [1151, 455] width 29 height 27
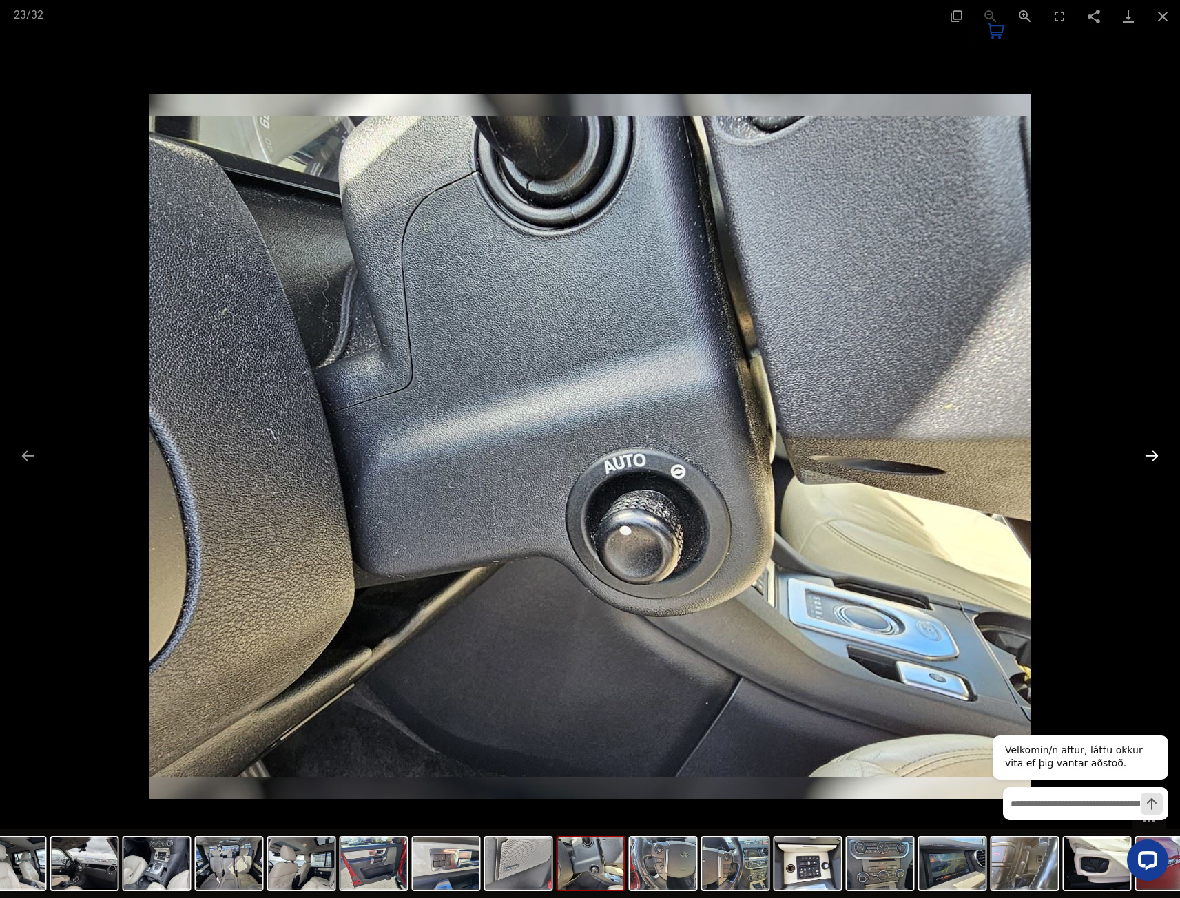
click at [1149, 461] on button "Next slide" at bounding box center [1151, 455] width 29 height 27
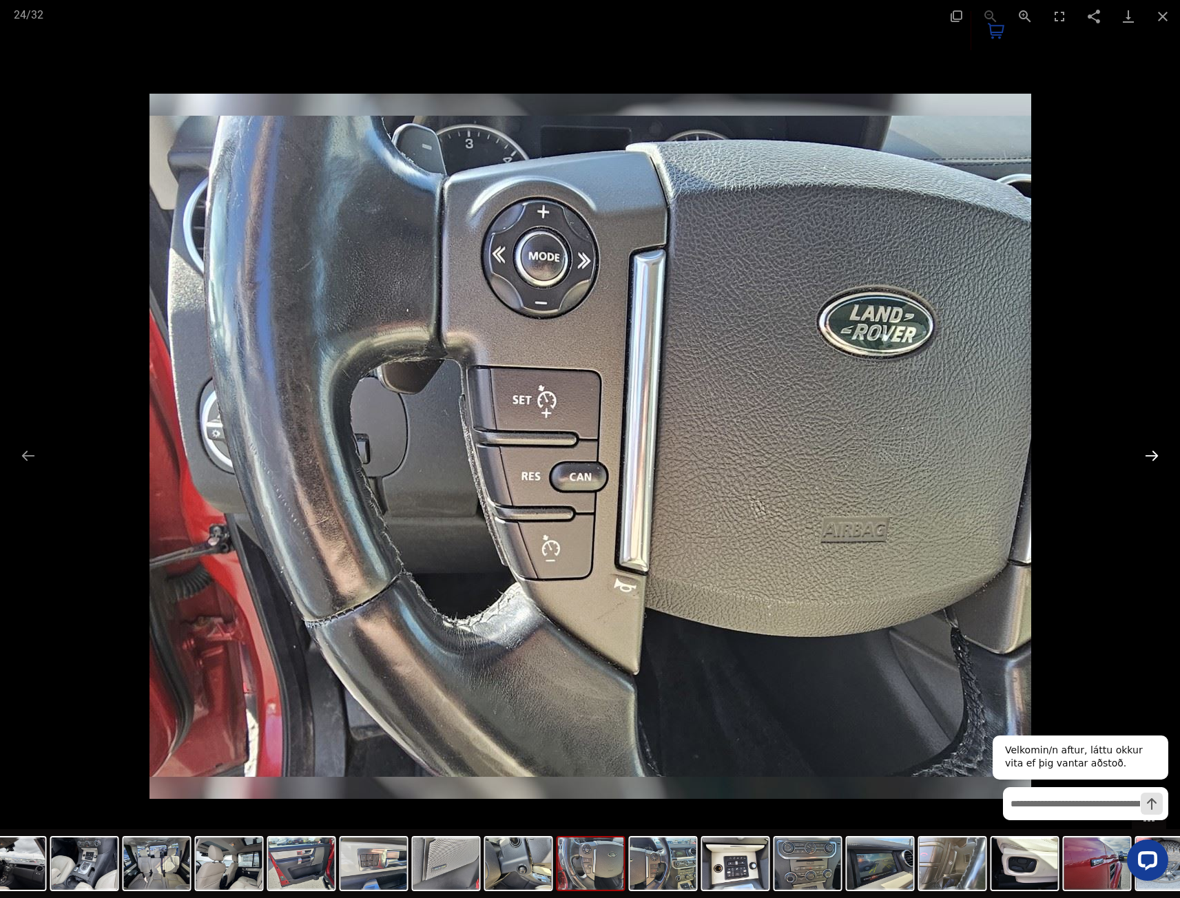
click at [1149, 461] on button "Next slide" at bounding box center [1151, 455] width 29 height 27
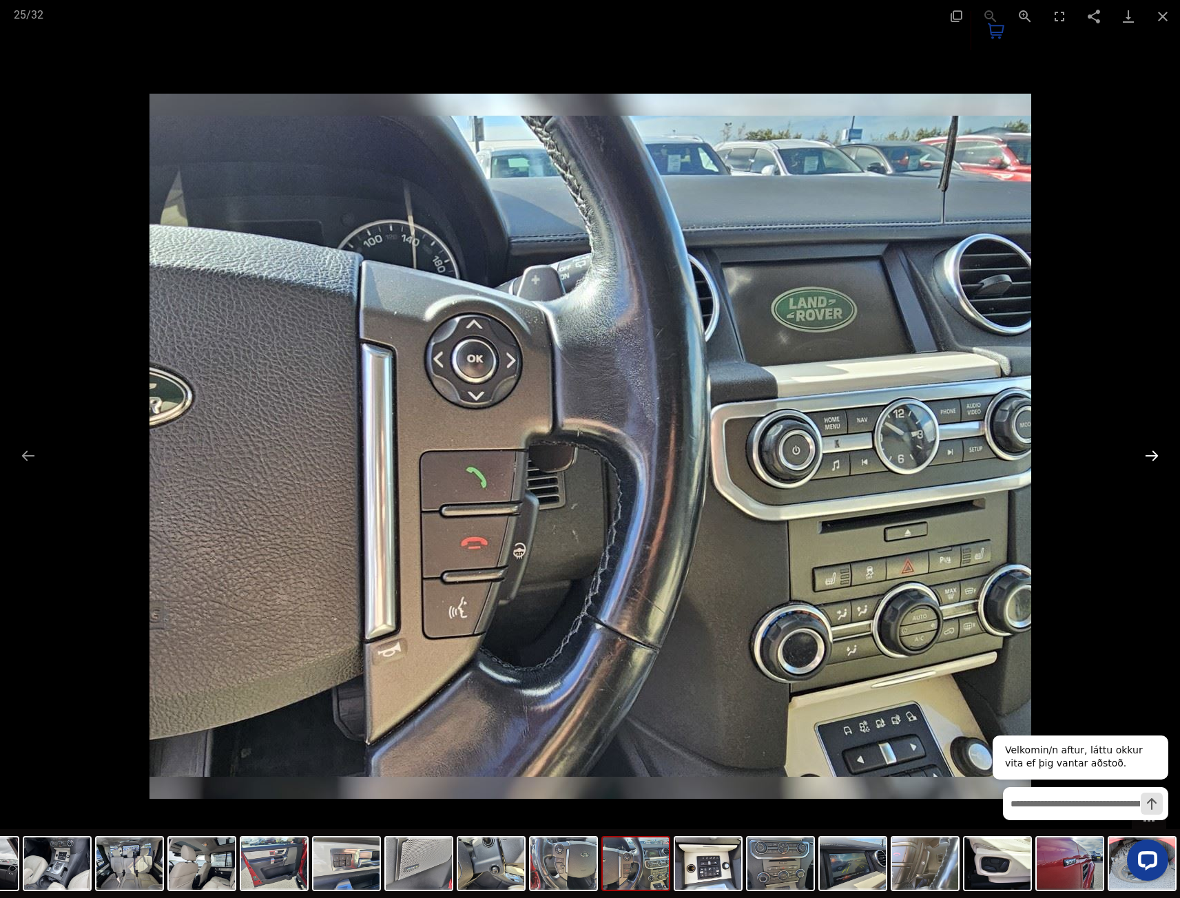
click at [1149, 461] on button "Next slide" at bounding box center [1151, 455] width 29 height 27
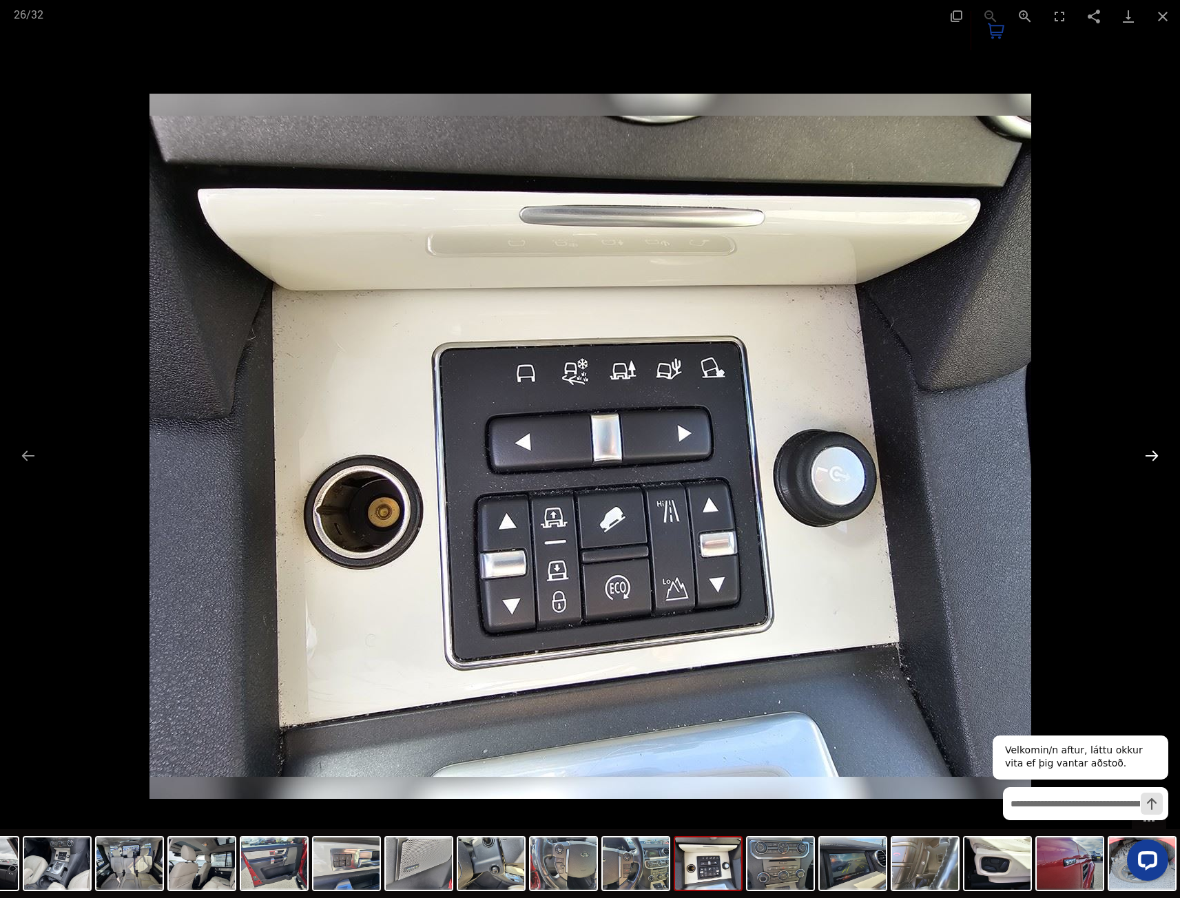
click at [1149, 461] on button "Next slide" at bounding box center [1151, 455] width 29 height 27
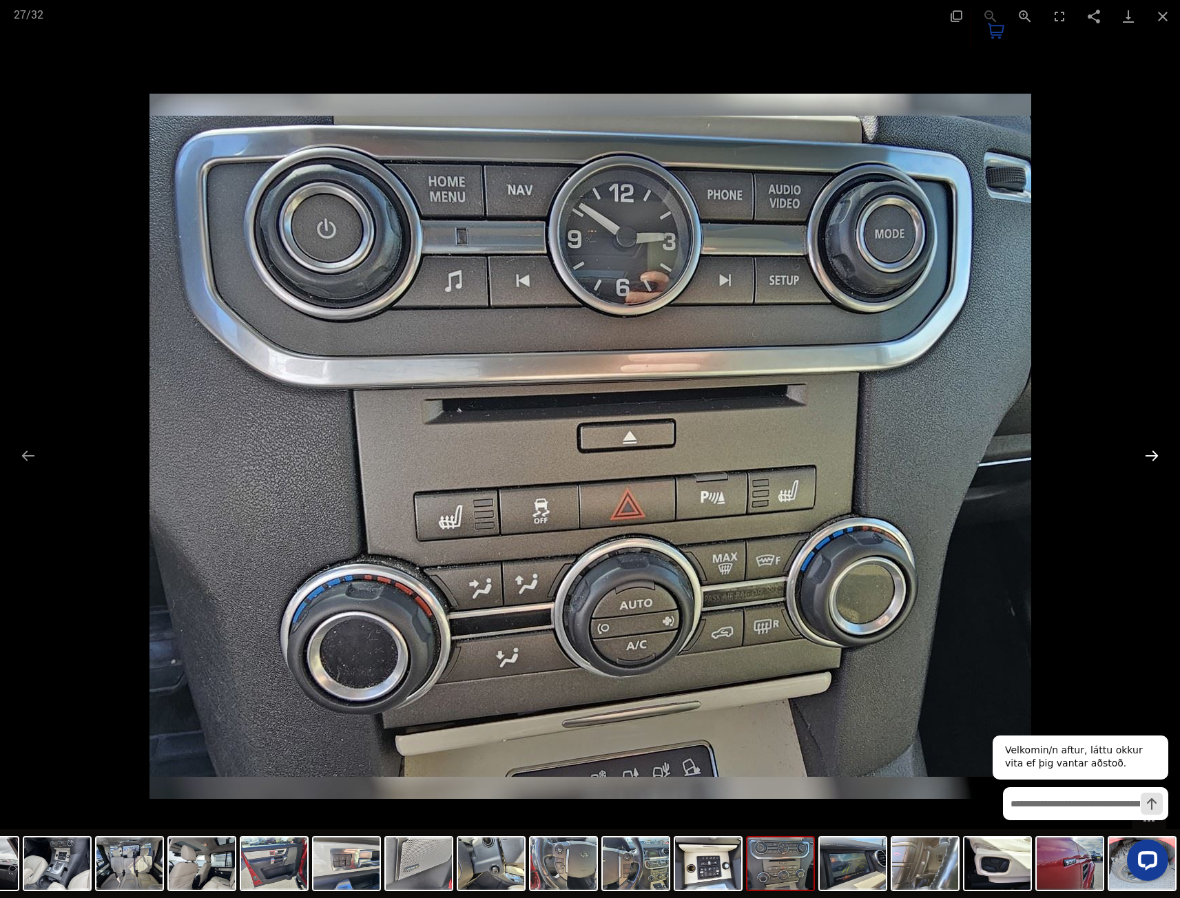
click at [1149, 461] on button "Next slide" at bounding box center [1151, 455] width 29 height 27
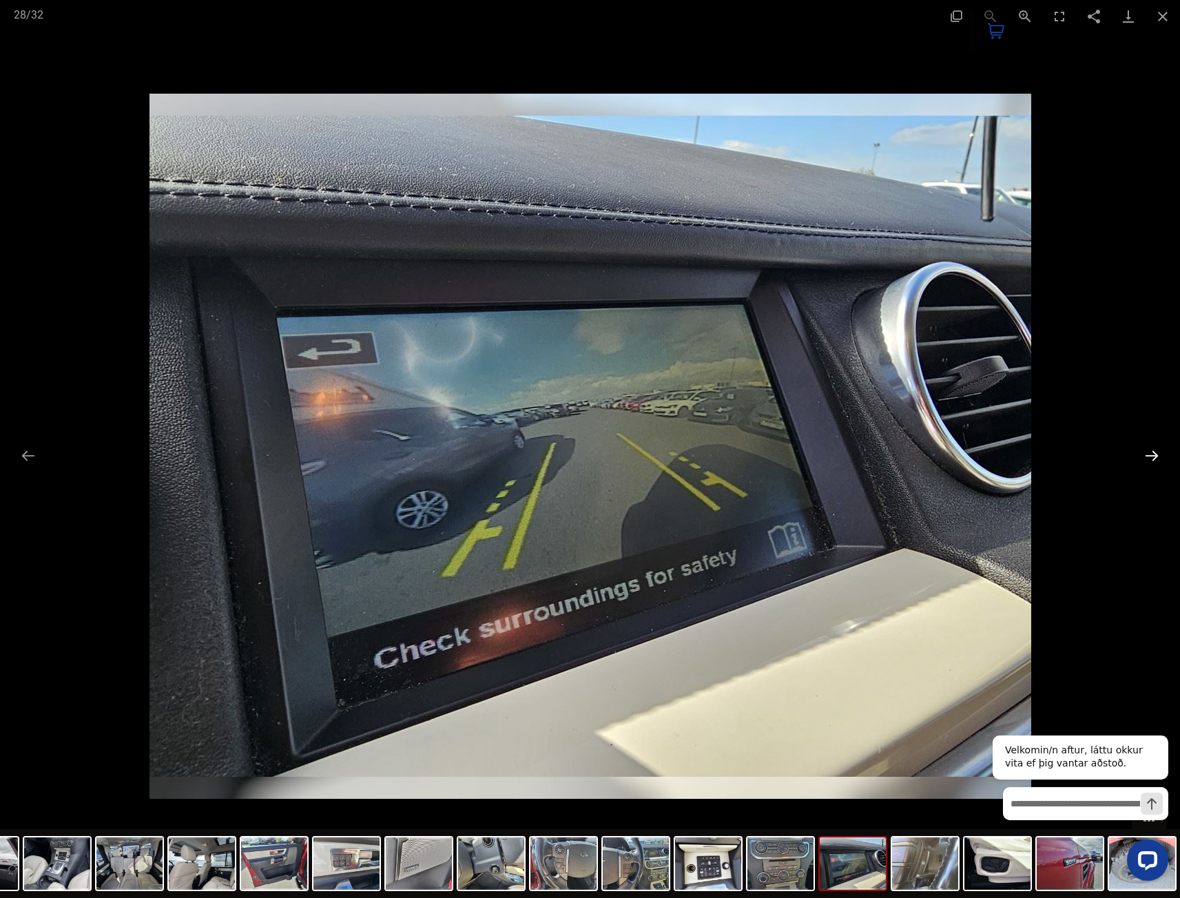
click at [1149, 461] on button "Next slide" at bounding box center [1151, 455] width 29 height 27
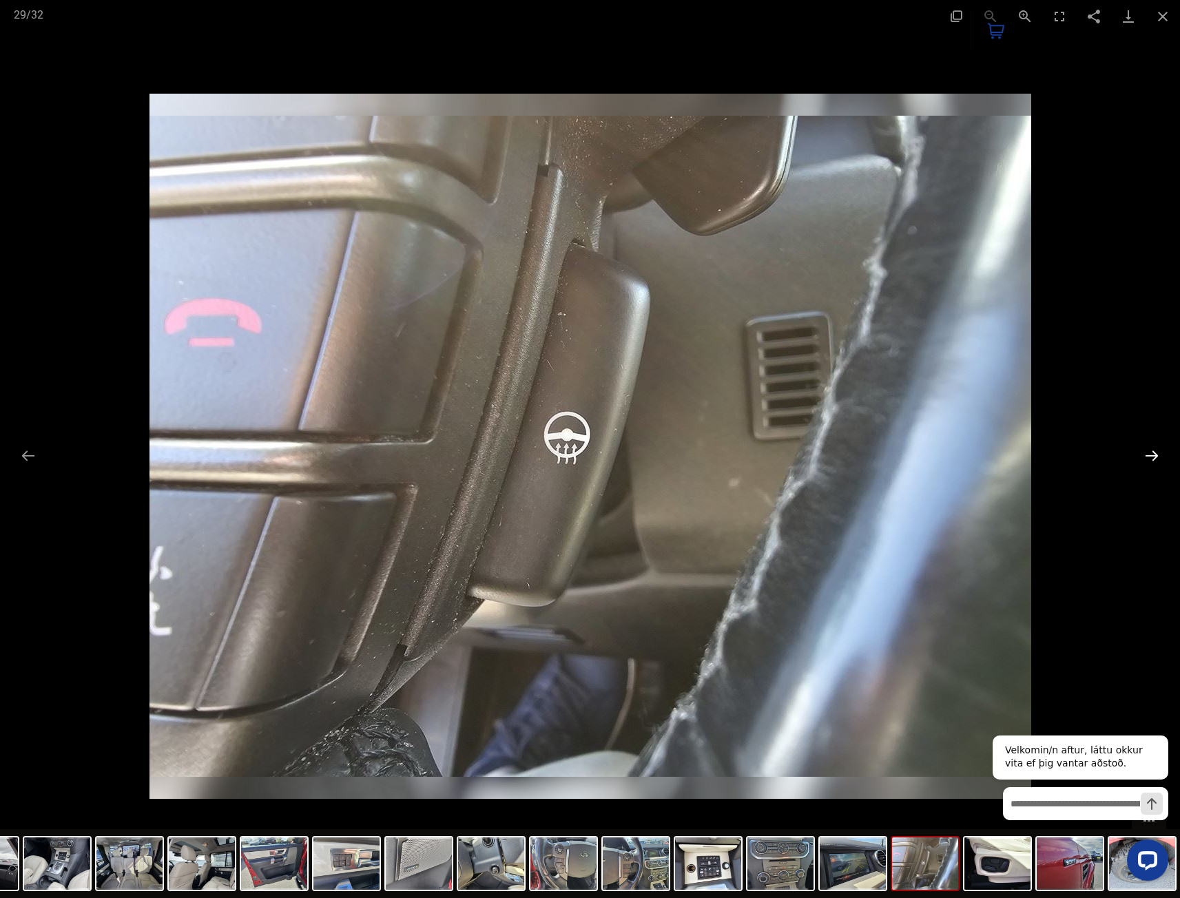
click at [1149, 461] on button "Next slide" at bounding box center [1151, 455] width 29 height 27
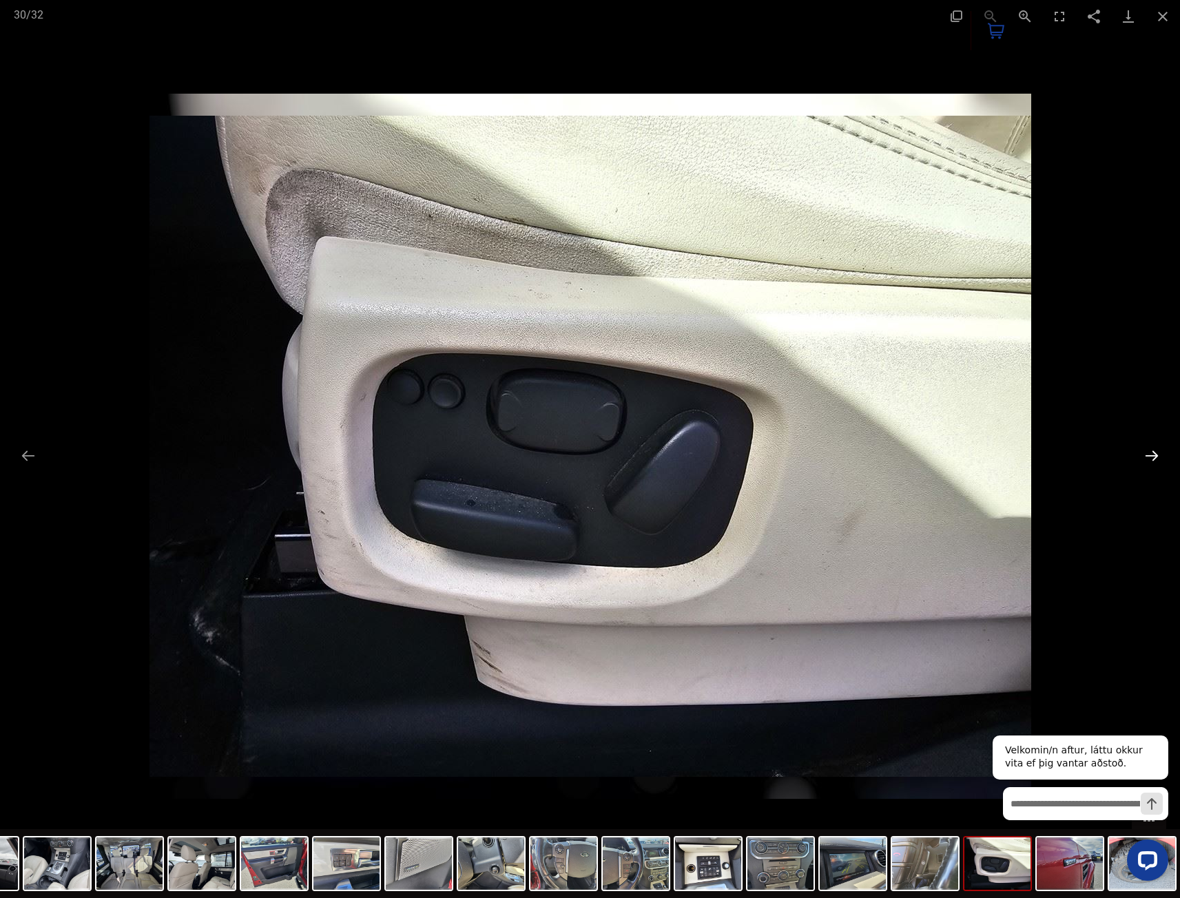
click at [1149, 461] on button "Next slide" at bounding box center [1151, 455] width 29 height 27
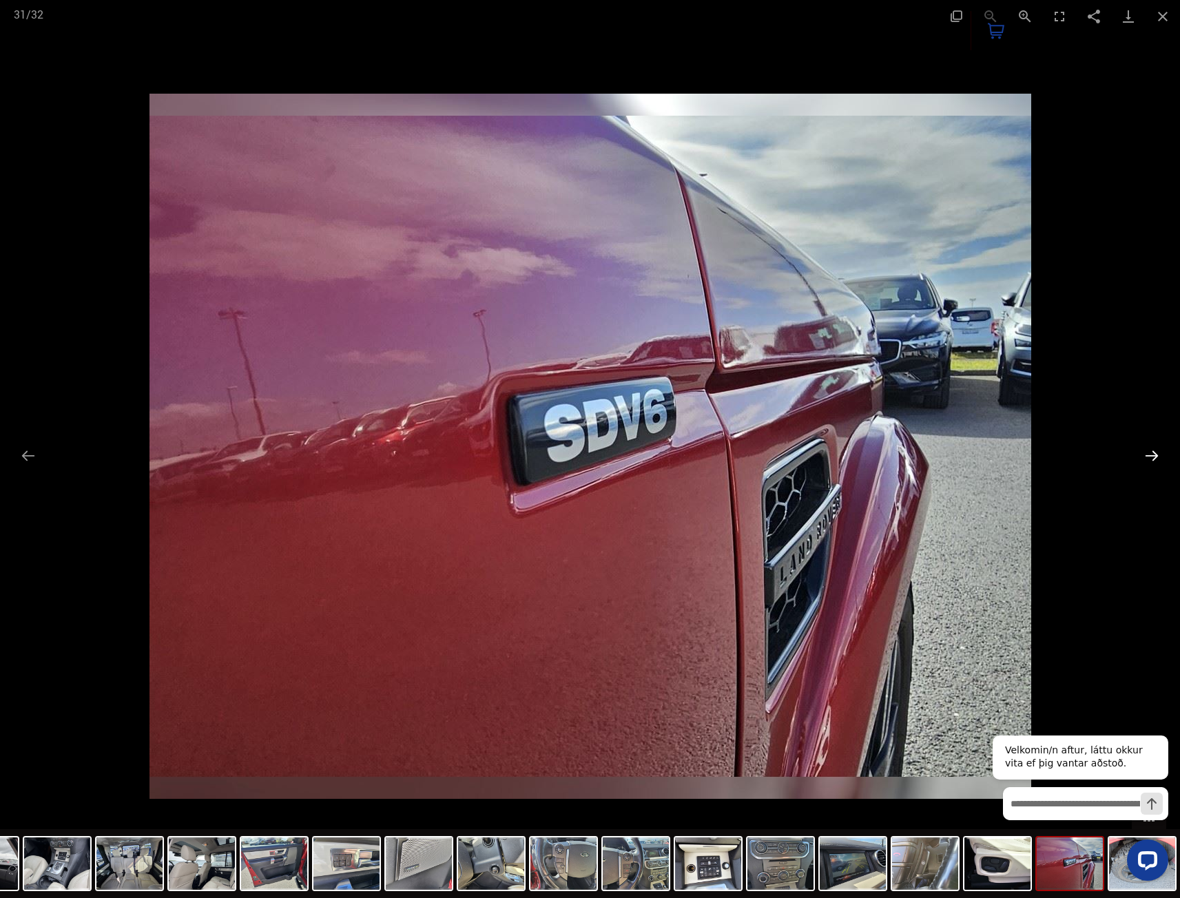
click at [1149, 461] on button "Next slide" at bounding box center [1151, 455] width 29 height 27
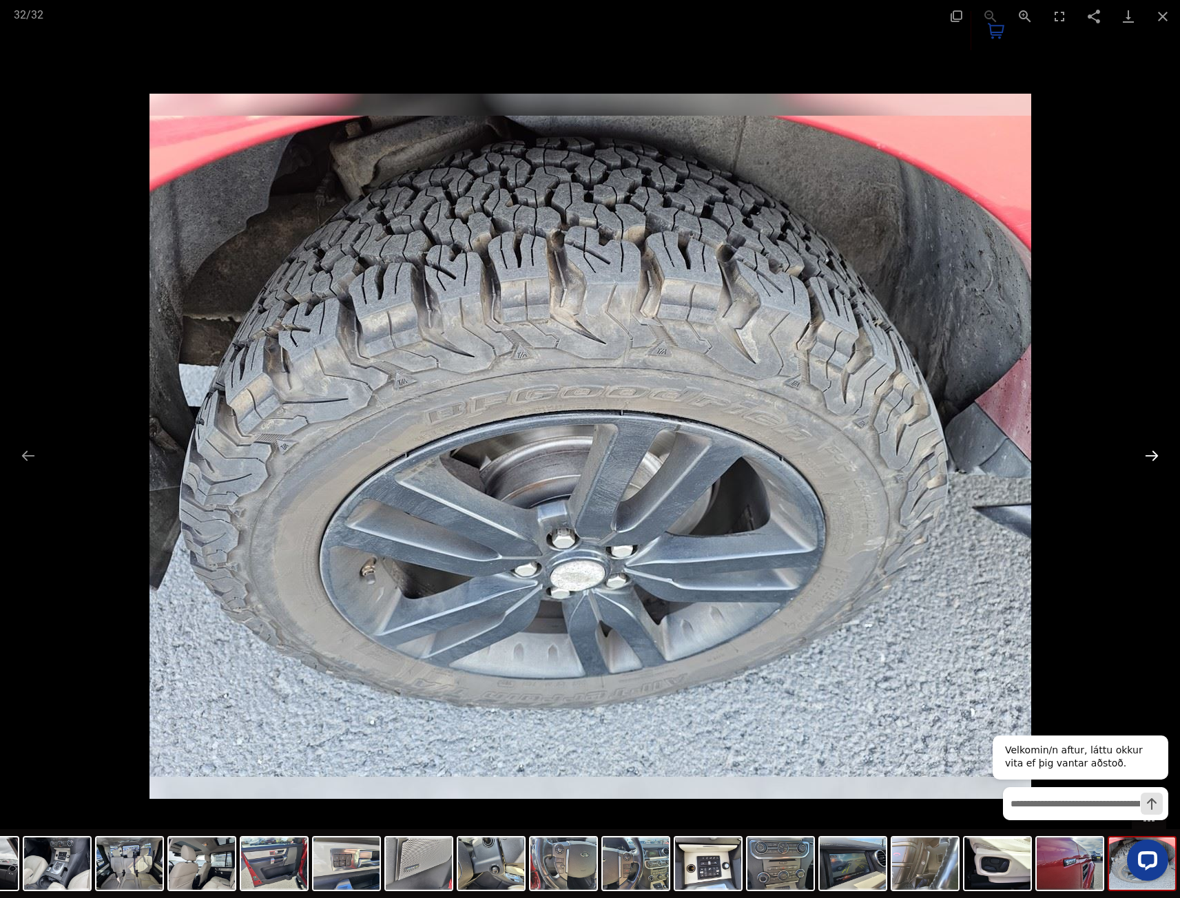
click at [1149, 461] on button "Next slide" at bounding box center [1151, 455] width 29 height 27
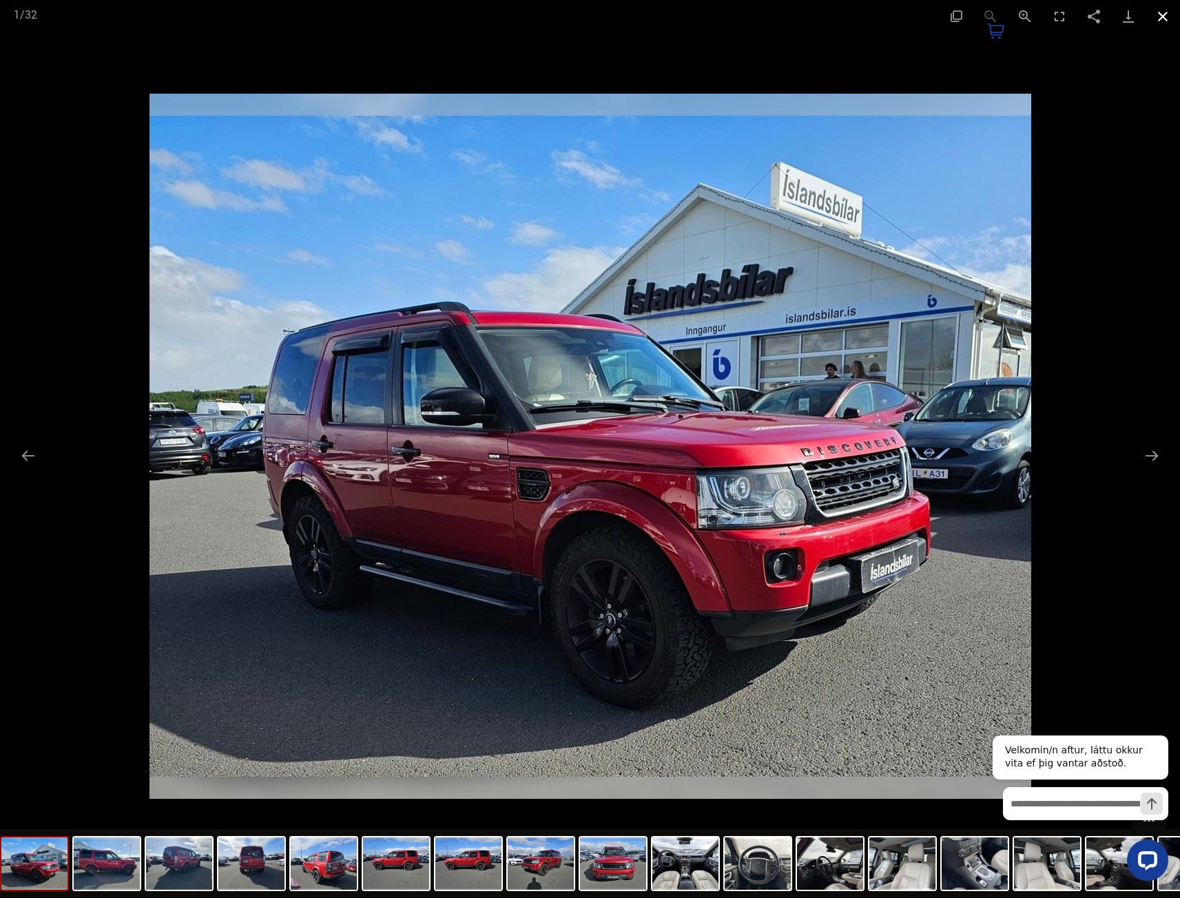
click at [1164, 25] on button "Close gallery" at bounding box center [1162, 16] width 34 height 32
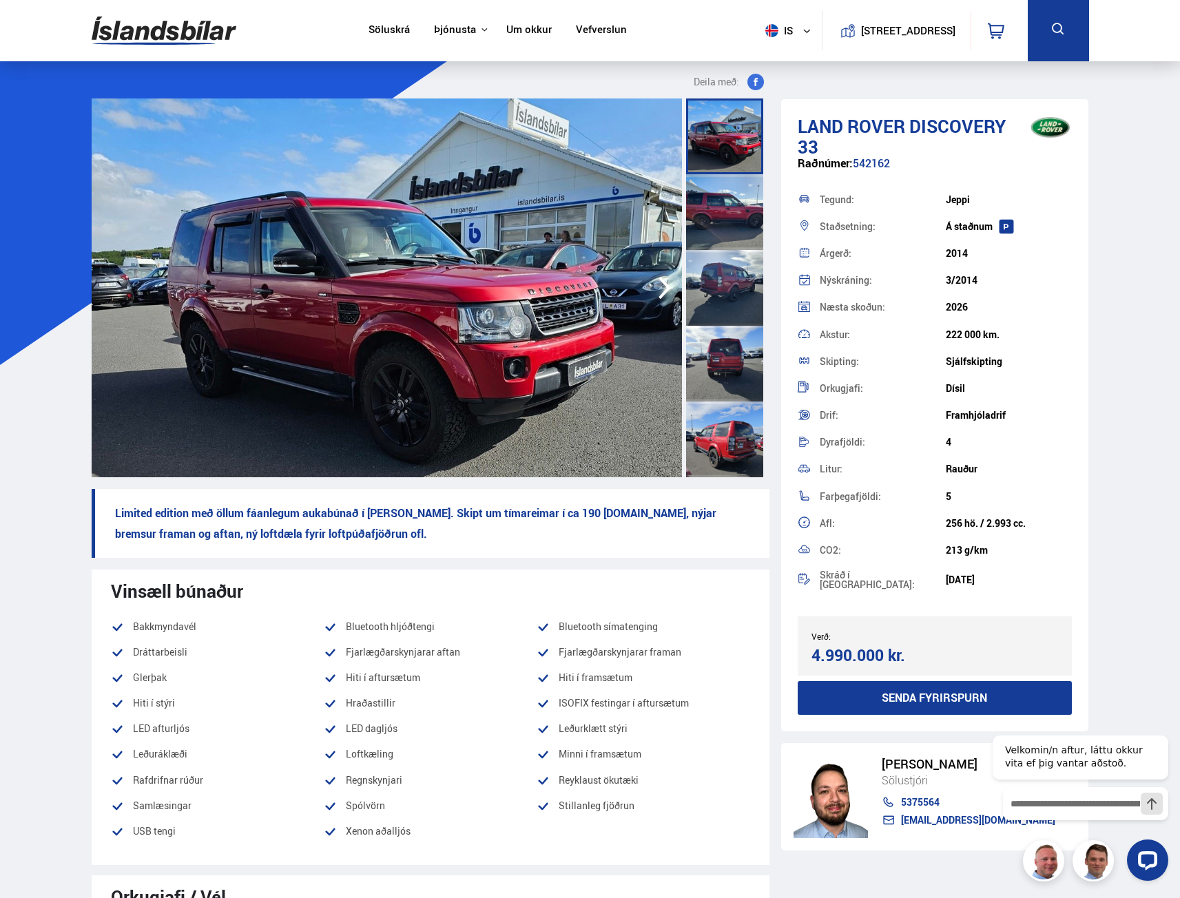
drag, startPoint x: 1018, startPoint y: 335, endPoint x: 937, endPoint y: 322, distance: 81.5
click at [937, 322] on div "Akstur: 222 000 km." at bounding box center [935, 334] width 275 height 27
click at [872, 367] on div "Skipting: Sjálfskipting" at bounding box center [935, 361] width 275 height 27
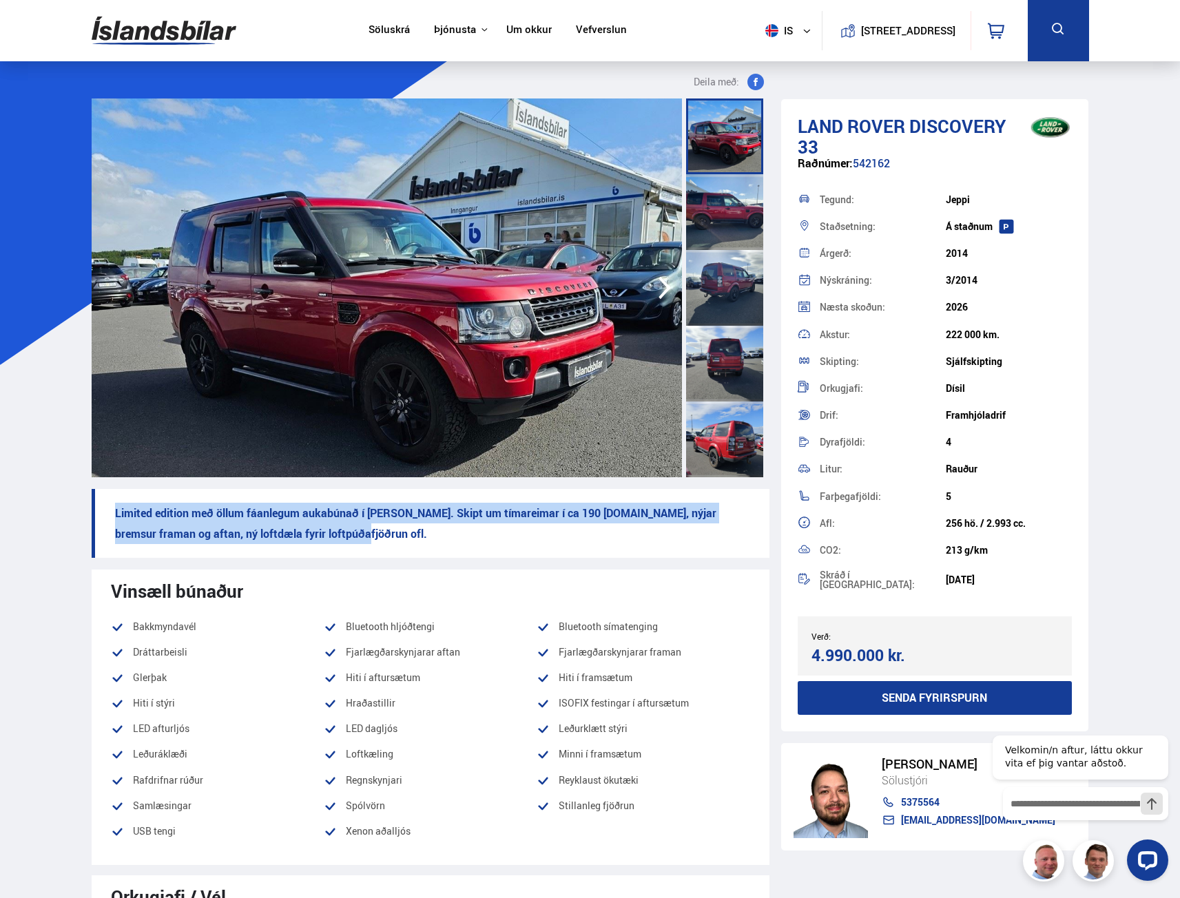
drag, startPoint x: 415, startPoint y: 557, endPoint x: 92, endPoint y: 504, distance: 326.7
click at [92, 504] on p "Limited edition með öllum fáanlegum aukabúnað í þessa bíla. Skipt um tímareimar…" at bounding box center [431, 523] width 678 height 69
click at [489, 521] on p "Limited edition með öllum fáanlegum aukabúnað í þessa bíla. Skipt um tímareimar…" at bounding box center [431, 523] width 678 height 69
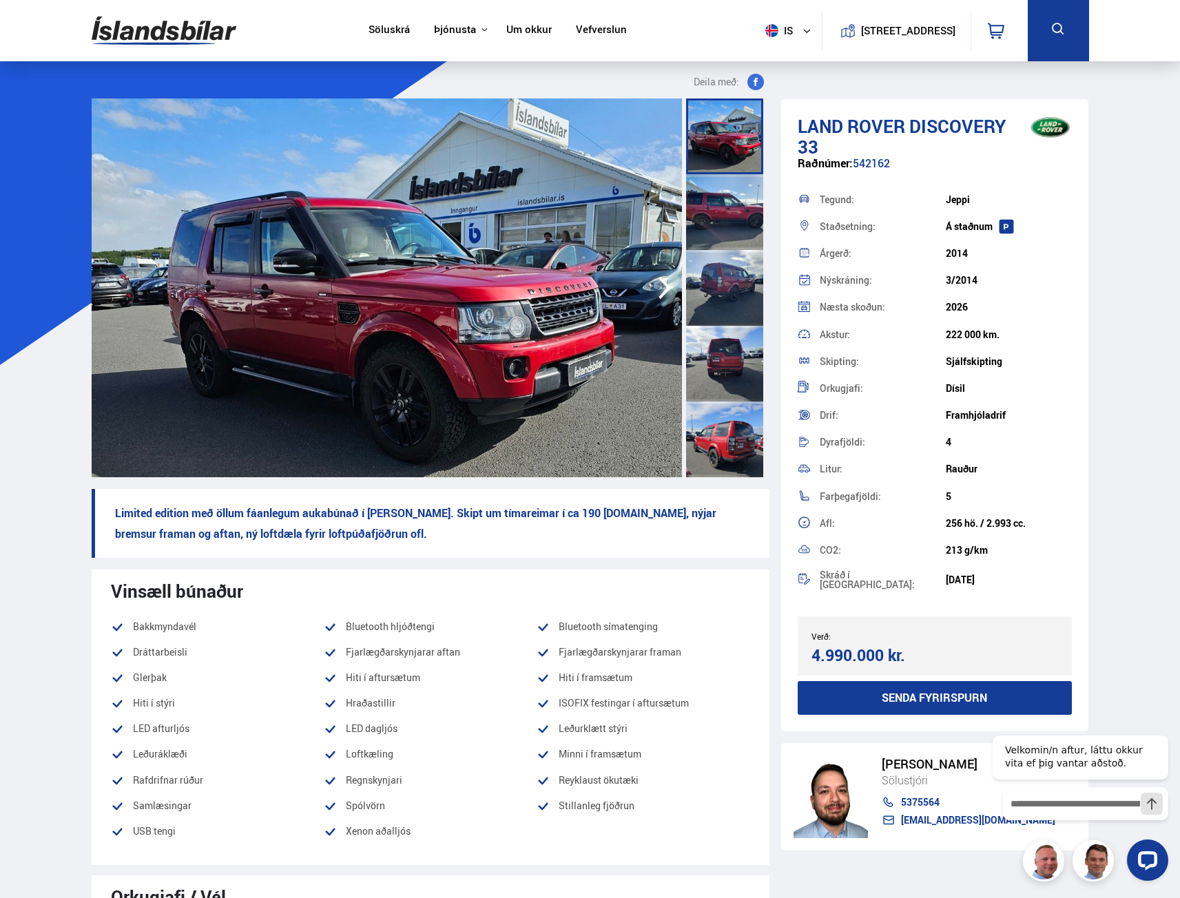
drag, startPoint x: 992, startPoint y: 337, endPoint x: 917, endPoint y: 337, distance: 75.1
click at [917, 337] on div "Akstur: 222 000 km." at bounding box center [935, 334] width 275 height 27
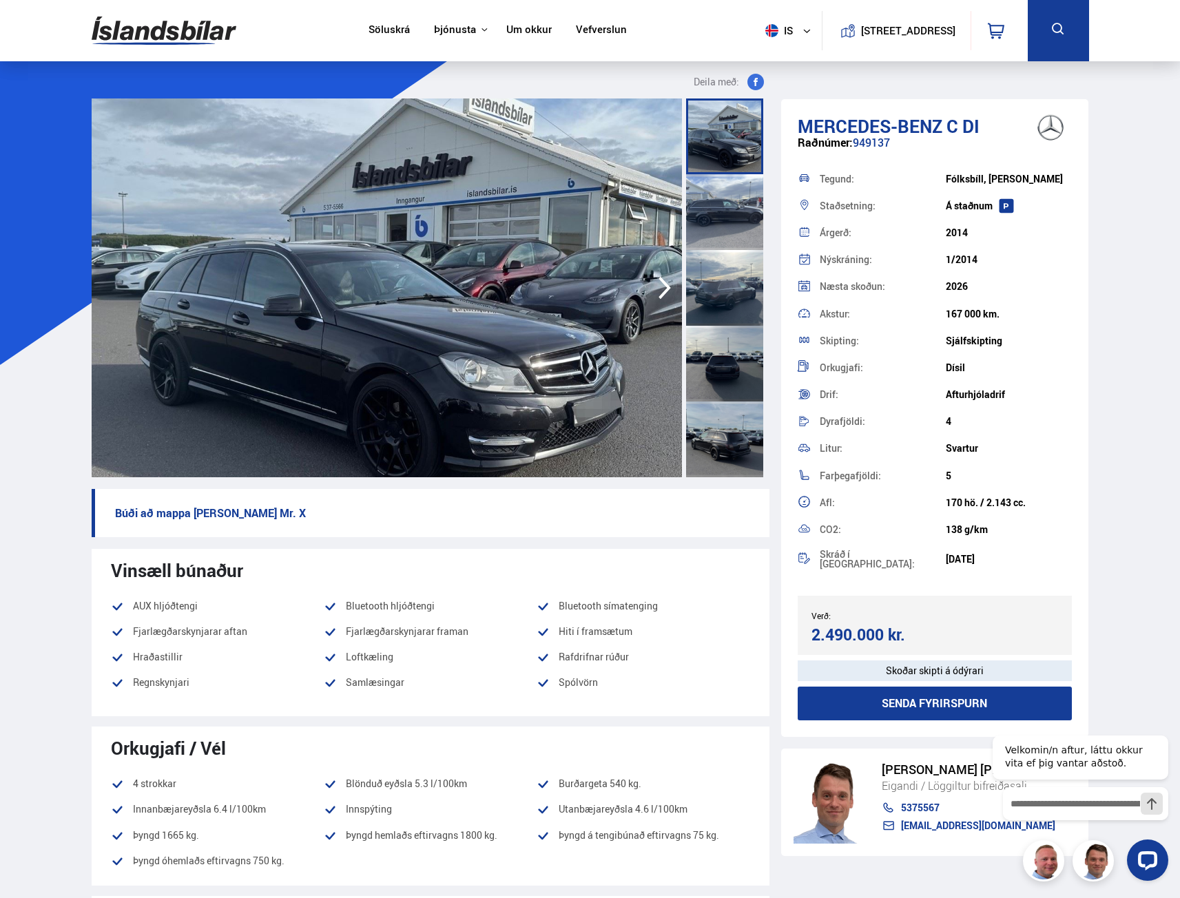
click at [667, 284] on icon "button" at bounding box center [665, 287] width 28 height 33
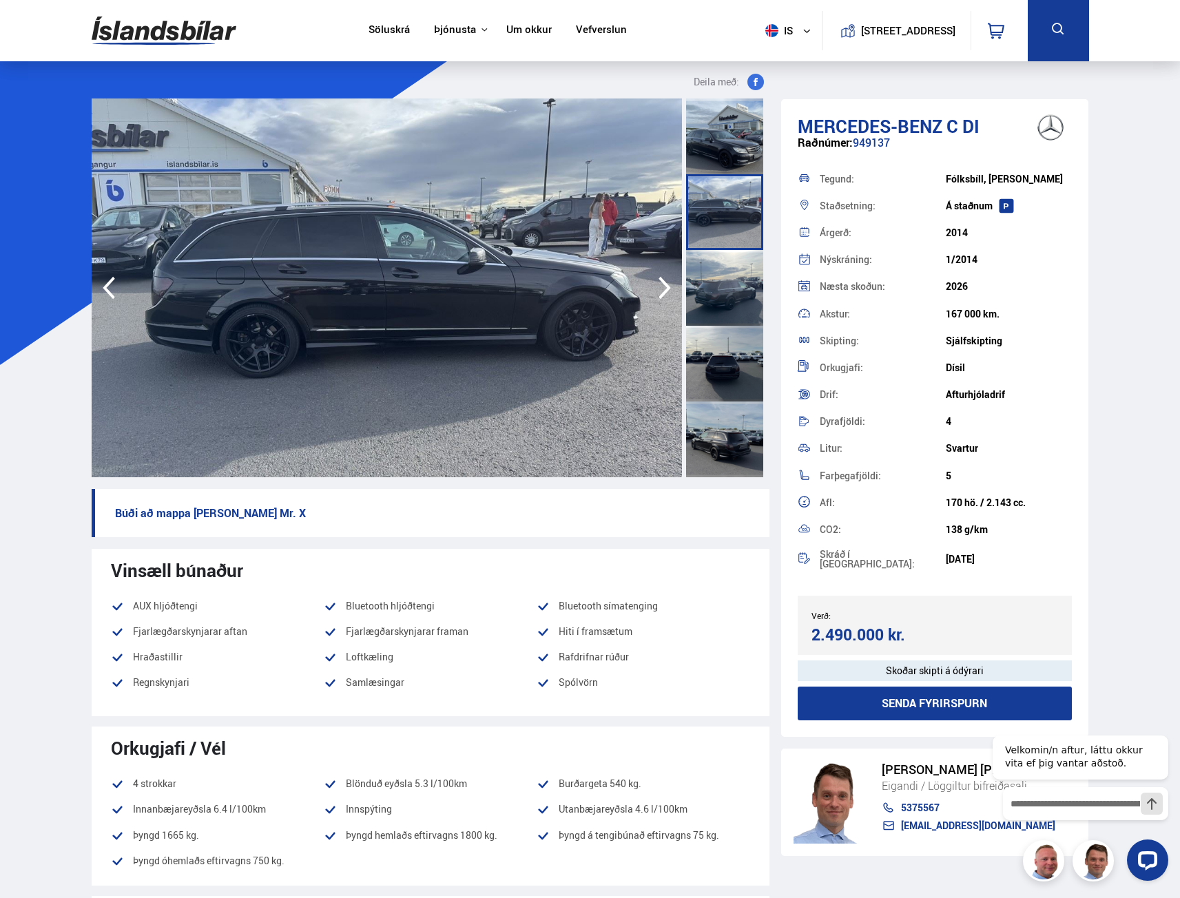
click at [669, 284] on icon "button" at bounding box center [665, 287] width 28 height 33
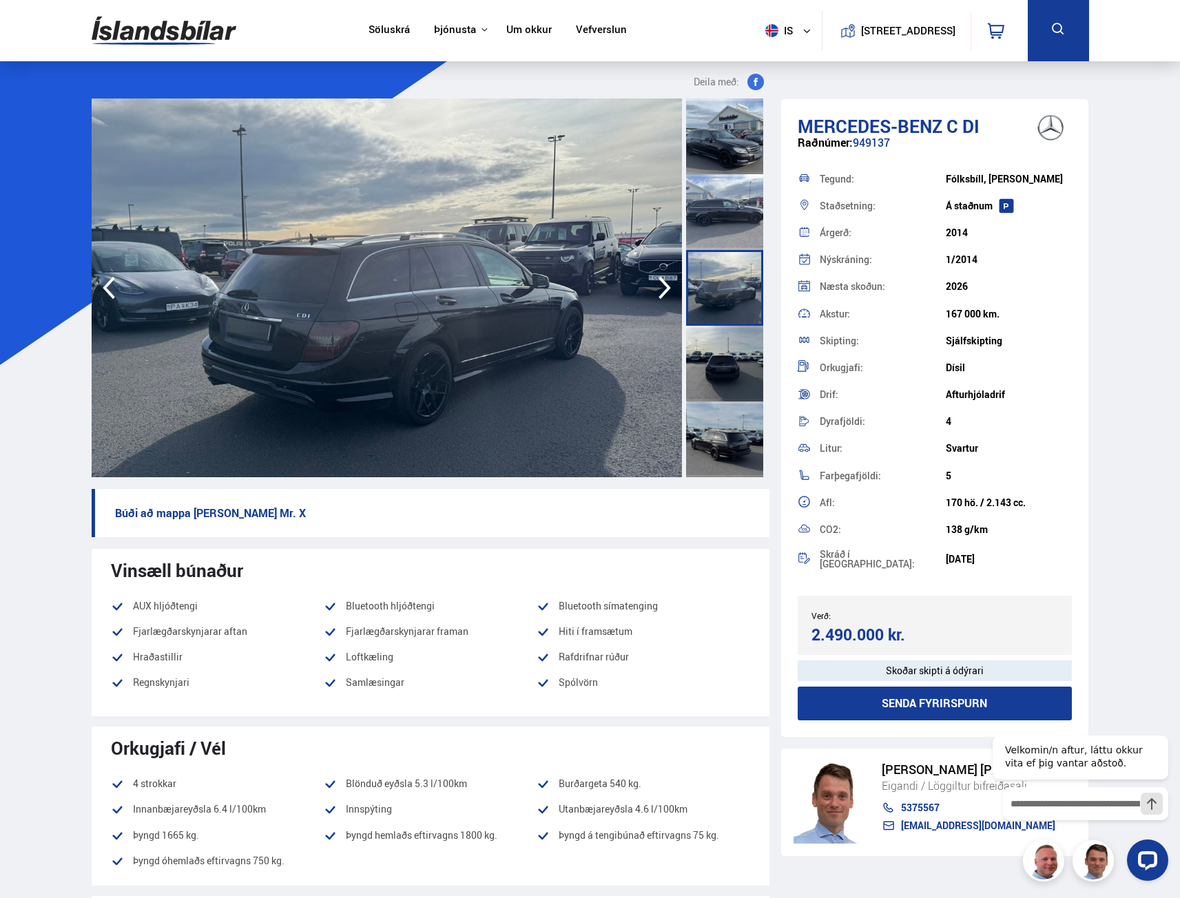
click at [669, 284] on icon "button" at bounding box center [665, 287] width 28 height 33
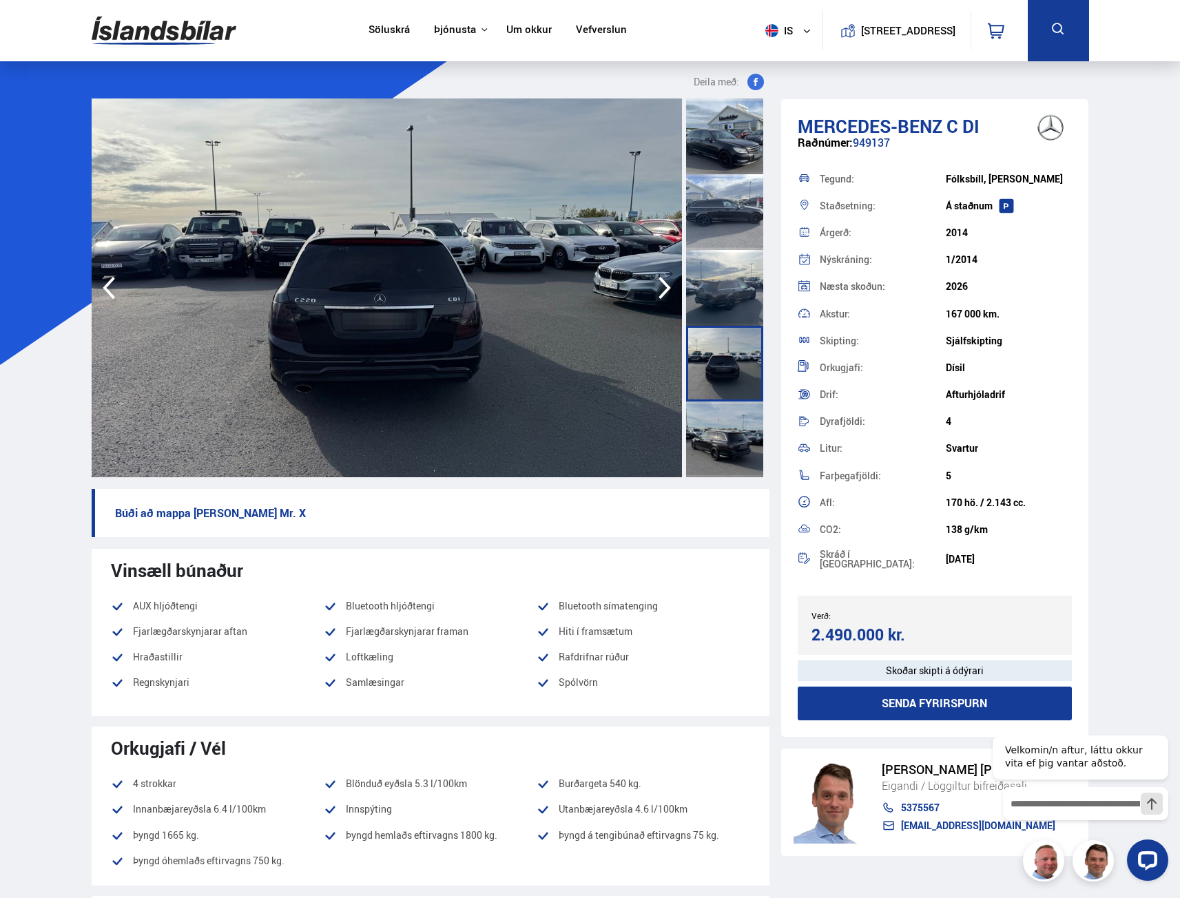
click at [669, 284] on icon "button" at bounding box center [665, 287] width 28 height 33
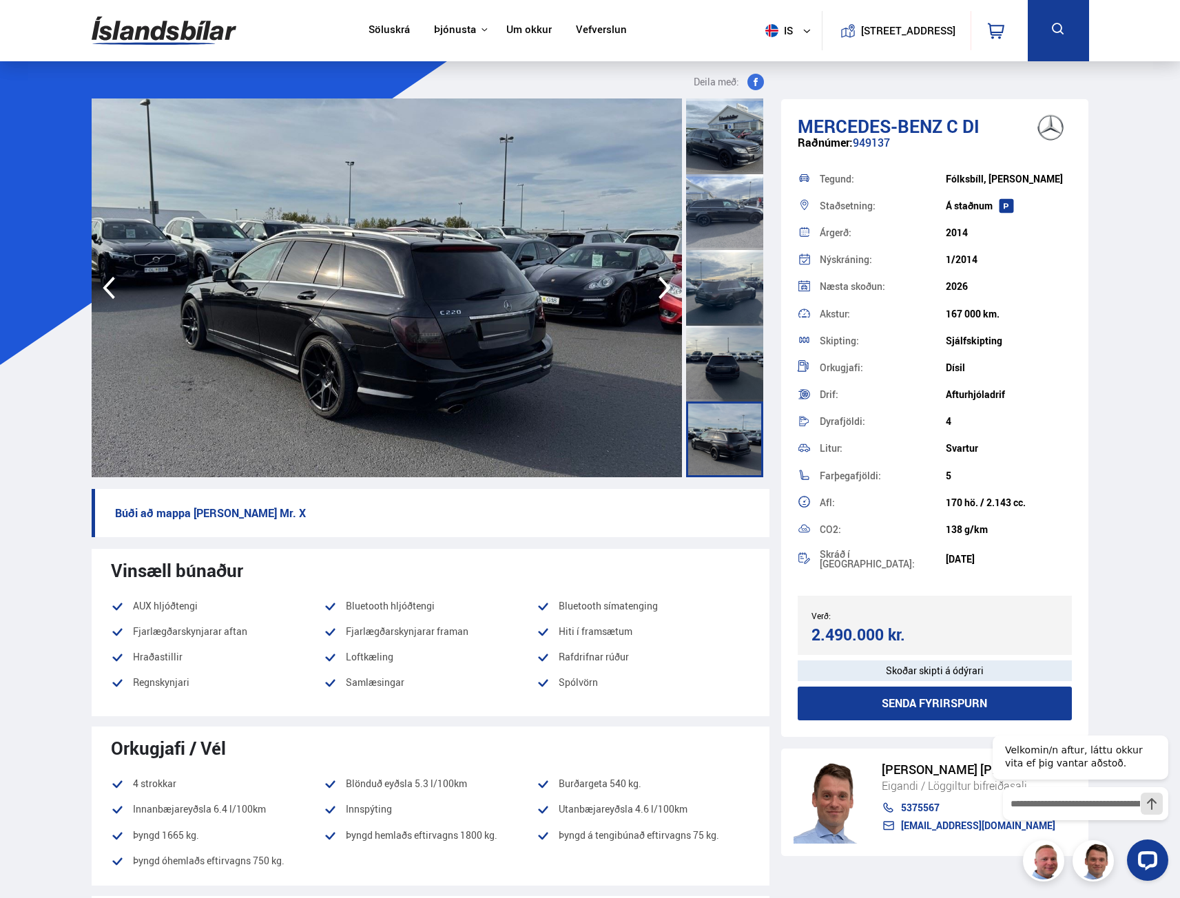
click at [666, 289] on icon "button" at bounding box center [665, 287] width 28 height 33
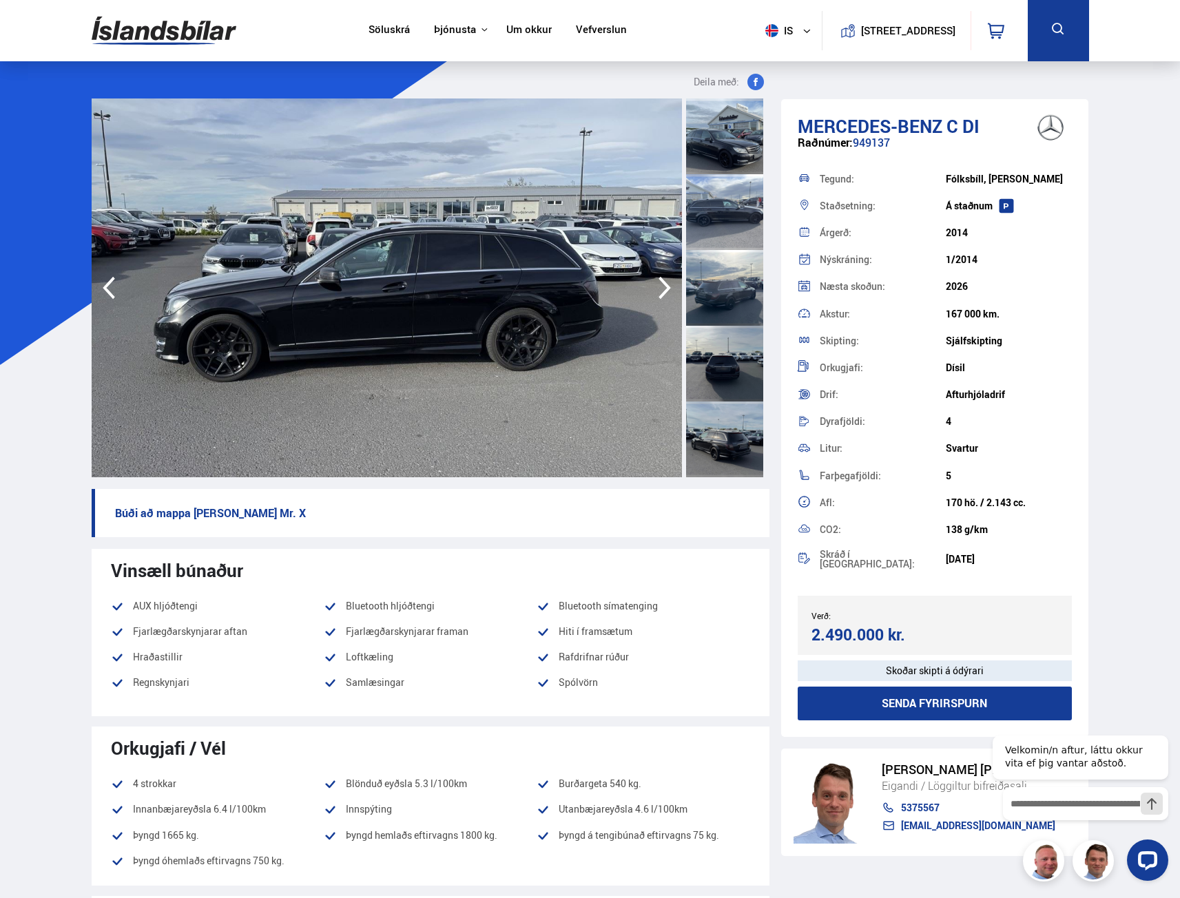
click at [666, 289] on icon "button" at bounding box center [665, 287] width 28 height 33
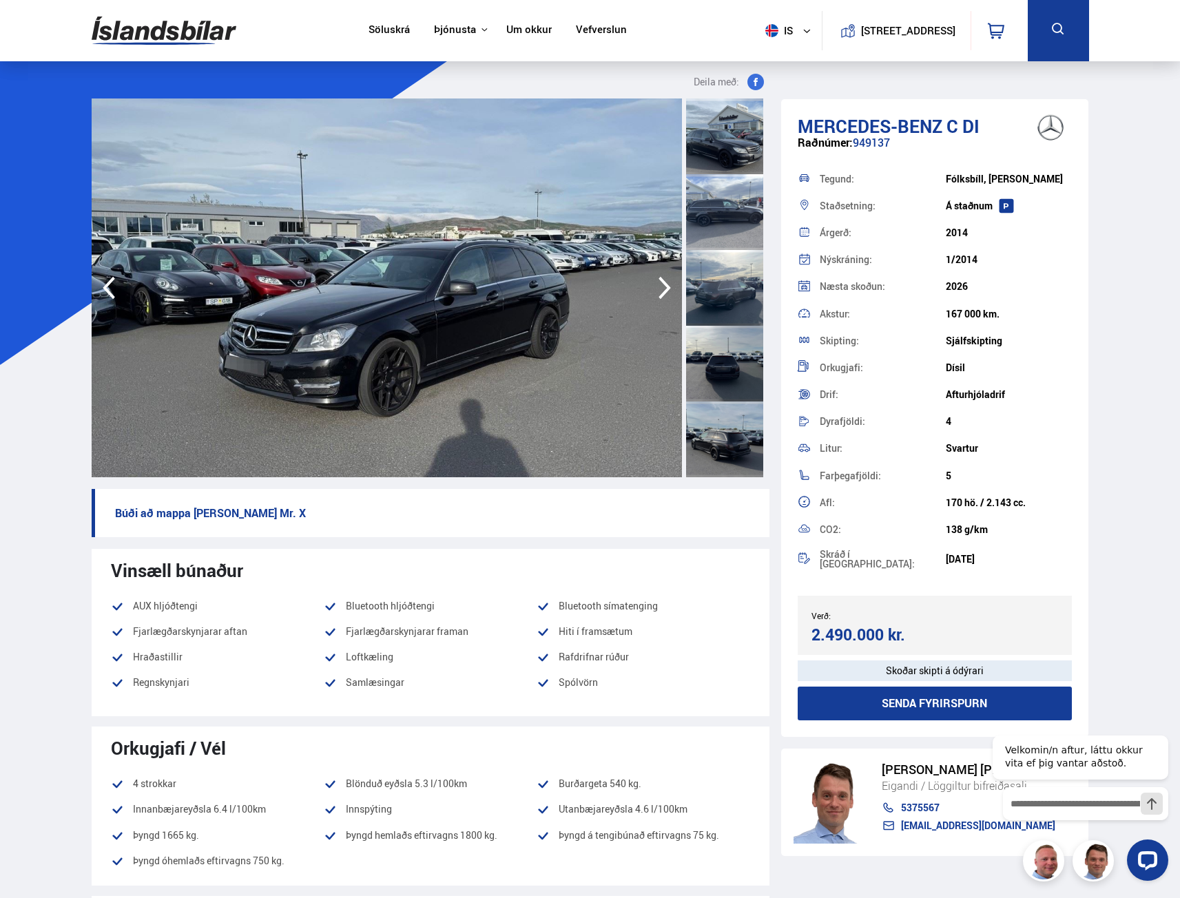
click at [666, 289] on icon "button" at bounding box center [665, 287] width 28 height 33
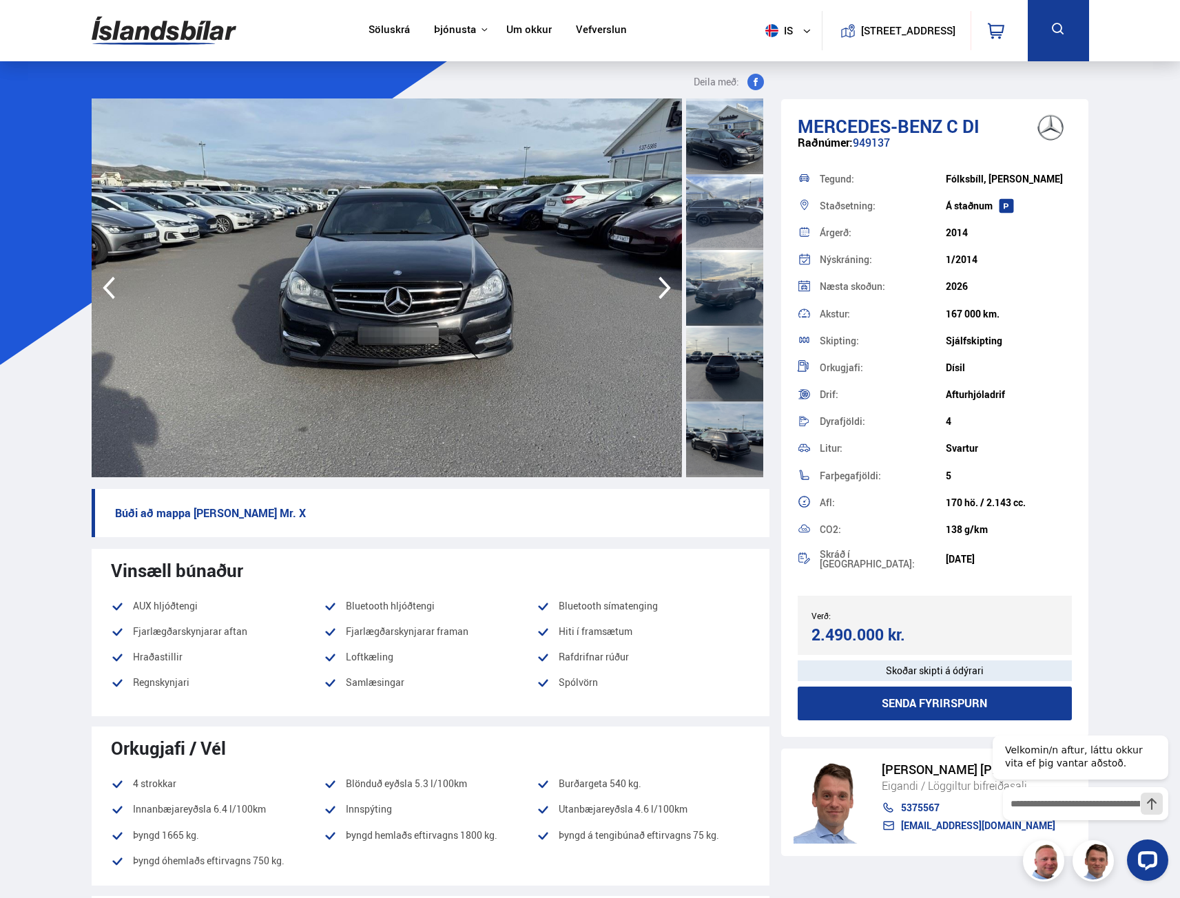
click at [666, 289] on icon "button" at bounding box center [665, 287] width 28 height 33
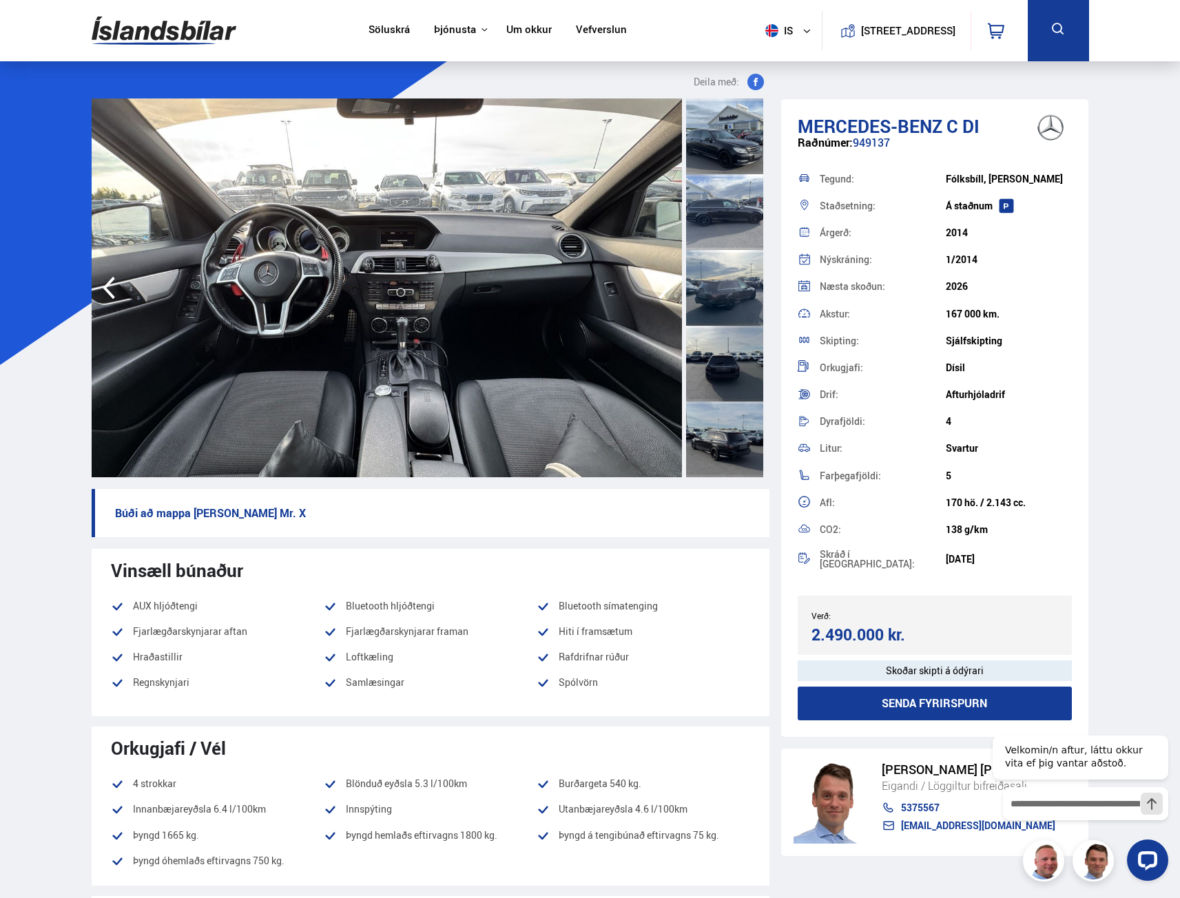
click at [666, 289] on icon "button" at bounding box center [665, 287] width 28 height 33
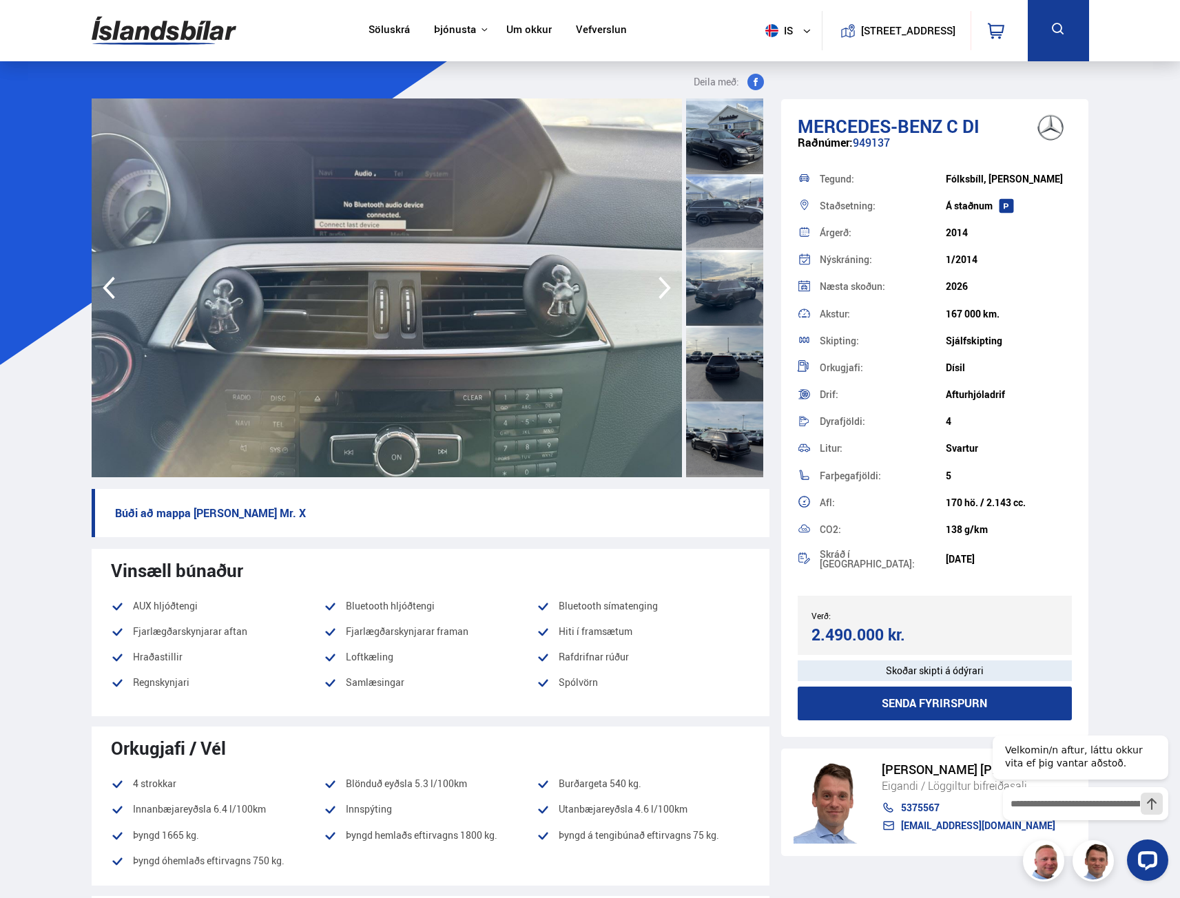
click at [666, 289] on icon "button" at bounding box center [665, 287] width 28 height 33
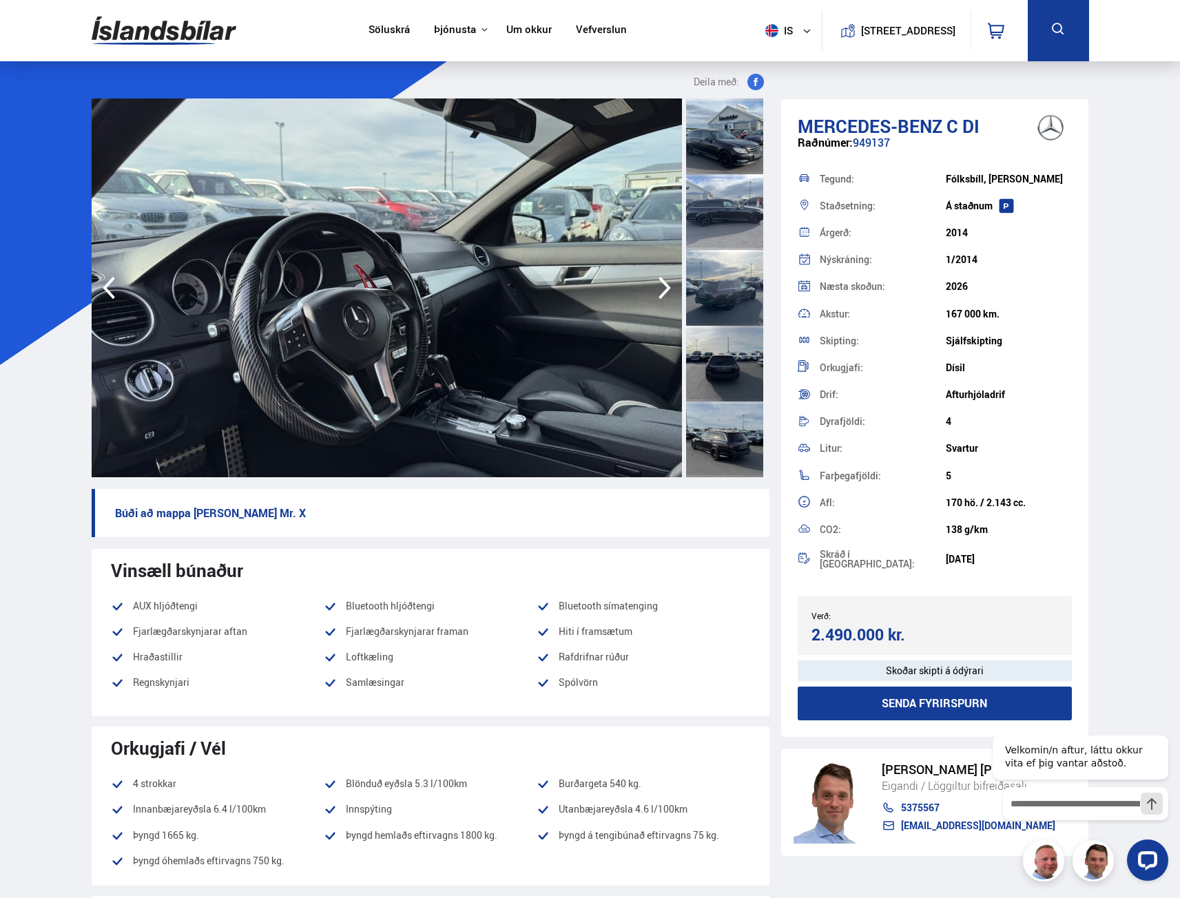
click at [666, 289] on icon "button" at bounding box center [665, 287] width 28 height 33
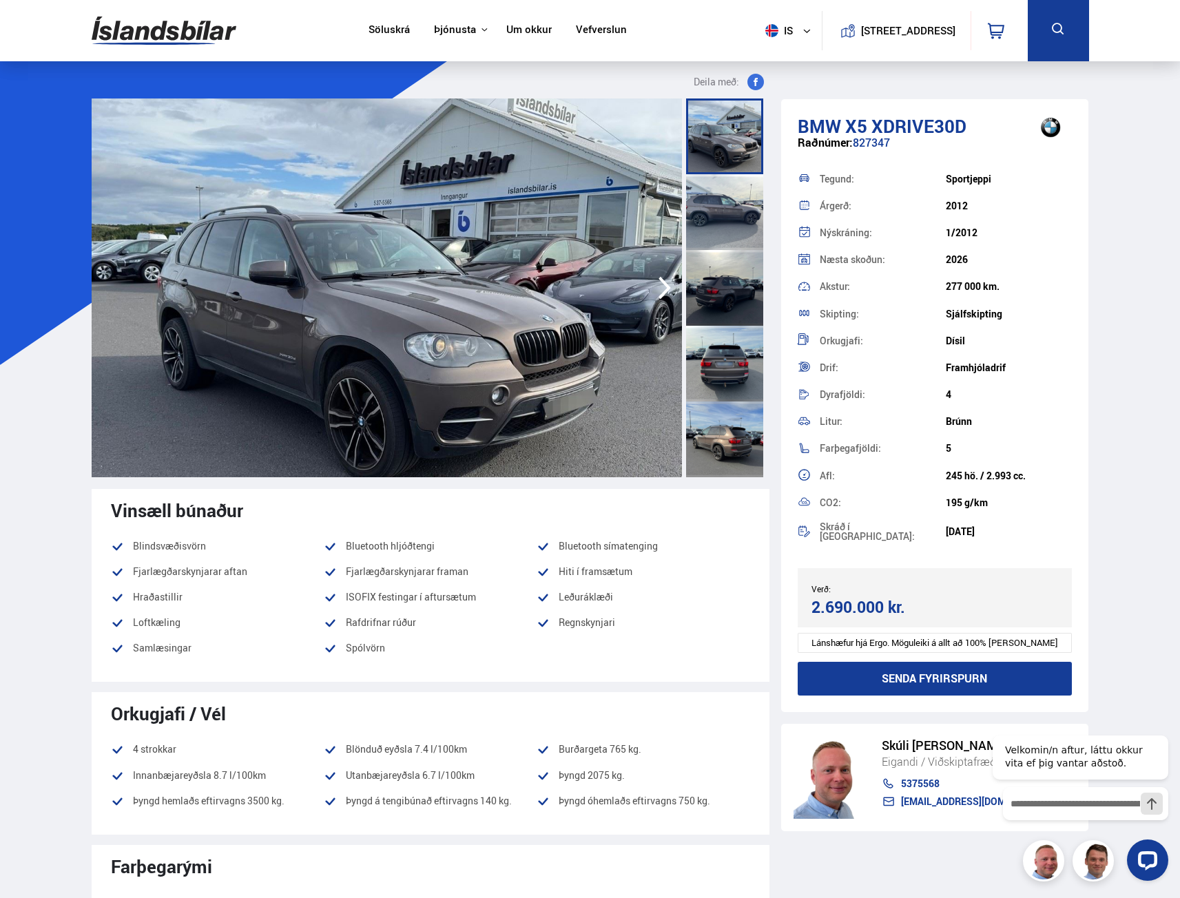
drag, startPoint x: 1004, startPoint y: 283, endPoint x: 944, endPoint y: 282, distance: 59.9
click at [944, 282] on div "Akstur: 277 000 km." at bounding box center [935, 286] width 275 height 27
click at [435, 353] on img at bounding box center [387, 287] width 590 height 379
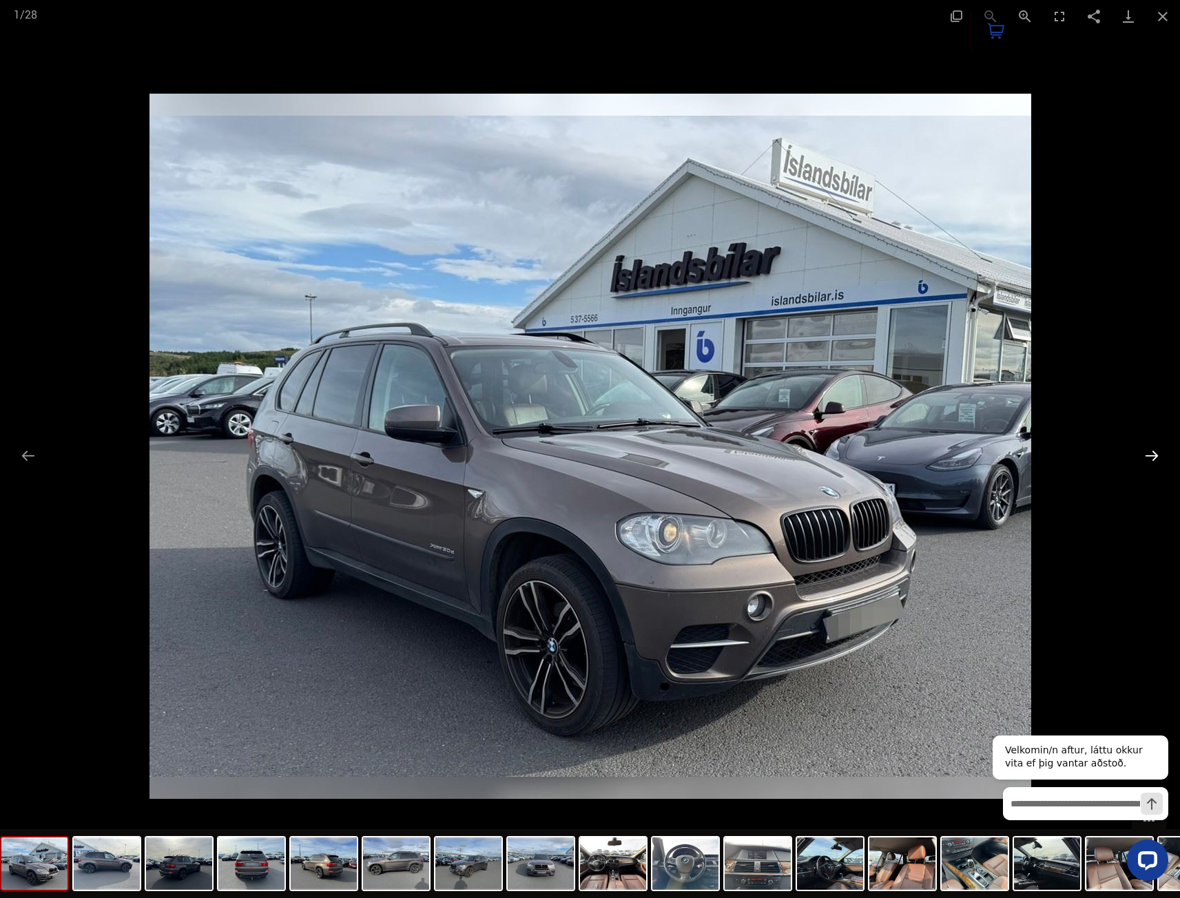
click at [1161, 457] on button "Next slide" at bounding box center [1151, 455] width 29 height 27
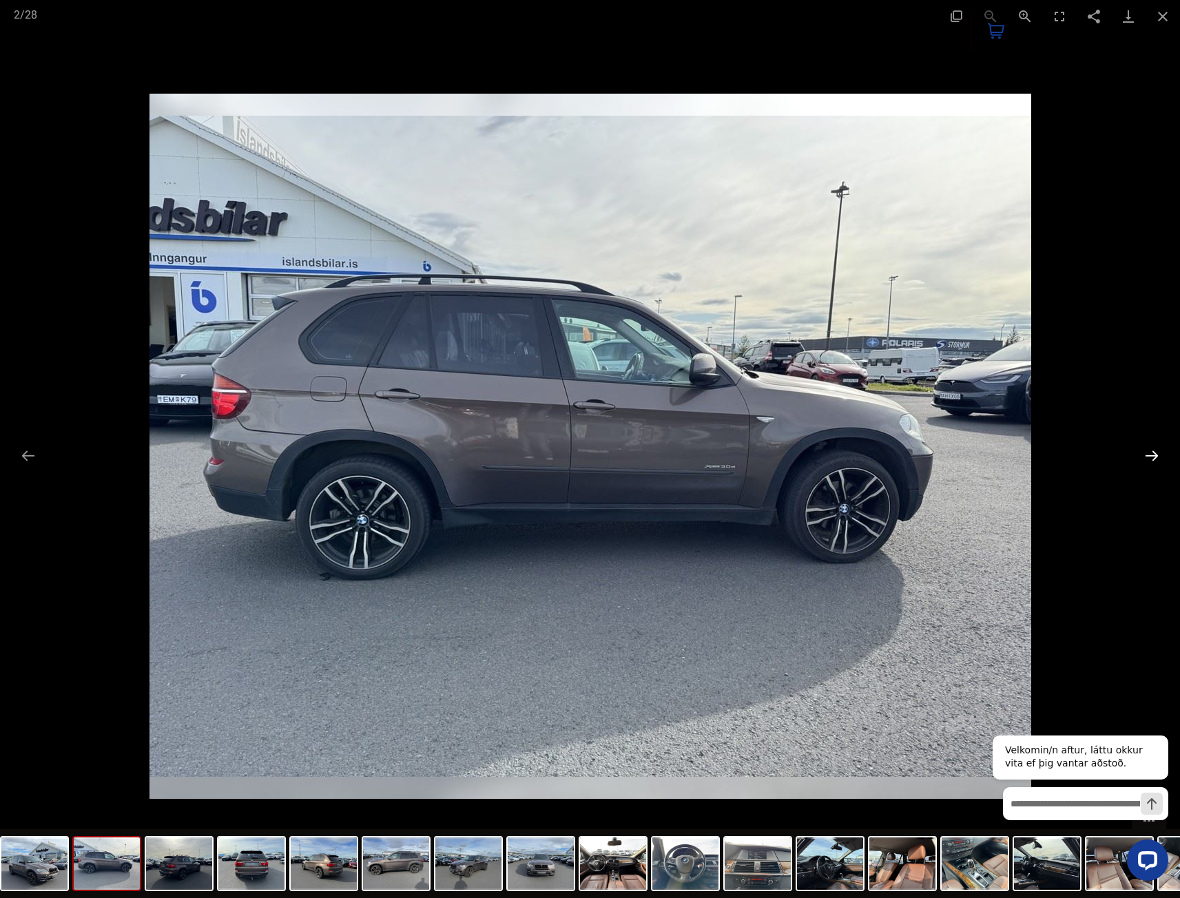
click at [1161, 457] on button "Next slide" at bounding box center [1151, 455] width 29 height 27
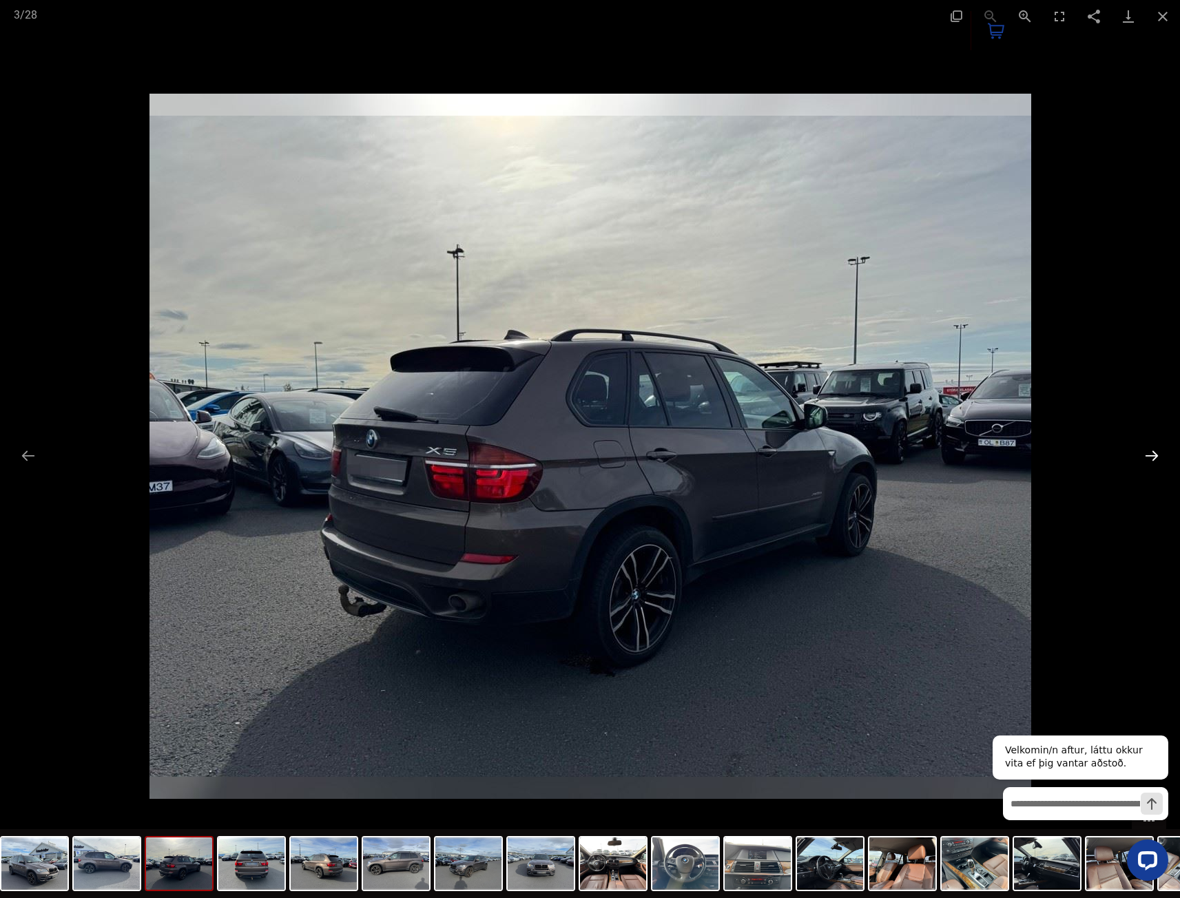
click at [1161, 457] on button "Next slide" at bounding box center [1151, 455] width 29 height 27
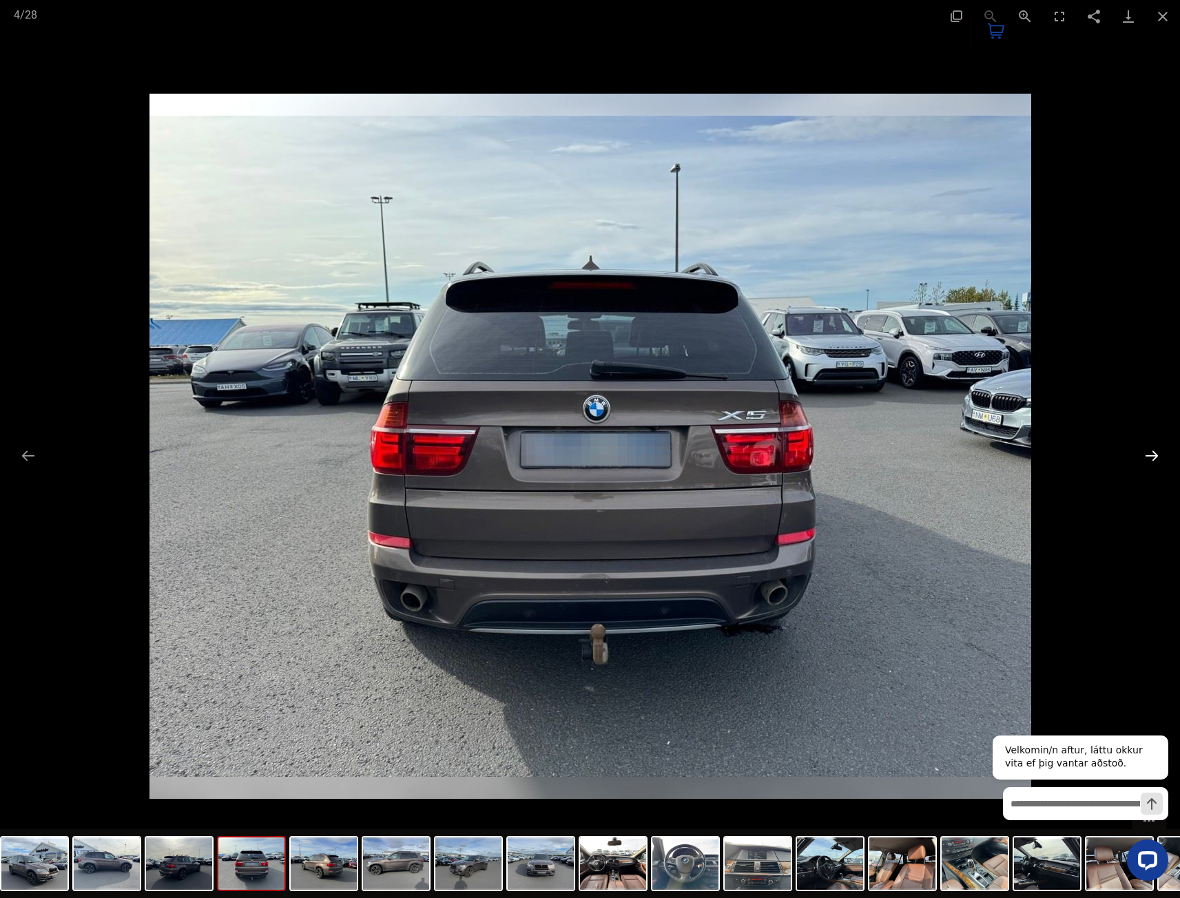
click at [1161, 457] on button "Next slide" at bounding box center [1151, 455] width 29 height 27
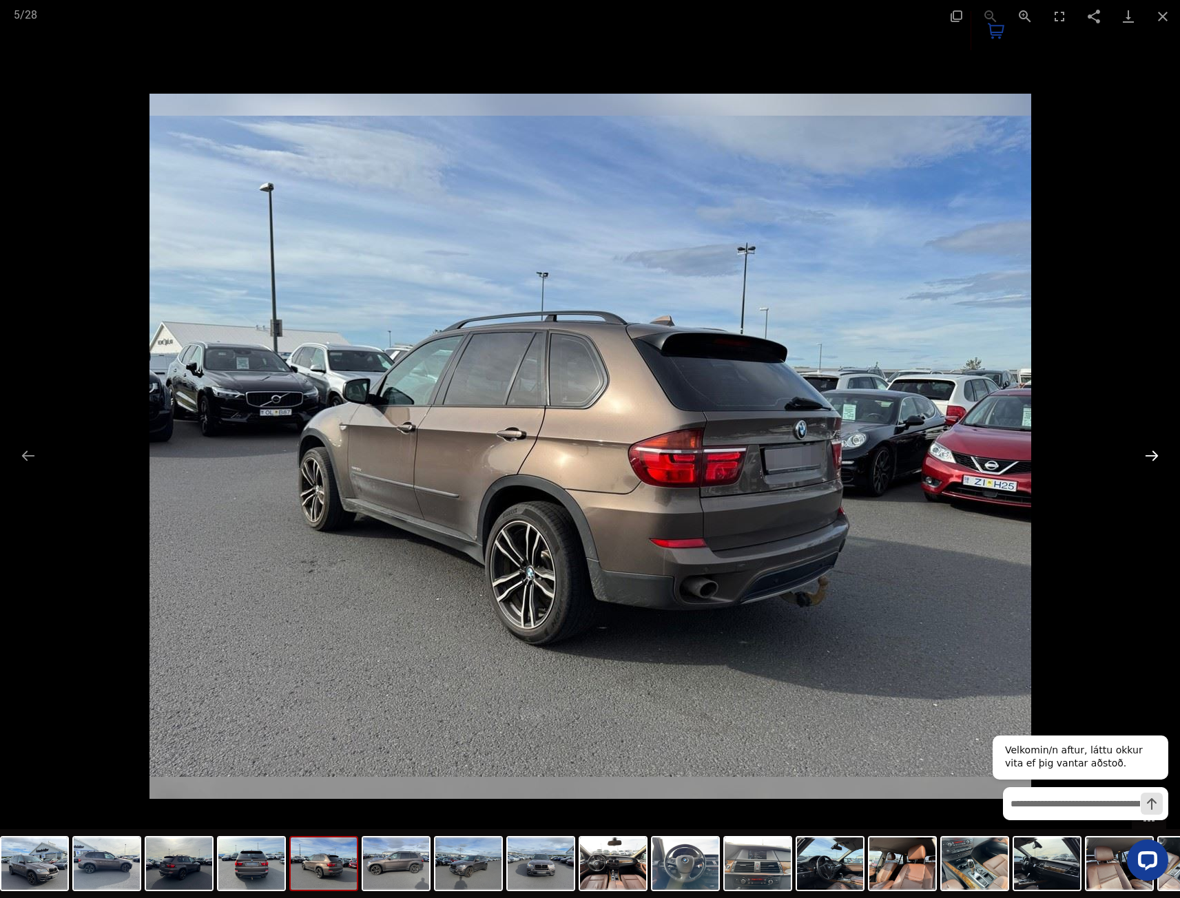
click at [1161, 457] on button "Next slide" at bounding box center [1151, 455] width 29 height 27
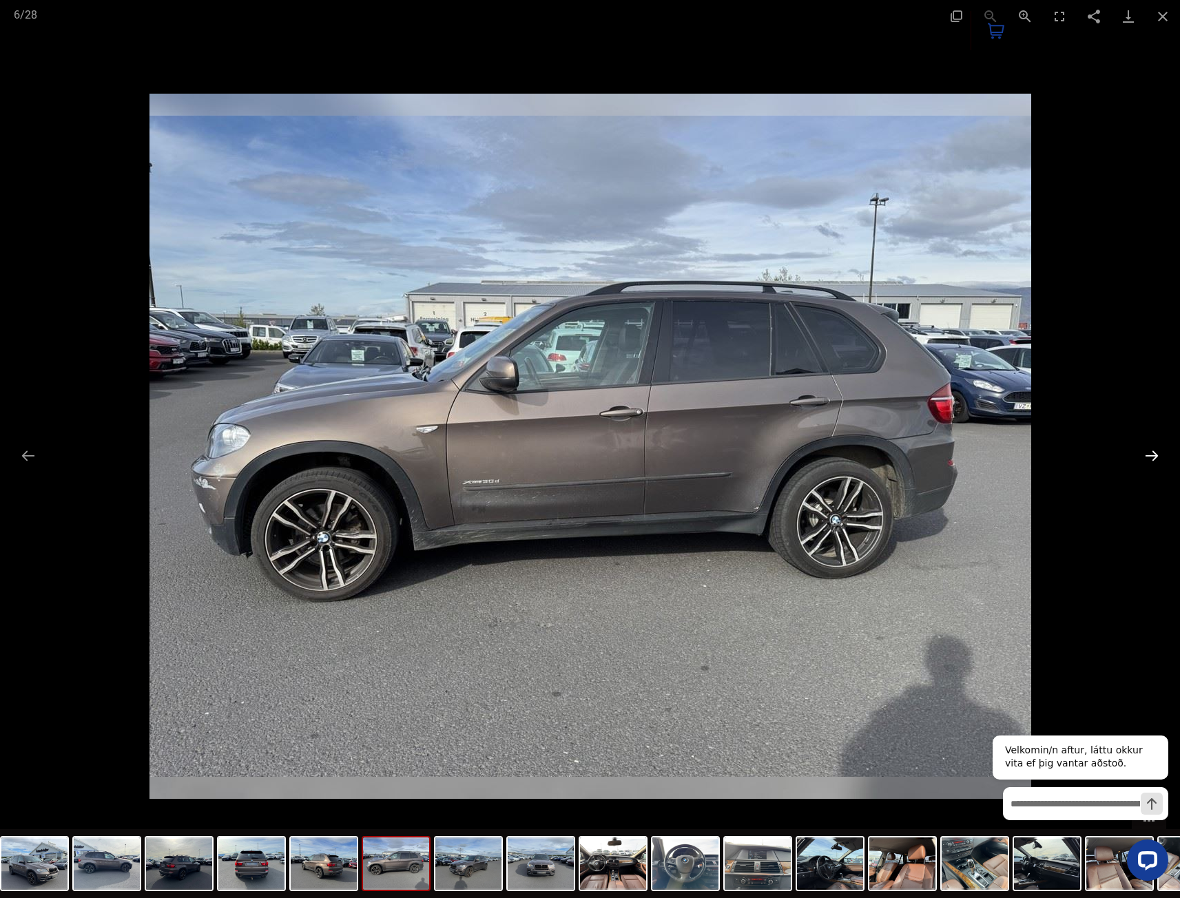
click at [1161, 457] on button "Next slide" at bounding box center [1151, 455] width 29 height 27
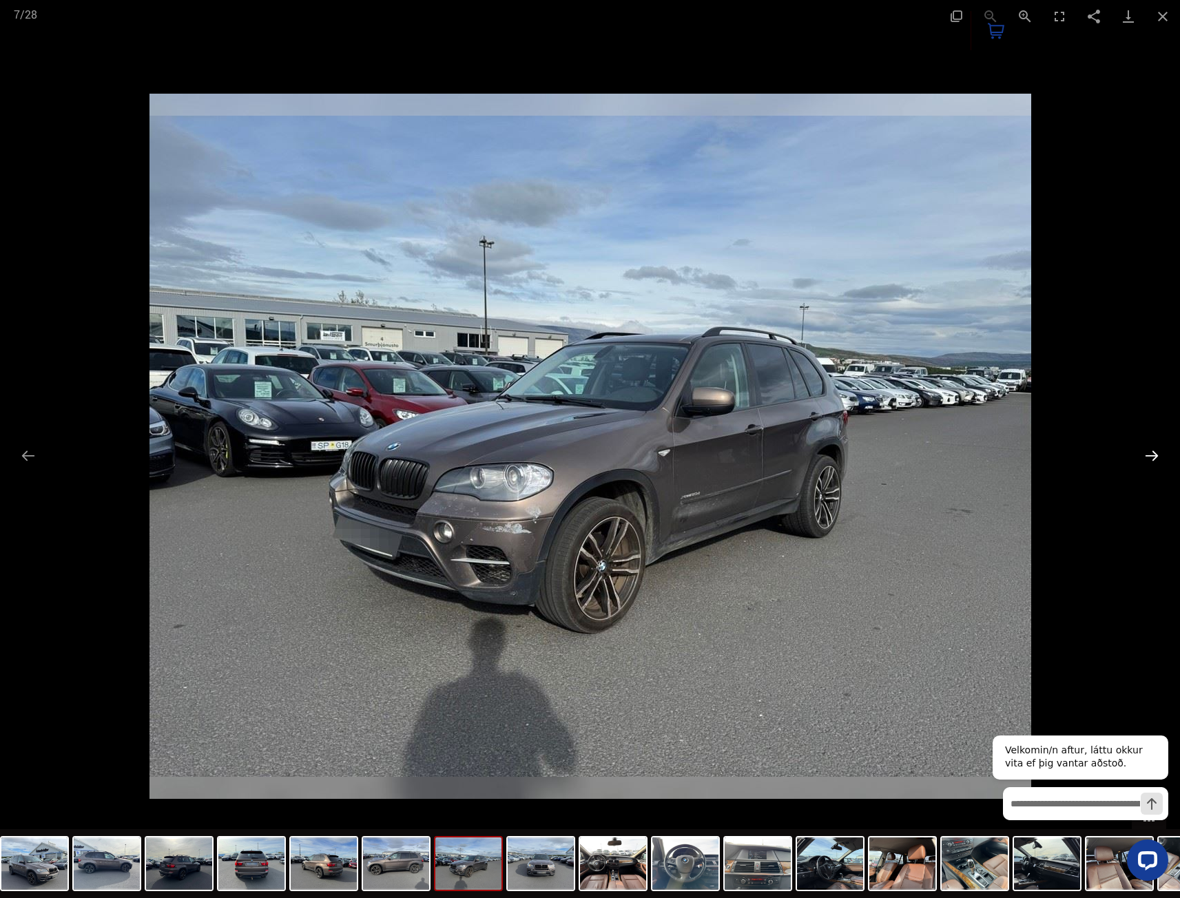
click at [1161, 457] on button "Next slide" at bounding box center [1151, 455] width 29 height 27
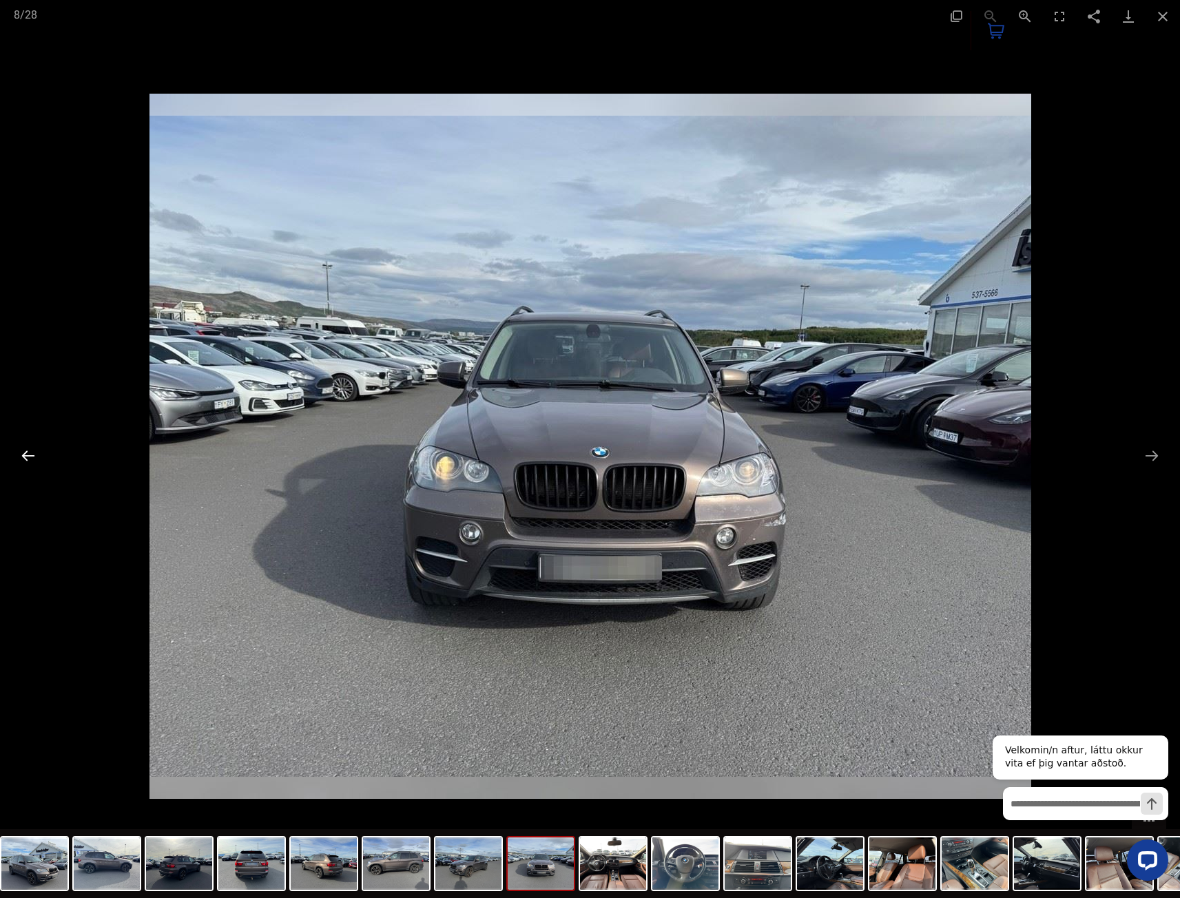
click at [26, 459] on button "Previous slide" at bounding box center [28, 455] width 29 height 27
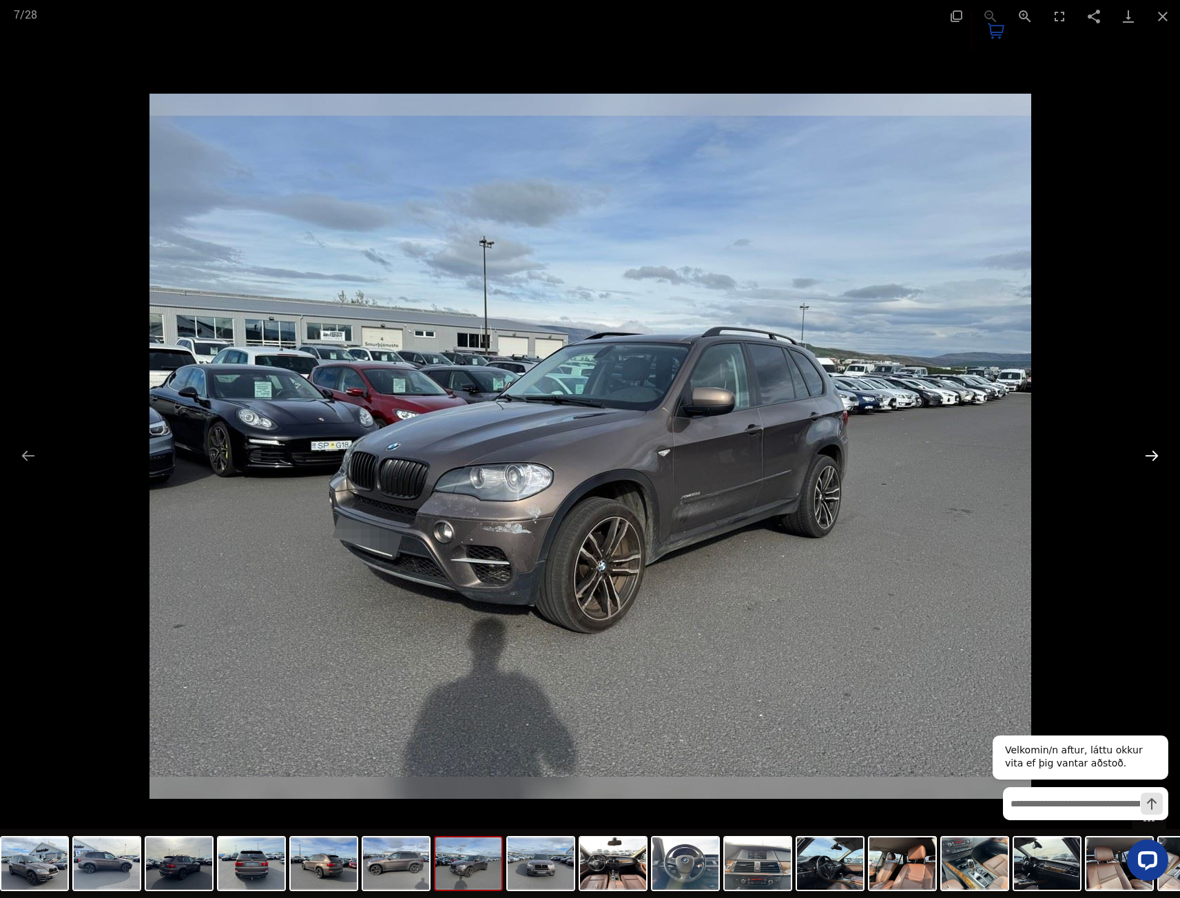
click at [1147, 461] on button "Next slide" at bounding box center [1151, 455] width 29 height 27
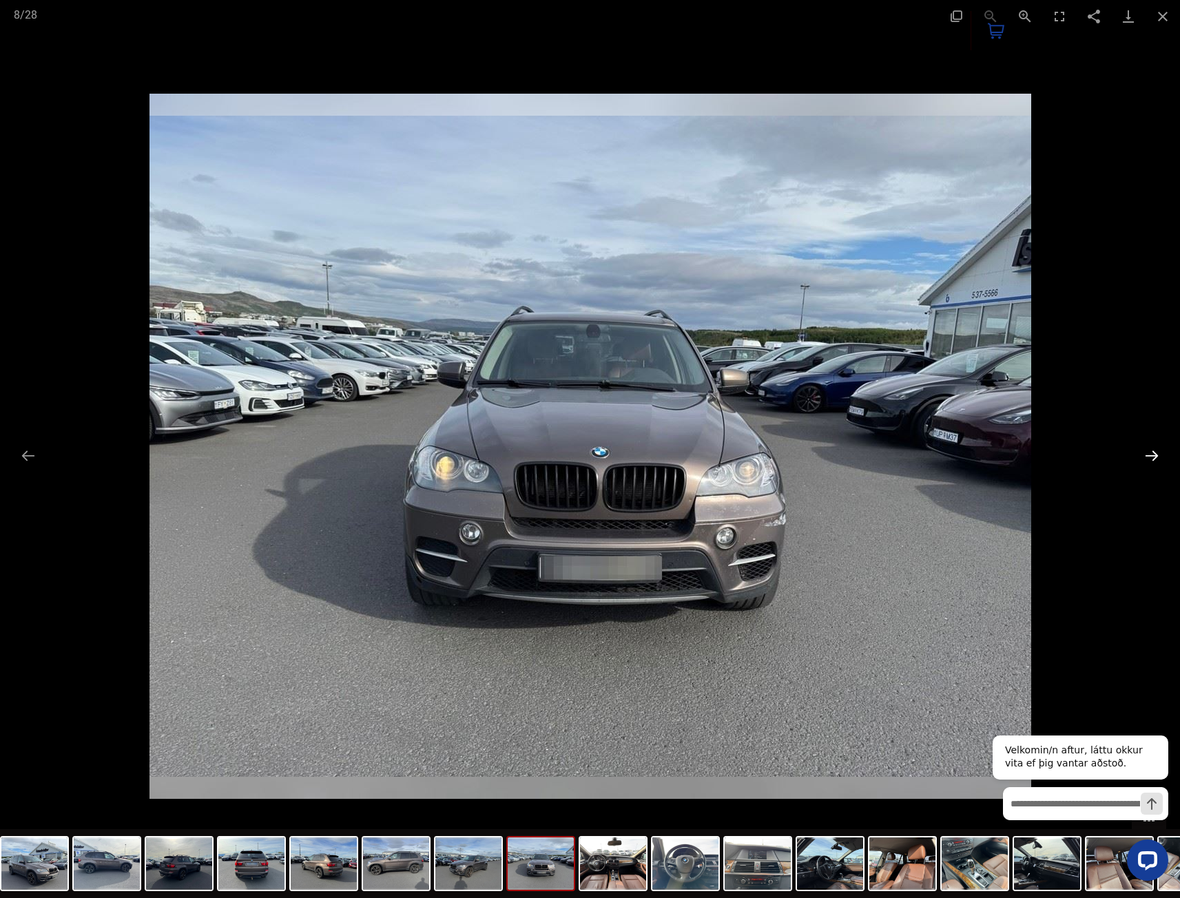
click at [1147, 461] on button "Next slide" at bounding box center [1151, 455] width 29 height 27
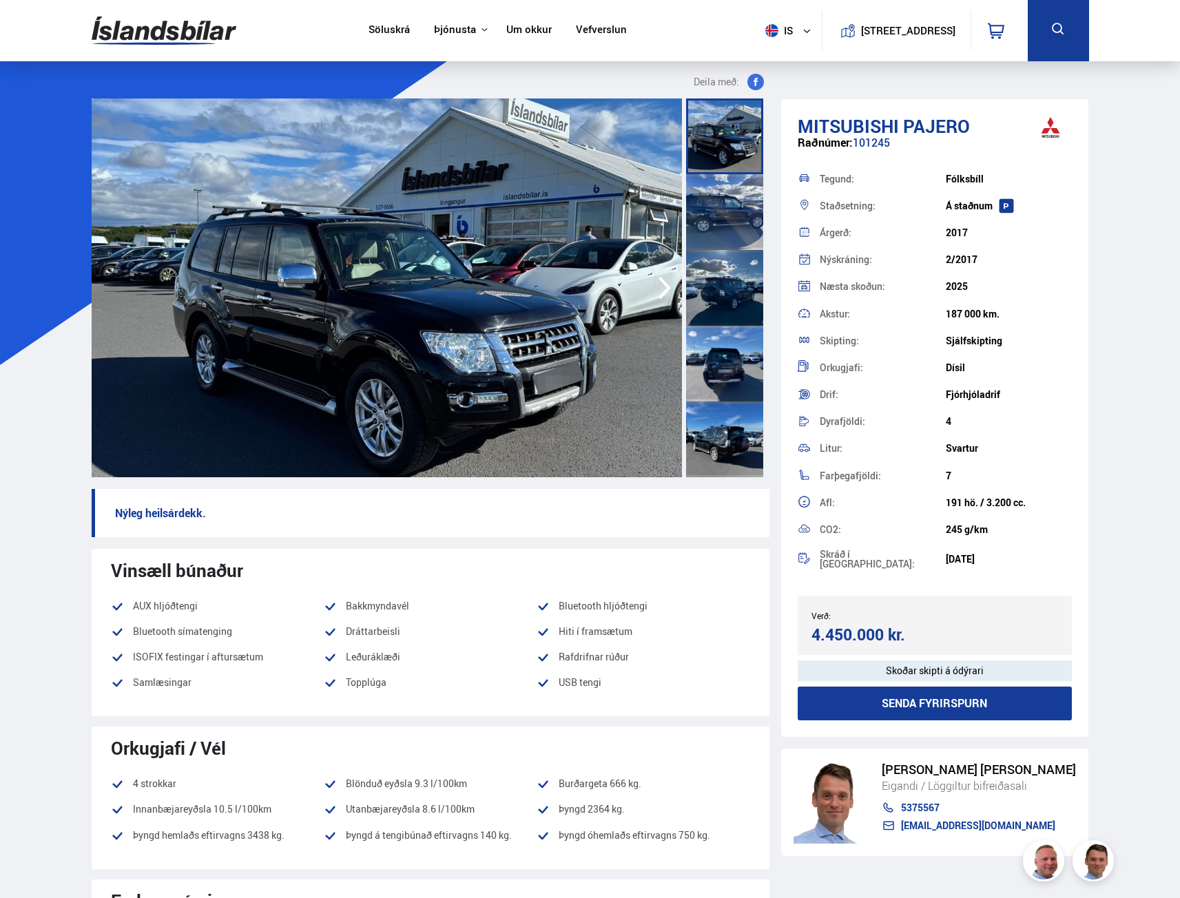
click at [490, 361] on img at bounding box center [387, 287] width 590 height 379
click at [454, 269] on img at bounding box center [387, 287] width 590 height 379
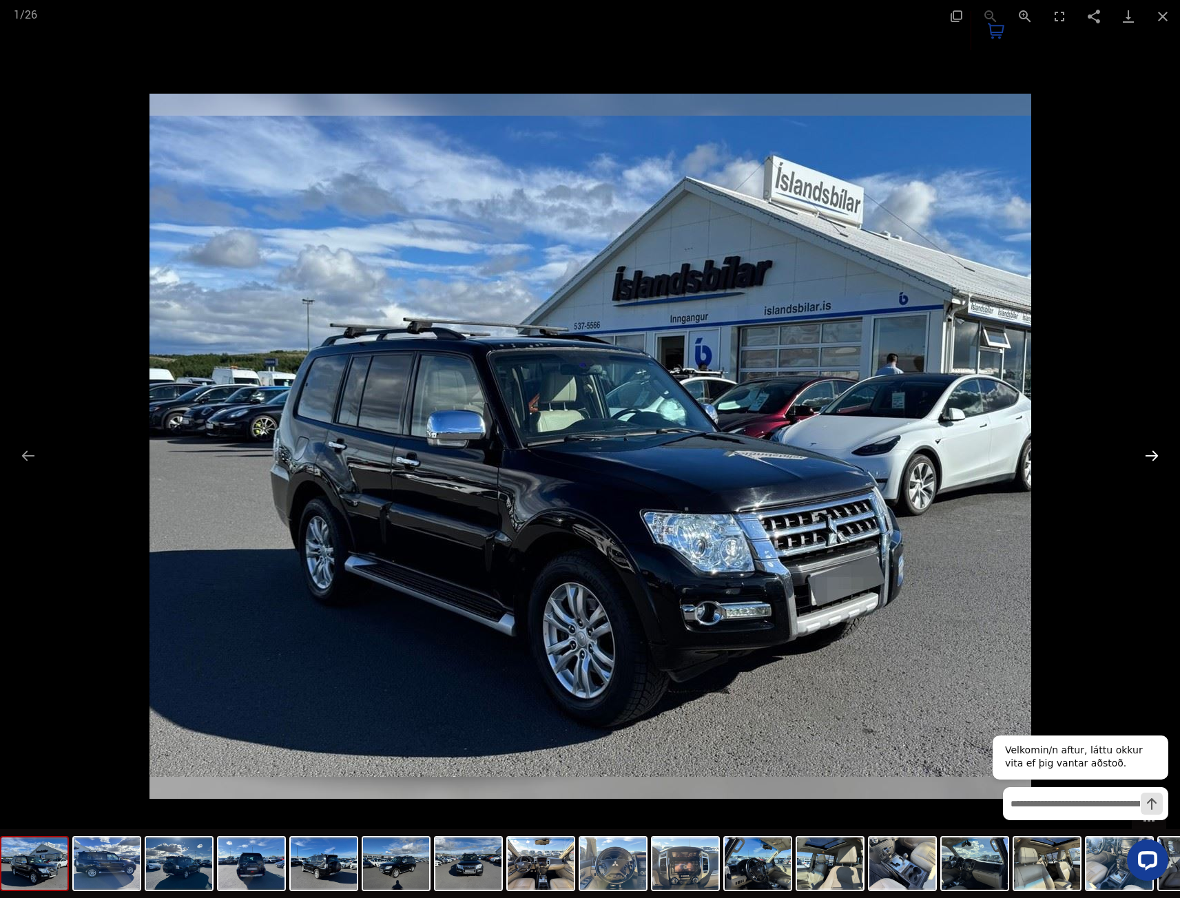
click at [1147, 452] on button "Next slide" at bounding box center [1151, 455] width 29 height 27
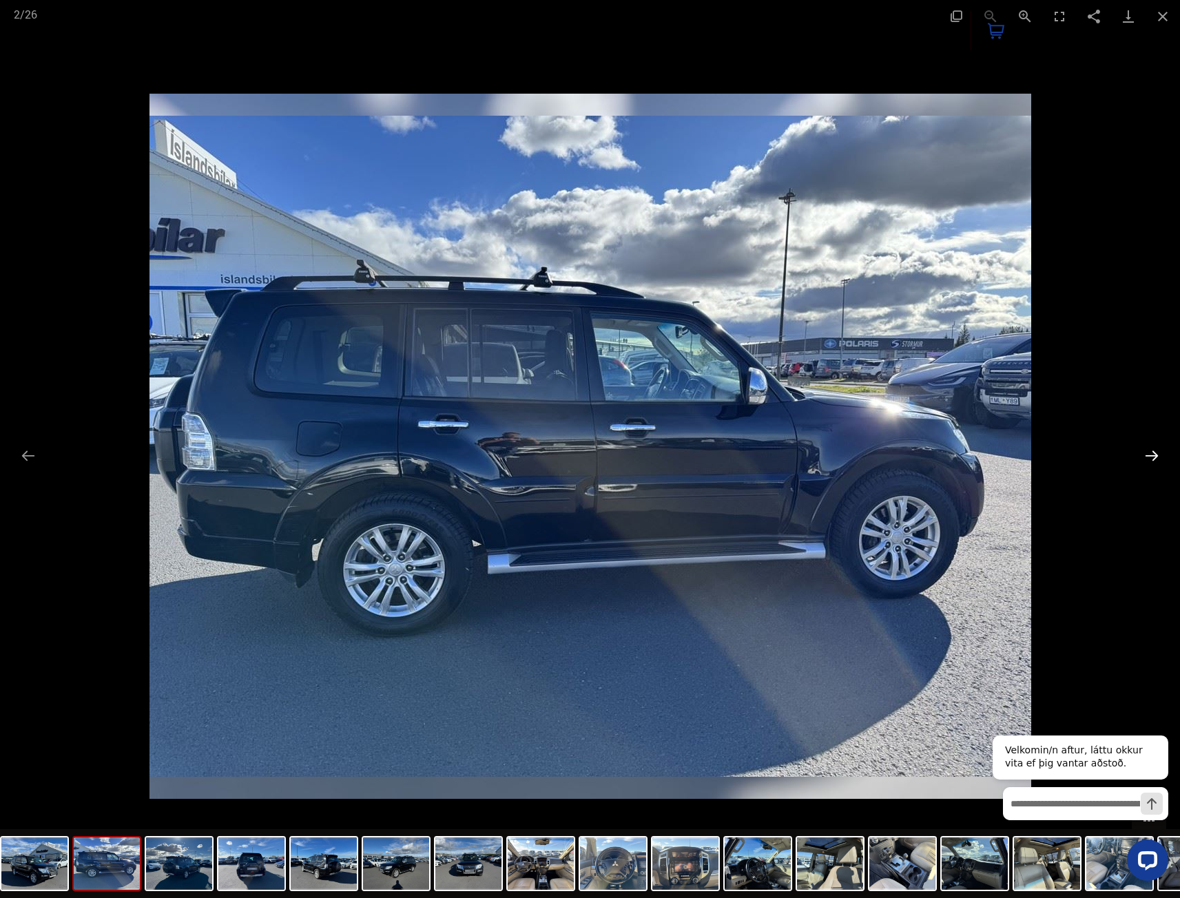
click at [1147, 452] on button "Next slide" at bounding box center [1151, 455] width 29 height 27
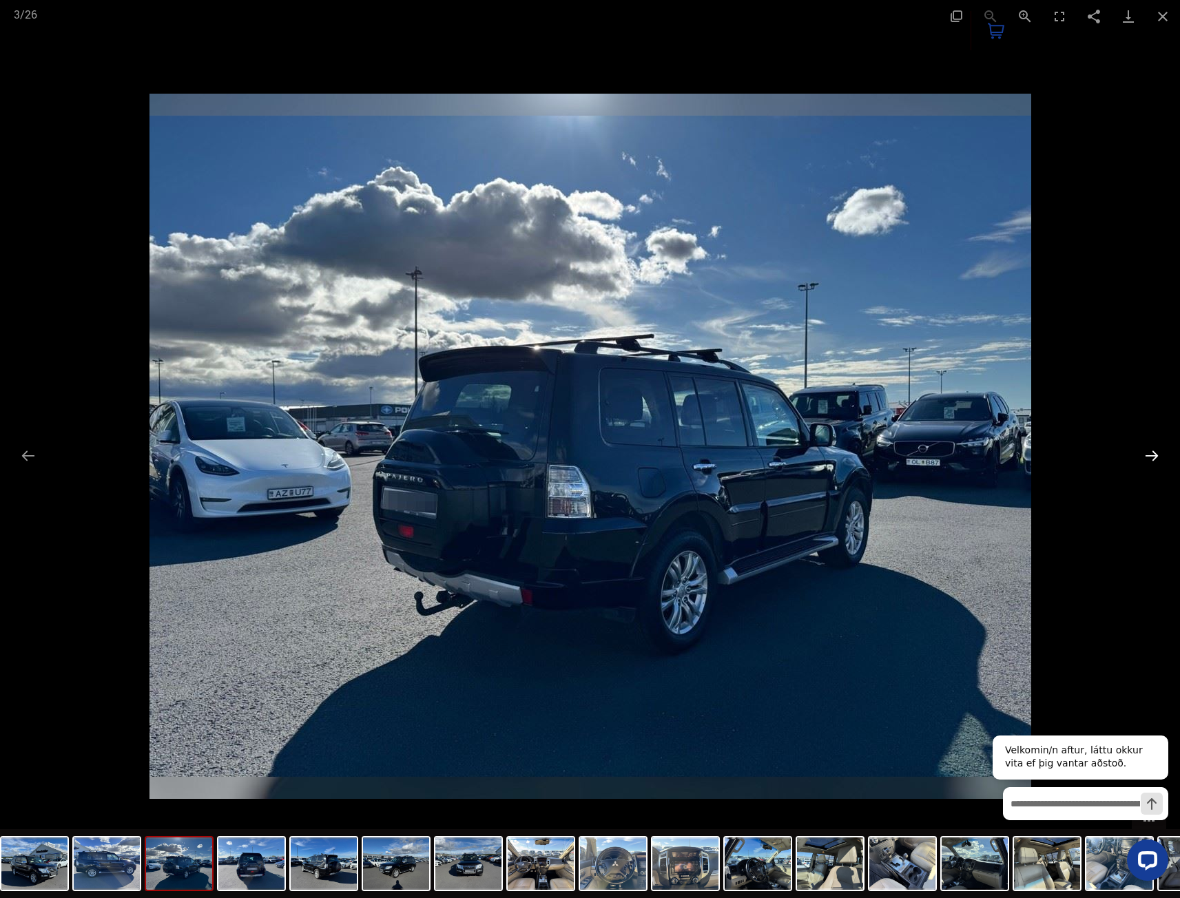
click at [1155, 447] on button "Next slide" at bounding box center [1151, 455] width 29 height 27
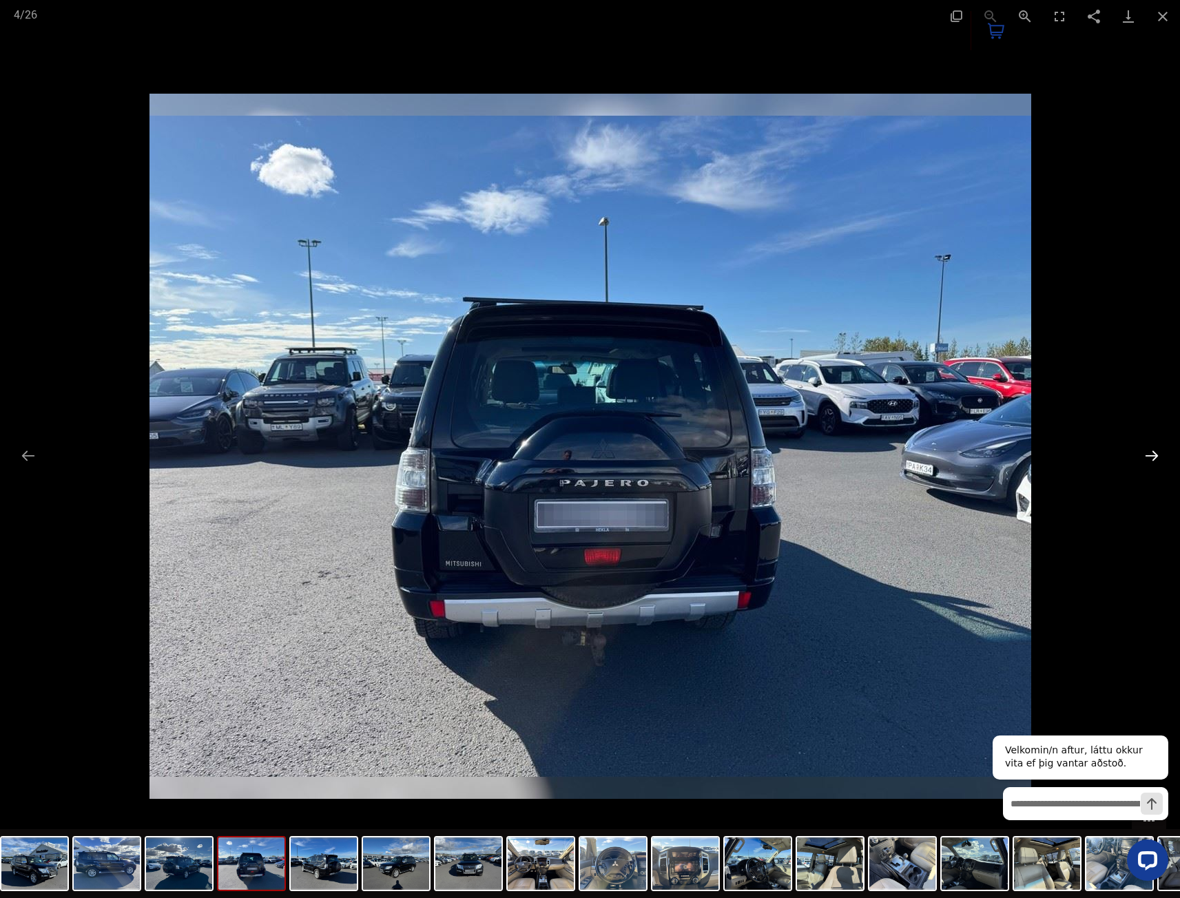
click at [1155, 447] on button "Next slide" at bounding box center [1151, 455] width 29 height 27
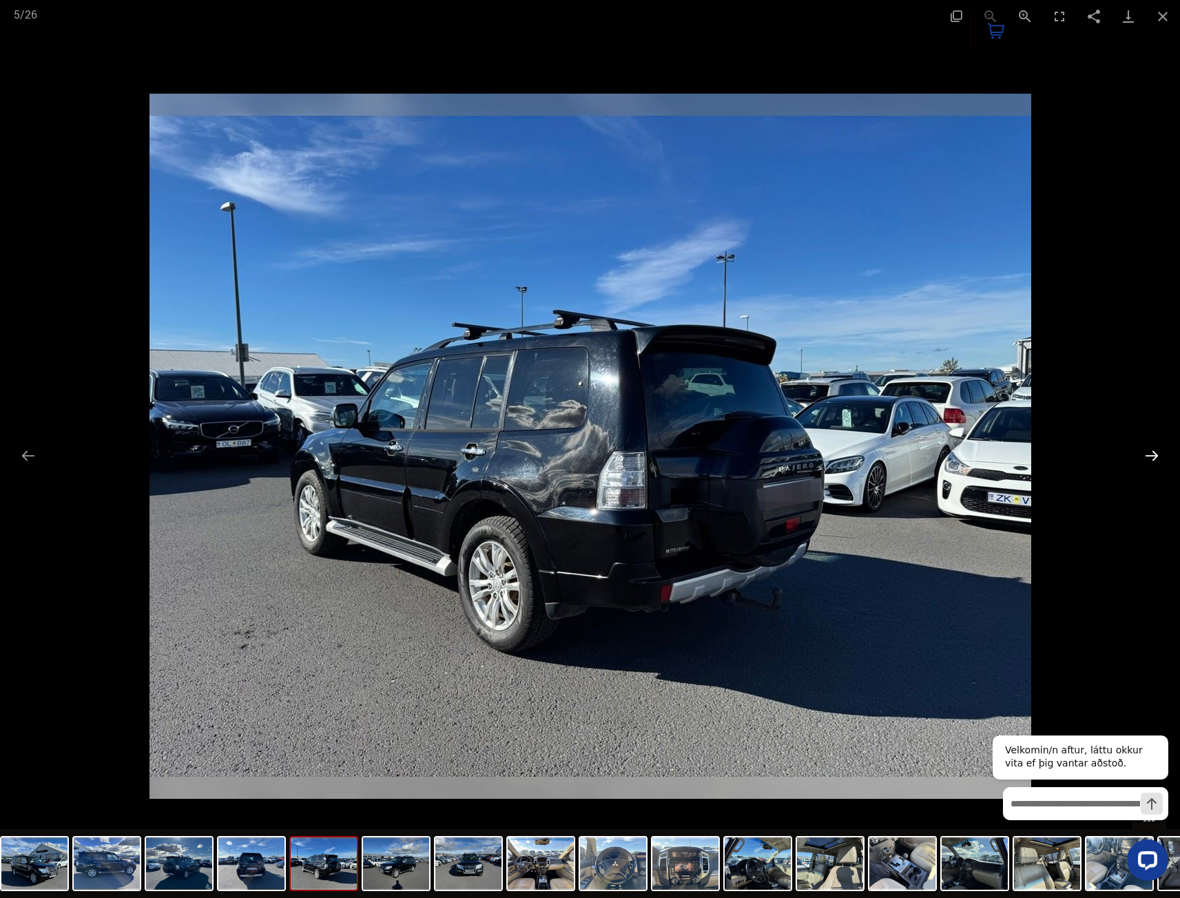
click at [1155, 447] on button "Next slide" at bounding box center [1151, 455] width 29 height 27
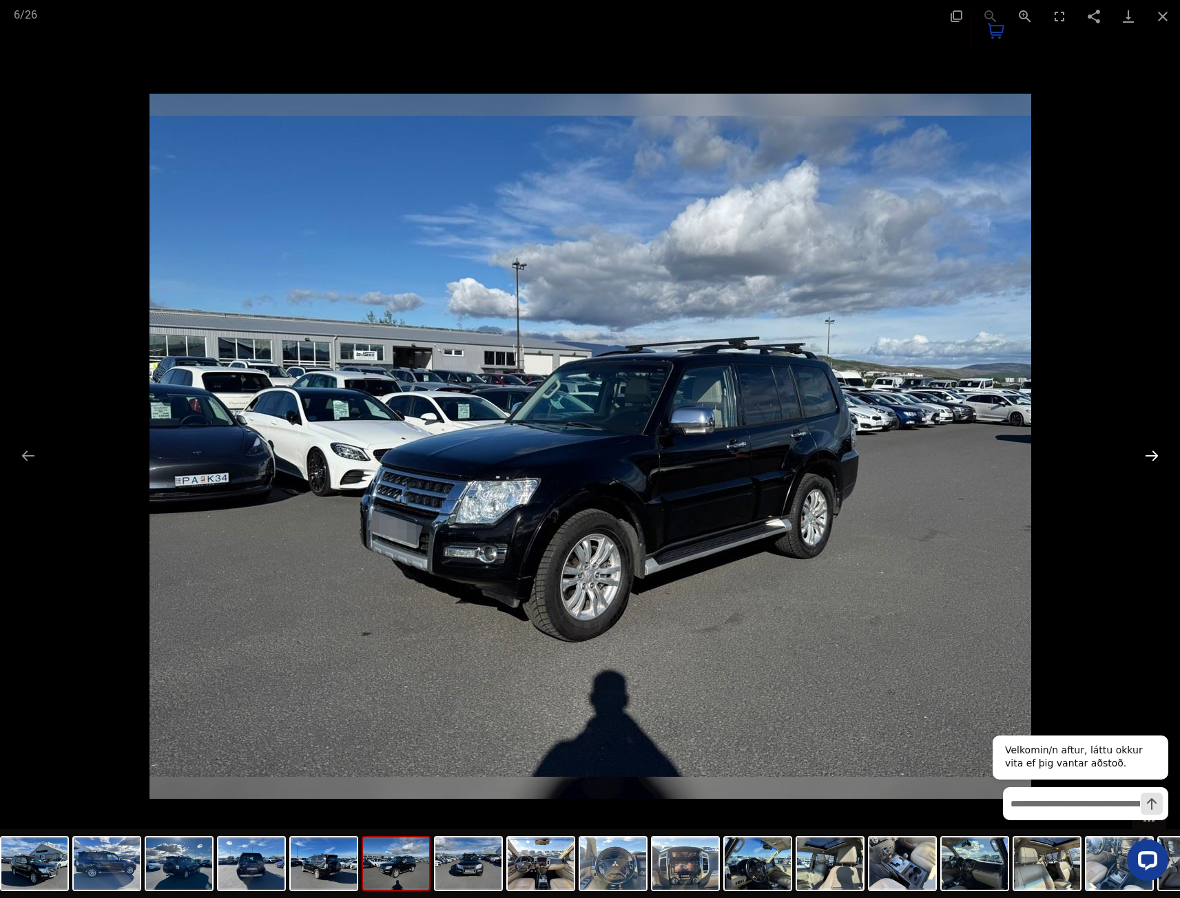
click at [1155, 447] on button "Next slide" at bounding box center [1151, 455] width 29 height 27
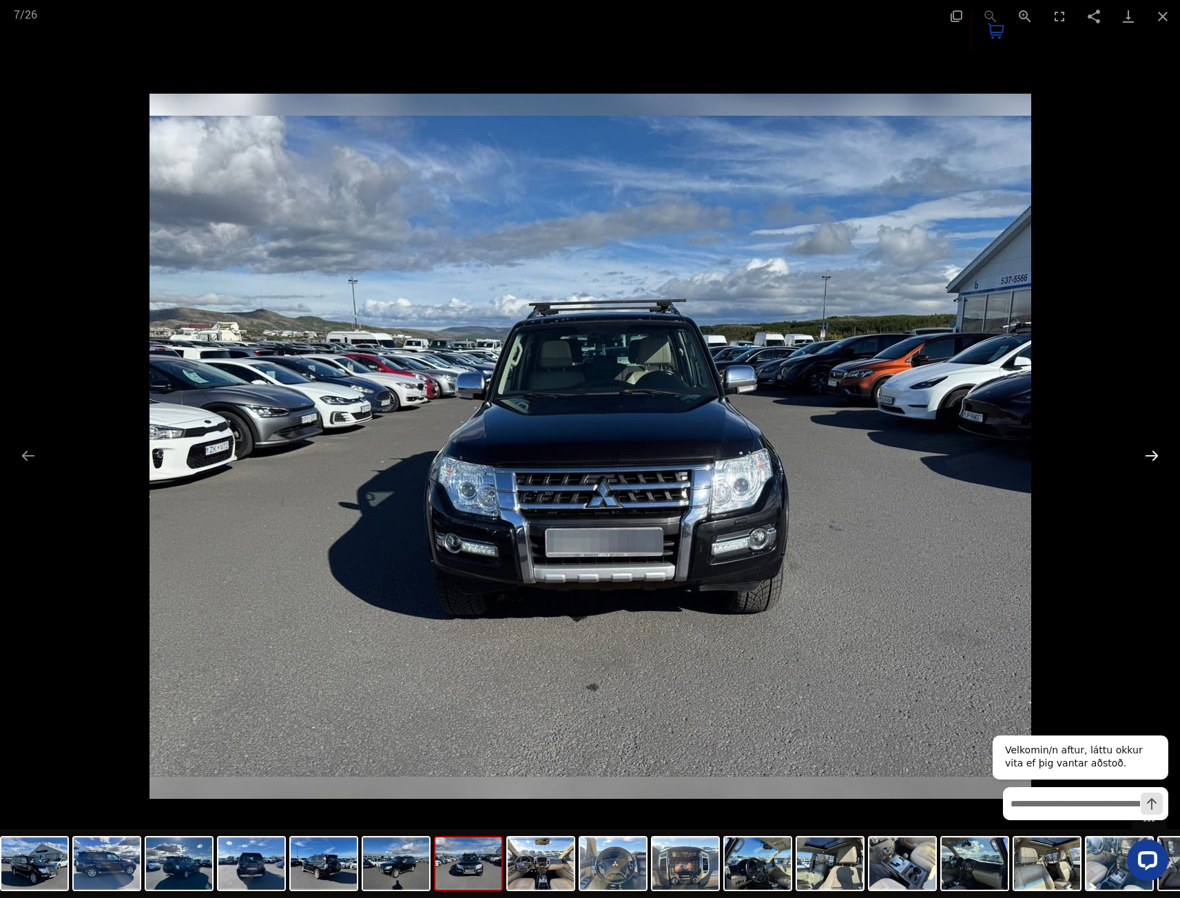
click at [1155, 447] on button "Next slide" at bounding box center [1151, 455] width 29 height 27
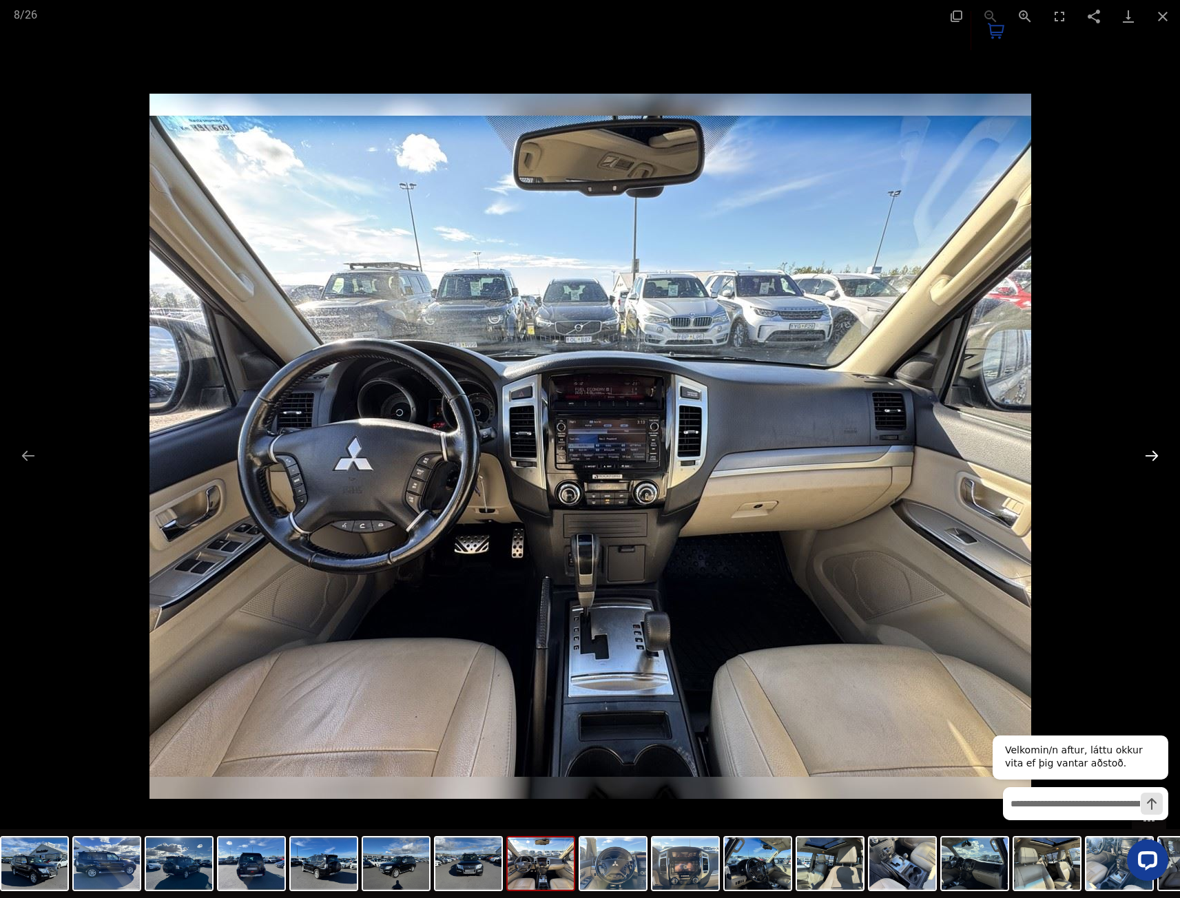
click at [1152, 455] on button "Next slide" at bounding box center [1151, 455] width 29 height 27
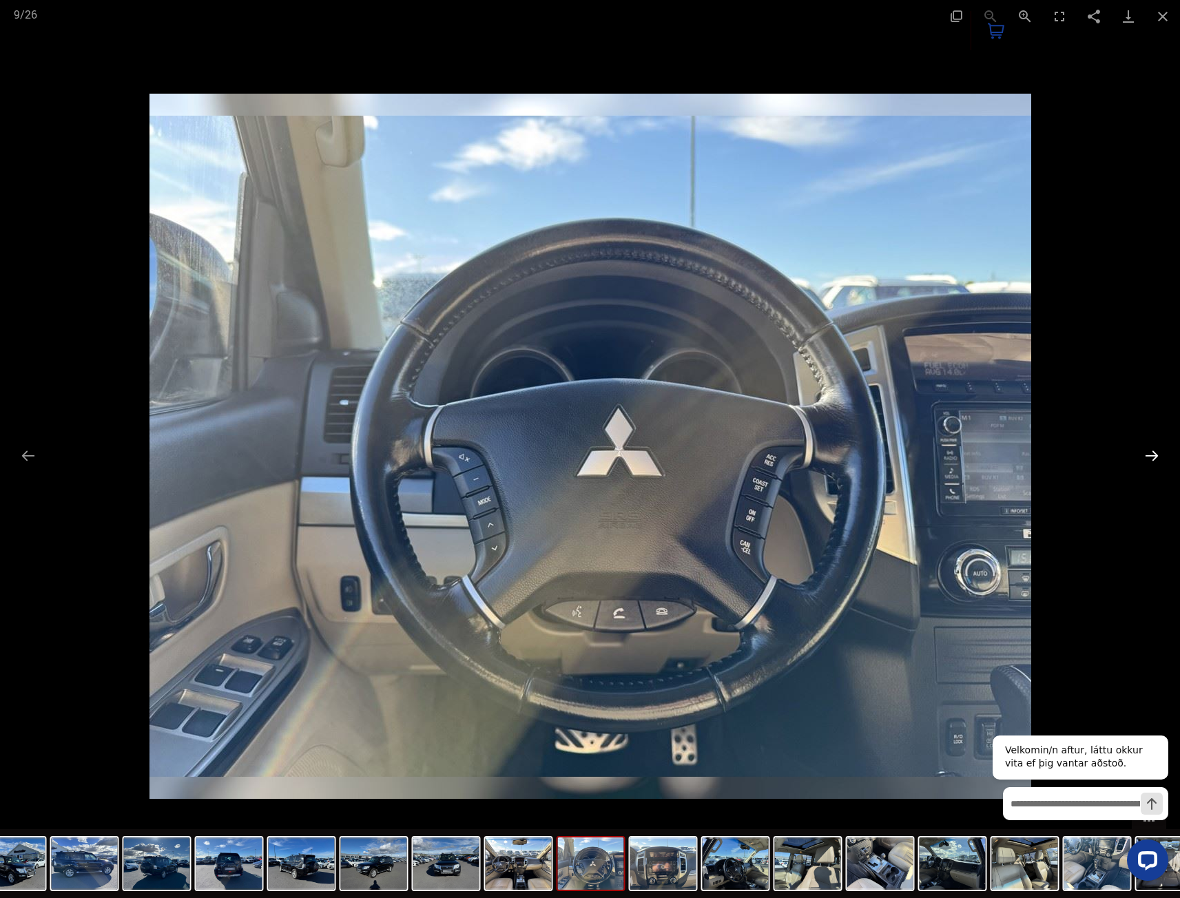
click at [1149, 448] on button "Next slide" at bounding box center [1151, 455] width 29 height 27
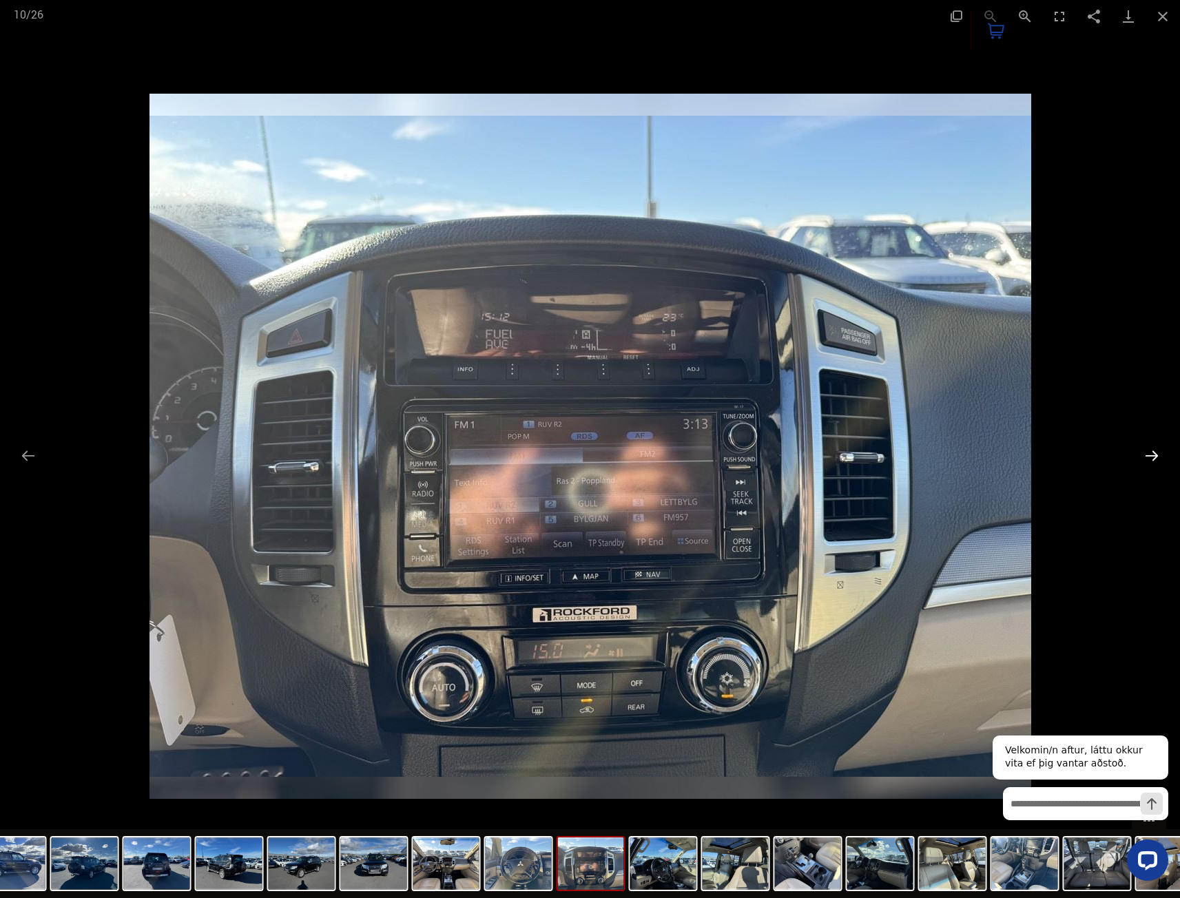
click at [1149, 448] on button "Next slide" at bounding box center [1151, 455] width 29 height 27
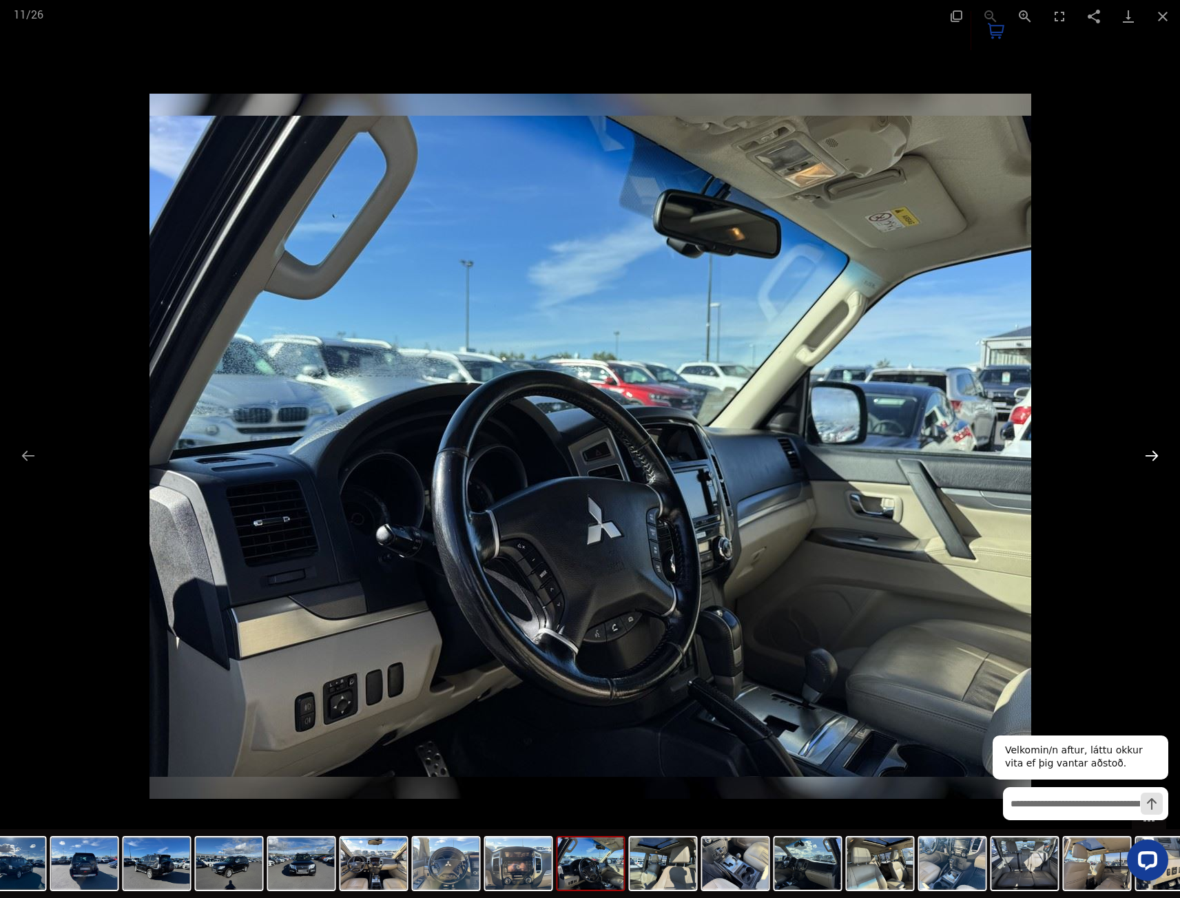
click at [1149, 448] on button "Next slide" at bounding box center [1151, 455] width 29 height 27
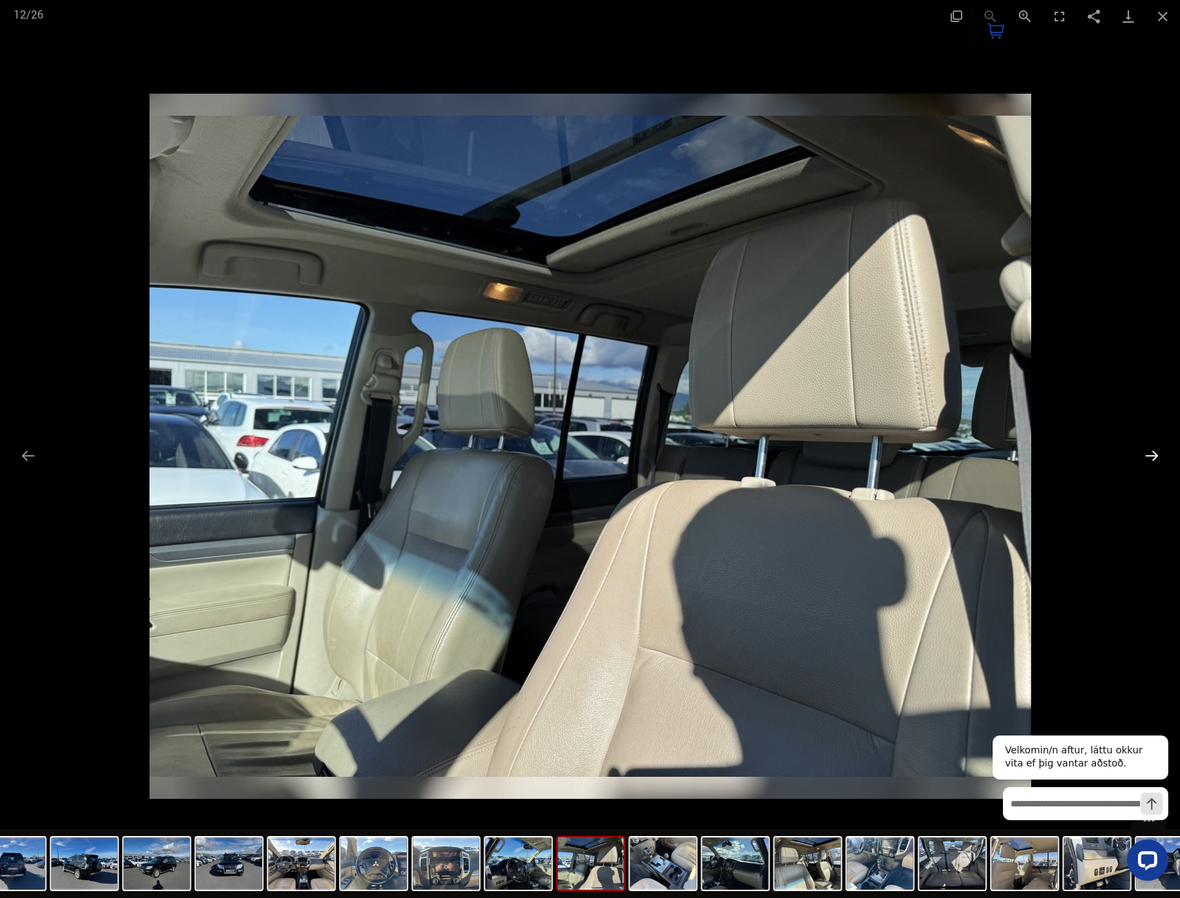
click at [1149, 448] on button "Next slide" at bounding box center [1151, 455] width 29 height 27
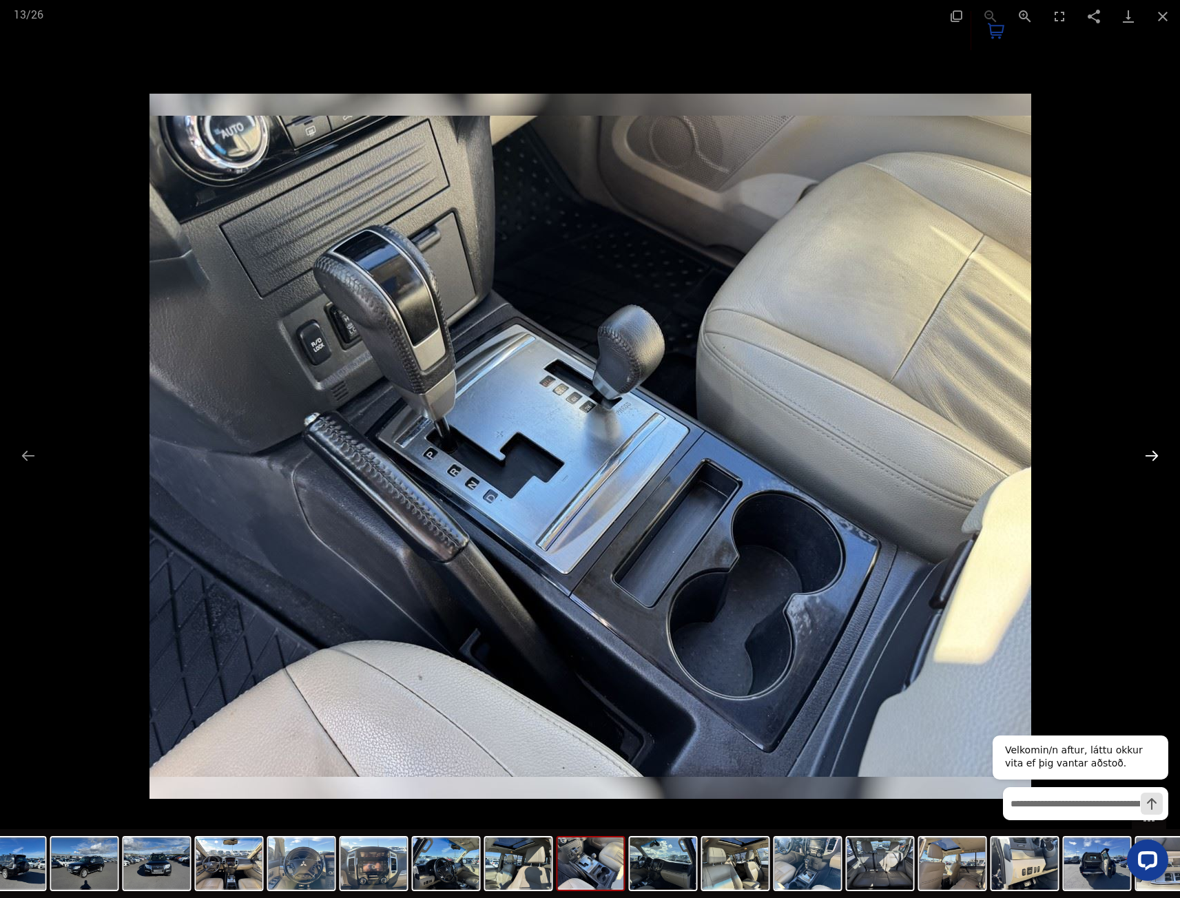
click at [1149, 448] on button "Next slide" at bounding box center [1151, 455] width 29 height 27
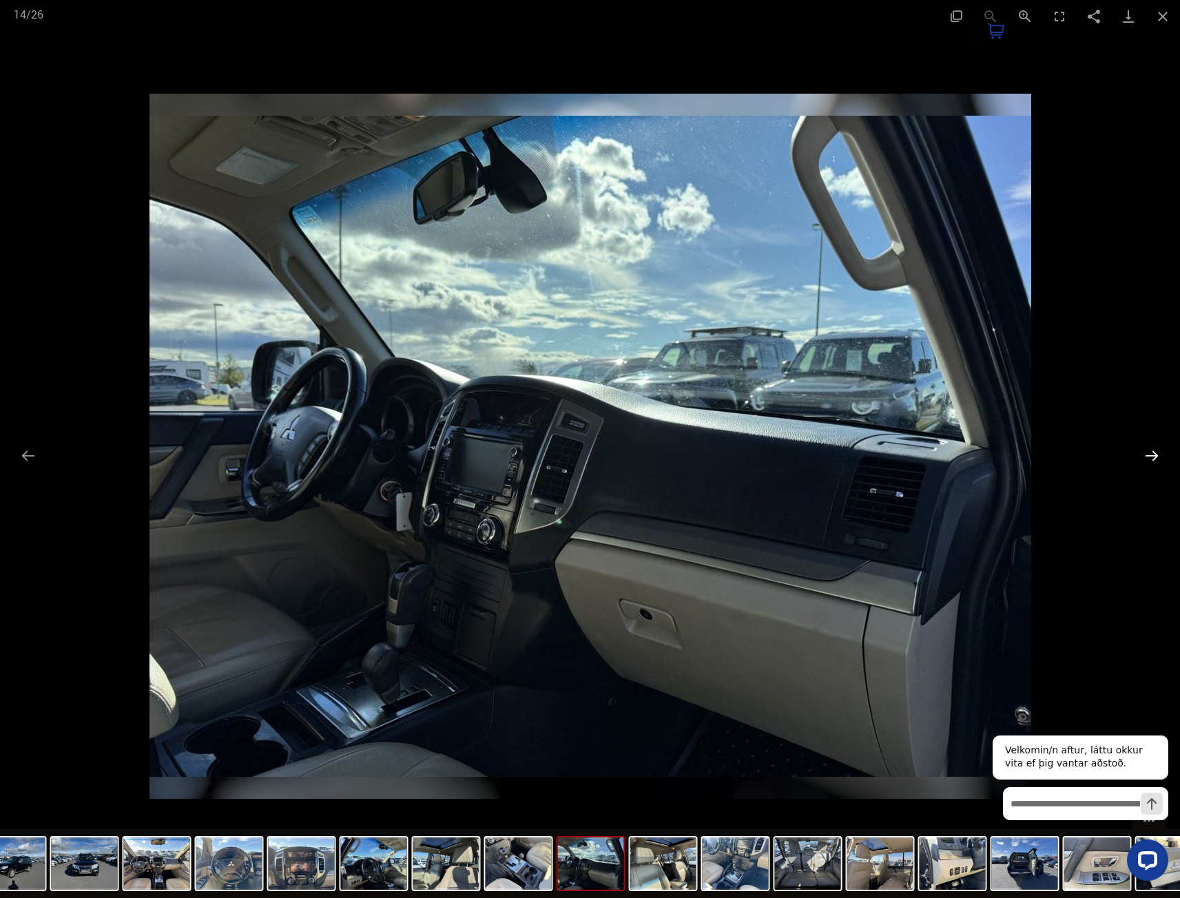
click at [1149, 448] on button "Next slide" at bounding box center [1151, 455] width 29 height 27
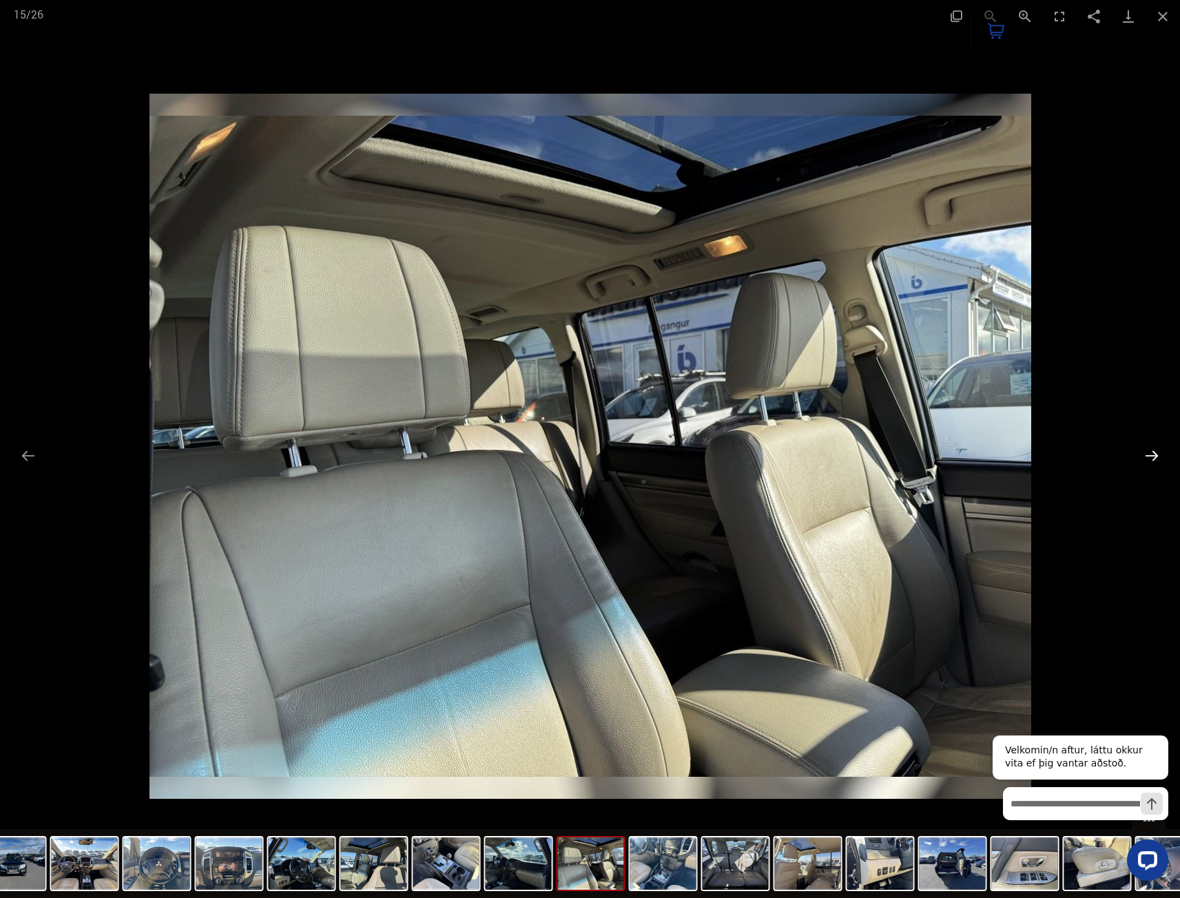
click at [1154, 453] on button "Next slide" at bounding box center [1151, 455] width 29 height 27
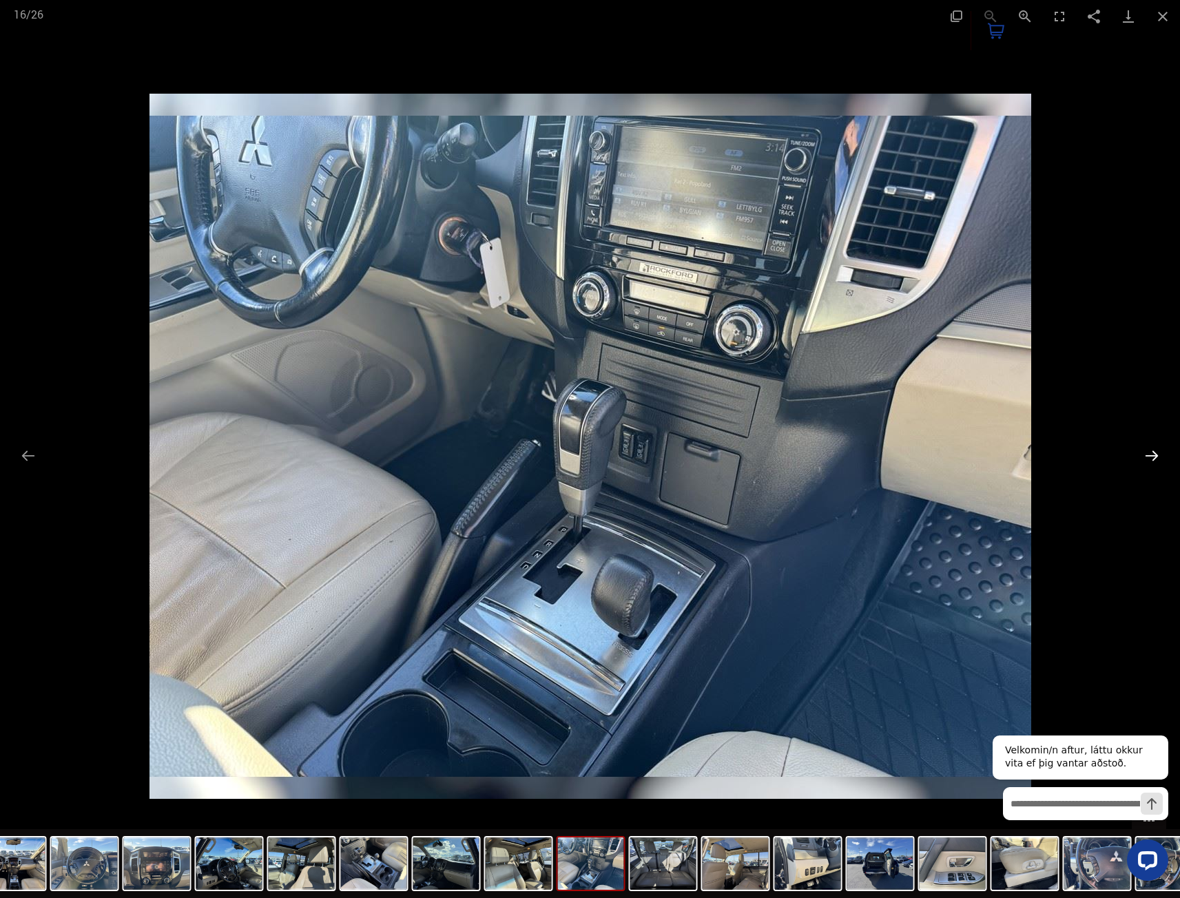
click at [1154, 453] on button "Next slide" at bounding box center [1151, 455] width 29 height 27
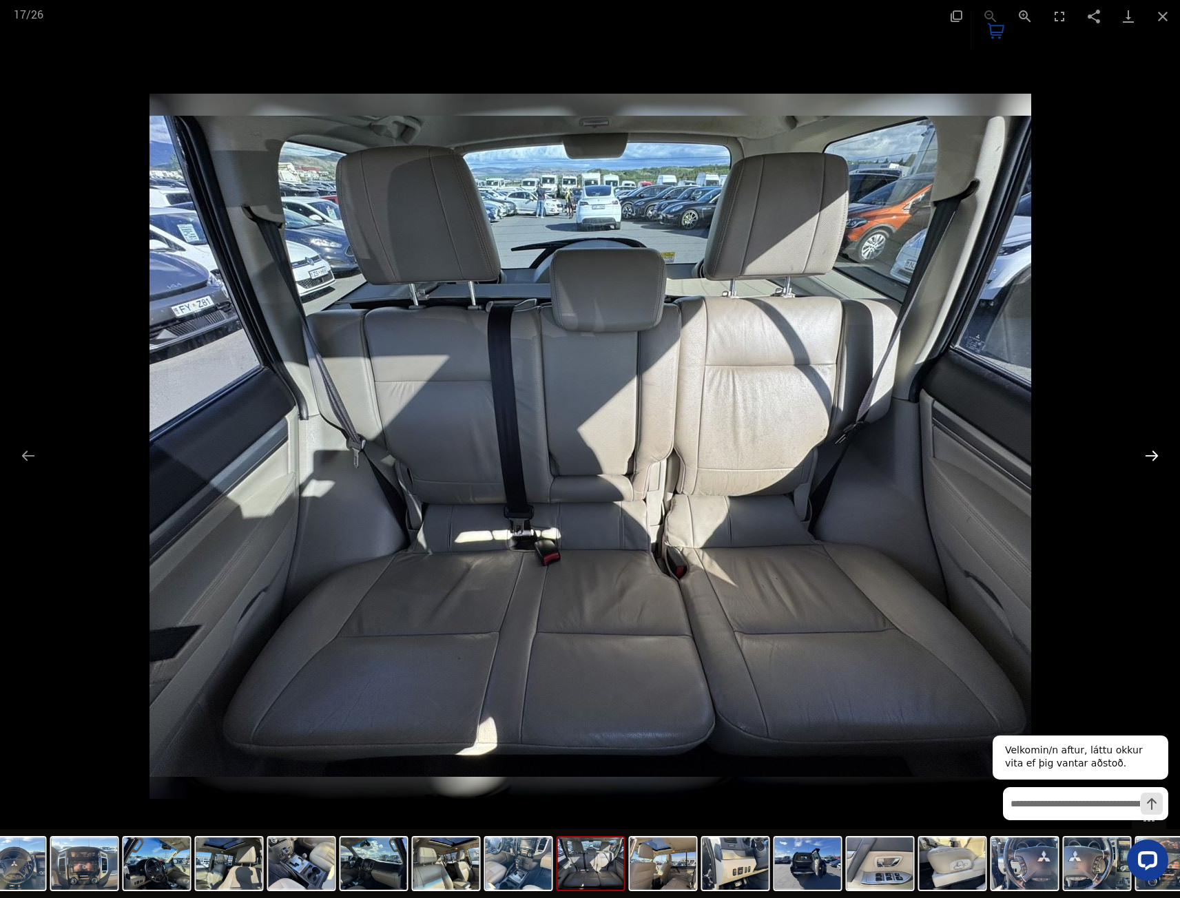
click at [1154, 453] on button "Next slide" at bounding box center [1151, 455] width 29 height 27
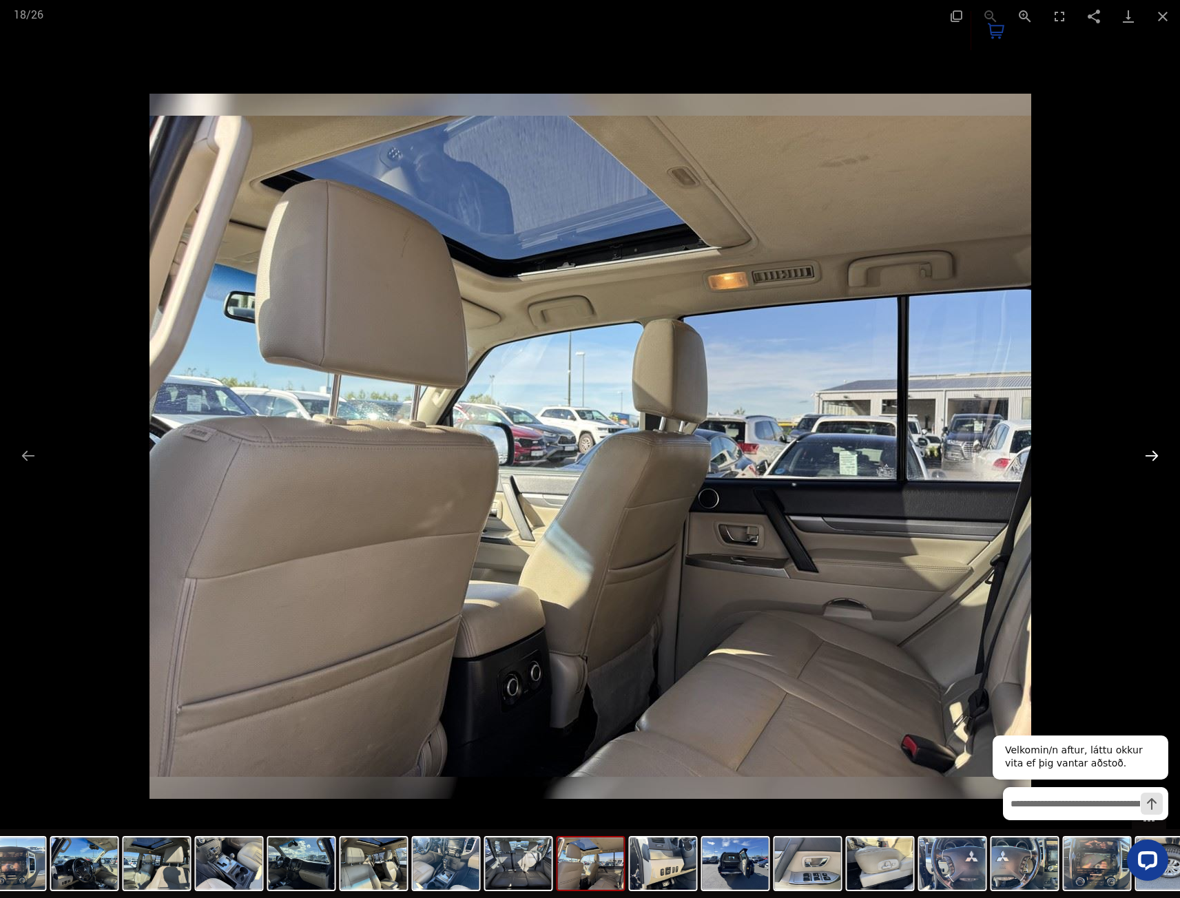
click at [1154, 453] on button "Next slide" at bounding box center [1151, 455] width 29 height 27
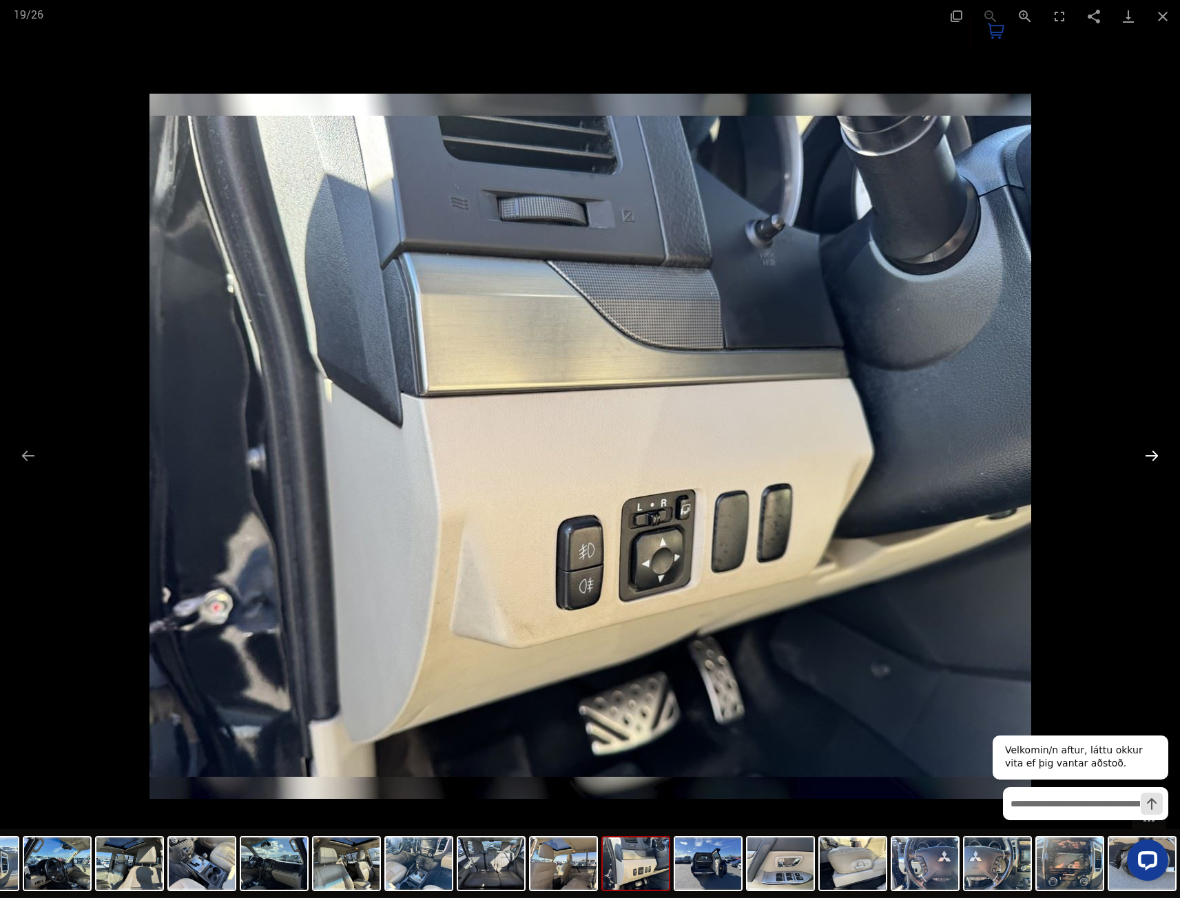
click at [1154, 453] on button "Next slide" at bounding box center [1151, 455] width 29 height 27
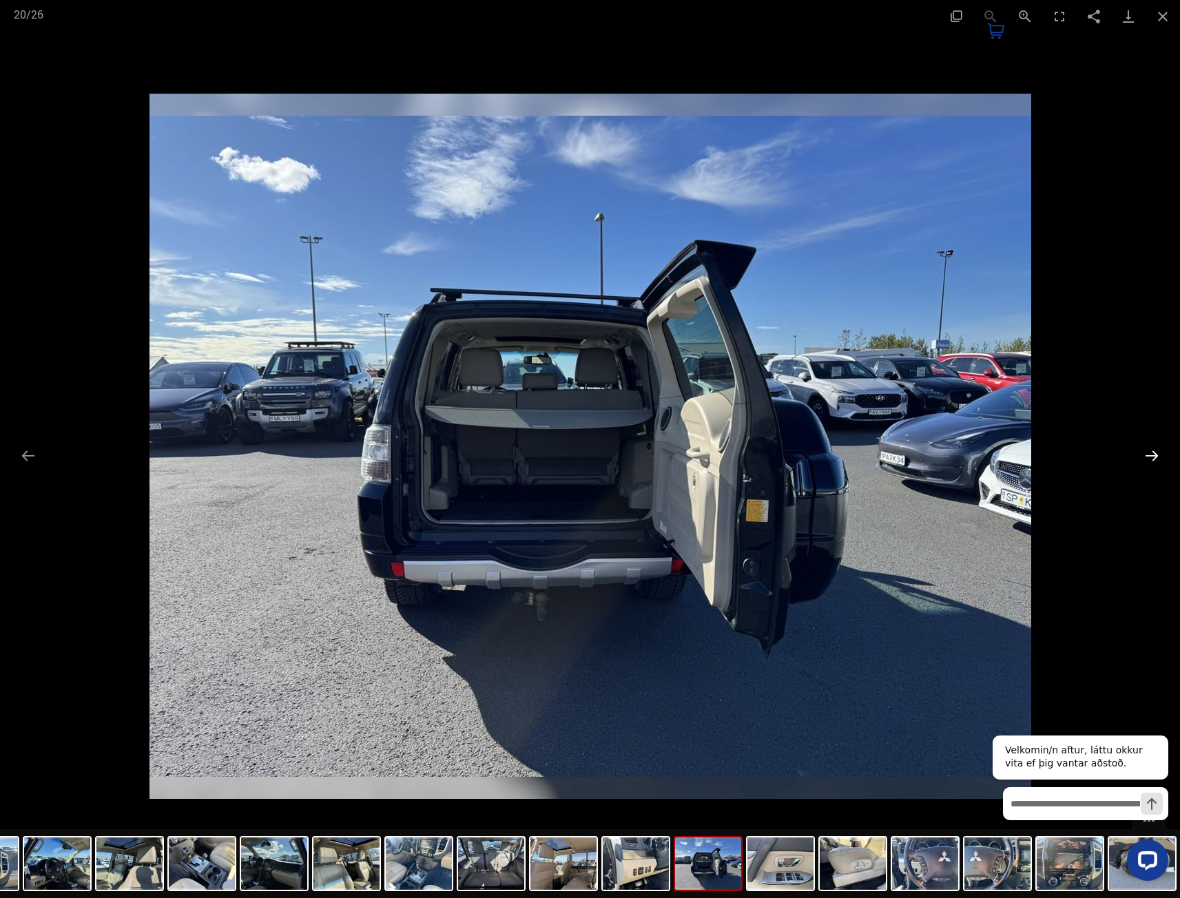
click at [1154, 453] on button "Next slide" at bounding box center [1151, 455] width 29 height 27
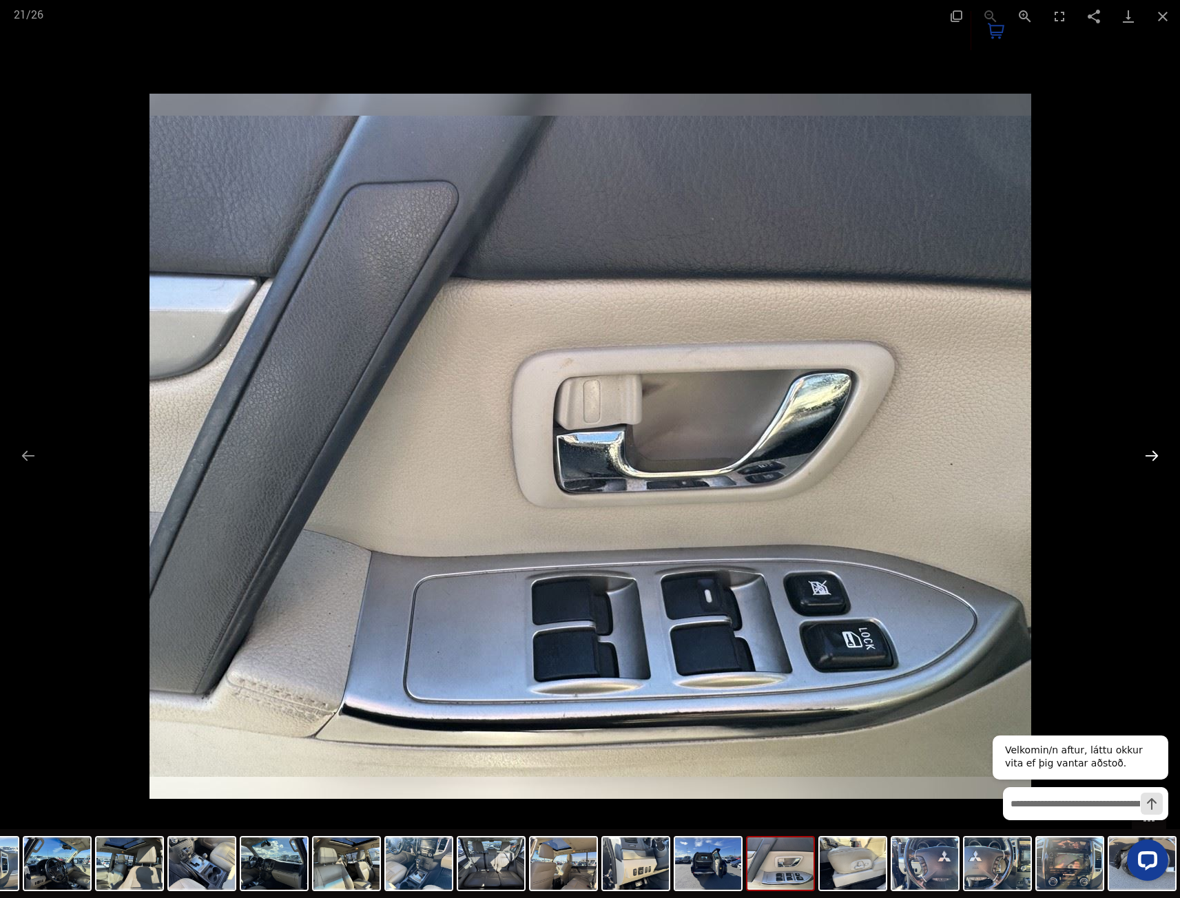
click at [1154, 453] on button "Next slide" at bounding box center [1151, 455] width 29 height 27
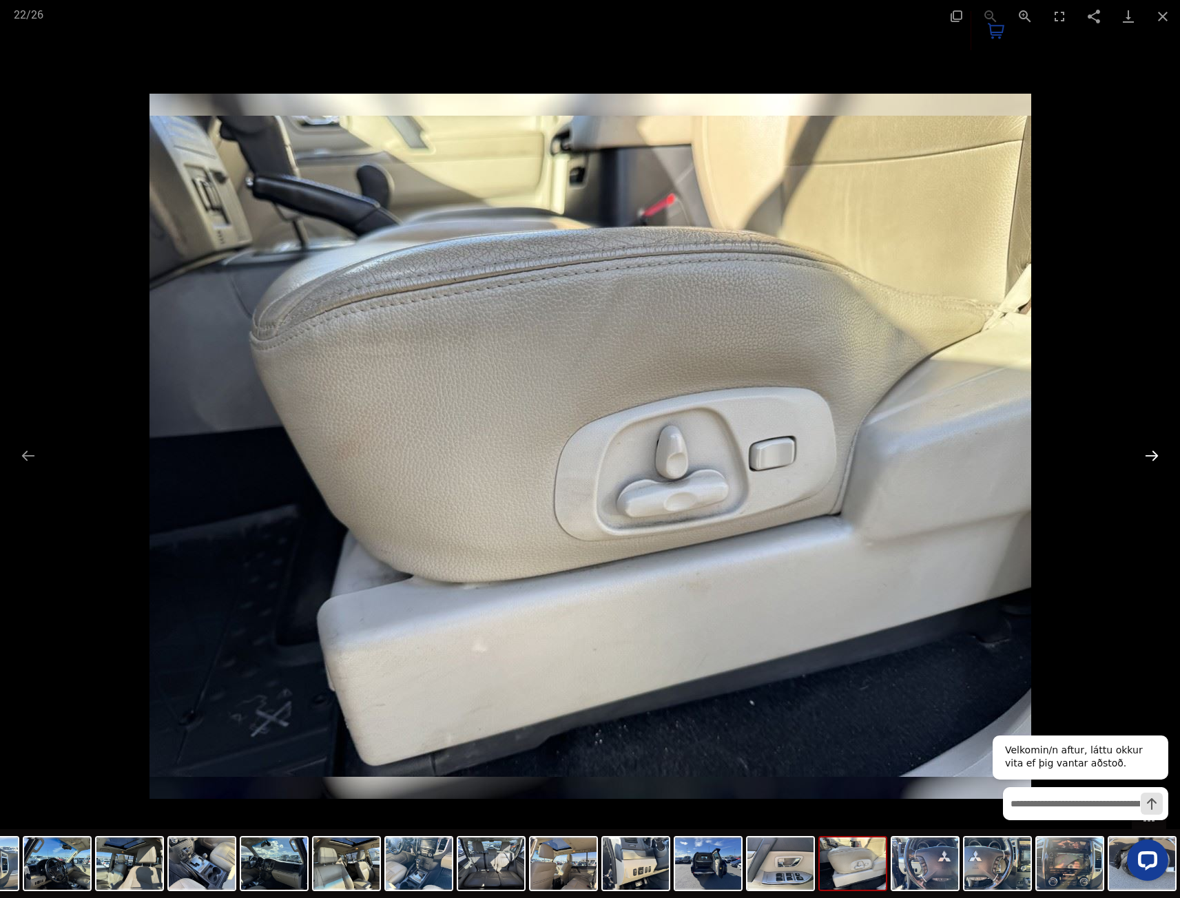
click at [1154, 453] on button "Next slide" at bounding box center [1151, 455] width 29 height 27
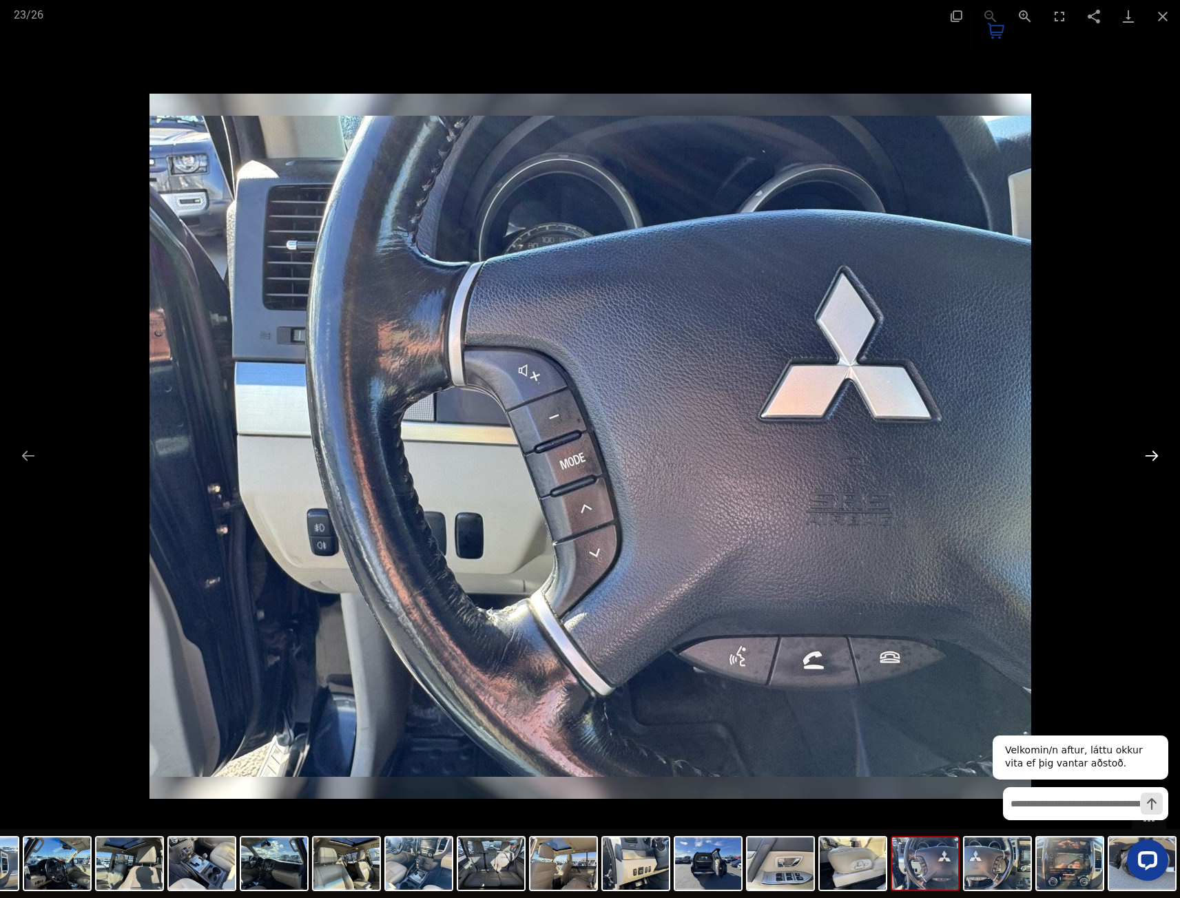
click at [1154, 453] on button "Next slide" at bounding box center [1151, 455] width 29 height 27
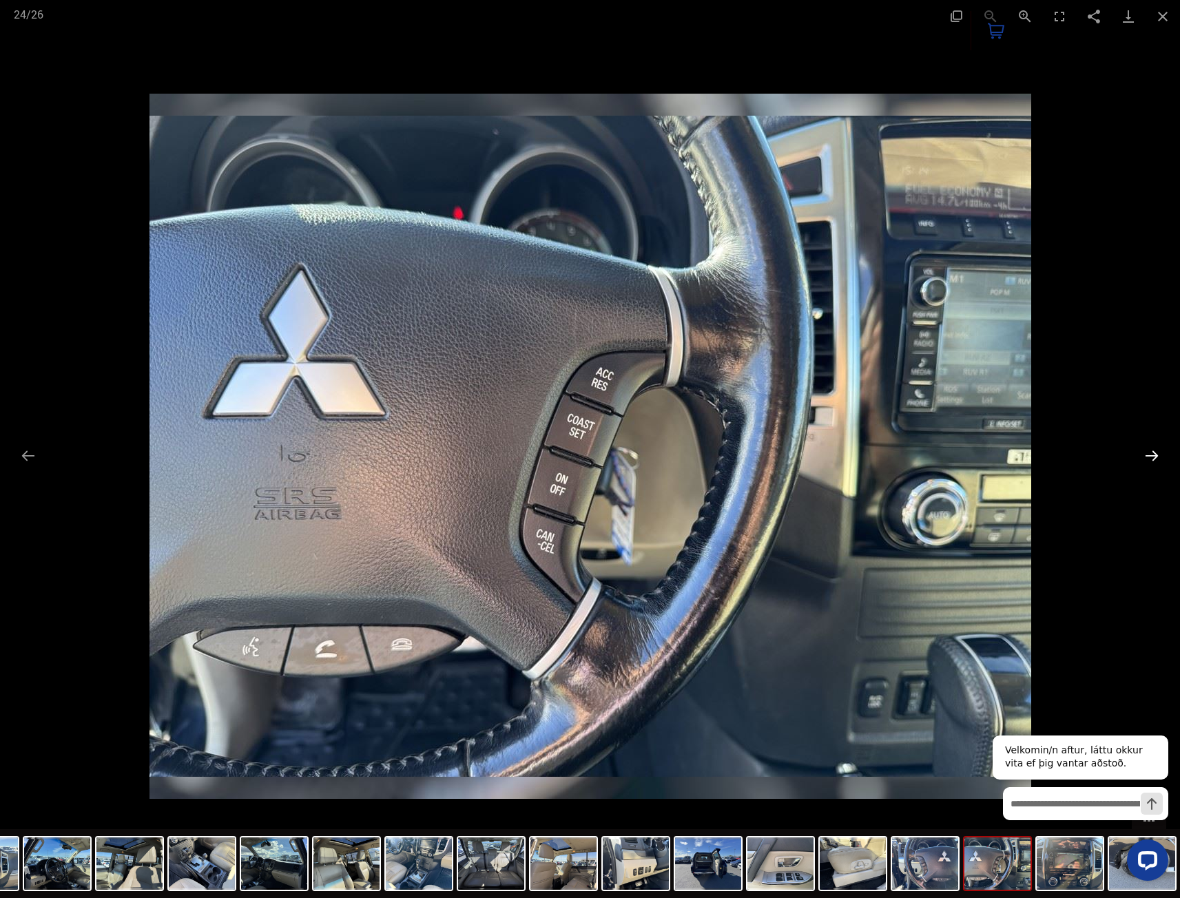
click at [1154, 453] on button "Next slide" at bounding box center [1151, 455] width 29 height 27
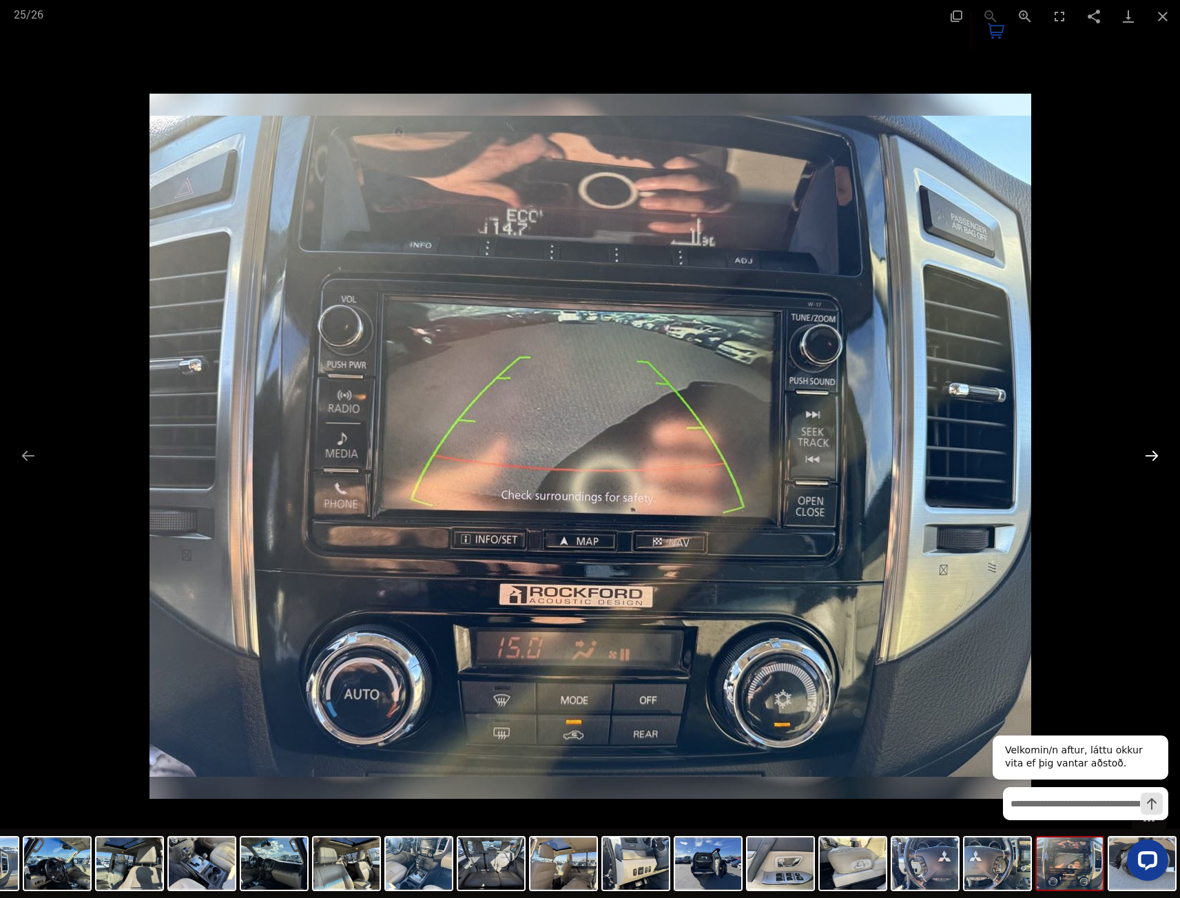
click at [1154, 453] on button "Next slide" at bounding box center [1151, 455] width 29 height 27
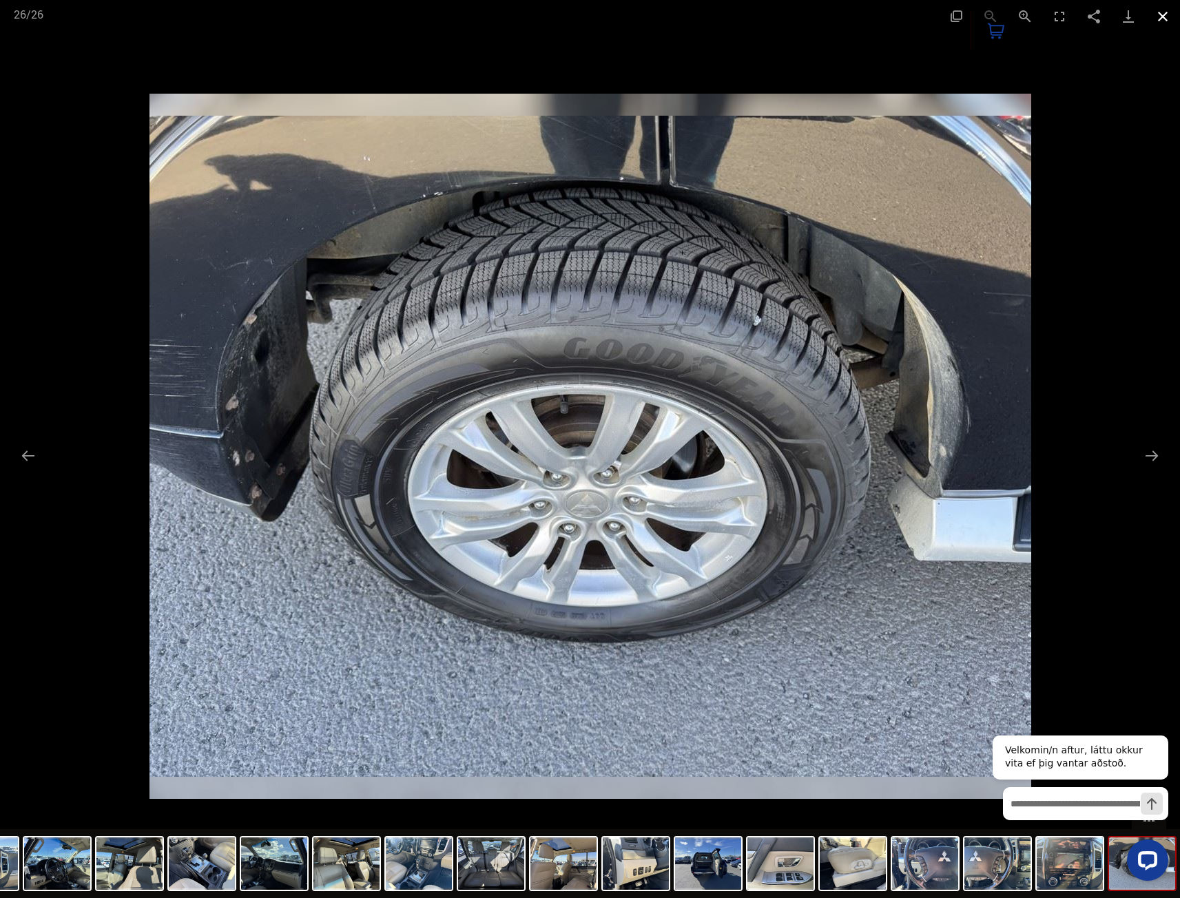
click at [1167, 25] on button "Close gallery" at bounding box center [1162, 16] width 34 height 32
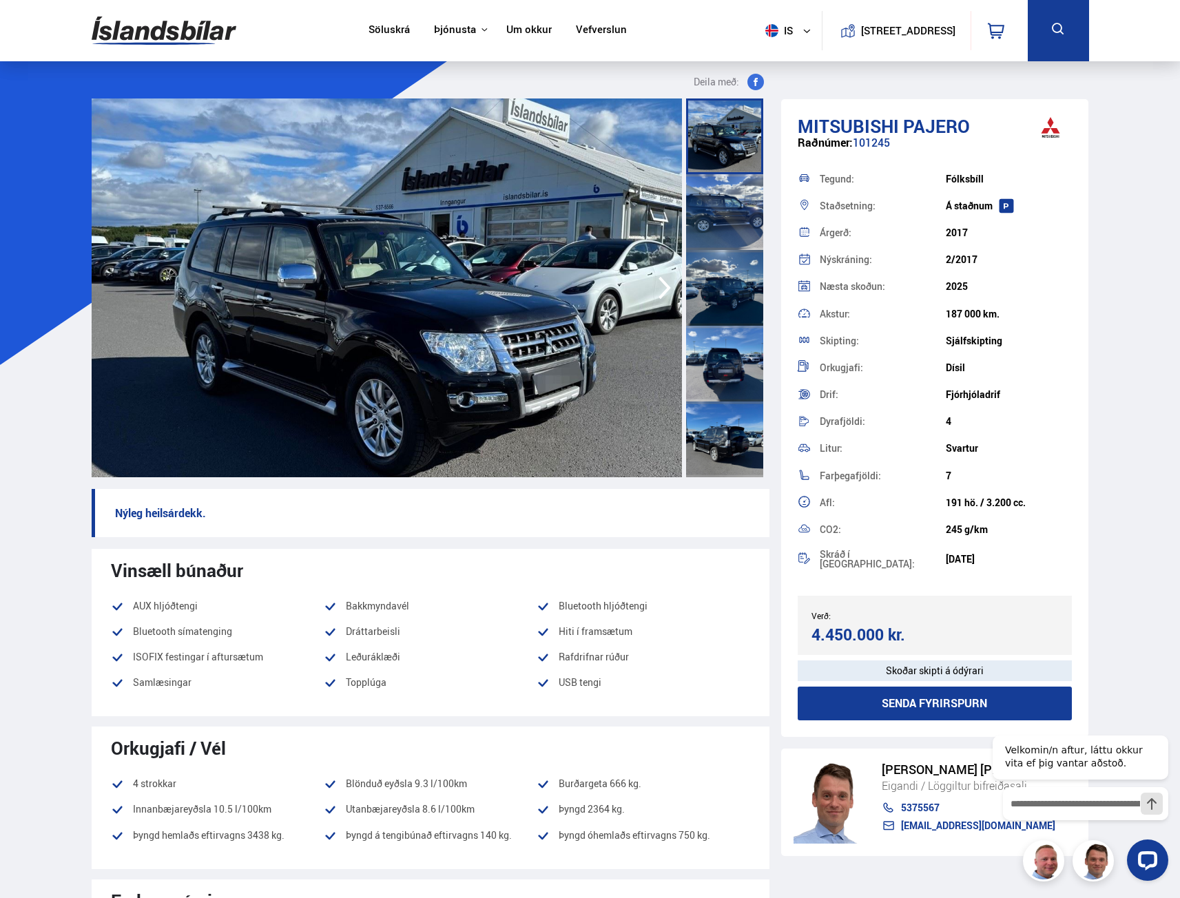
drag, startPoint x: 1053, startPoint y: 496, endPoint x: 938, endPoint y: 501, distance: 115.1
click at [942, 499] on div "Afl: 191 hö. / 3.200 cc." at bounding box center [935, 502] width 275 height 27
drag, startPoint x: 286, startPoint y: 837, endPoint x: 127, endPoint y: 798, distance: 163.4
click at [138, 845] on ul "4 strokkar Blönduð eyðsla 9.3 l/100km Burðargeta 666 kg. Innanbæjareyðsla 10.5 …" at bounding box center [430, 814] width 639 height 76
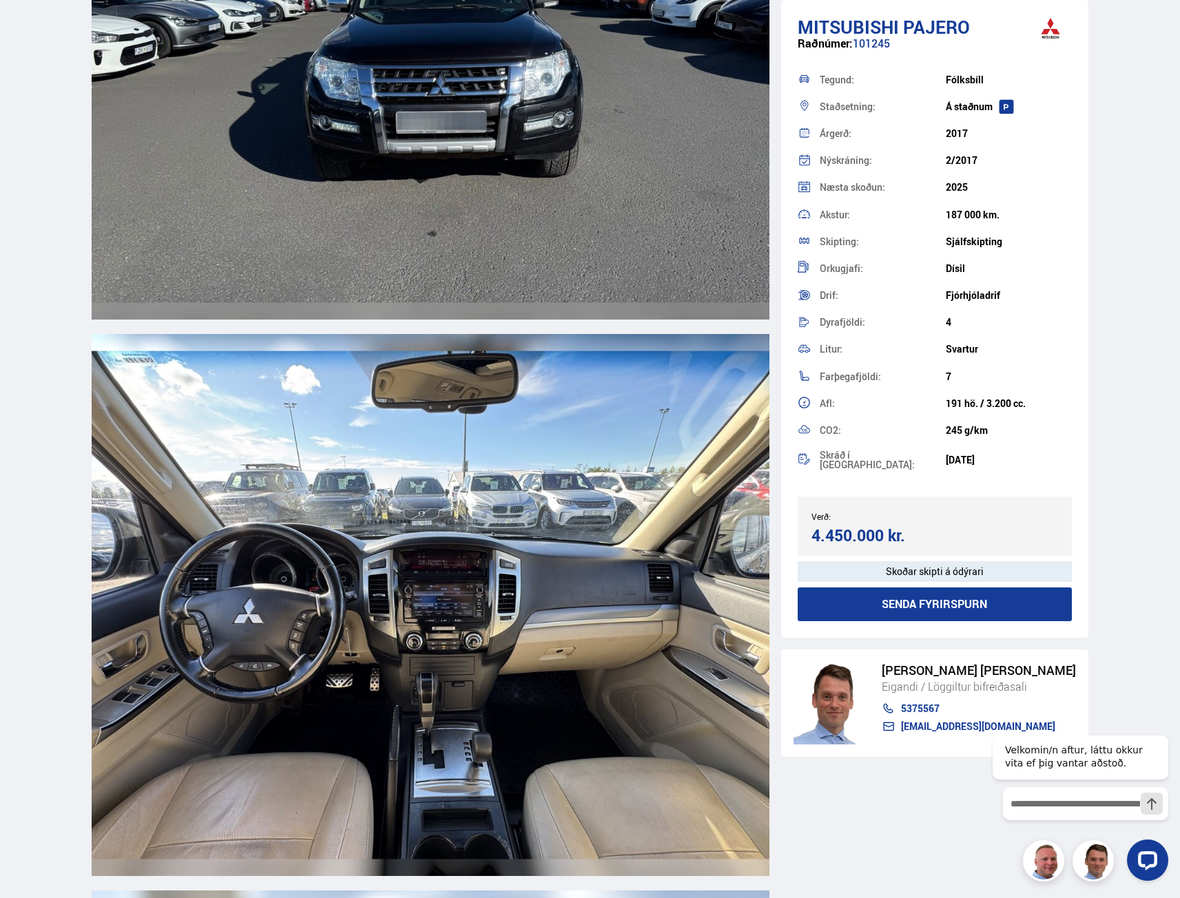
scroll to position [5028, 0]
